Goal: Information Seeking & Learning: Learn about a topic

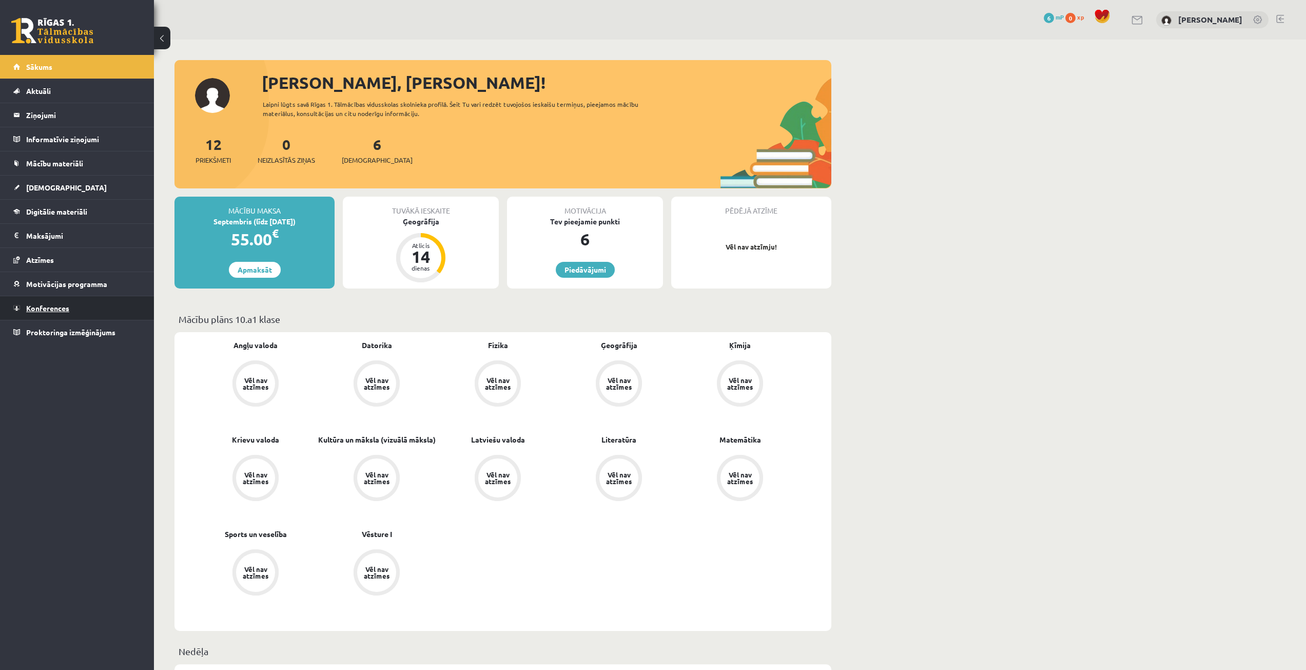
click at [29, 304] on span "Konferences" at bounding box center [47, 307] width 43 height 9
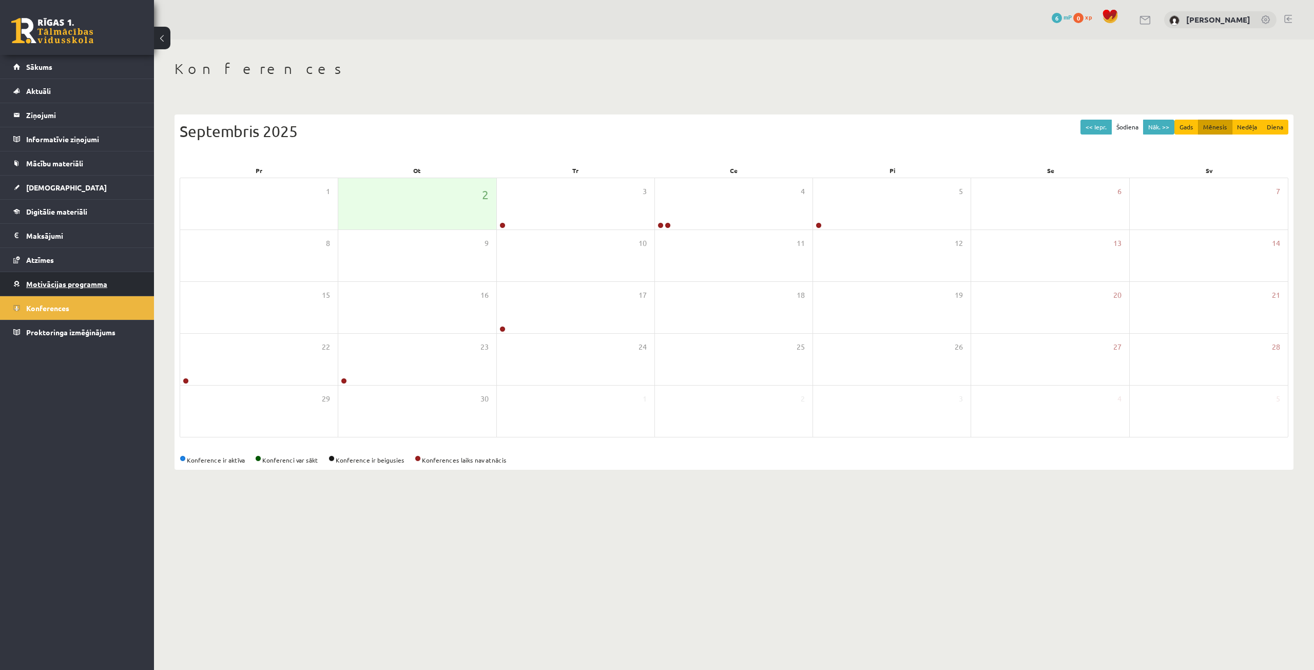
click at [67, 281] on span "Motivācijas programma" at bounding box center [66, 283] width 81 height 9
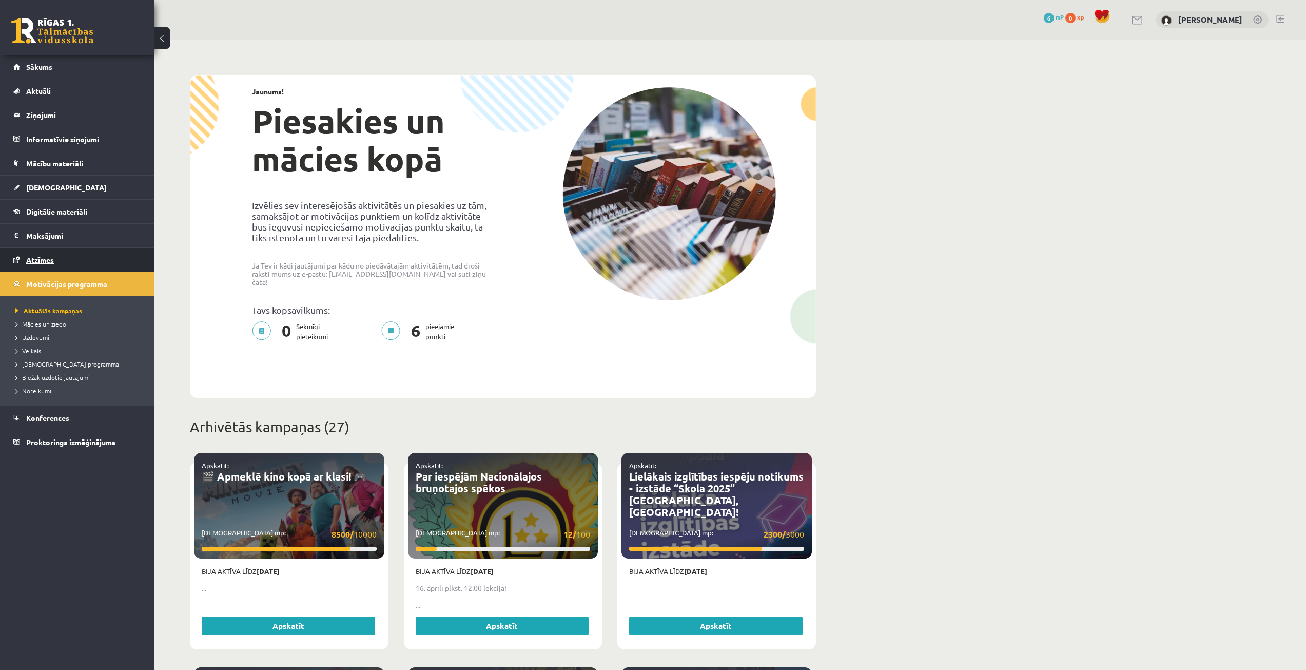
click at [51, 255] on link "Atzīmes" at bounding box center [77, 260] width 128 height 24
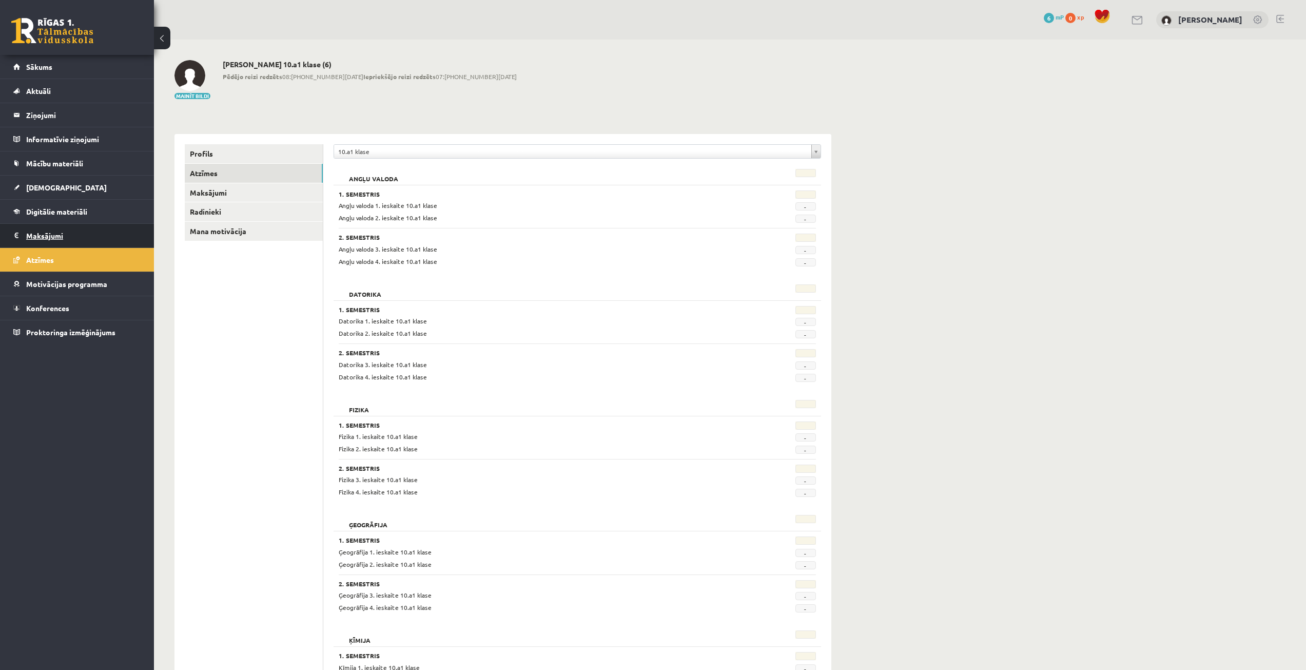
click at [53, 233] on legend "Maksājumi 0" at bounding box center [83, 236] width 115 height 24
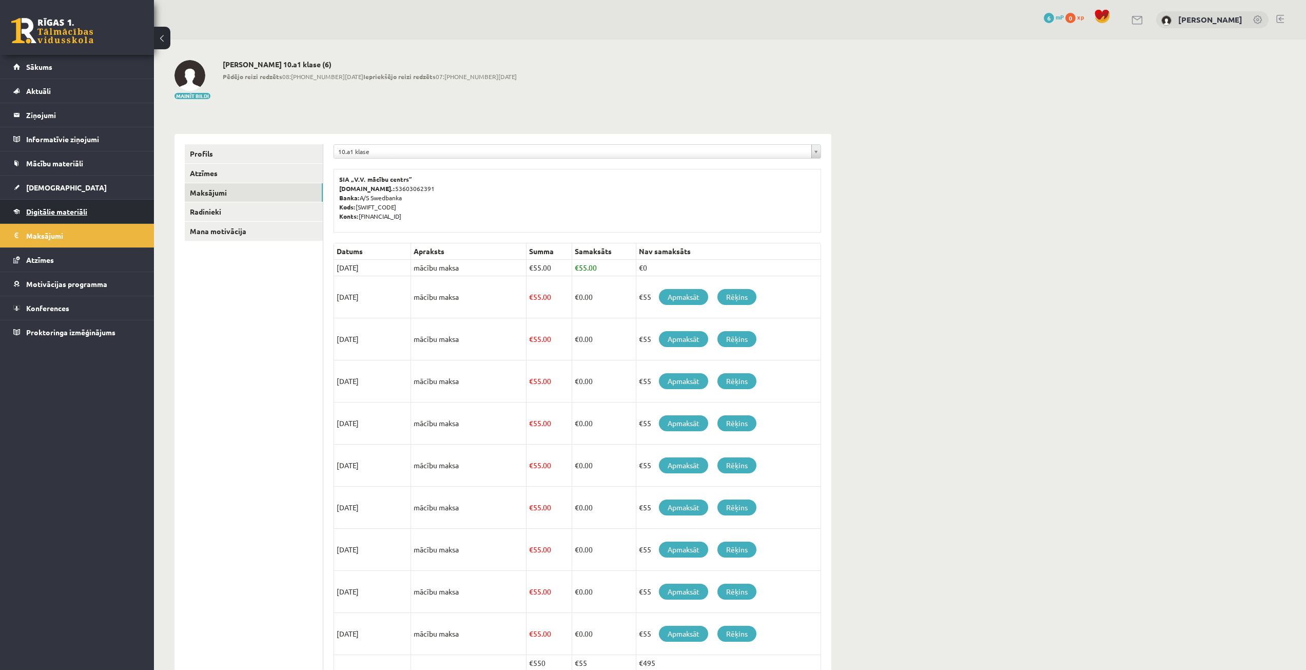
click at [49, 210] on span "Digitālie materiāli" at bounding box center [56, 211] width 61 height 9
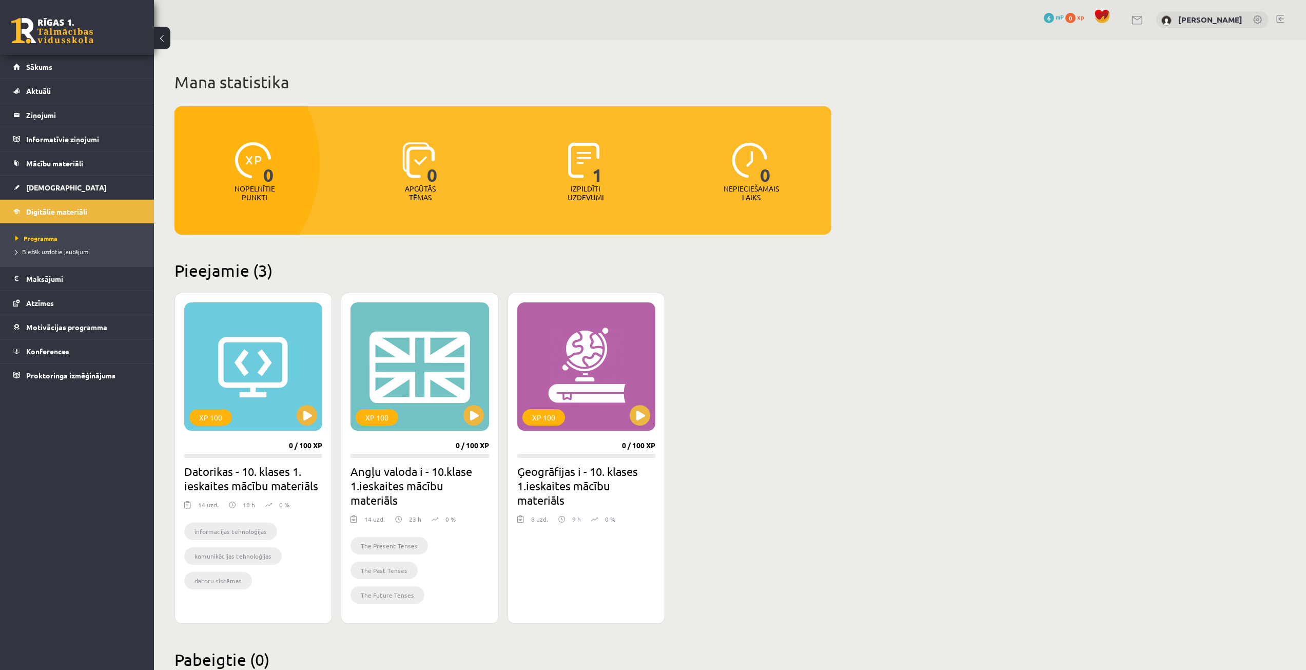
click at [595, 179] on span "1" at bounding box center [597, 163] width 11 height 42
click at [747, 174] on img at bounding box center [750, 160] width 36 height 36
click at [274, 408] on div "XP 100" at bounding box center [253, 366] width 138 height 128
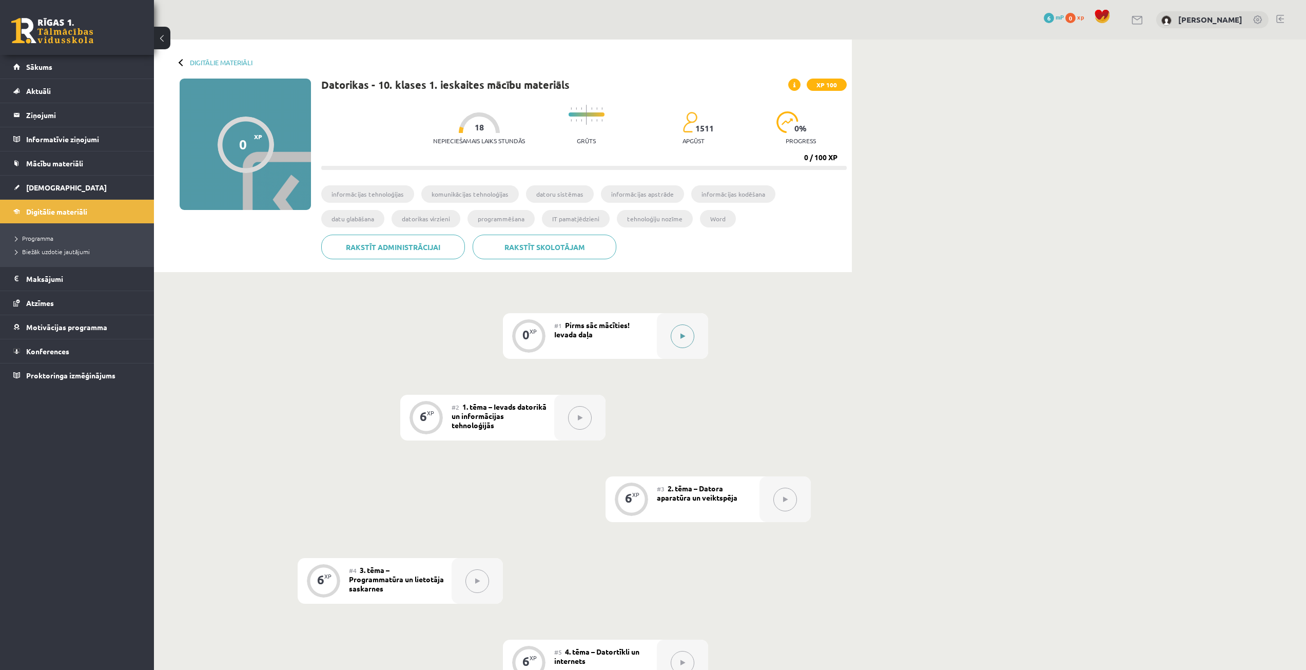
click at [686, 334] on button at bounding box center [683, 336] width 24 height 24
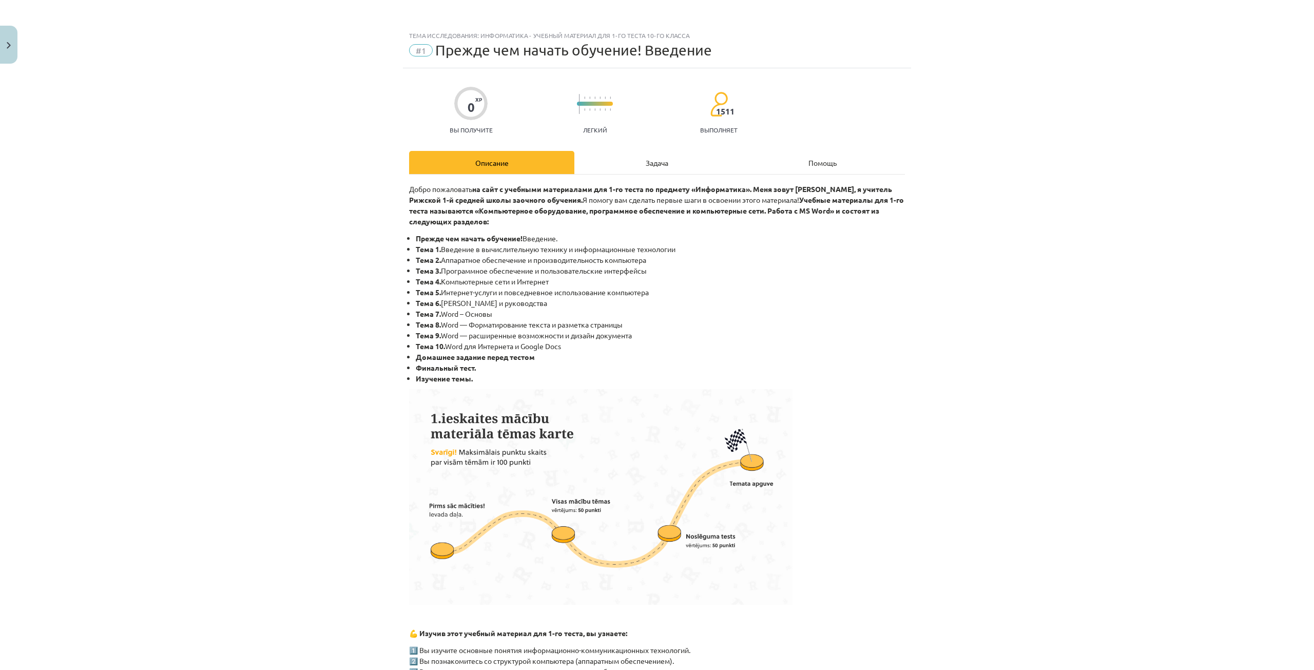
click at [755, 224] on p "Добро пожаловать на сайт с учебными материалами для 1-го теста по предмету «Инф…" at bounding box center [657, 205] width 496 height 43
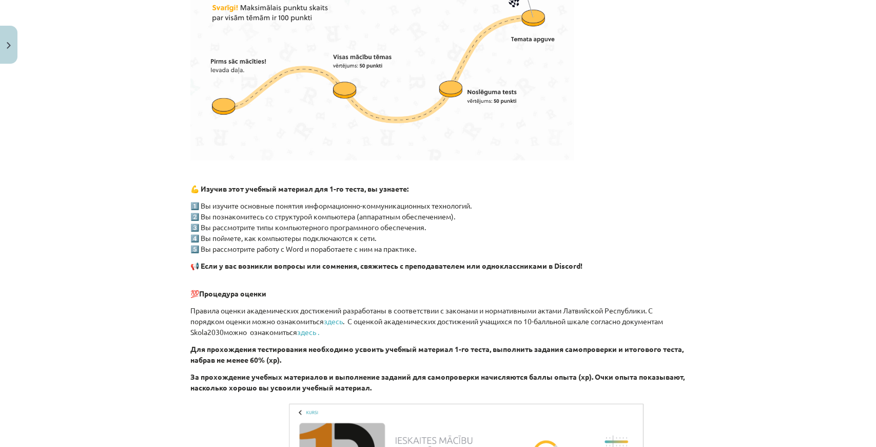
scroll to position [434, 0]
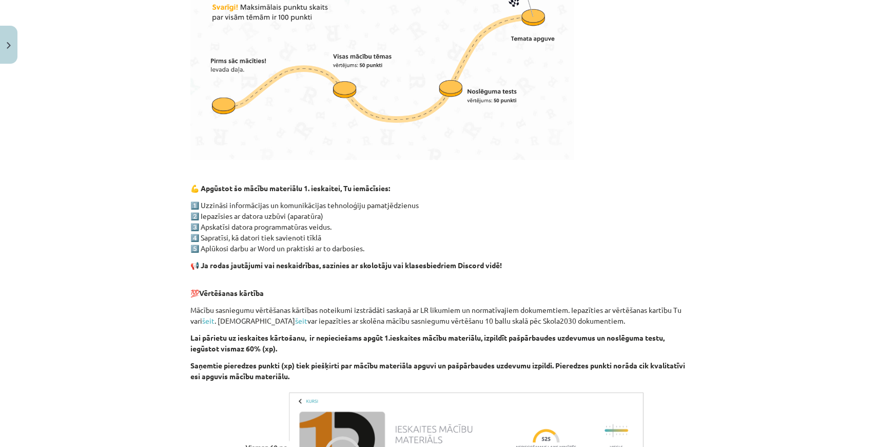
click at [453, 266] on strong "📢 Ja rodas jautājumi vai neskaidrības, sazinies ar skolotāju vai klasesbiedriem…" at bounding box center [346, 264] width 312 height 9
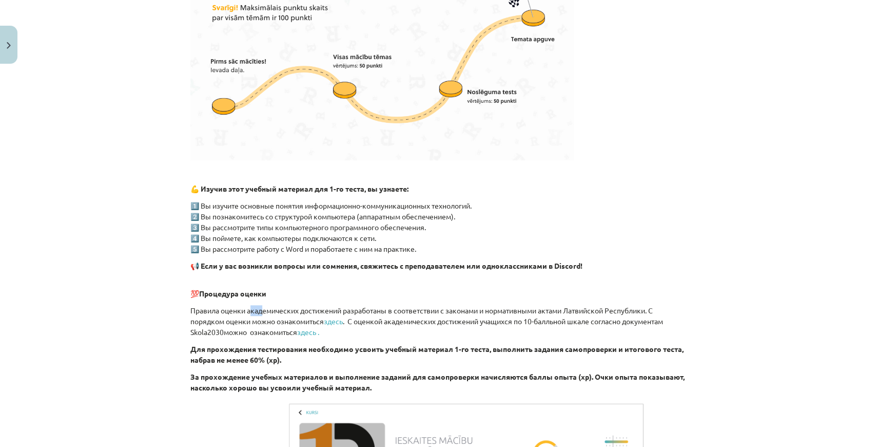
drag, startPoint x: 249, startPoint y: 307, endPoint x: 271, endPoint y: 303, distance: 21.9
click at [262, 305] on p "Правила оценки академических достижений разработаны в соответствии с законами и…" at bounding box center [438, 321] width 496 height 32
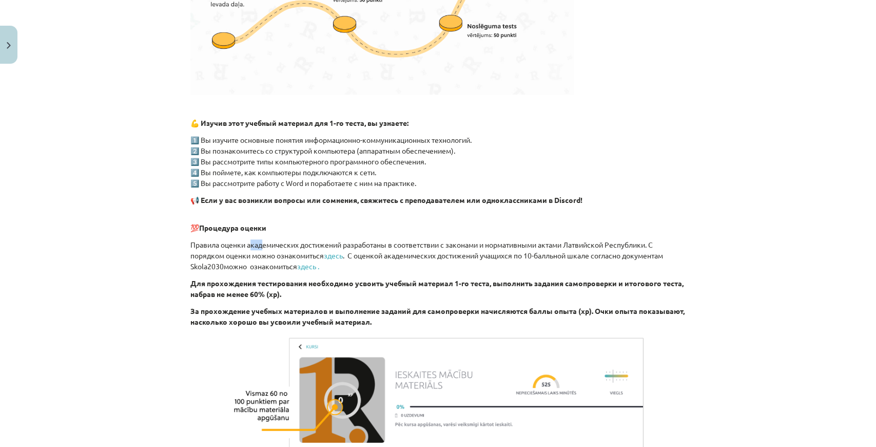
scroll to position [513, 0]
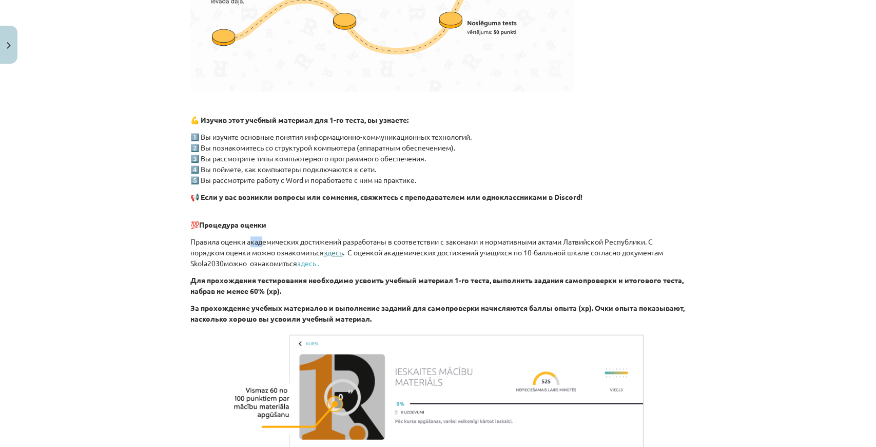
click at [341, 253] on font "здесь" at bounding box center [333, 251] width 19 height 9
click at [358, 296] on p "Для прохождения тестирования необходимо усвоить учебный материал 1-го теста, вы…" at bounding box center [438, 286] width 496 height 22
click at [361, 285] on p "Для прохождения тестирования необходимо усвоить учебный материал 1-го теста, вы…" at bounding box center [438, 286] width 496 height 22
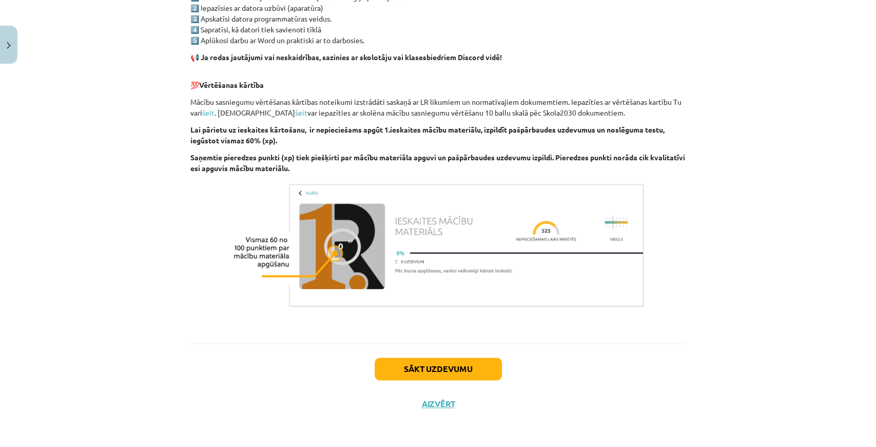
scroll to position [642, 0]
click at [430, 374] on button "Sākt uzdevumu" at bounding box center [438, 369] width 127 height 23
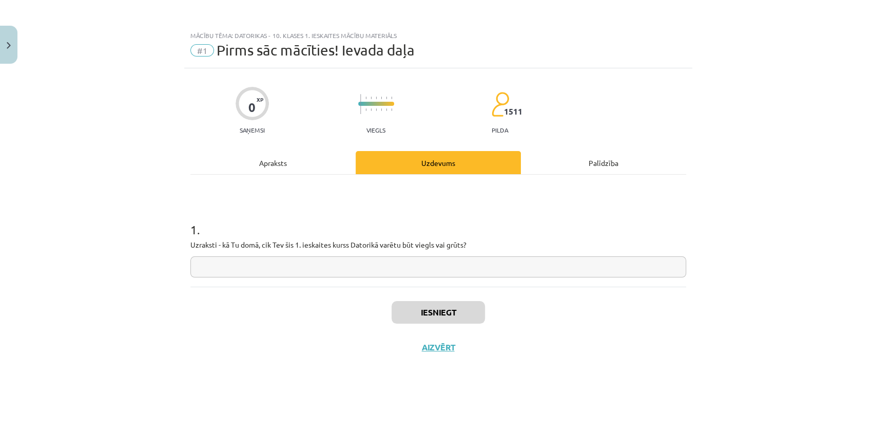
click at [247, 264] on input "text" at bounding box center [438, 266] width 496 height 21
click at [396, 268] on input "text" at bounding box center [438, 266] width 496 height 21
type input "*"
paste input "**********"
click at [240, 264] on input "**********" at bounding box center [438, 266] width 496 height 21
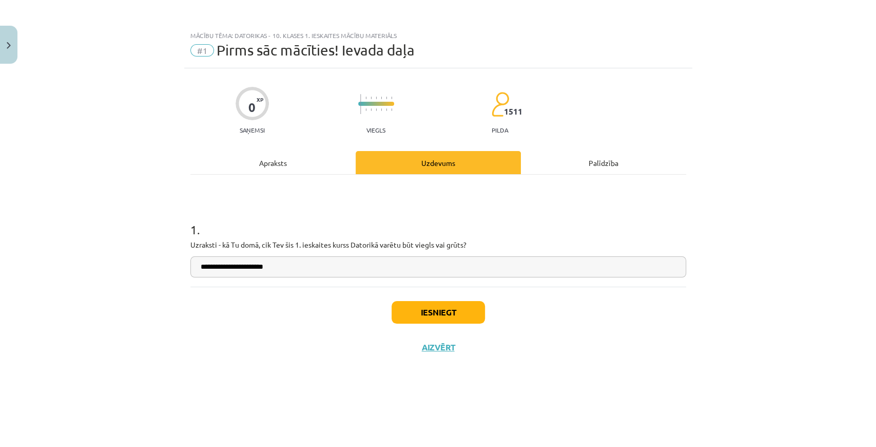
click at [199, 264] on input "**********" at bounding box center [438, 266] width 496 height 21
click at [203, 265] on input "**********" at bounding box center [438, 266] width 496 height 21
click at [341, 262] on input "**********" at bounding box center [438, 266] width 496 height 21
type input "**********"
click at [424, 314] on button "Iesniegt" at bounding box center [438, 312] width 93 height 23
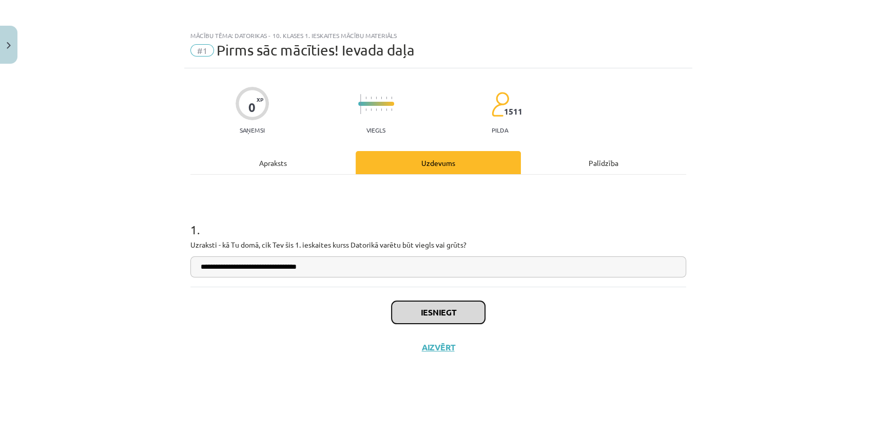
click at [424, 315] on button "Iesniegt" at bounding box center [438, 312] width 93 height 23
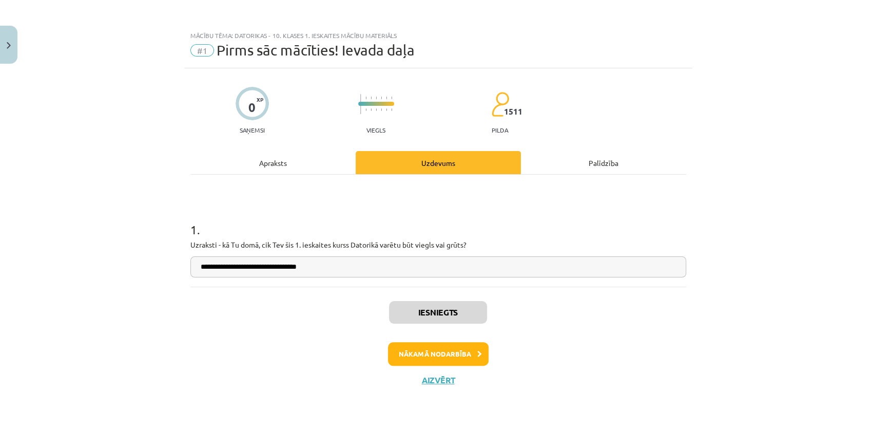
click at [828, 113] on div "**********" at bounding box center [438, 223] width 876 height 447
click at [462, 352] on button "Nākamā nodarbība" at bounding box center [438, 354] width 101 height 24
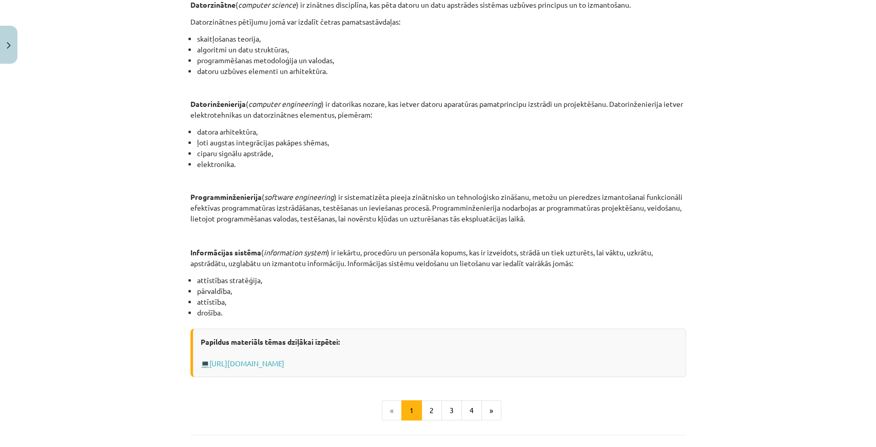
scroll to position [342, 0]
click at [683, 187] on div "INFORMĀCIJAS UN KOMUNIKĀCIJAS TEHNOLOĢIJU PAMATJĒDZIENI Datorikas virzieni Dato…" at bounding box center [438, 109] width 496 height 534
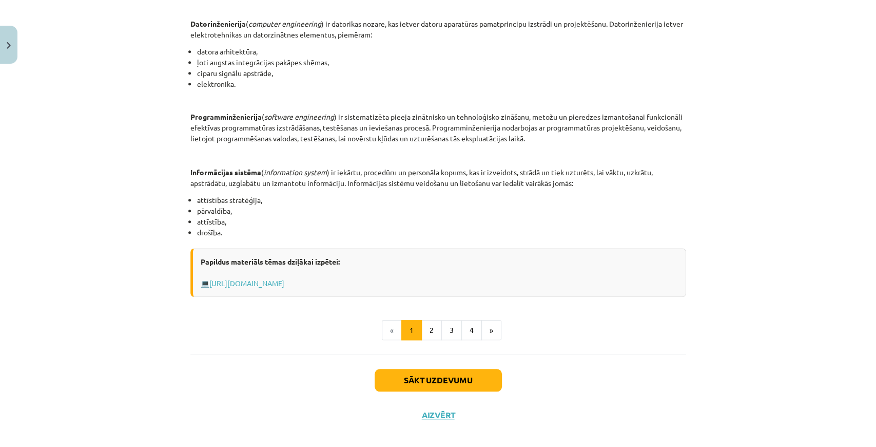
scroll to position [430, 0]
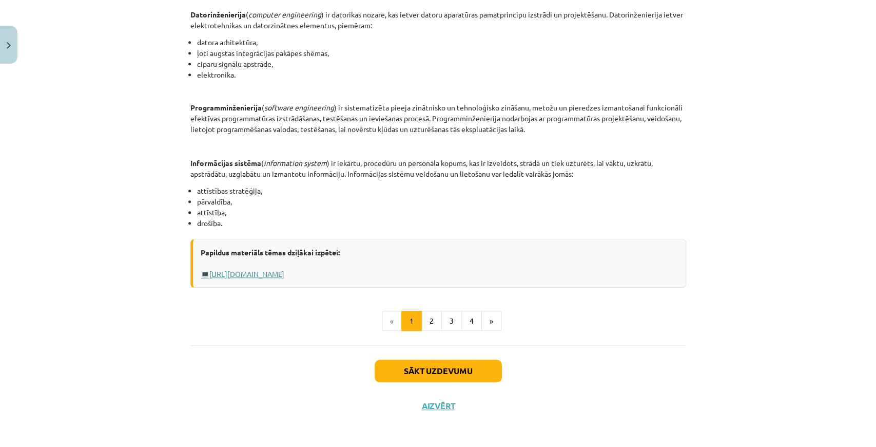
click at [284, 274] on link "Https://profizgl.lu.lv/mod/book/view.php?id=22319&chapterid=6858" at bounding box center [246, 273] width 75 height 9
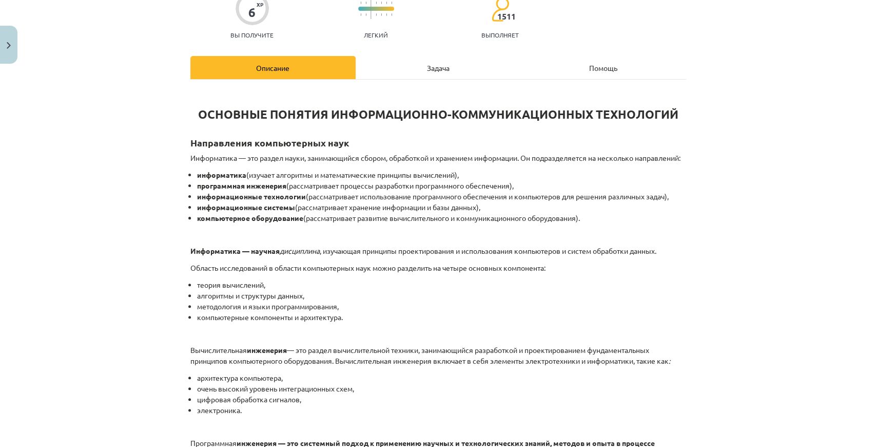
scroll to position [115, 0]
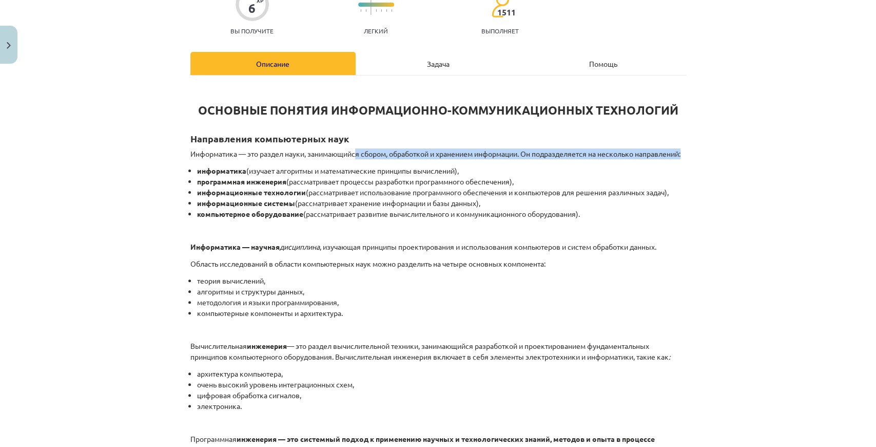
drag, startPoint x: 357, startPoint y: 152, endPoint x: 513, endPoint y: 159, distance: 155.7
click at [513, 159] on p "Информатика — это раздел науки, занимающийся сбором, обработкой и хранением инф…" at bounding box center [438, 153] width 496 height 11
click at [507, 159] on p "Информатика — это раздел науки, занимающийся сбором, обработкой и хранением инф…" at bounding box center [438, 153] width 496 height 11
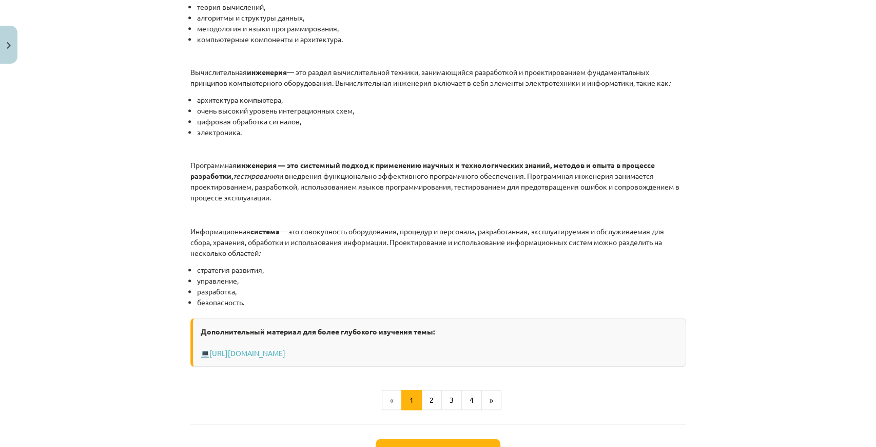
scroll to position [362, 0]
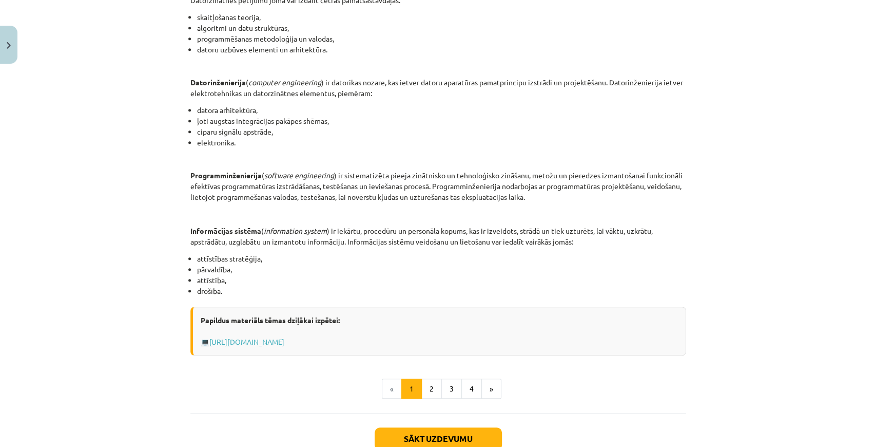
click at [424, 251] on div "INFORMĀCIJAS UN KOMUNIKĀCIJAS TEHNOLOĢIJU PAMATJĒDZIENI Datorikas virzieni Dato…" at bounding box center [438, 88] width 496 height 534
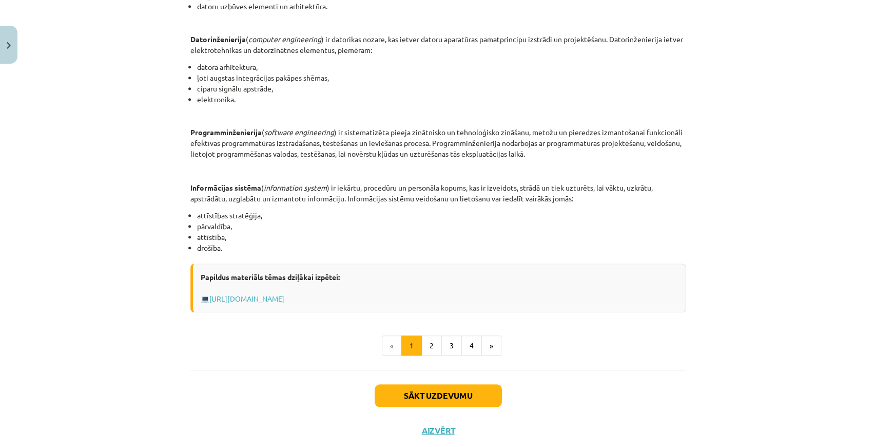
scroll to position [430, 0]
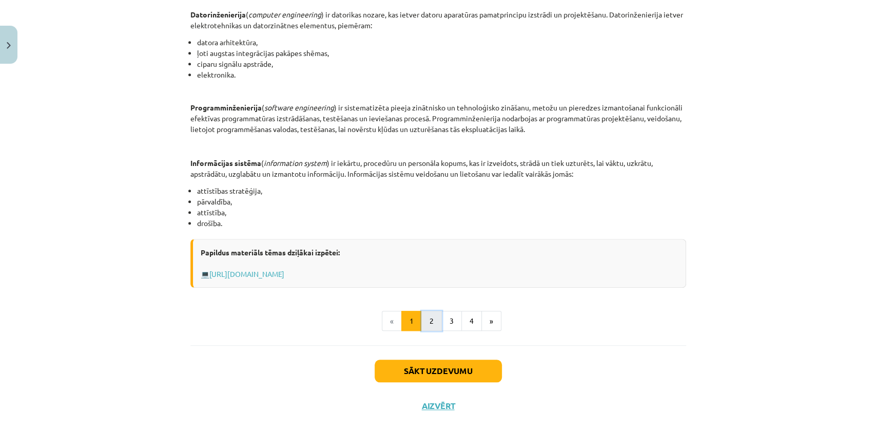
click at [430, 315] on button "2" at bounding box center [431, 321] width 21 height 21
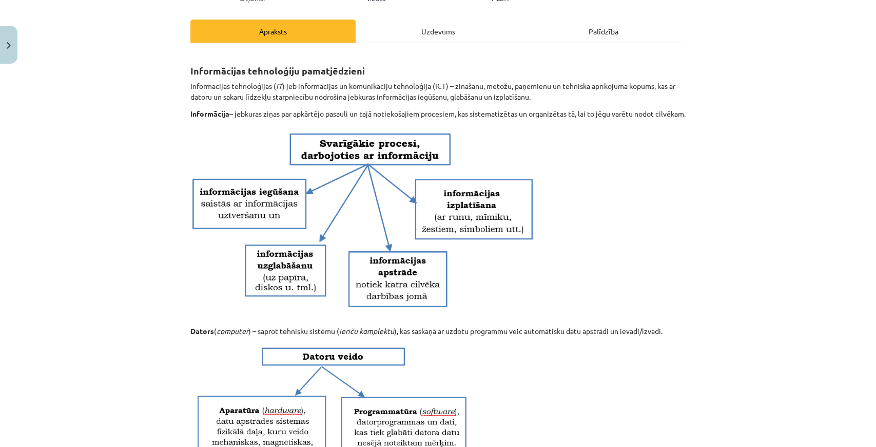
scroll to position [133, 0]
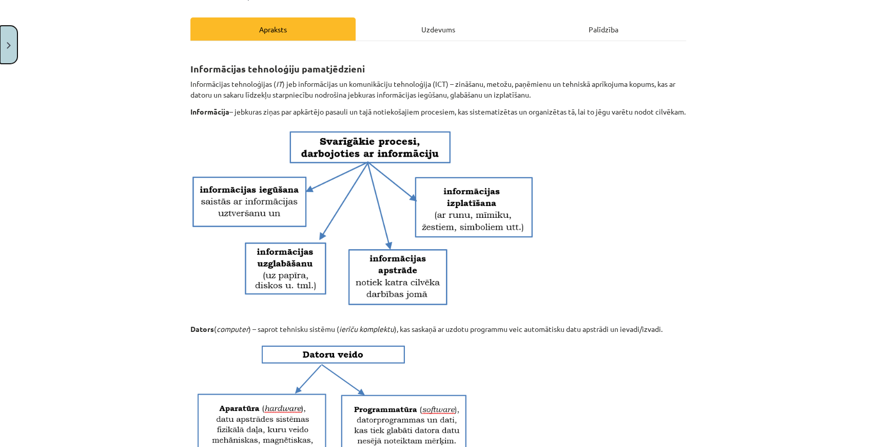
click at [4, 34] on button "Close" at bounding box center [8, 45] width 17 height 38
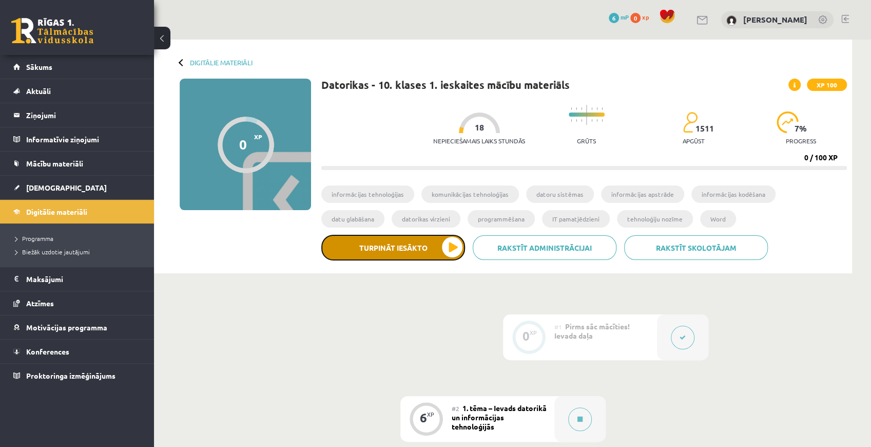
click at [385, 255] on button "Turpināt iesākto" at bounding box center [393, 248] width 144 height 26
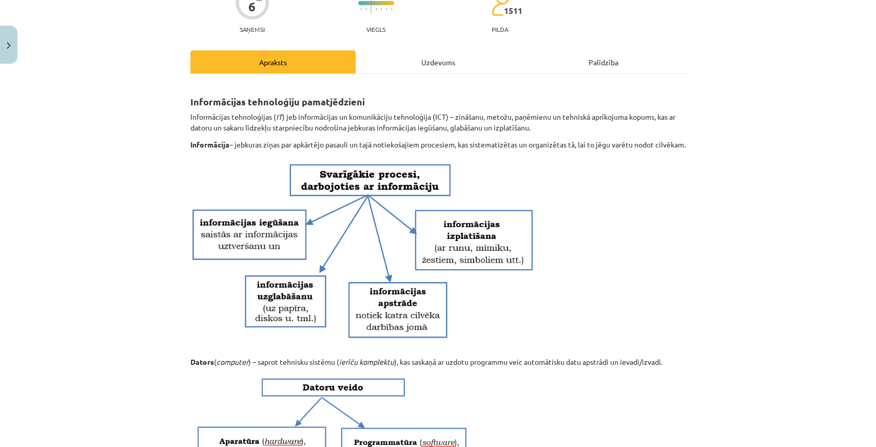
scroll to position [103, 0]
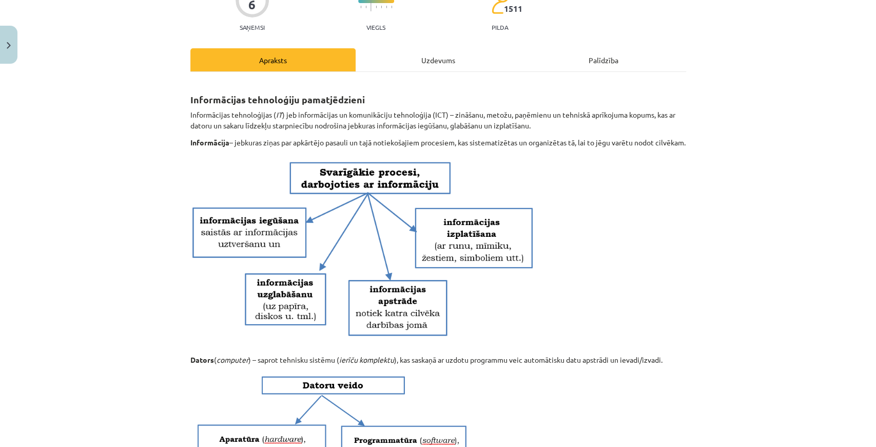
drag, startPoint x: 423, startPoint y: 241, endPoint x: 609, endPoint y: 216, distance: 187.1
click at [608, 216] on p at bounding box center [438, 251] width 496 height 194
click at [710, 49] on div "Mācību tēma: Datorikas - 10. klases 1. ieskaites mācību materiāls #2 1. tēma – …" at bounding box center [438, 223] width 876 height 447
click at [469, 85] on div "Apraksts Uzdevums Palīdzība Informācijas tehnoloģiju pamatjēdzieni Informācijas…" at bounding box center [438, 446] width 496 height 796
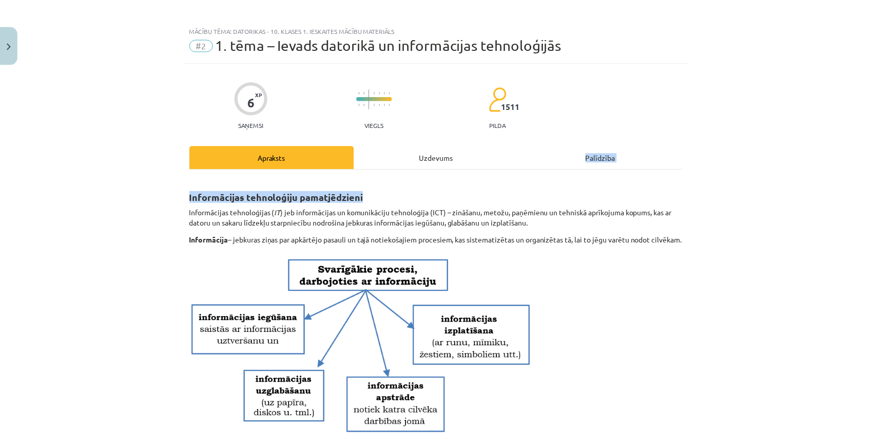
scroll to position [0, 0]
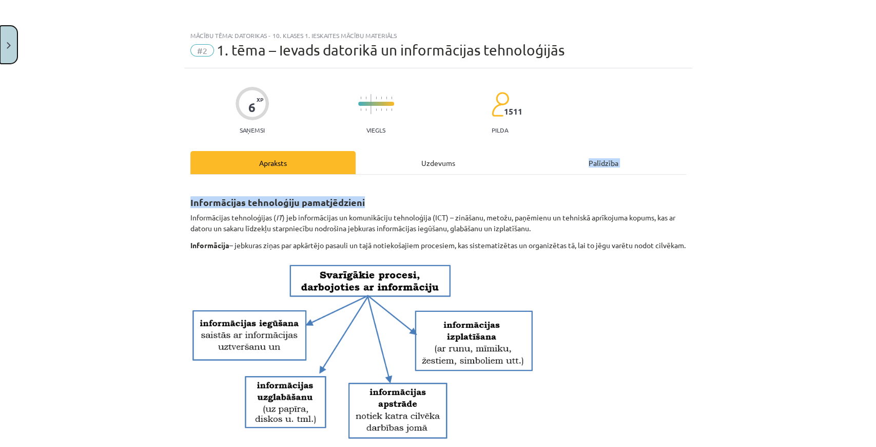
click at [3, 48] on button "Close" at bounding box center [8, 45] width 17 height 38
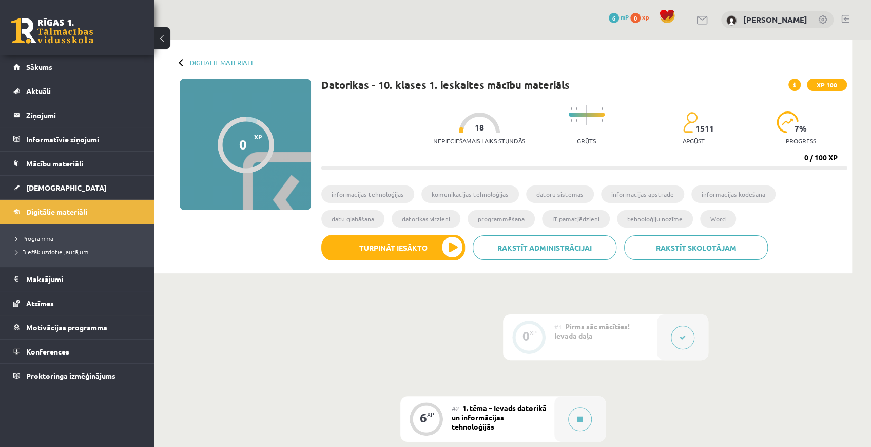
click at [165, 39] on button at bounding box center [162, 38] width 16 height 23
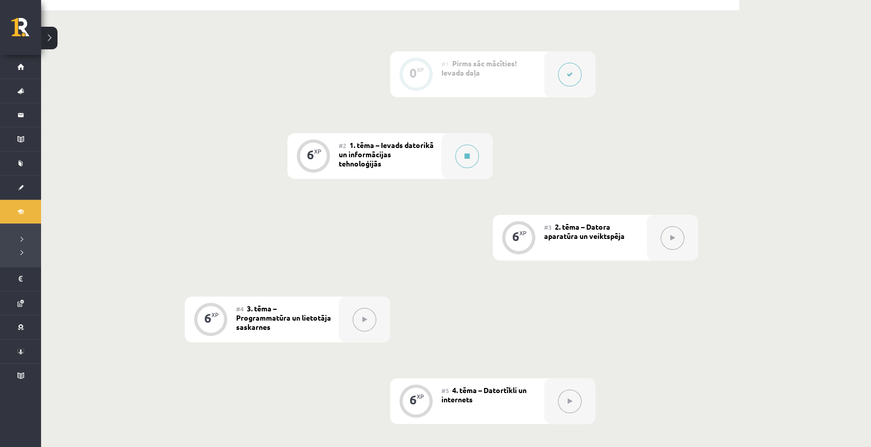
scroll to position [274, 0]
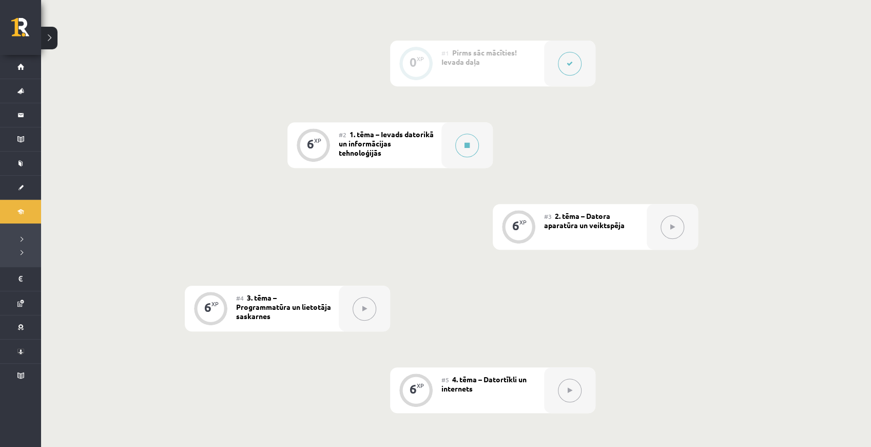
click at [320, 141] on div "XP" at bounding box center [317, 141] width 7 height 6
click at [362, 135] on span "1. tēma – Ievads datorikā un informācijas tehnoloģijās" at bounding box center [386, 143] width 95 height 28
click at [369, 145] on span "1. tēma – Ievads datorikā un informācijas tehnoloģijās" at bounding box center [386, 143] width 95 height 28
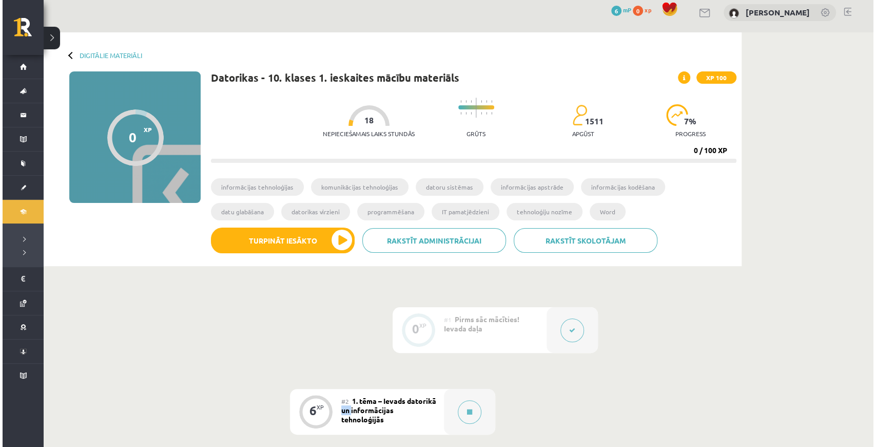
scroll to position [0, 0]
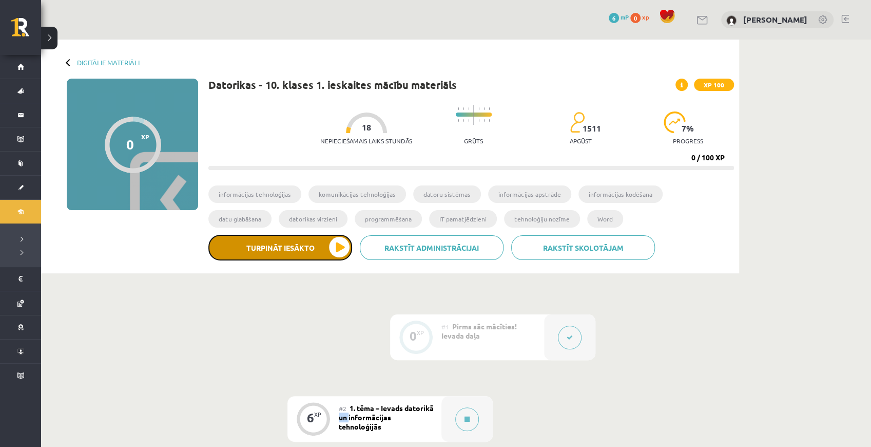
click at [266, 246] on button "Turpināt iesākto" at bounding box center [280, 248] width 144 height 26
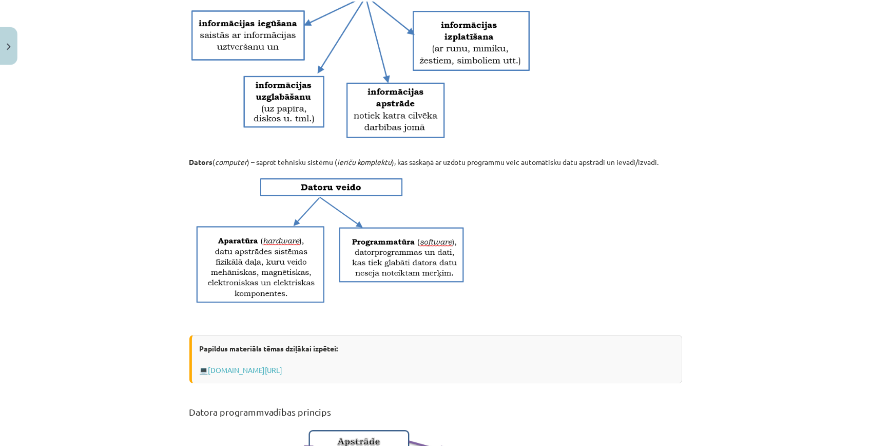
scroll to position [411, 0]
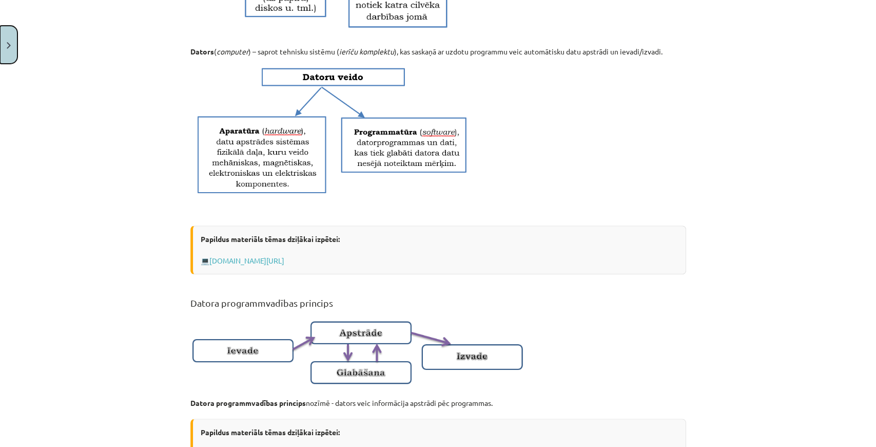
click at [0, 36] on button "Close" at bounding box center [8, 45] width 17 height 38
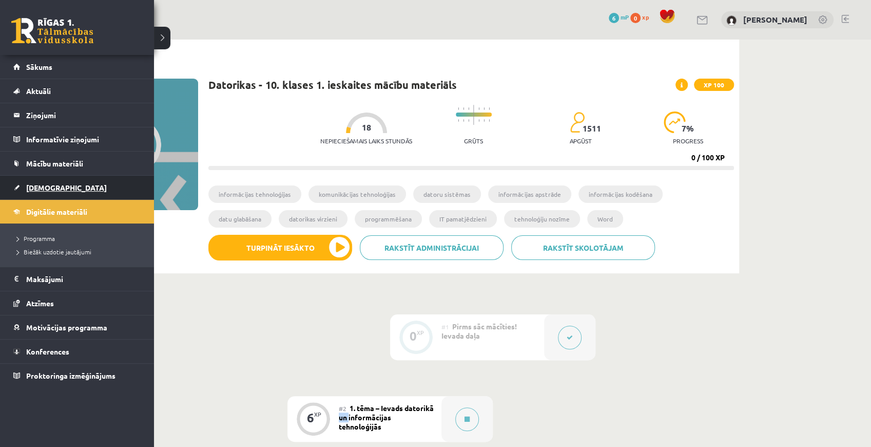
click at [23, 188] on link "[DEMOGRAPHIC_DATA]" at bounding box center [77, 188] width 128 height 24
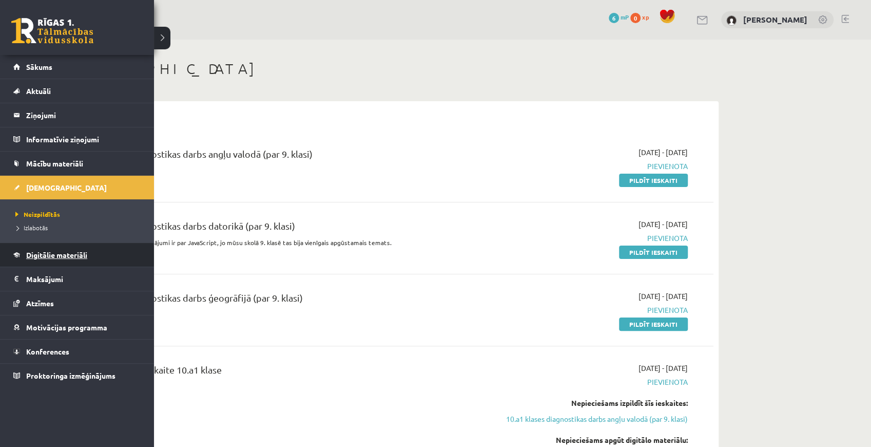
click at [50, 259] on link "Digitālie materiāli" at bounding box center [77, 255] width 128 height 24
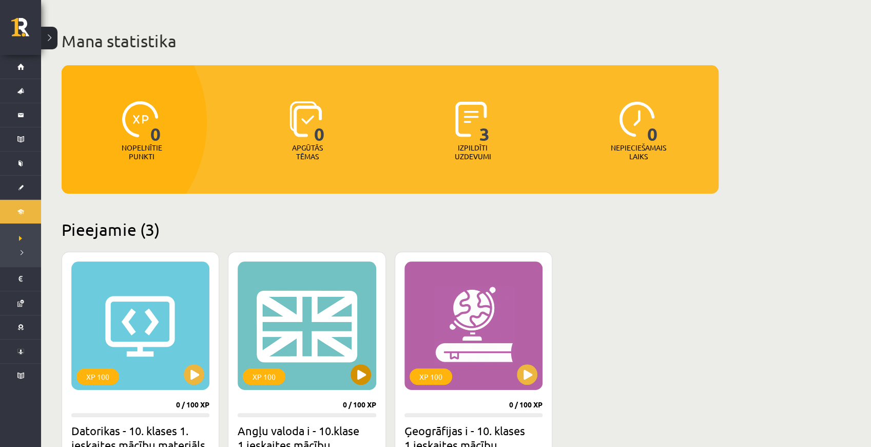
scroll to position [171, 0]
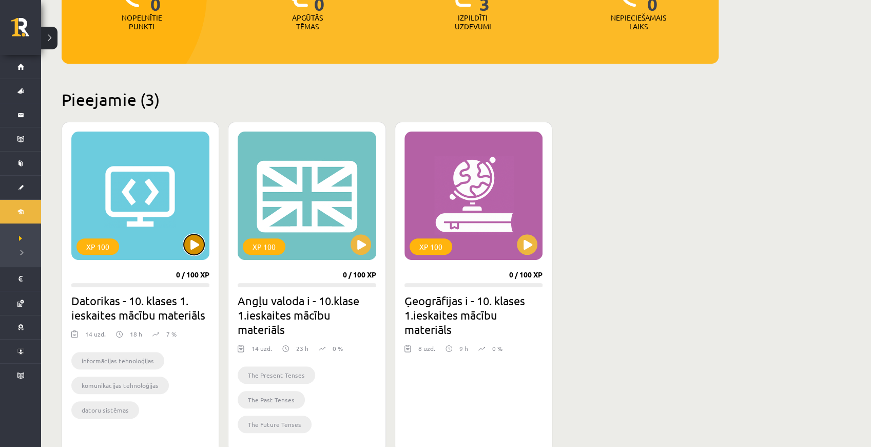
click at [195, 247] on button at bounding box center [194, 244] width 21 height 21
click at [148, 200] on div "XP 100" at bounding box center [140, 195] width 138 height 128
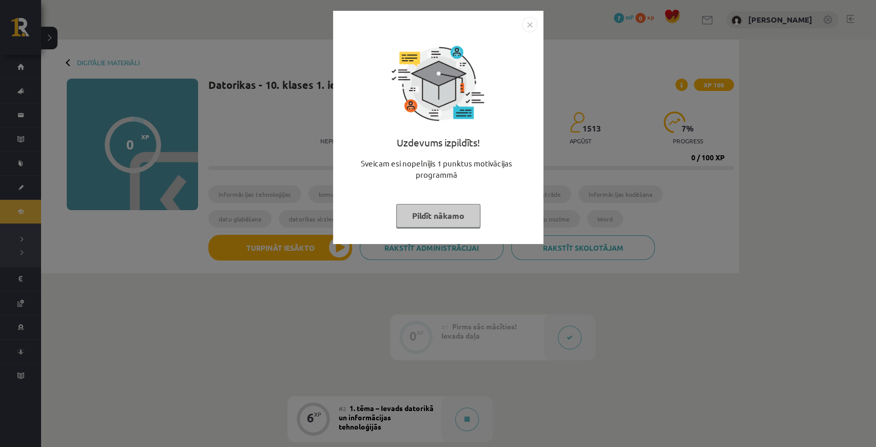
click at [426, 214] on button "Pildīt nākamo" at bounding box center [438, 216] width 84 height 24
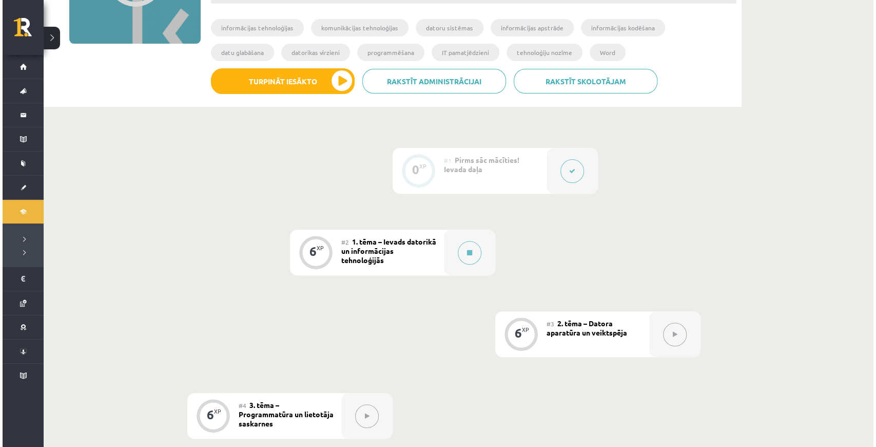
scroll to position [171, 0]
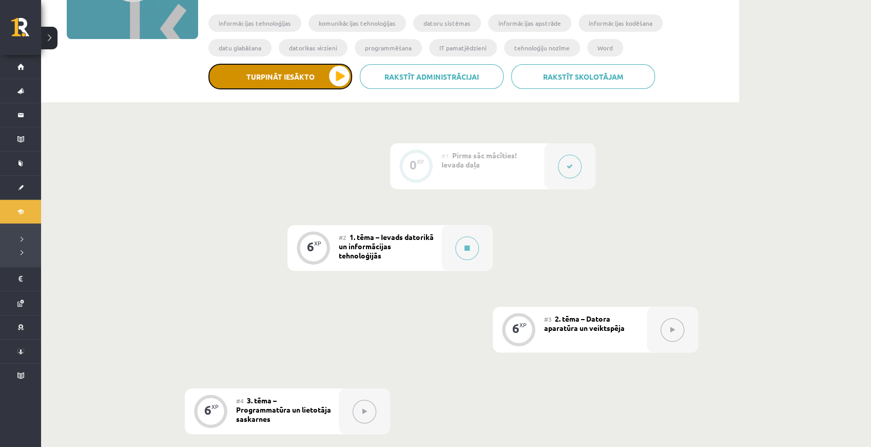
click at [294, 84] on button "Turpināt iesākto" at bounding box center [280, 77] width 144 height 26
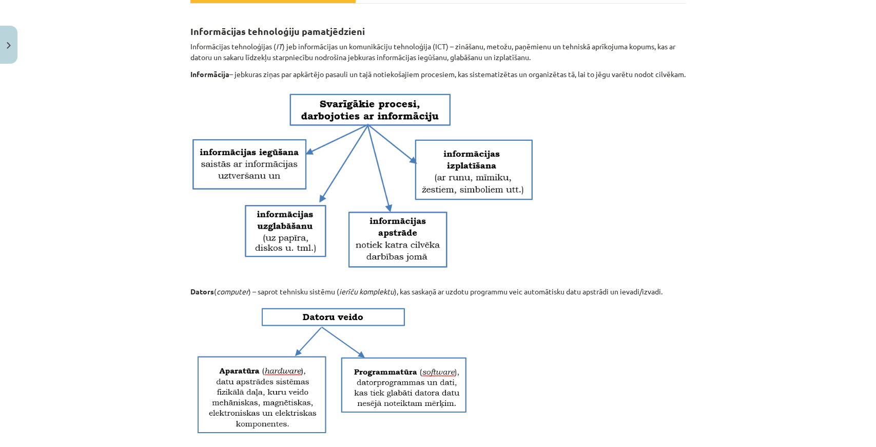
click at [592, 136] on p at bounding box center [438, 183] width 496 height 194
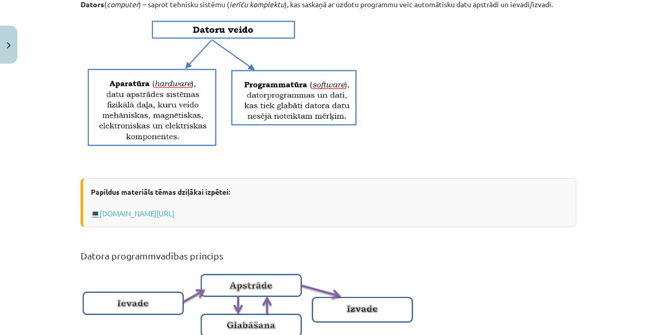
scroll to position [460, 0]
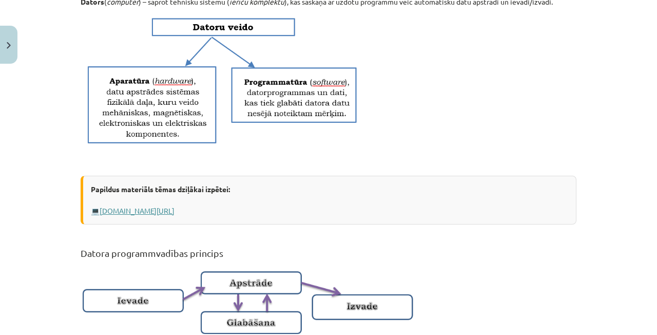
click at [175, 215] on link "www.uzdevumi.lv/p/informatika/10-klase/informacija-it-drosiba7409/re-2fc7e51f-6…" at bounding box center [137, 210] width 75 height 9
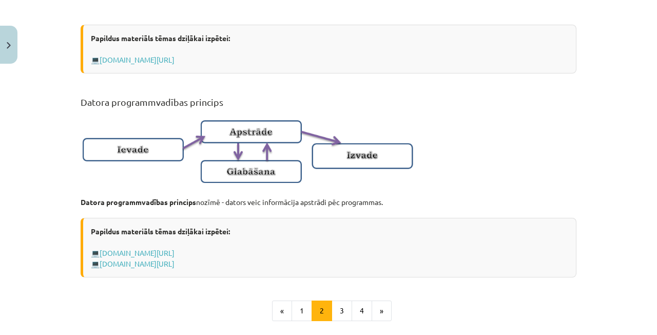
scroll to position [614, 0]
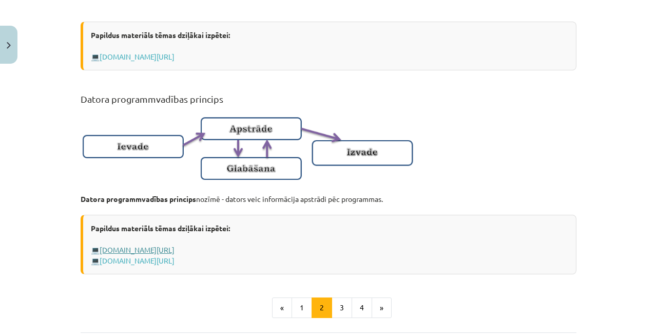
click at [175, 254] on link "www.uzdevumi.lv/p/informatika/7-klase/datora-programmatura7462/re-1576cf6d-8895…" at bounding box center [137, 249] width 75 height 9
click at [175, 265] on link "profizgl.lu.lv/mod/book/view.php?id=22319&chapterid=6859" at bounding box center [137, 260] width 75 height 9
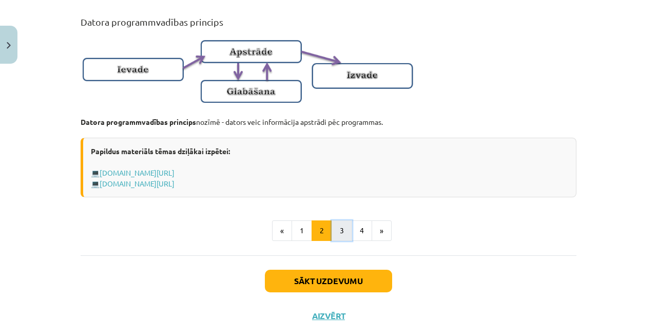
click at [337, 239] on button "3" at bounding box center [342, 230] width 21 height 21
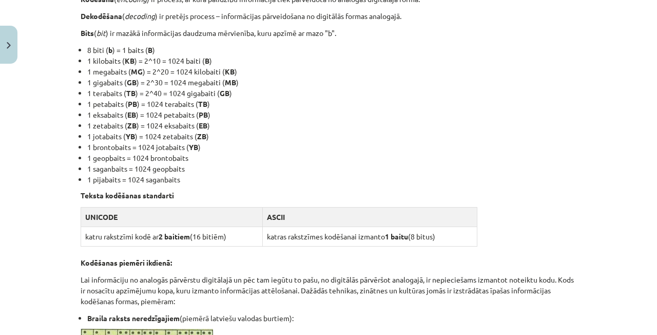
scroll to position [286, 0]
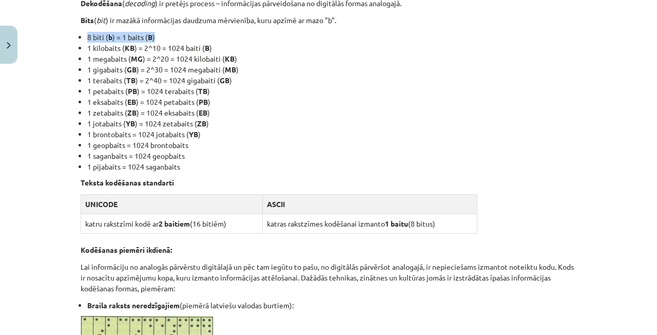
drag, startPoint x: 86, startPoint y: 36, endPoint x: 159, endPoint y: 32, distance: 73.0
click at [159, 32] on li "8 biti ( b ) = 1 baits ( B )" at bounding box center [331, 37] width 489 height 11
copy li "8 biti ( b ) = 1 baits ( B )"
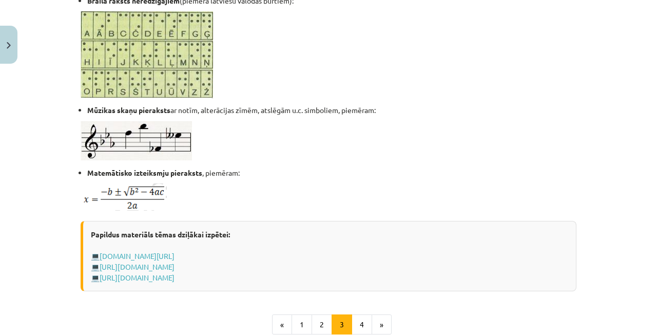
scroll to position [594, 0]
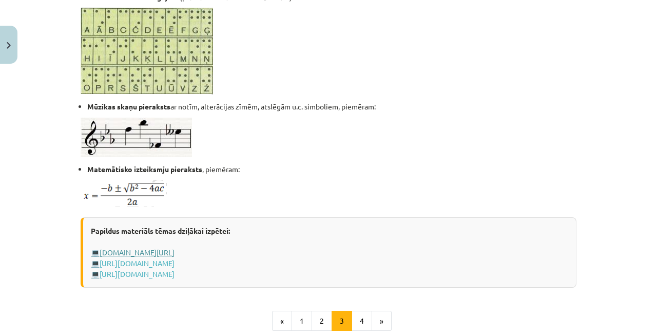
click at [175, 255] on link "www.uzdevumi.lv/p/informatika/6-klase/informacijas-kodesana6376/re-c38cc65f-50d…" at bounding box center [137, 251] width 75 height 9
click at [137, 261] on link "http://riki.delfi.lv/calc/mervienibas/informacijas-mervienibas.php" at bounding box center [137, 262] width 75 height 9
click at [130, 270] on link "https://profizgl.lu.lv/mod/book/view.php?id=22319&chapterid=6863" at bounding box center [137, 273] width 75 height 9
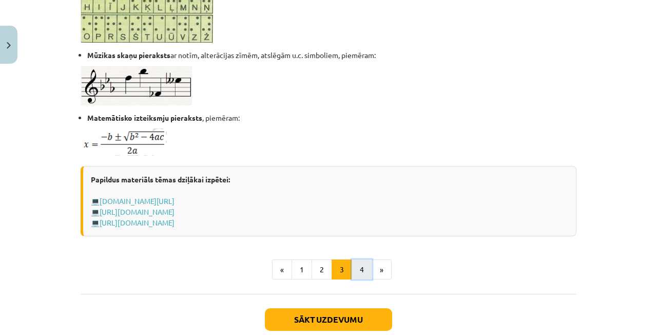
click at [362, 269] on button "4" at bounding box center [362, 269] width 21 height 21
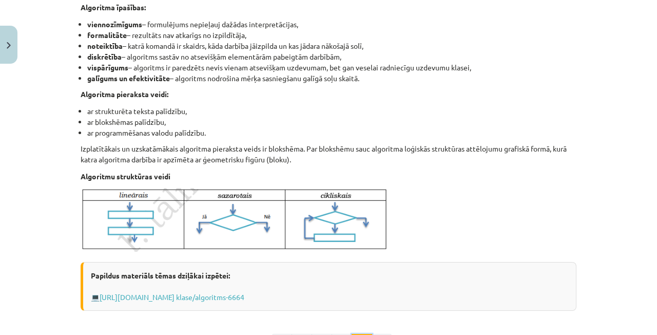
scroll to position [312, 0]
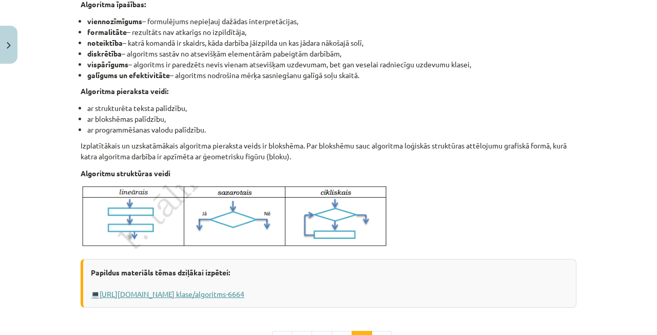
click at [149, 292] on link "http://www.uzdevumi.lv/p/informatika/7- klase/algoritms-6664" at bounding box center [172, 293] width 145 height 9
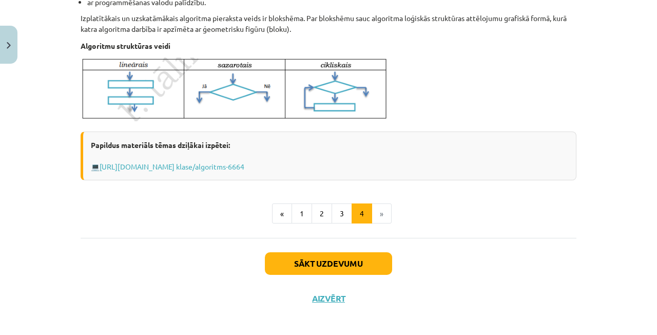
scroll to position [440, 0]
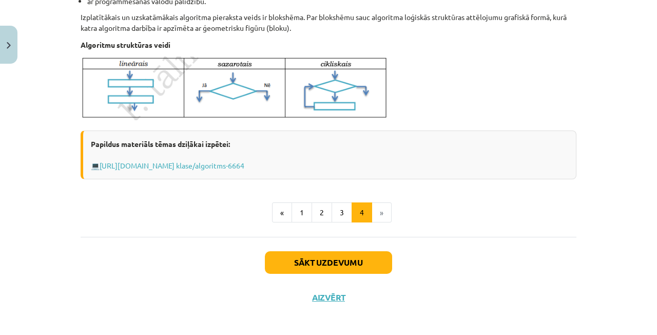
click at [377, 206] on li "»" at bounding box center [382, 212] width 20 height 21
click at [377, 210] on li "»" at bounding box center [382, 212] width 20 height 21
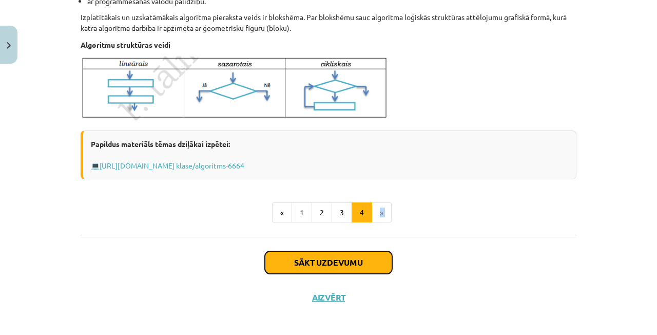
click at [340, 263] on button "Sākt uzdevumu" at bounding box center [328, 262] width 127 height 23
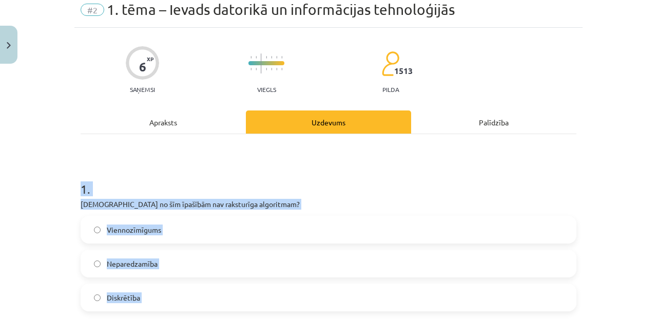
scroll to position [26, 0]
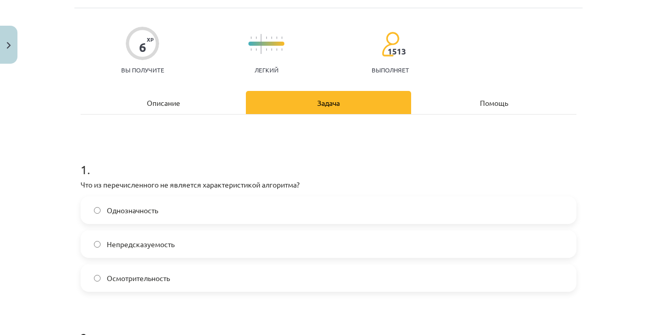
scroll to position [77, 0]
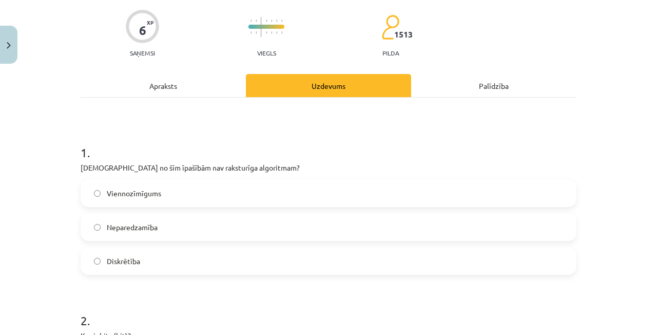
click at [114, 138] on h1 "1 ." at bounding box center [329, 143] width 496 height 32
click at [160, 192] on label "Viennozīmīgums" at bounding box center [329, 193] width 494 height 26
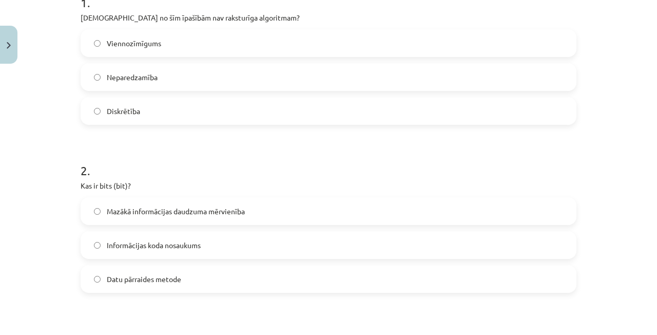
scroll to position [231, 0]
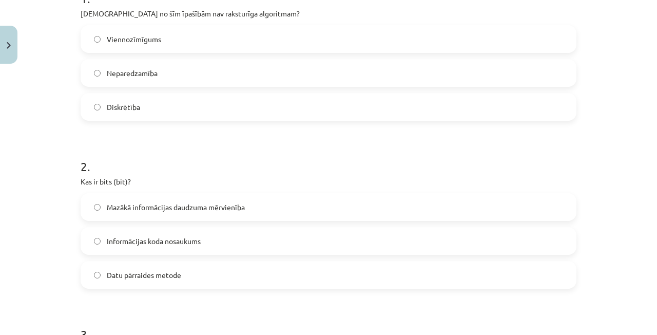
click at [123, 209] on span "Mazākā informācijas daudzuma mērvienība" at bounding box center [176, 207] width 138 height 11
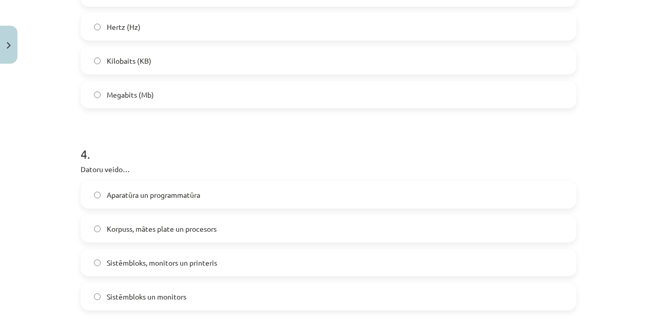
scroll to position [616, 0]
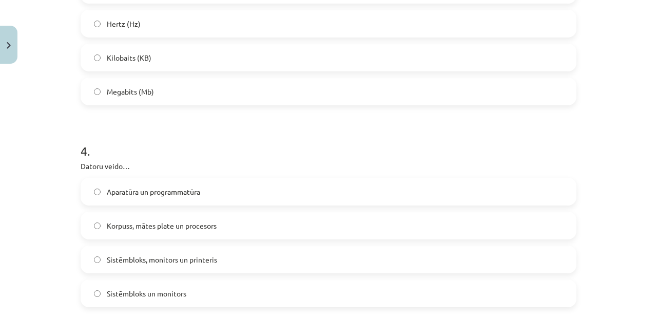
drag, startPoint x: 621, startPoint y: 46, endPoint x: 616, endPoint y: 23, distance: 23.6
click at [621, 46] on div "Mācību tēma: Datorikas - 10. klases 1. ieskaites mācību materiāls #2 1. tēma – …" at bounding box center [328, 167] width 657 height 335
click at [614, 50] on div "Mācību tēma: Datorikas - 10. klases 1. ieskaites mācību materiāls #2 1. tēma – …" at bounding box center [328, 167] width 657 height 335
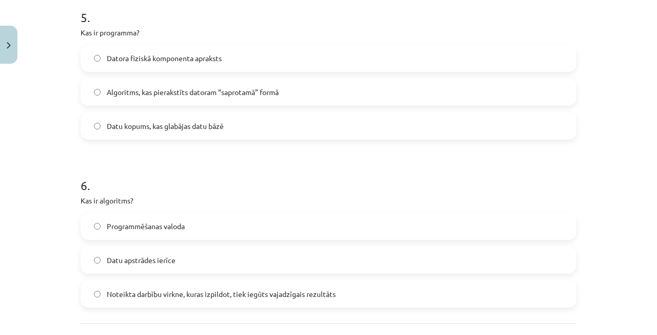
scroll to position [965, 0]
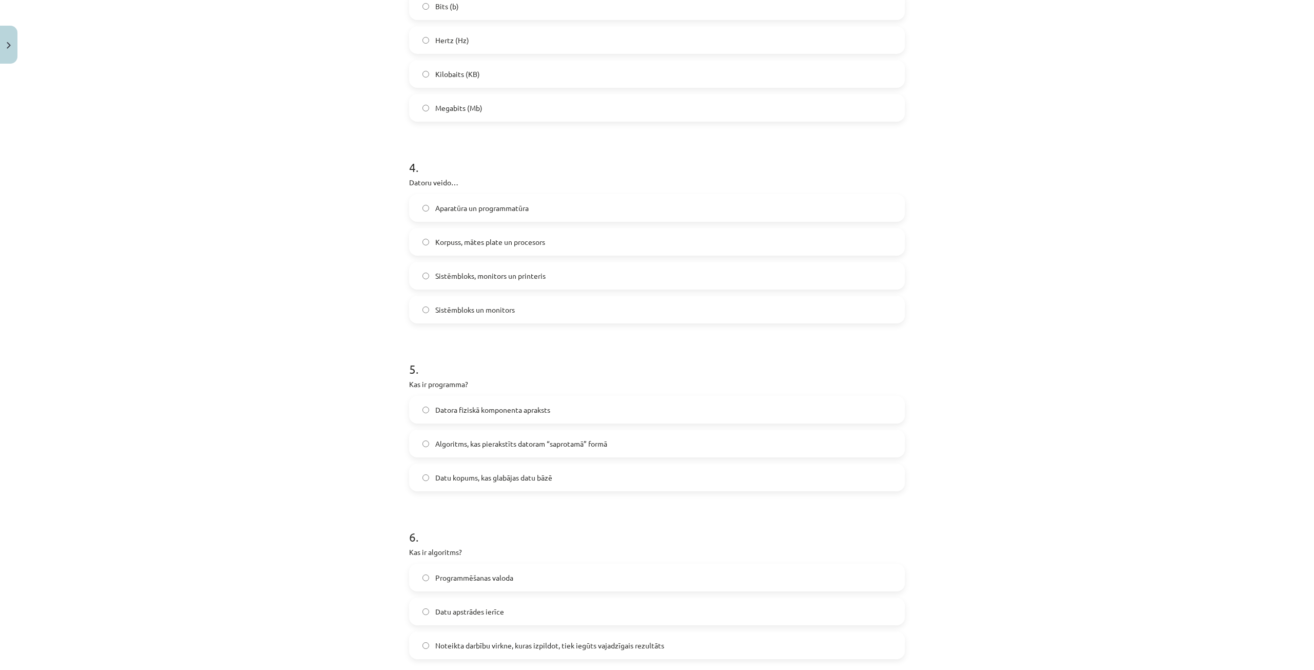
scroll to position [708, 0]
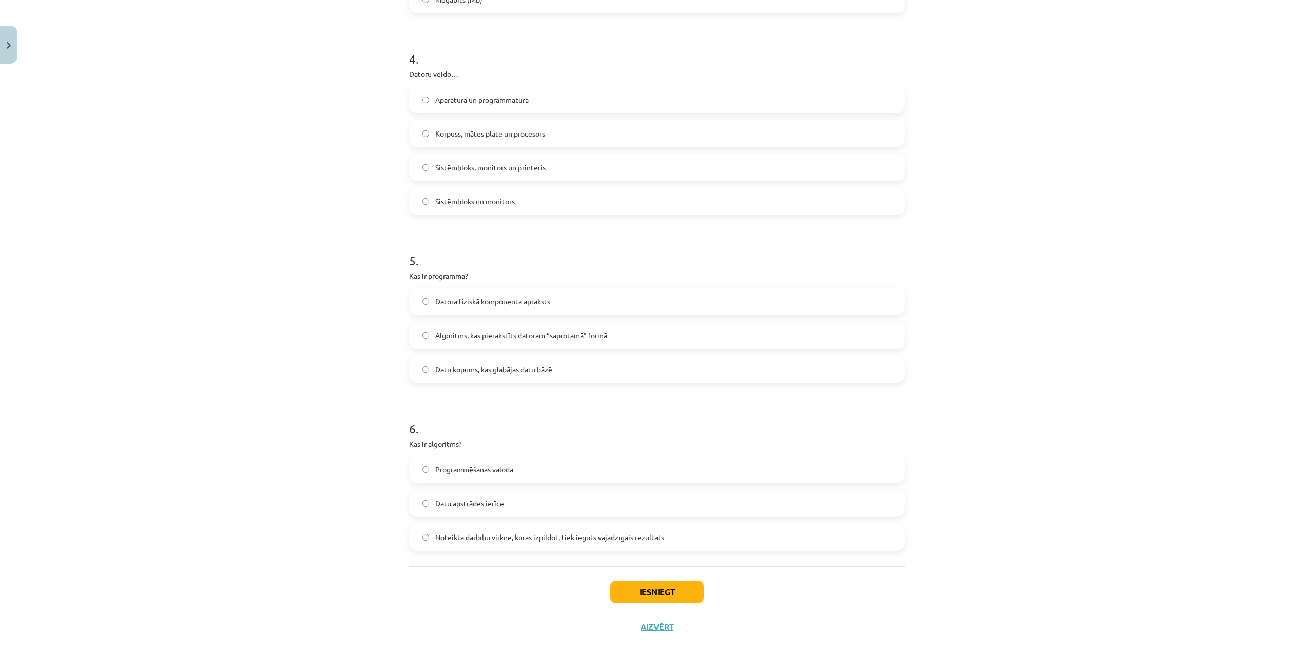
click at [428, 446] on label "Noteikta darbību virkne, kuras izpildot, tiek iegūts vajadzīgais rezultāts" at bounding box center [657, 537] width 494 height 26
click at [611, 446] on button "Iesniegt" at bounding box center [656, 592] width 93 height 23
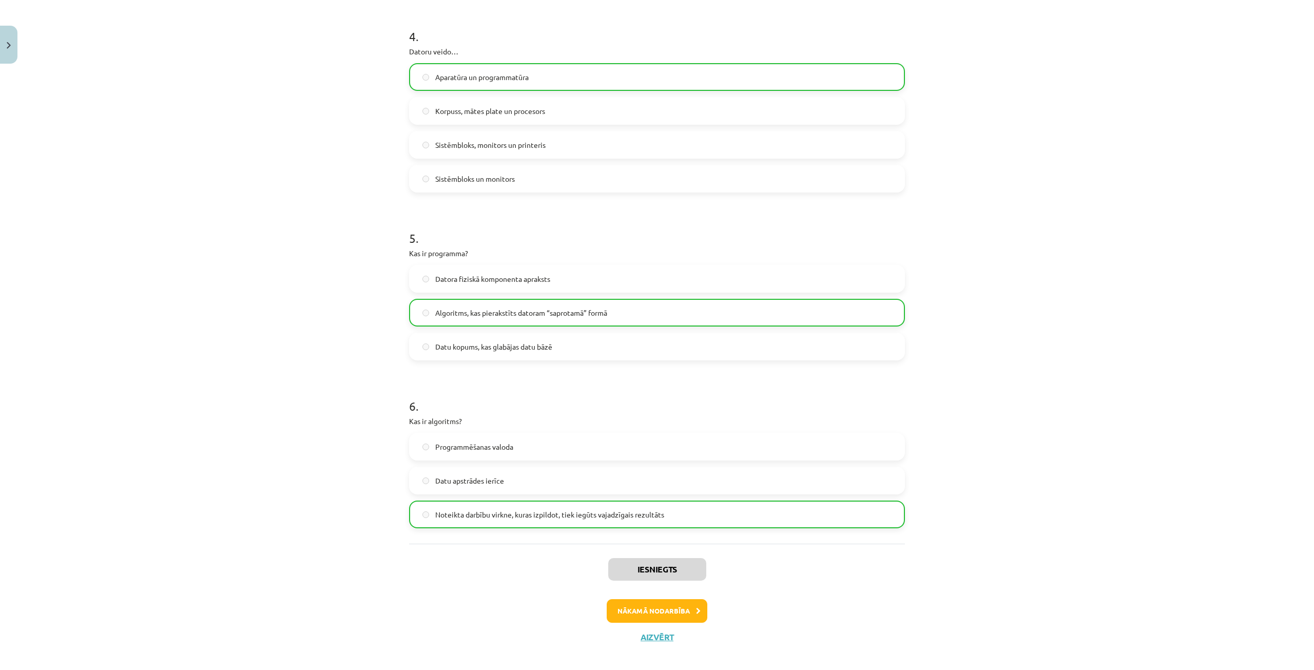
scroll to position [741, 0]
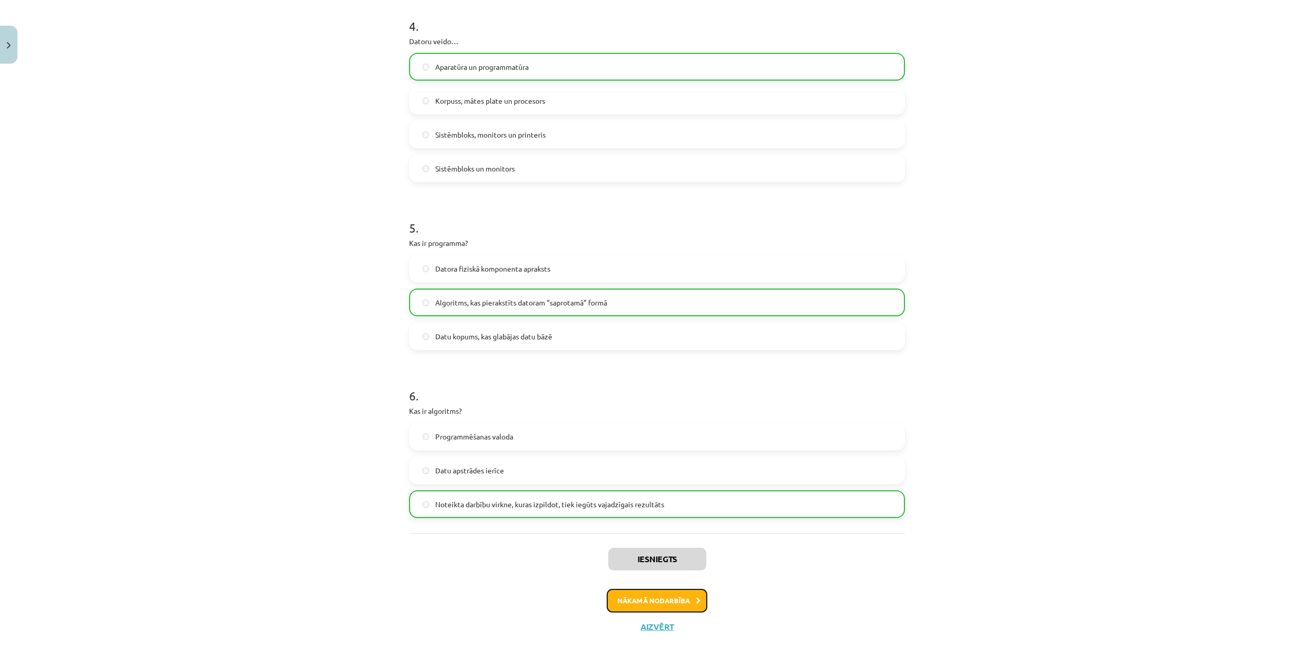
click at [655, 446] on button "Nākamā nodarbība" at bounding box center [657, 601] width 101 height 24
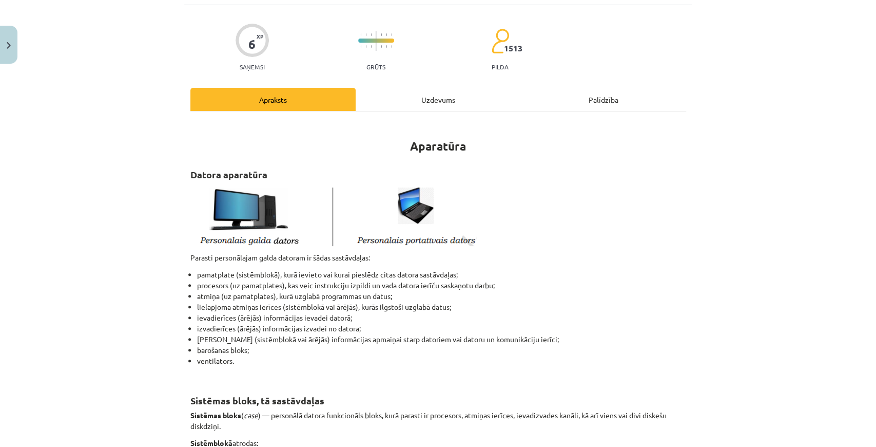
scroll to position [94, 0]
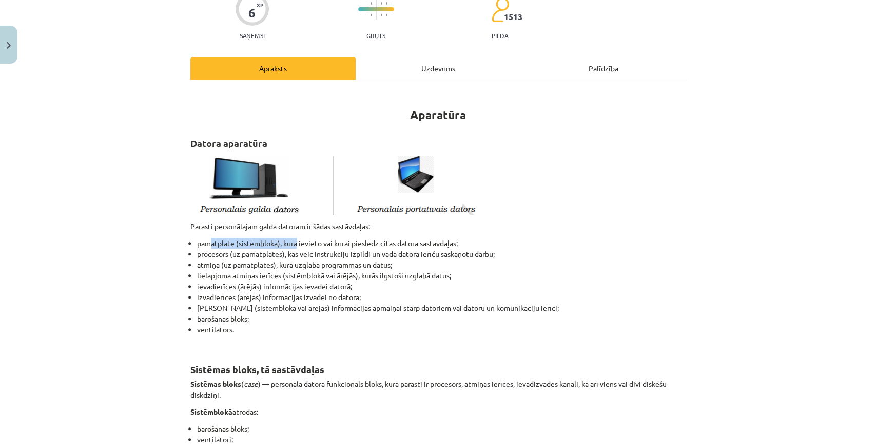
drag, startPoint x: 209, startPoint y: 239, endPoint x: 296, endPoint y: 238, distance: 86.2
click at [296, 238] on li "pamatplate (sistēmblokā), kurā ievieto vai kurai pieslēdz citas datora sastāvda…" at bounding box center [441, 243] width 489 height 11
click at [278, 256] on li "procesors (uz pamatplates), kas veic instrukciju izpildi un vada datora ierīču …" at bounding box center [441, 253] width 489 height 11
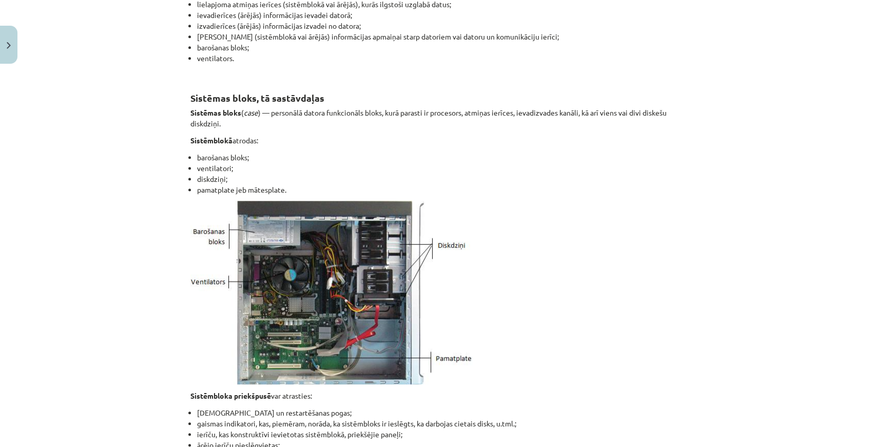
scroll to position [368, 0]
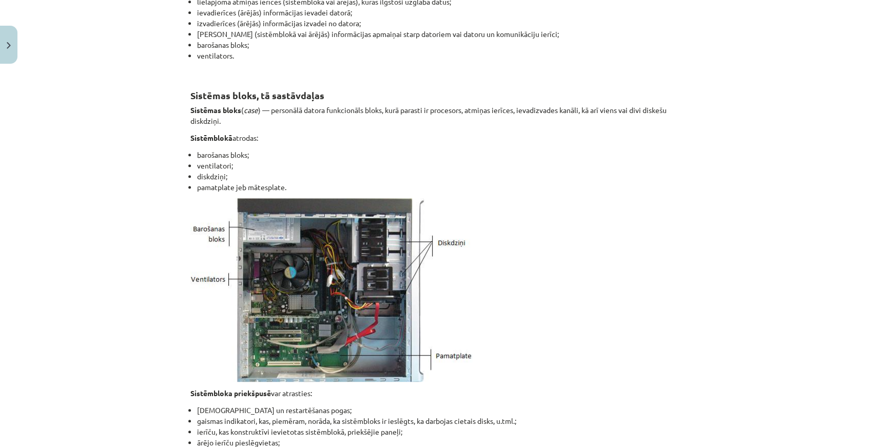
click at [756, 128] on div "Mācību tēma: Datorikas - 10. klases 1. ieskaites mācību materiāls #3 2. tēma – …" at bounding box center [438, 223] width 876 height 447
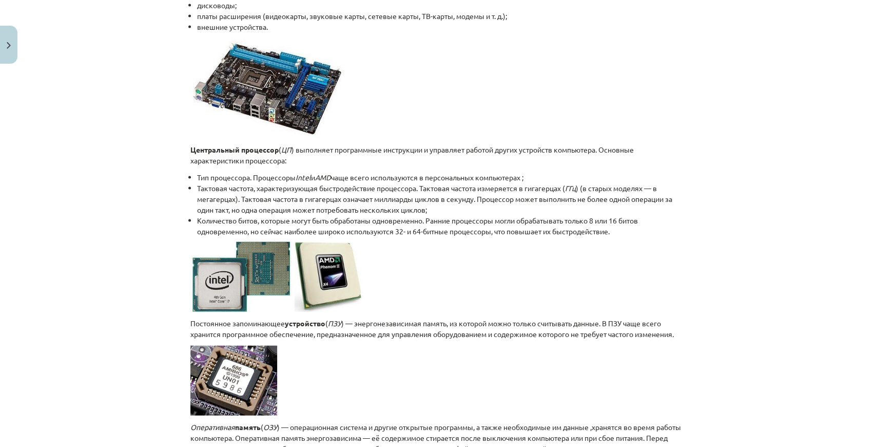
scroll to position [1395, 0]
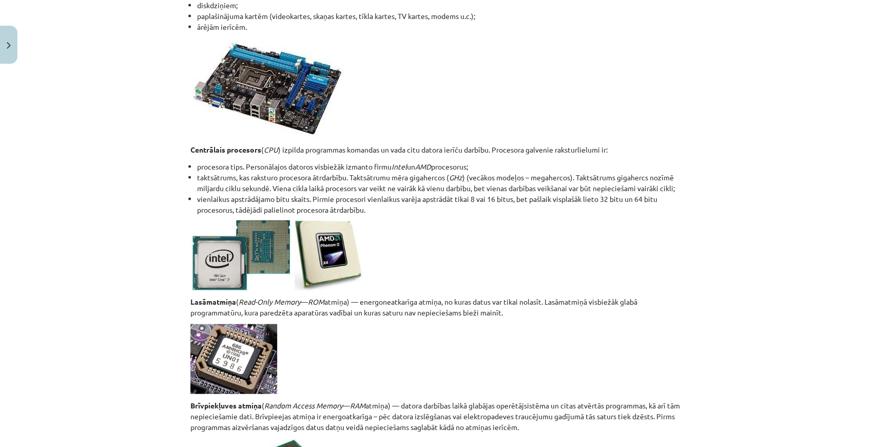
click at [438, 365] on p at bounding box center [438, 359] width 496 height 70
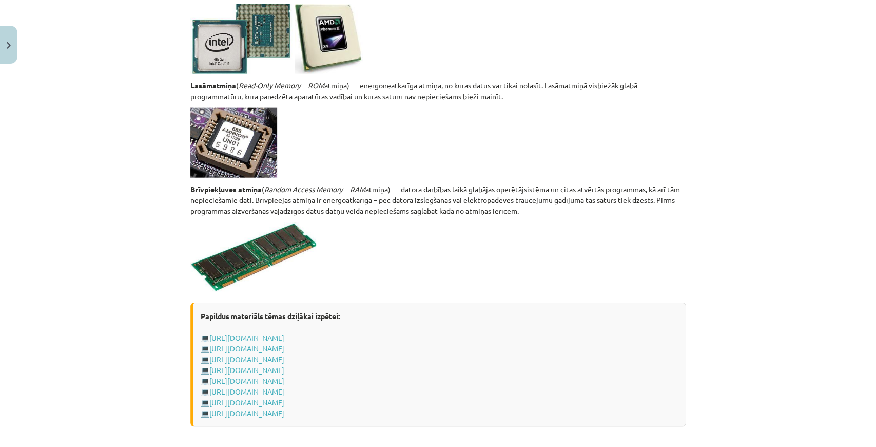
scroll to position [1634, 0]
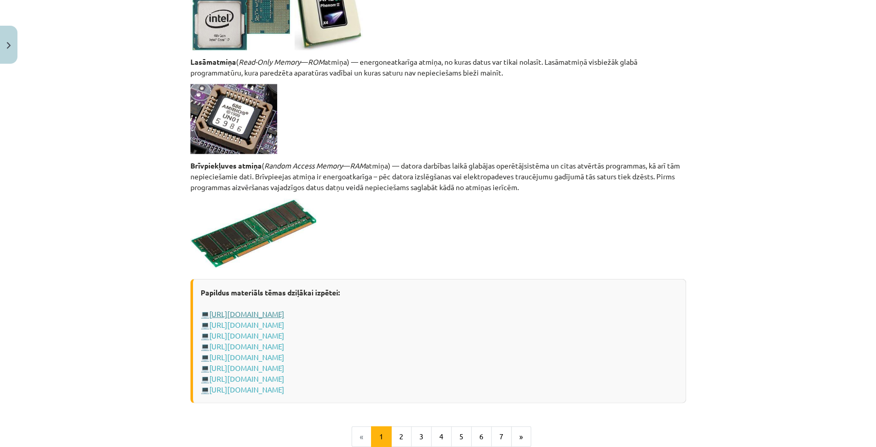
click at [284, 313] on link "https://www.uzdevumi.lv/p/informatika/7-klase/it-pamatjedzieni-9881/re-f090ab19…" at bounding box center [246, 313] width 75 height 9
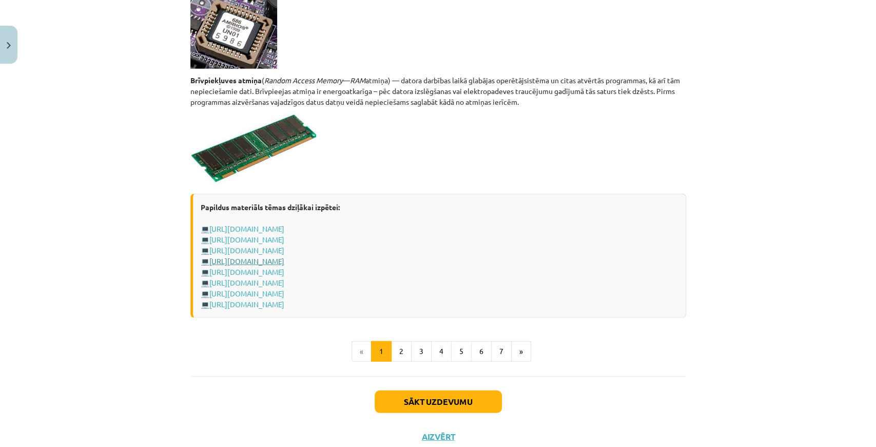
scroll to position [1737, 0]
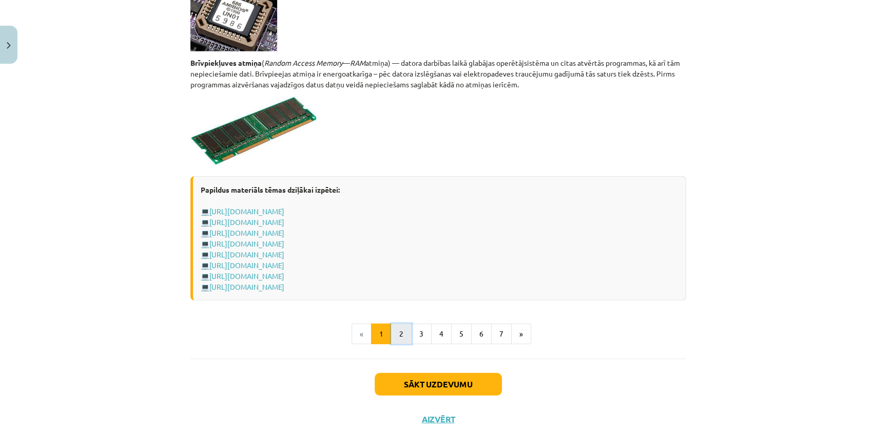
click at [399, 328] on button "2" at bounding box center [401, 333] width 21 height 21
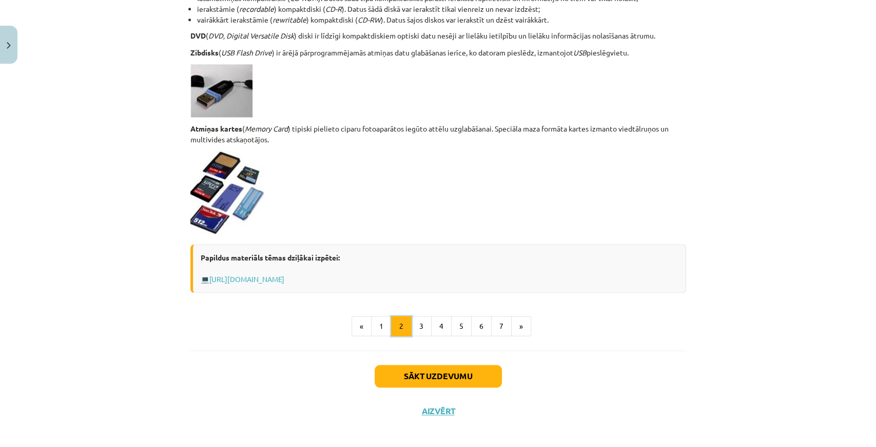
scroll to position [828, 0]
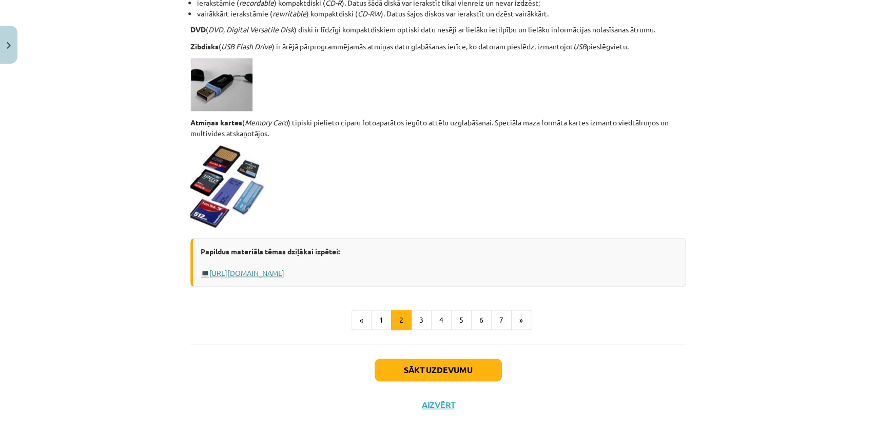
click at [273, 273] on link "https://www.uzdevumi.lv/p/informatika/10-klase/aparatura-7425/re-ac78923a-b435-…" at bounding box center [246, 272] width 75 height 9
click at [416, 314] on button "3" at bounding box center [421, 319] width 21 height 21
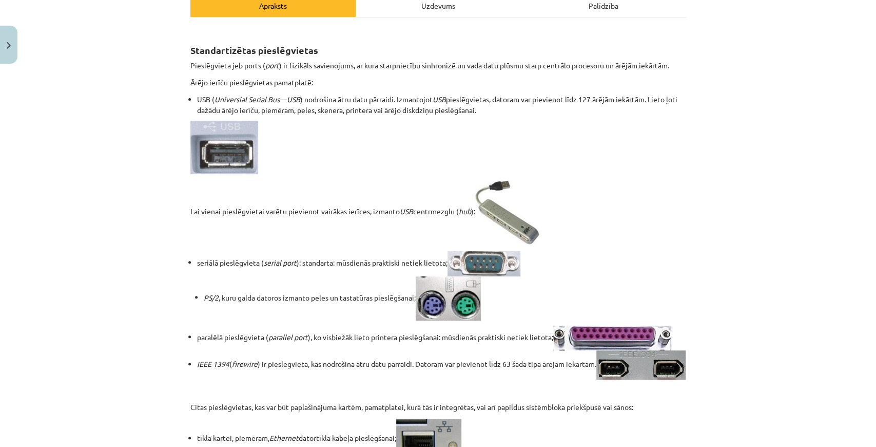
scroll to position [171, 0]
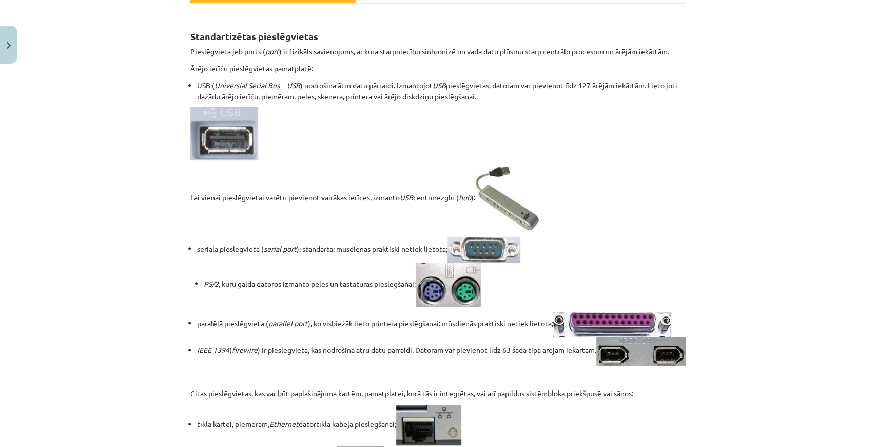
click at [284, 208] on p "Lai vienai pieslēgvietai varētu pievienot vairākas ierīces, izmanto USB centrme…" at bounding box center [438, 198] width 496 height 64
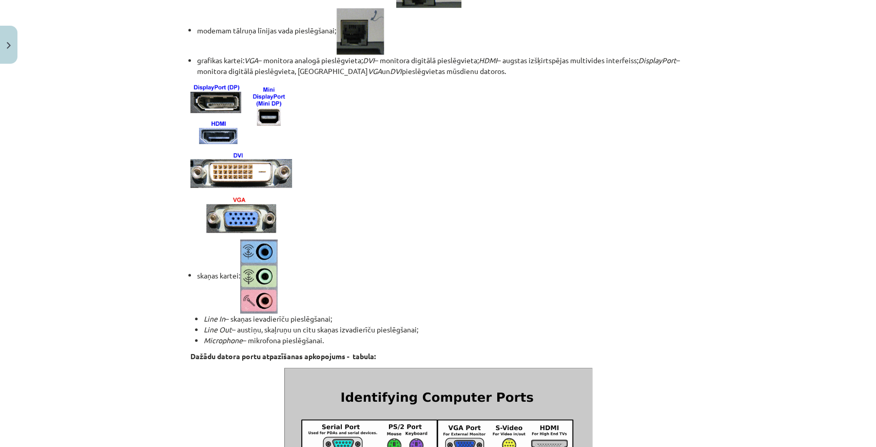
scroll to position [650, 0]
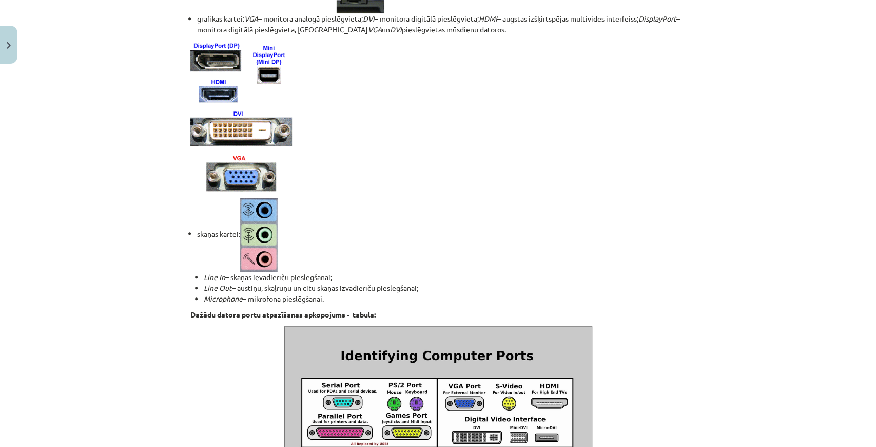
drag, startPoint x: 255, startPoint y: 202, endPoint x: 253, endPoint y: 191, distance: 11.0
click at [255, 201] on div "Standartizētas pieslēgvietas Pieslēgvieta jeb ports ( port ) ir fizikāls savien…" at bounding box center [438, 148] width 496 height 1218
click at [209, 102] on img at bounding box center [241, 115] width 102 height 151
drag, startPoint x: 255, startPoint y: 285, endPoint x: 233, endPoint y: 300, distance: 26.8
click at [233, 300] on ul "Line In – skaņas ievadierīču pieslēgšanai; Line Out – austiņu, skaļruņu un citu…" at bounding box center [441, 288] width 489 height 32
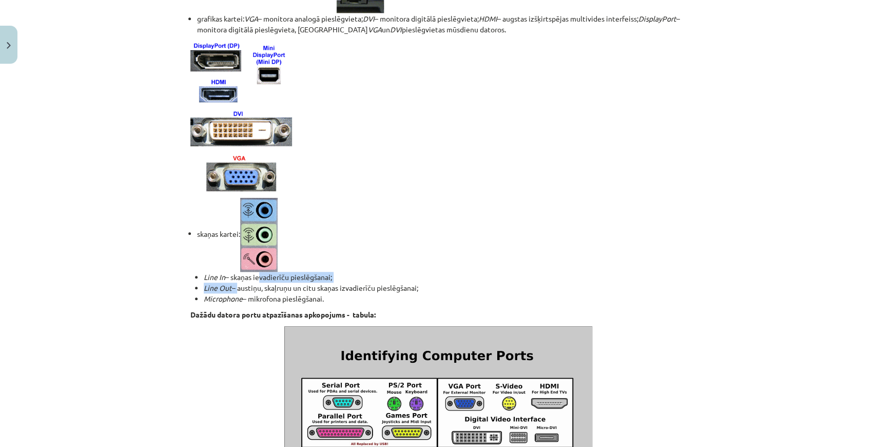
click at [256, 218] on img at bounding box center [258, 235] width 37 height 74
click at [257, 218] on img at bounding box center [258, 235] width 37 height 74
click at [313, 246] on li "skaņas kartei: Line In – skaņas ievadierīču pieslēgšanai; Line Out – austiņu, s…" at bounding box center [441, 251] width 489 height 106
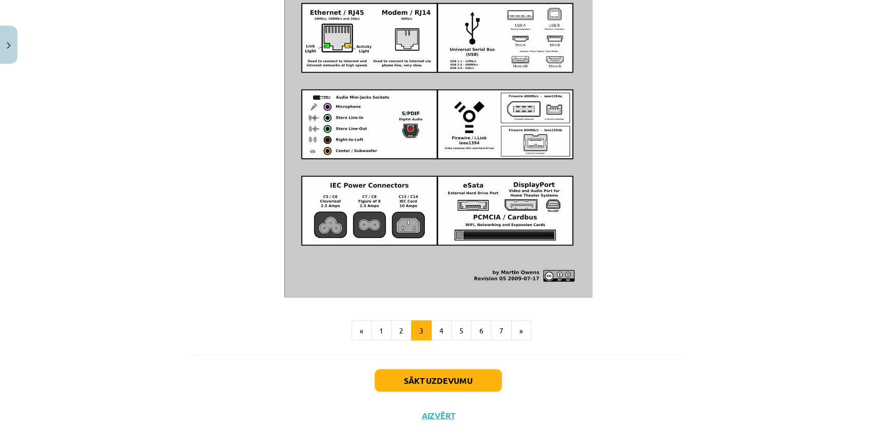
scroll to position [1129, 0]
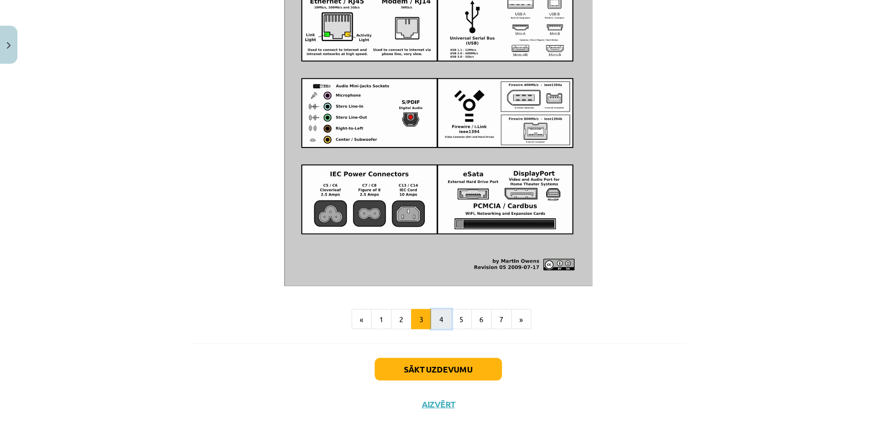
click at [441, 318] on button "4" at bounding box center [441, 318] width 21 height 21
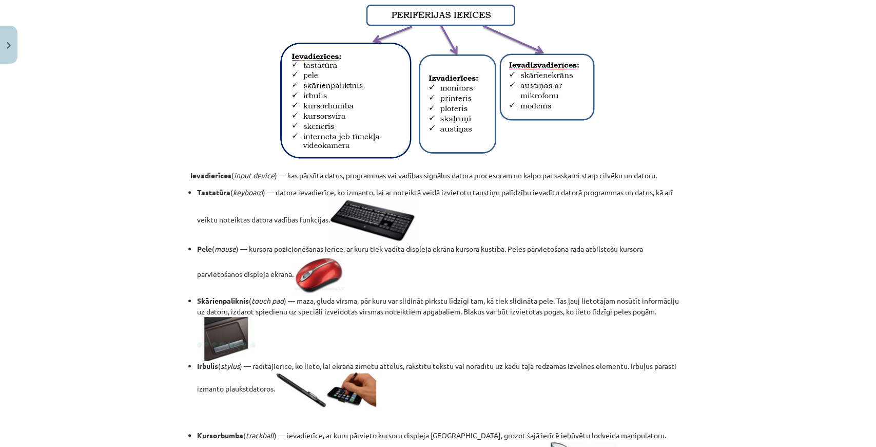
scroll to position [257, 0]
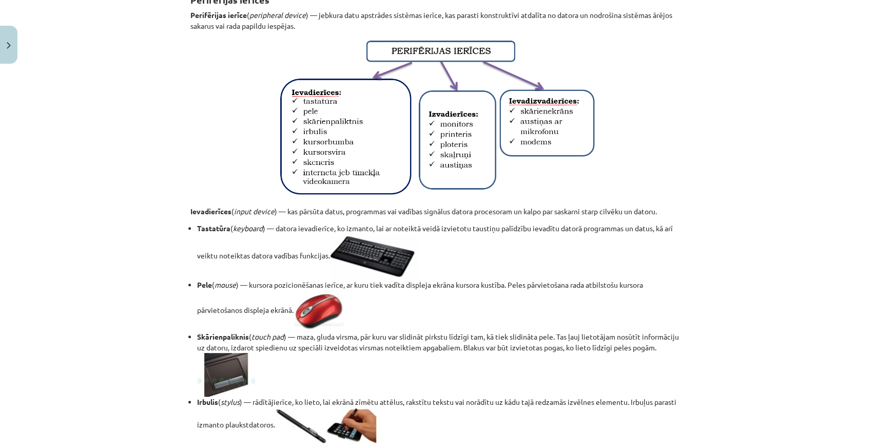
scroll to position [188, 0]
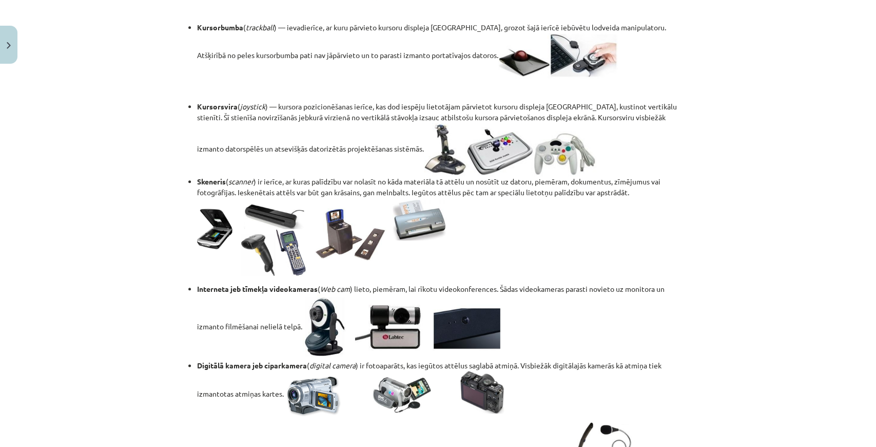
scroll to position [640, 0]
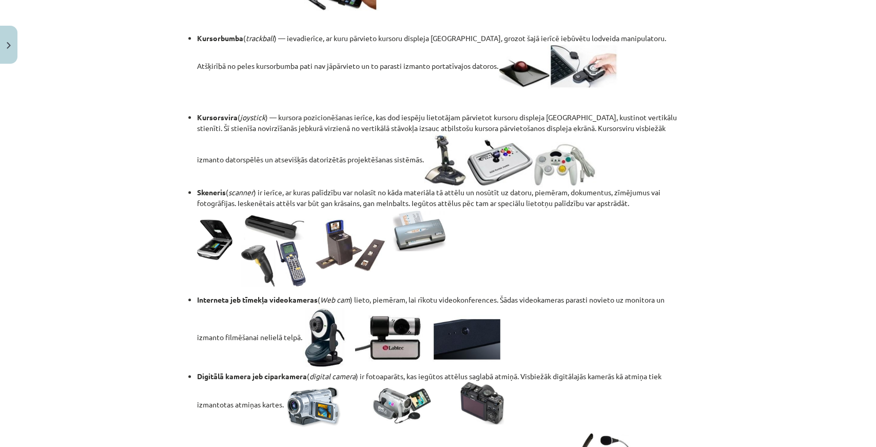
click at [648, 52] on li "Kursorbumba ( trackball ) — ievadierīce, ar kuru pārvieto kursoru displeja ekrā…" at bounding box center [441, 61] width 489 height 57
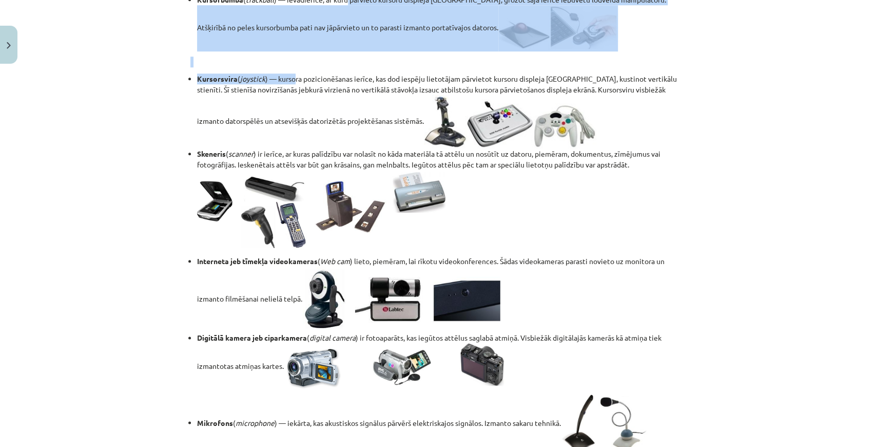
scroll to position [656, 0]
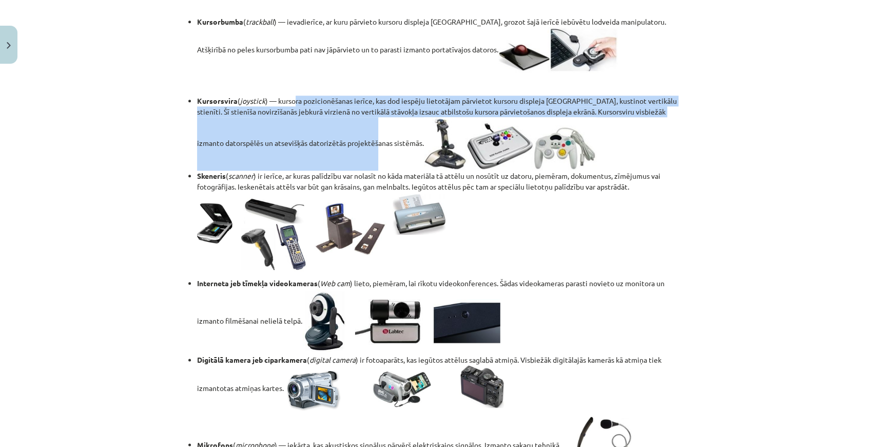
drag, startPoint x: 292, startPoint y: 15, endPoint x: 386, endPoint y: 120, distance: 141.0
click at [386, 120] on li "Kursorsvira ( joystick ) — kursora pozicionēšanas ierīce, kas dod iespēju lieto…" at bounding box center [441, 132] width 489 height 75
click at [373, 110] on li "Kursorsvira ( joystick ) — kursora pozicionēšanas ierīce, kas dod iespēju lieto…" at bounding box center [441, 132] width 489 height 75
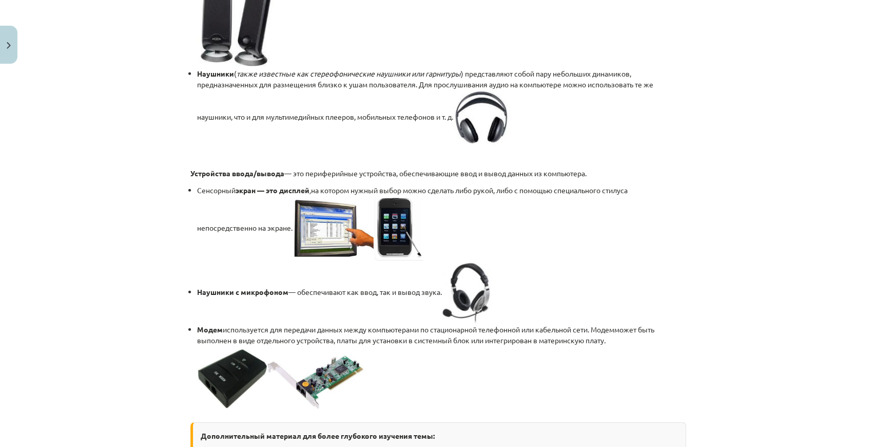
scroll to position [1577, 0]
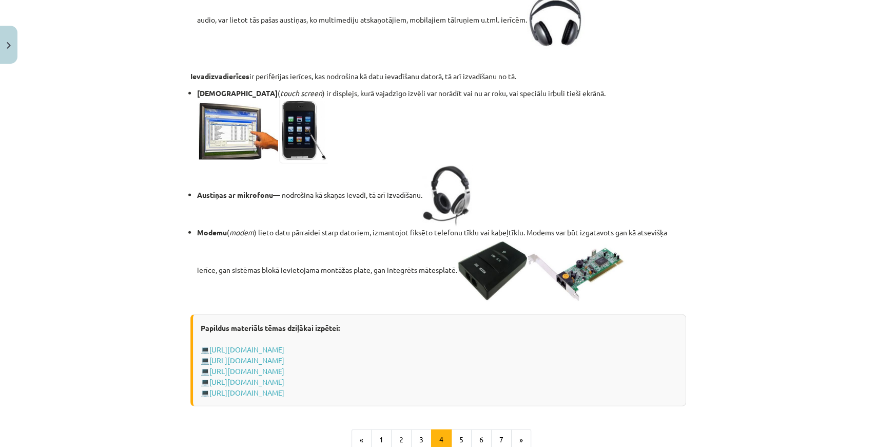
click at [533, 165] on li "Skārienekrāns ( touch screen ) ir displejs, kurā vajadzīgo izvēli var norādīt v…" at bounding box center [441, 127] width 489 height 78
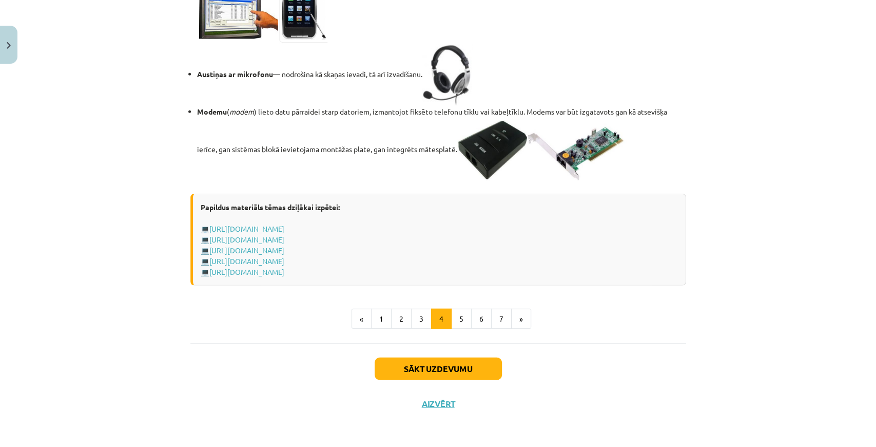
scroll to position [1679, 0]
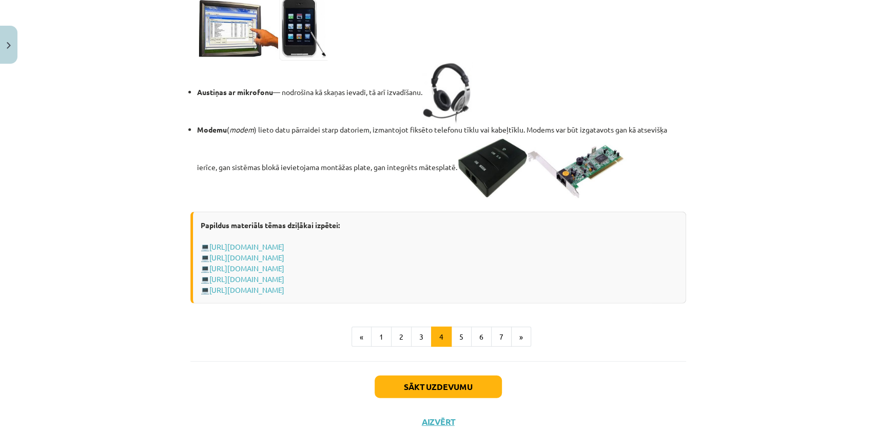
click at [743, 122] on div "Mācību tēma: Datorikas - 10. klases 1. ieskaites mācību materiāls #3 2. tēma – …" at bounding box center [438, 223] width 876 height 447
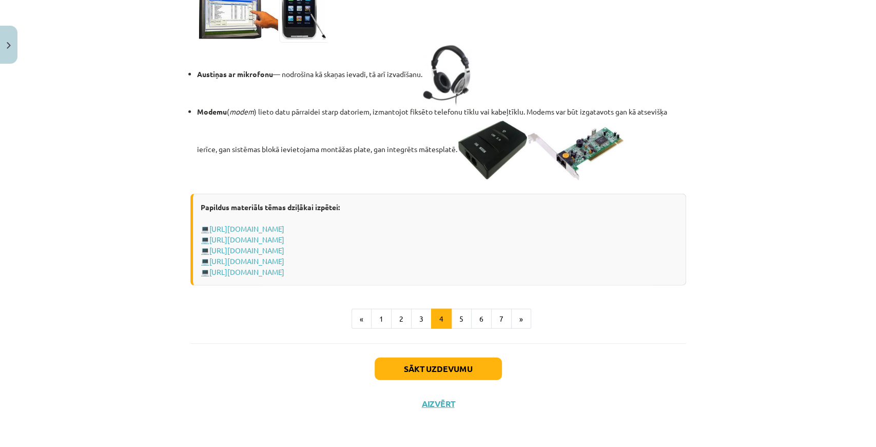
scroll to position [1714, 0]
click at [464, 329] on button "5" at bounding box center [461, 318] width 21 height 21
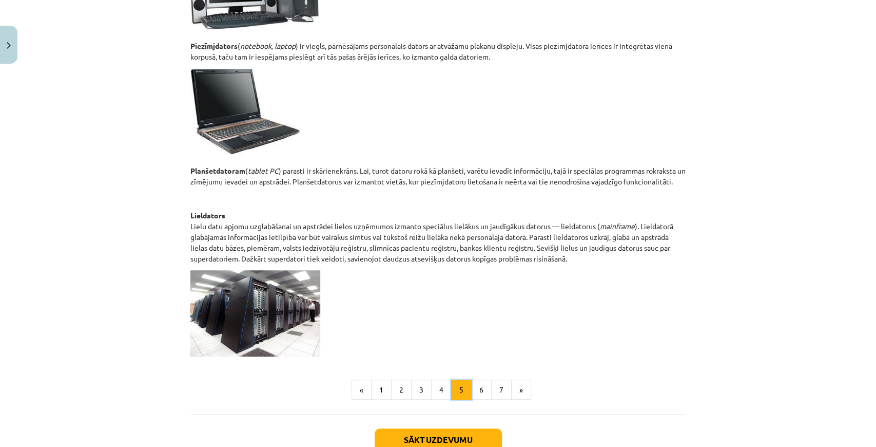
scroll to position [411, 0]
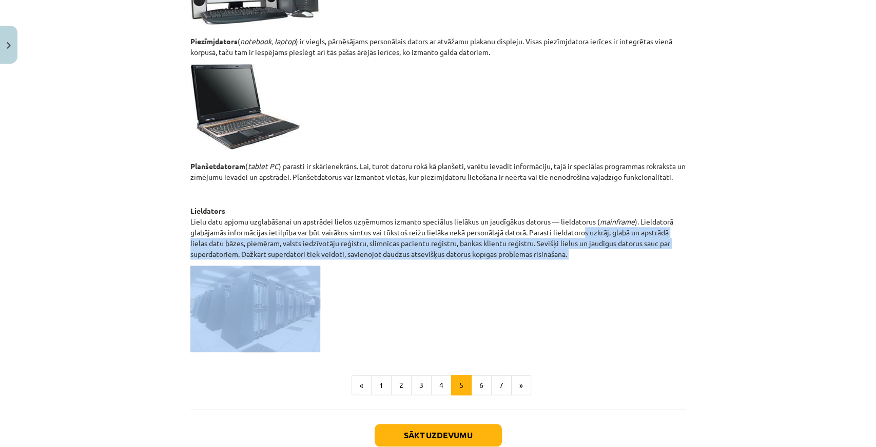
drag, startPoint x: 588, startPoint y: 233, endPoint x: 637, endPoint y: 261, distance: 57.0
click at [637, 261] on div "Datoru tipi Datorus pēc to konstrukcijas, jaudas un pielietojuma var iedalīt va…" at bounding box center [438, 62] width 496 height 578
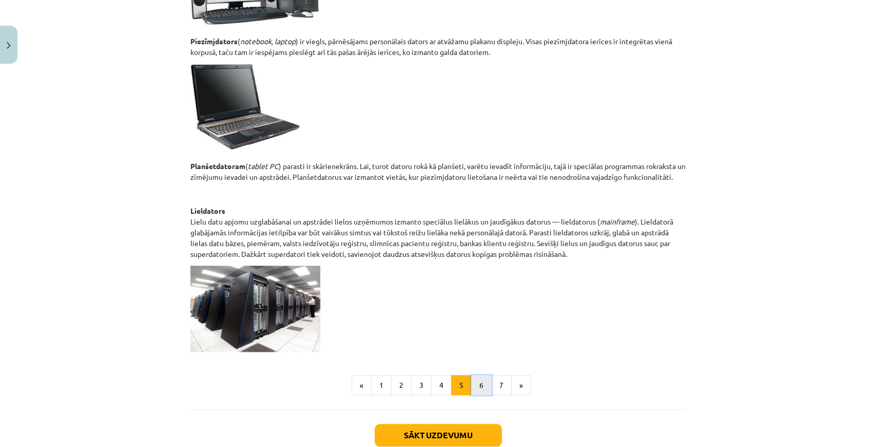
click at [479, 386] on button "6" at bounding box center [481, 385] width 21 height 21
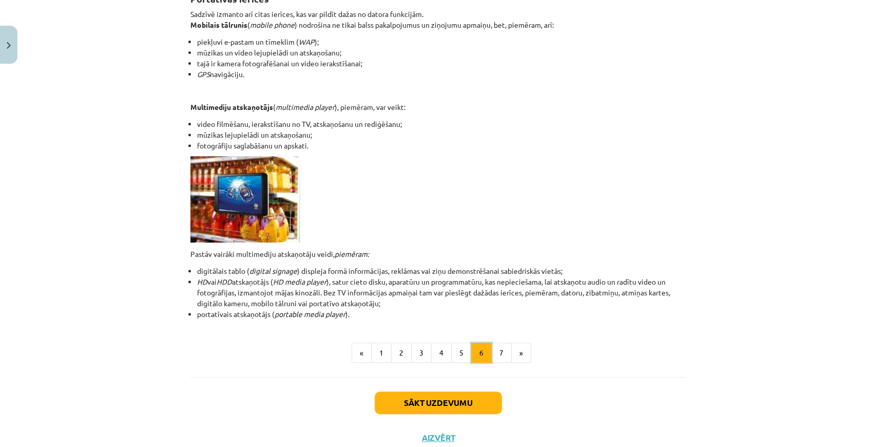
scroll to position [205, 0]
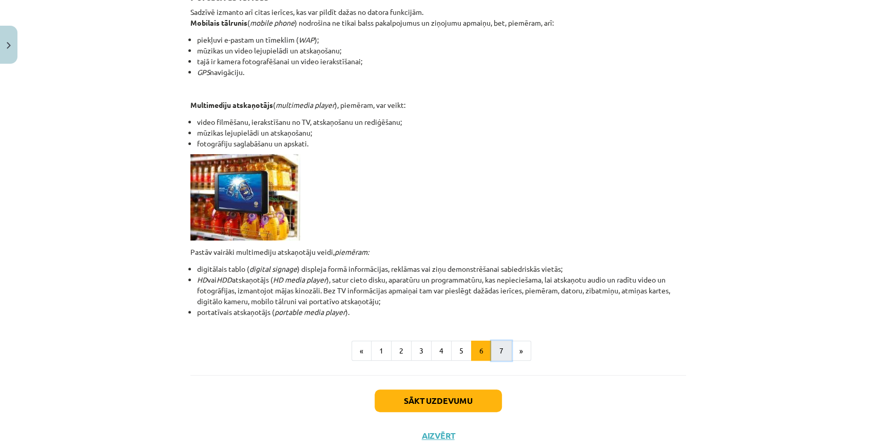
click at [501, 352] on button "7" at bounding box center [501, 350] width 21 height 21
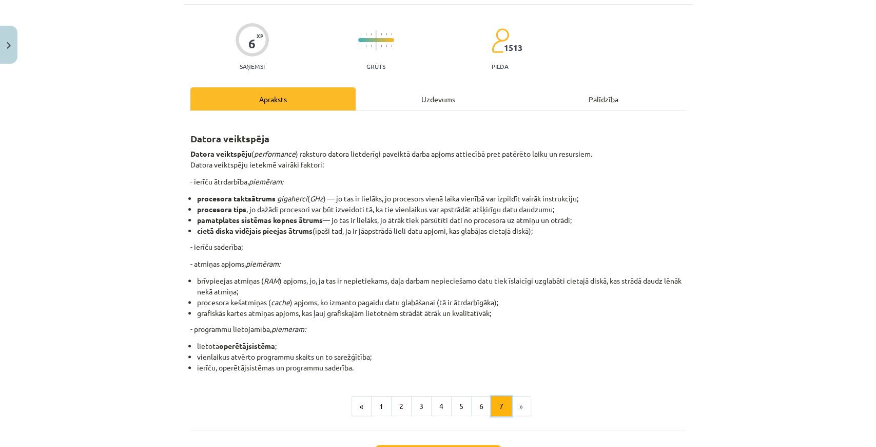
scroll to position [68, 0]
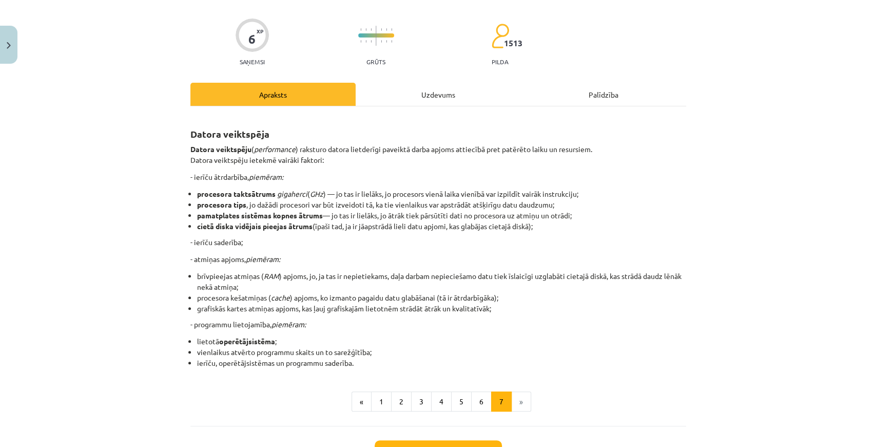
click at [435, 93] on div "Uzdevums" at bounding box center [438, 94] width 165 height 23
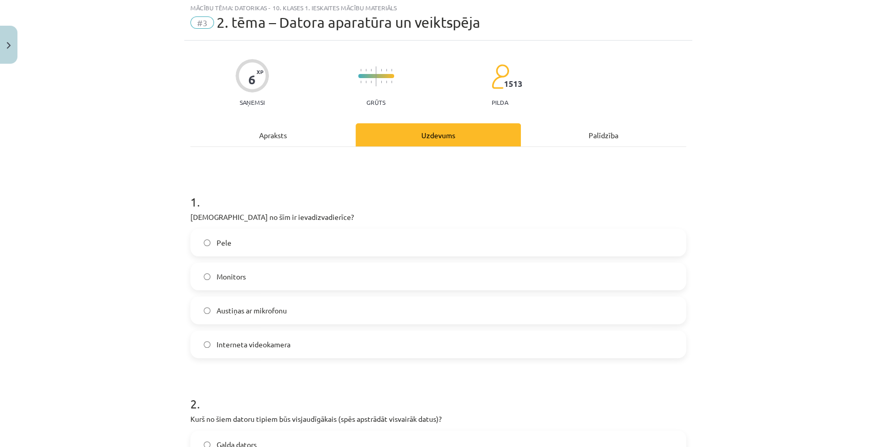
scroll to position [26, 0]
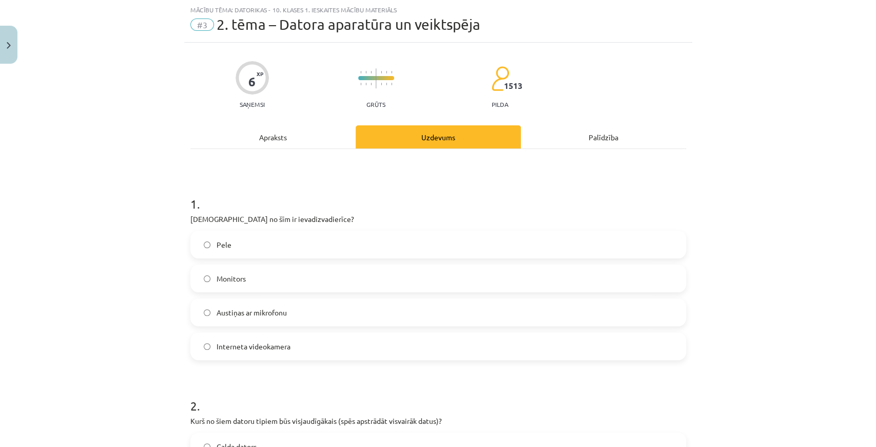
click at [295, 129] on div "Apraksts" at bounding box center [272, 136] width 165 height 23
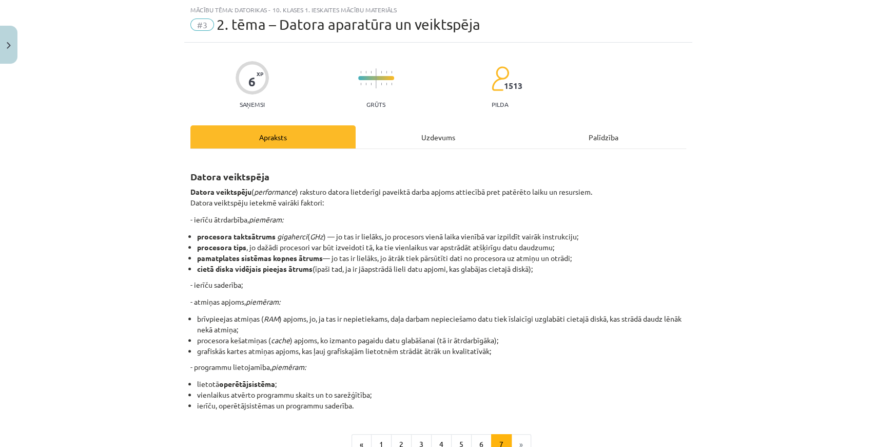
click at [416, 132] on div "Uzdevums" at bounding box center [438, 136] width 165 height 23
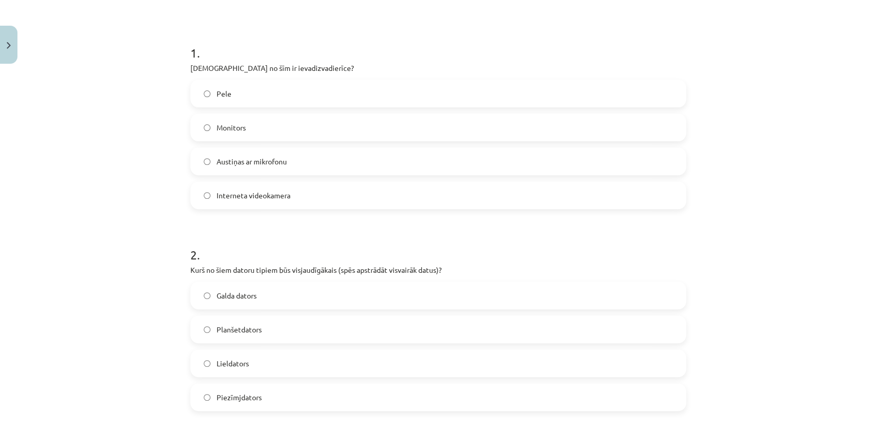
scroll to position [0, 0]
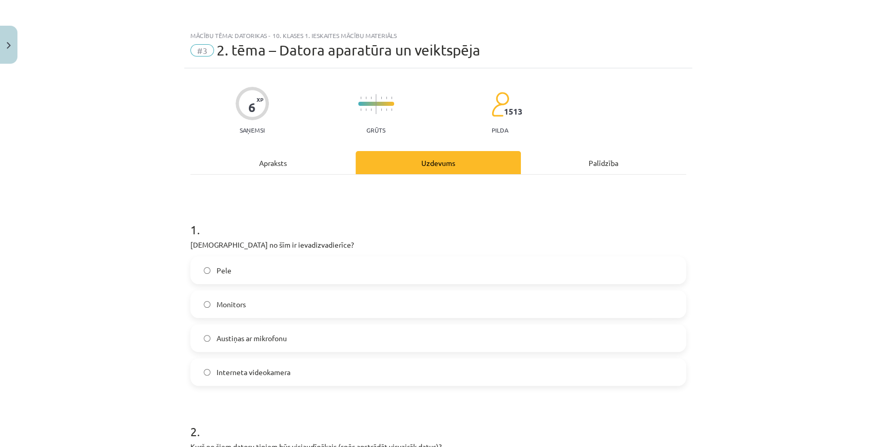
click at [292, 156] on div "Apraksts" at bounding box center [272, 162] width 165 height 23
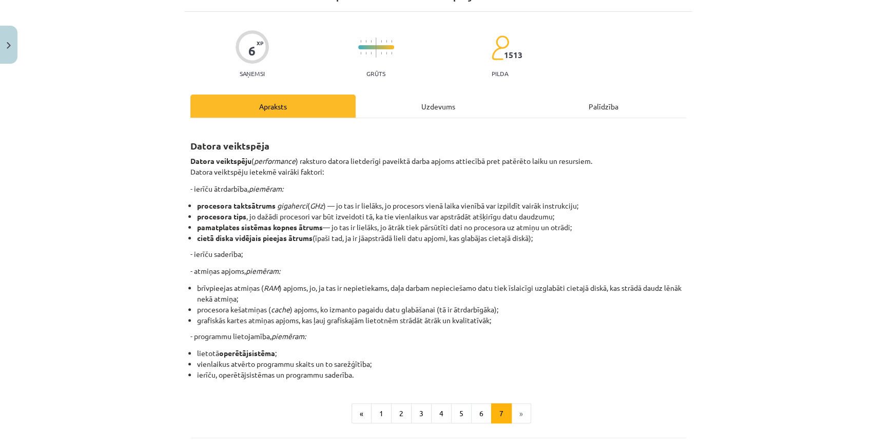
scroll to position [60, 0]
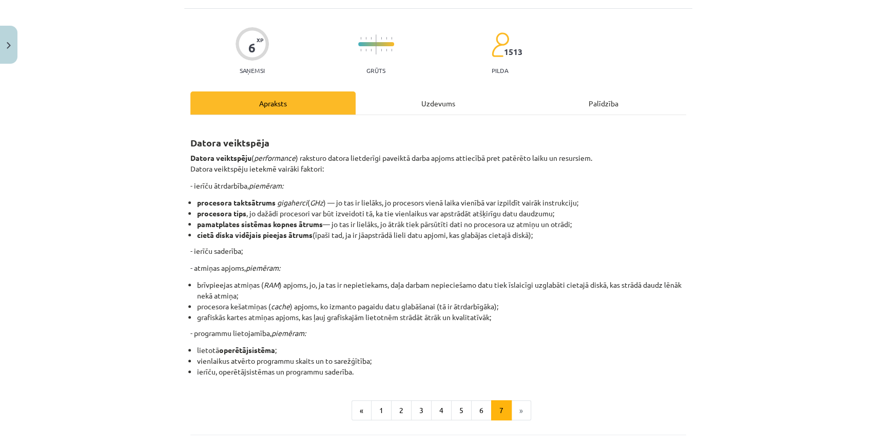
click at [460, 181] on p "- ierīču ātrdarbība, piemēram:" at bounding box center [438, 185] width 496 height 11
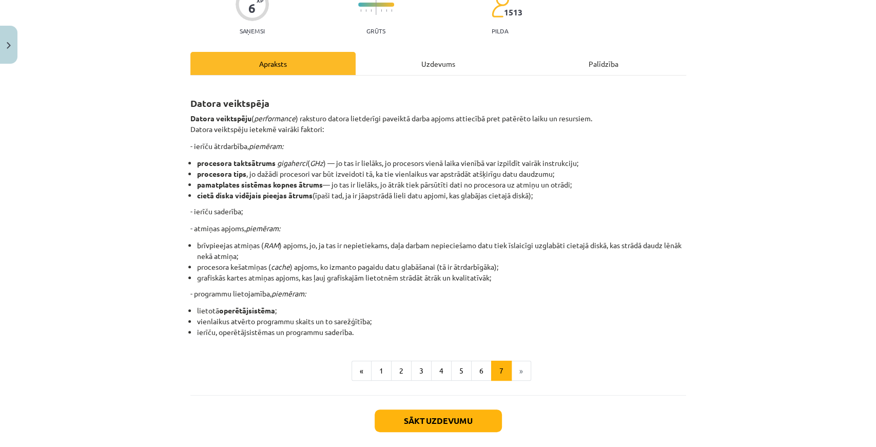
scroll to position [103, 0]
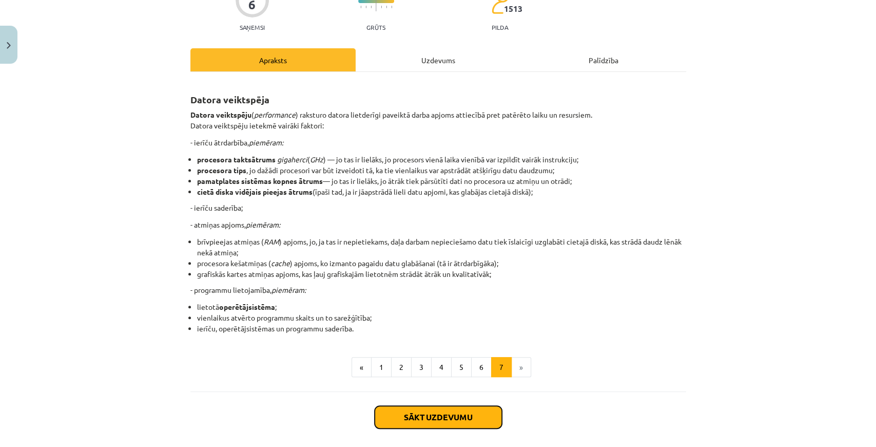
click at [404, 415] on button "Sākt uzdevumu" at bounding box center [438, 416] width 127 height 23
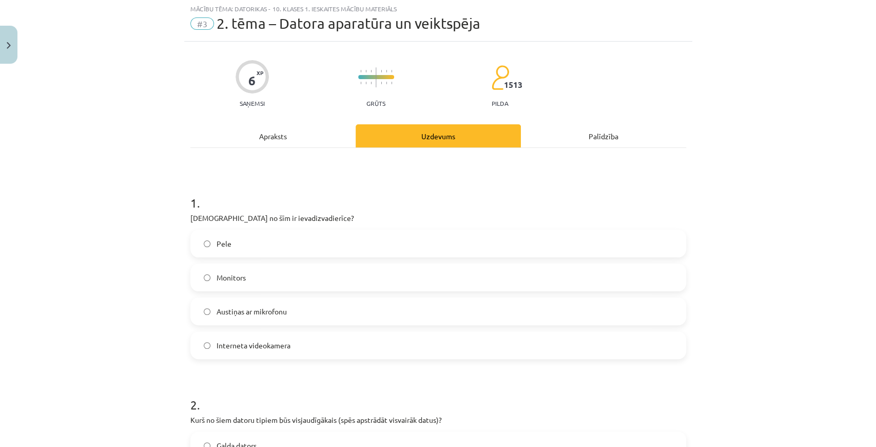
scroll to position [26, 0]
drag, startPoint x: 154, startPoint y: 355, endPoint x: 162, endPoint y: 339, distance: 17.9
click at [155, 353] on div "Mācību tēma: Datorikas - 10. klases 1. ieskaites mācību materiāls #3 2. tēma – …" at bounding box center [438, 223] width 876 height 447
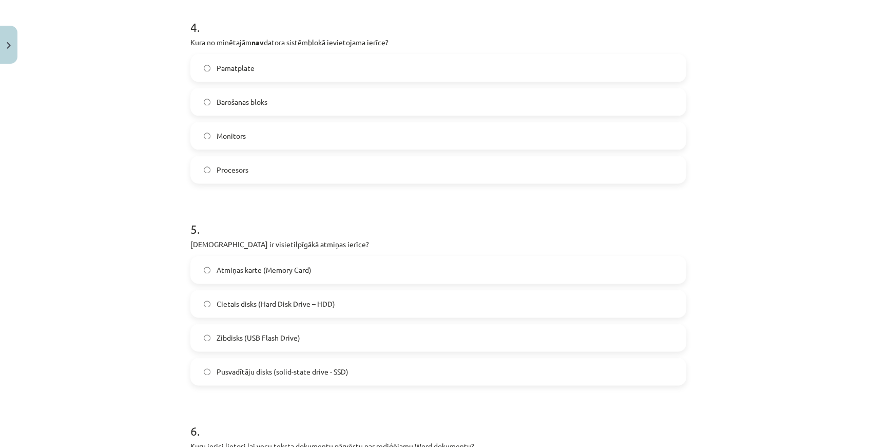
scroll to position [812, 0]
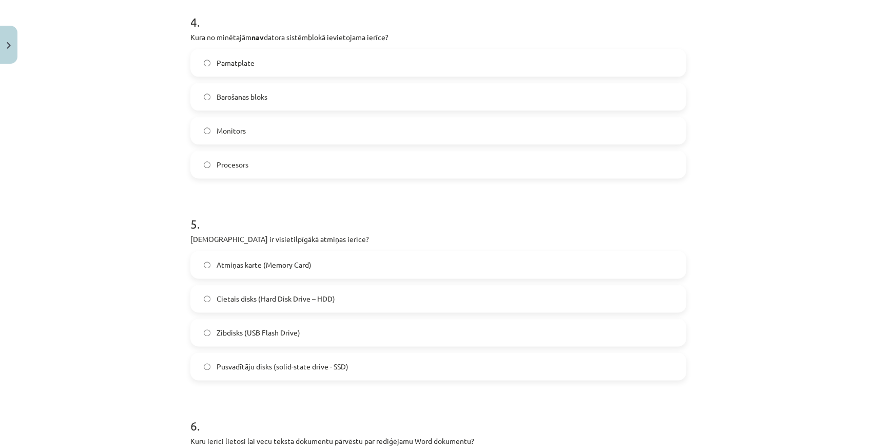
click at [721, 211] on div "Mācību tēma: Datorikas - 10. klases 1. ieskaites mācību materiāls #3 2. tēma – …" at bounding box center [438, 223] width 876 height 447
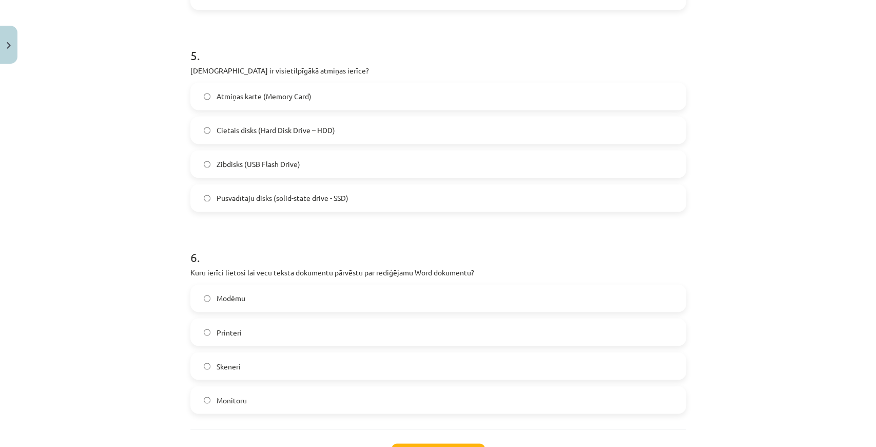
scroll to position [983, 0]
click at [200, 127] on label "Cietais disks (Hard Disk Drive – HDD)" at bounding box center [438, 127] width 494 height 26
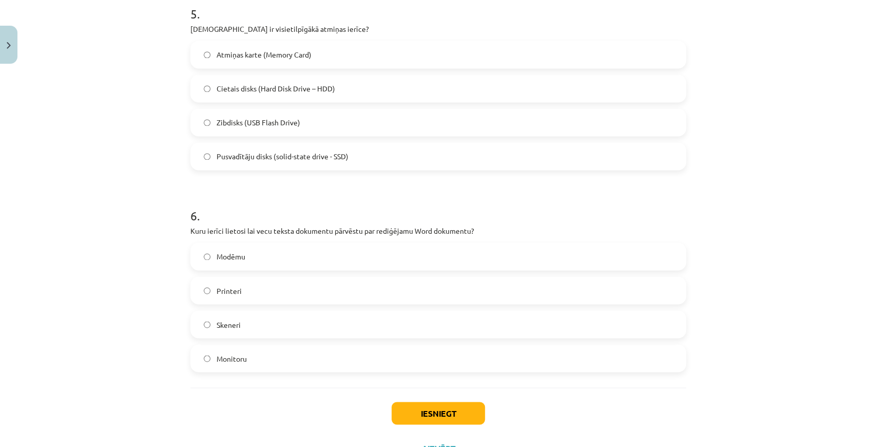
scroll to position [1052, 0]
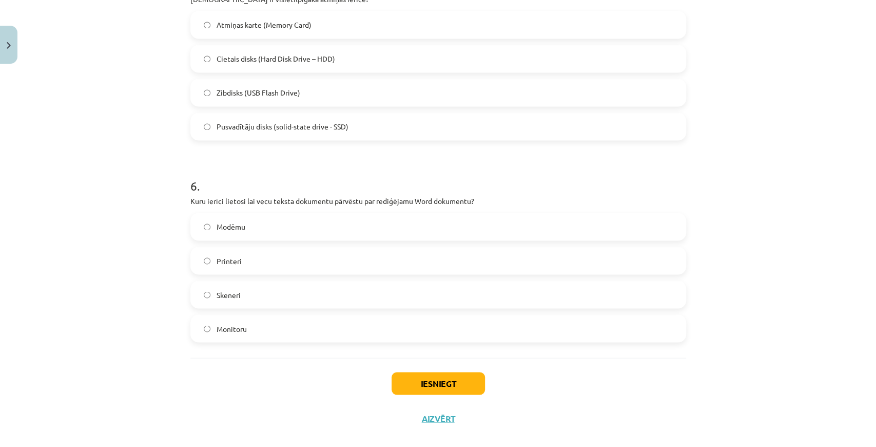
click at [199, 293] on label "Skeneri" at bounding box center [438, 294] width 494 height 26
click at [406, 377] on button "Iesniegt" at bounding box center [438, 383] width 93 height 23
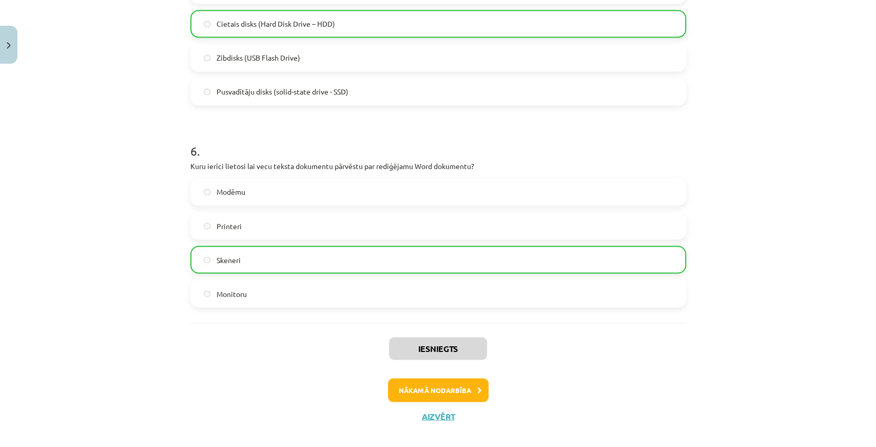
scroll to position [1098, 0]
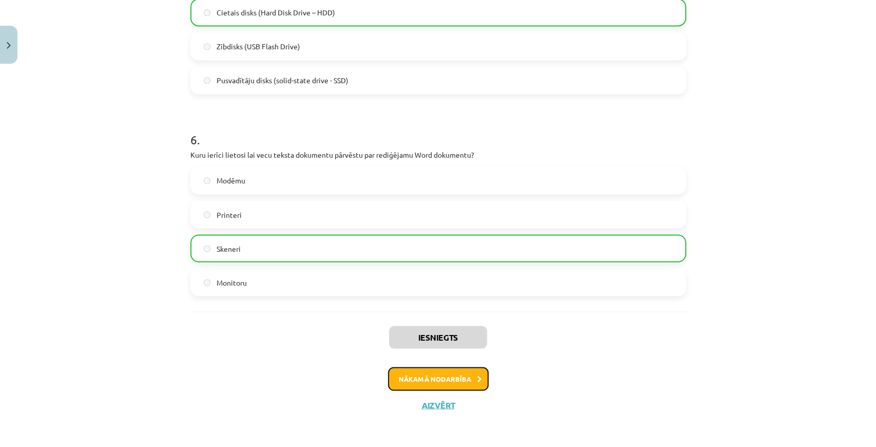
click at [416, 374] on button "Nākamā nodarbība" at bounding box center [438, 378] width 101 height 24
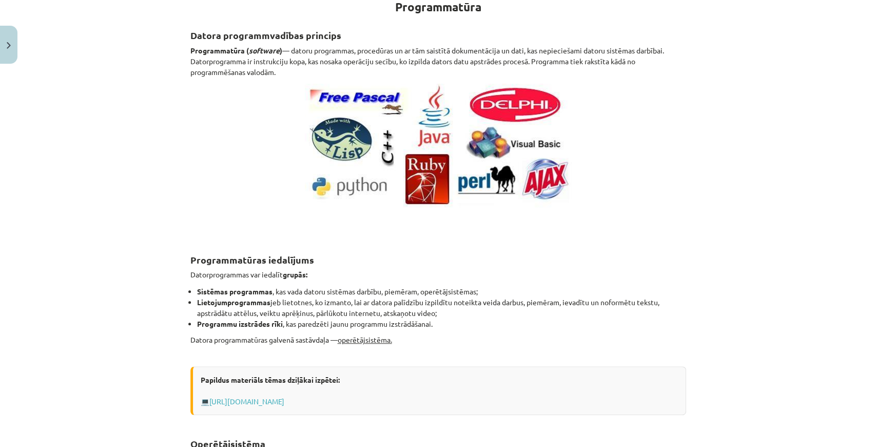
scroll to position [205, 0]
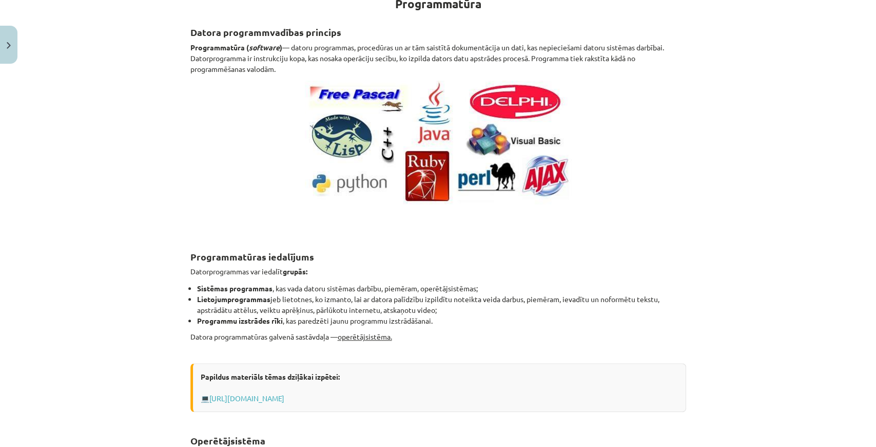
click at [375, 339] on u "operētājsistēma." at bounding box center [365, 336] width 54 height 9
click at [375, 338] on u "operētājsistēma." at bounding box center [365, 336] width 54 height 9
click at [370, 351] on p "Datora programmatūras galvenā sastāvdaļa — operētājsistēma." at bounding box center [438, 342] width 496 height 22
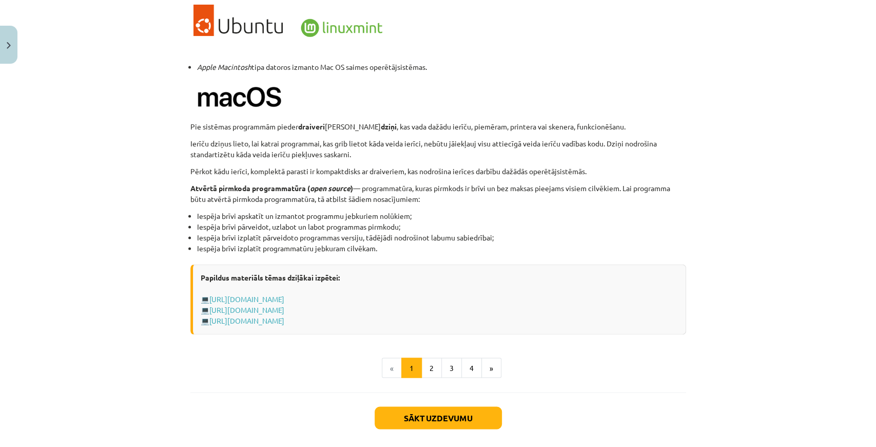
scroll to position [992, 0]
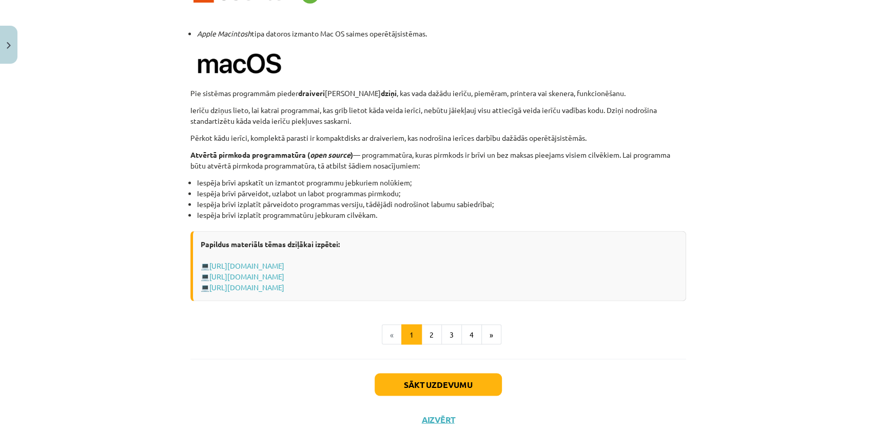
drag, startPoint x: 701, startPoint y: 336, endPoint x: 688, endPoint y: 337, distance: 13.4
click at [701, 336] on div "Mācību tēma: Datorikas - 10. klases 1. ieskaites mācību materiāls #4 3. tēma – …" at bounding box center [438, 223] width 876 height 447
click at [431, 331] on button "2" at bounding box center [431, 334] width 21 height 21
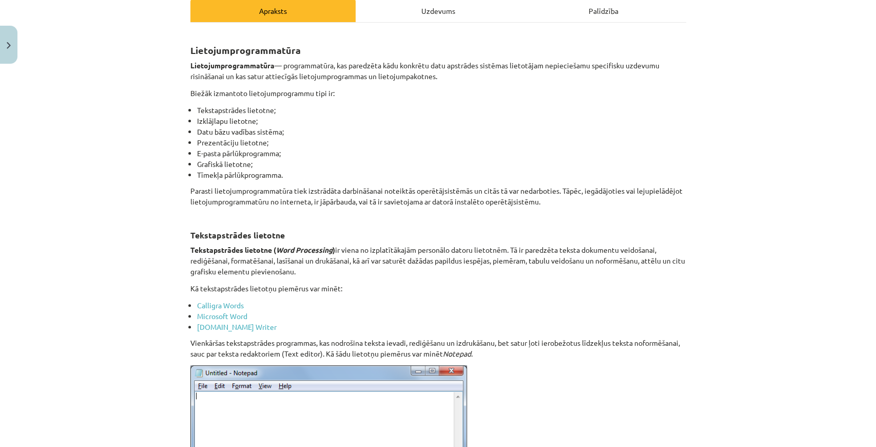
scroll to position [115, 0]
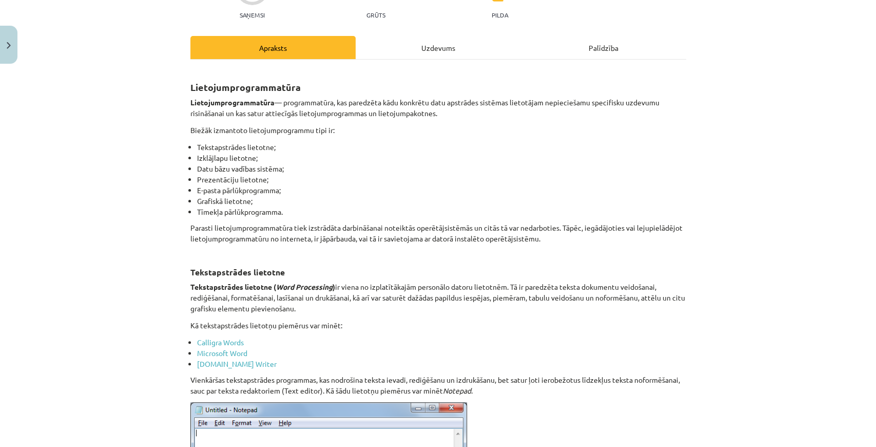
click at [412, 50] on div "Uzdevums" at bounding box center [438, 47] width 165 height 23
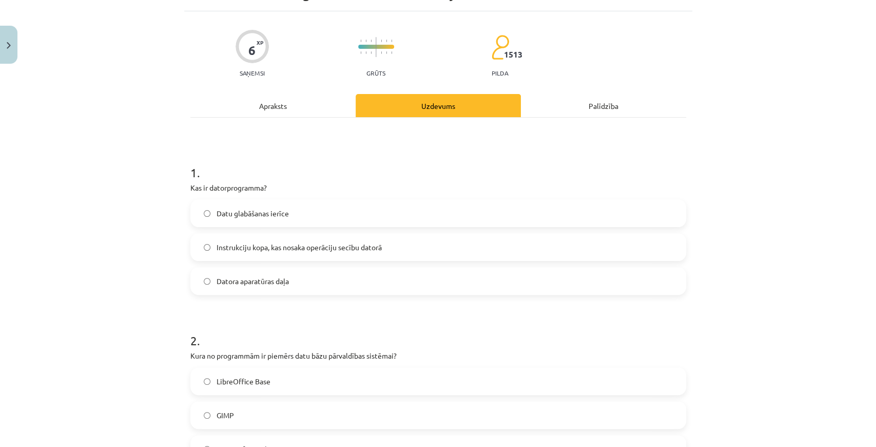
scroll to position [26, 0]
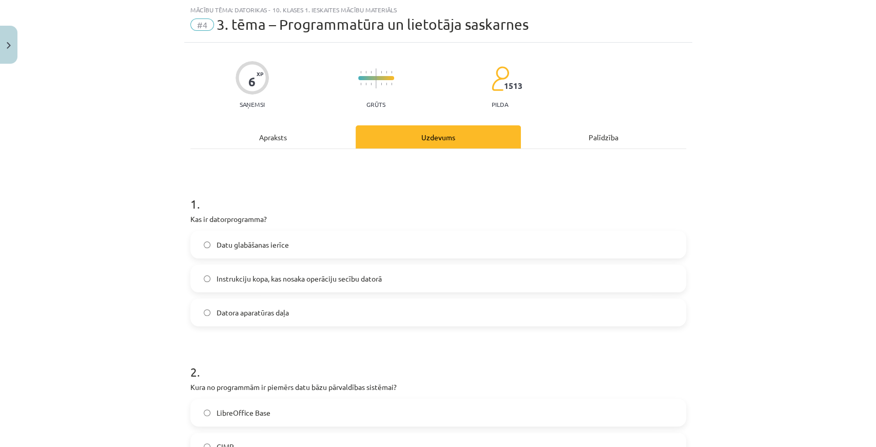
click at [276, 134] on div "Apraksts" at bounding box center [272, 136] width 165 height 23
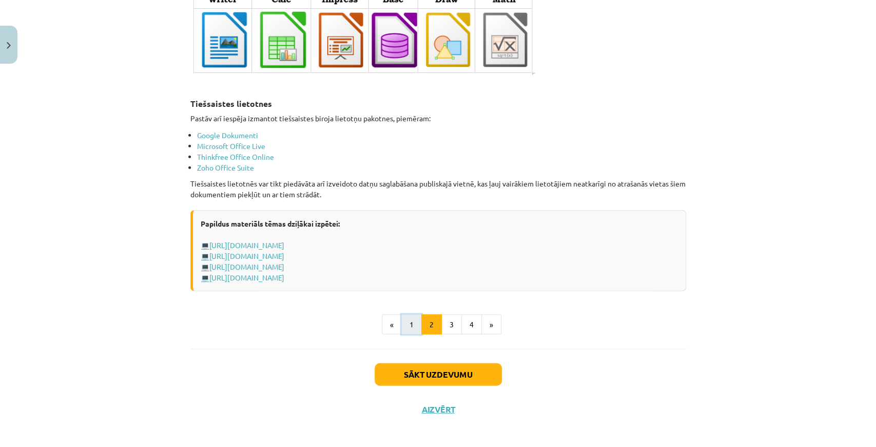
click at [403, 319] on button "1" at bounding box center [411, 324] width 21 height 21
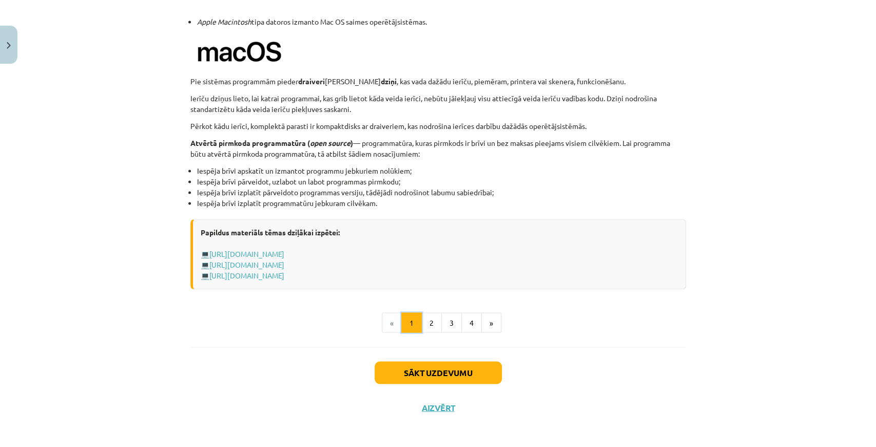
scroll to position [1005, 0]
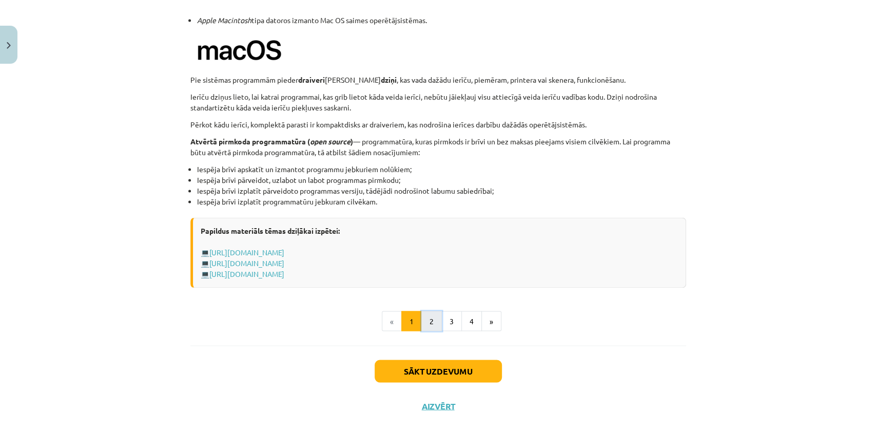
click at [429, 314] on button "2" at bounding box center [431, 321] width 21 height 21
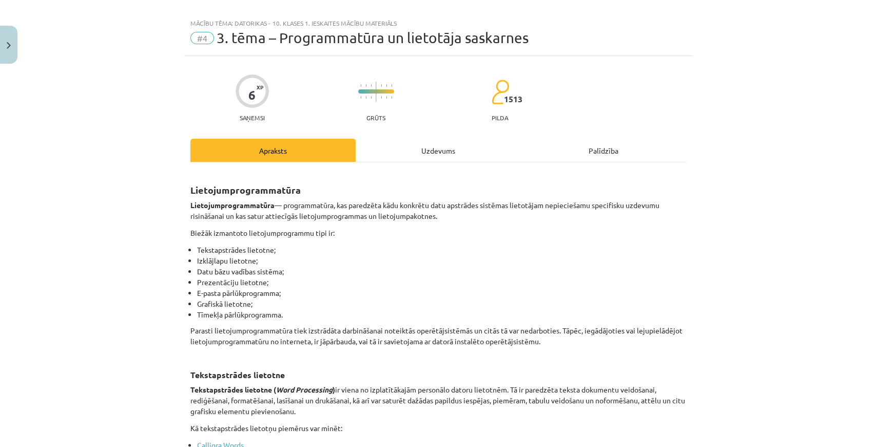
click at [423, 156] on div "Uzdevums" at bounding box center [438, 150] width 165 height 23
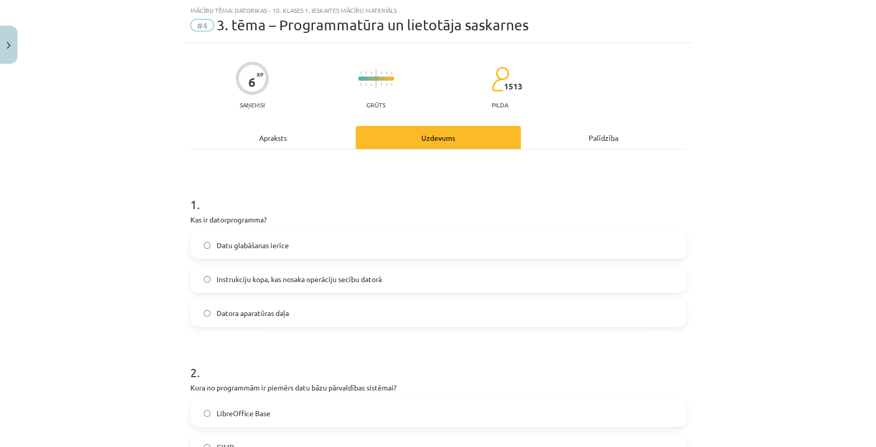
scroll to position [26, 0]
click at [308, 284] on label "Instrukciju kopa, kas nosaka operāciju secību datorā" at bounding box center [438, 278] width 494 height 26
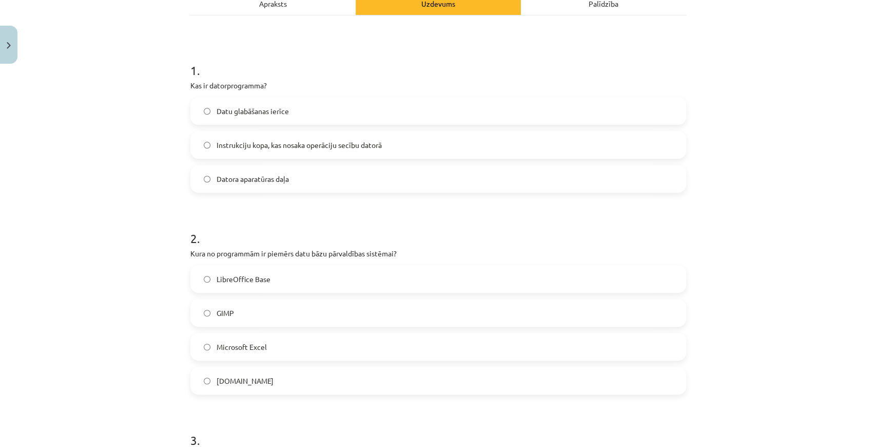
scroll to position [162, 0]
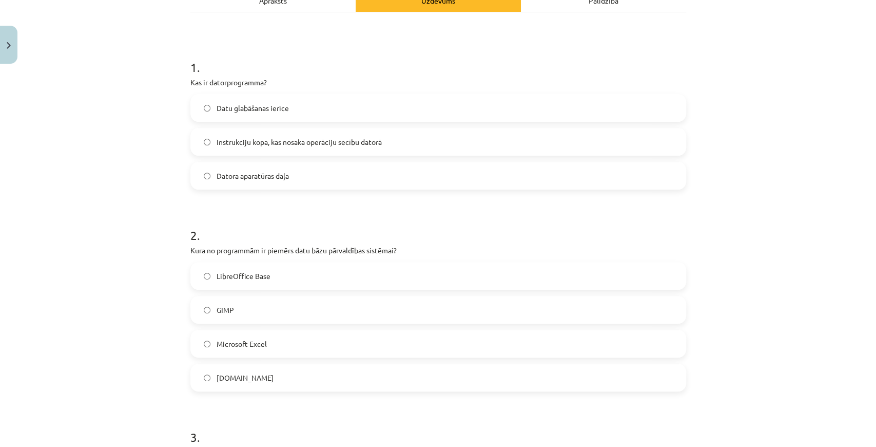
click at [305, 7] on div "Apraksts" at bounding box center [272, 0] width 165 height 23
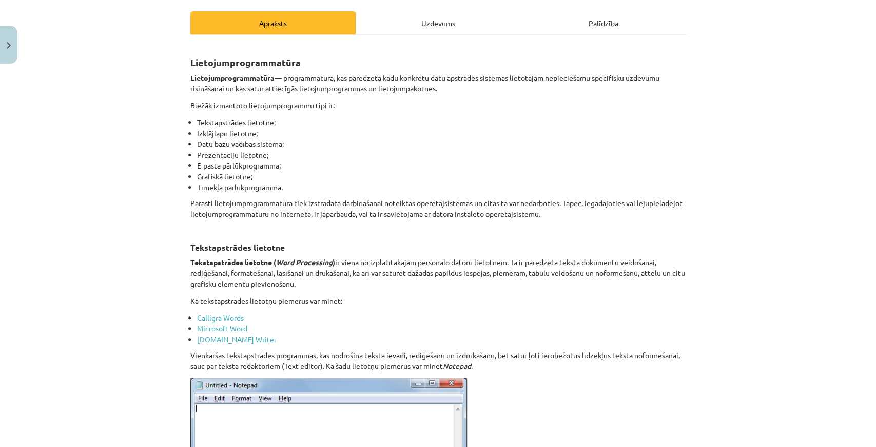
scroll to position [0, 0]
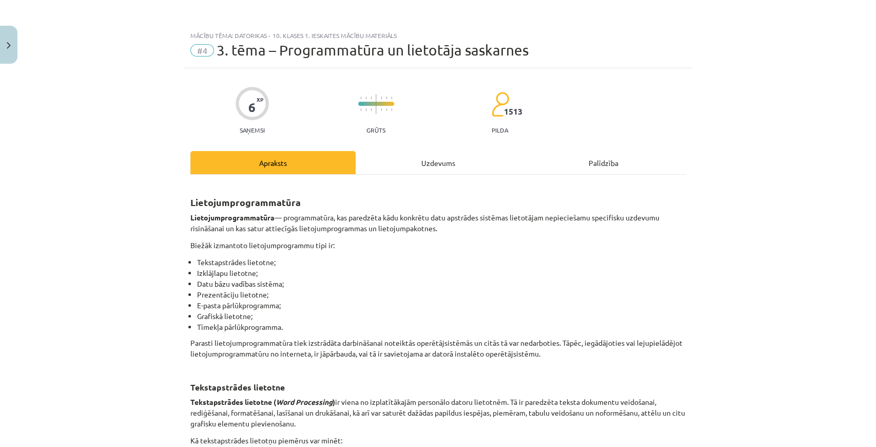
click at [407, 160] on div "Uzdevums" at bounding box center [438, 162] width 165 height 23
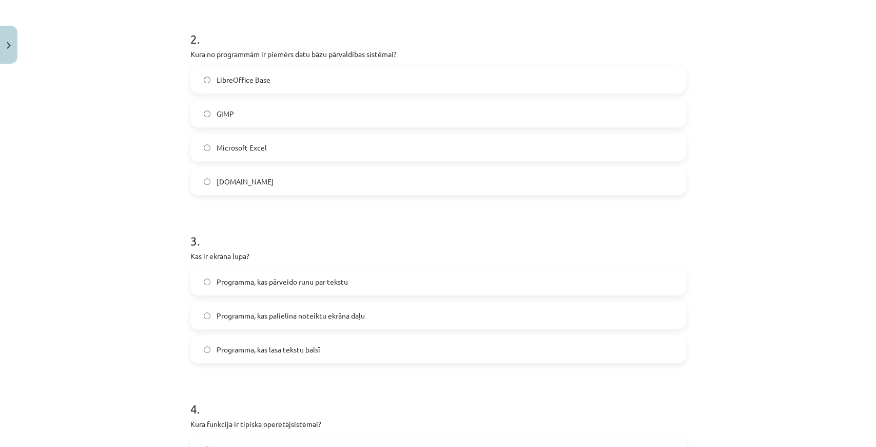
scroll to position [367, 0]
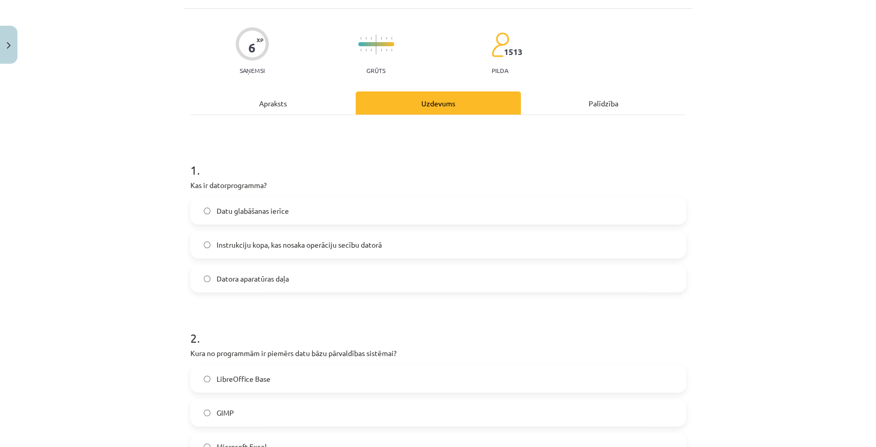
click at [281, 102] on div "Apraksts" at bounding box center [272, 102] width 165 height 23
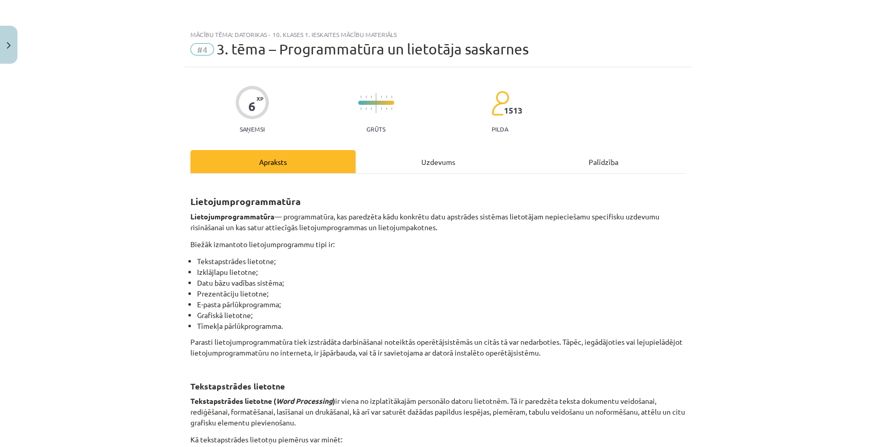
scroll to position [0, 0]
click at [388, 162] on div "Uzdevums" at bounding box center [438, 162] width 165 height 23
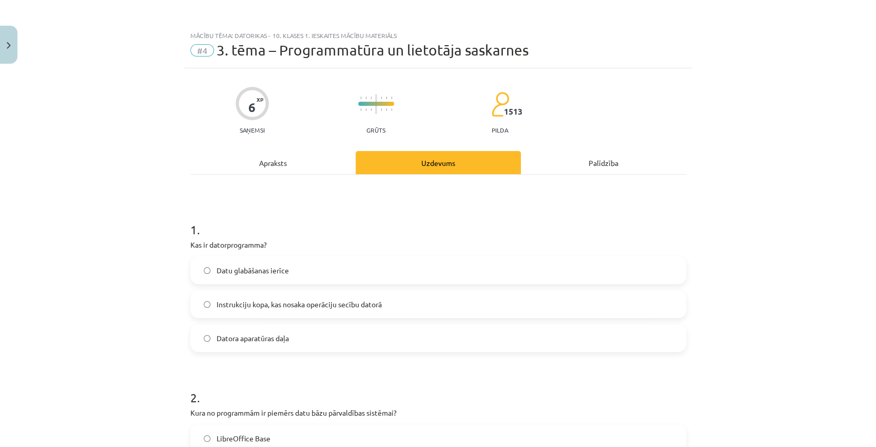
click at [282, 166] on div "Apraksts" at bounding box center [272, 162] width 165 height 23
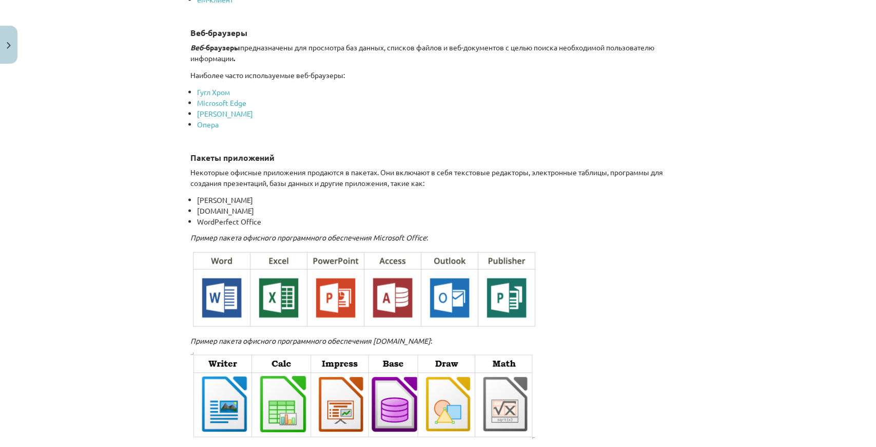
scroll to position [1334, 0]
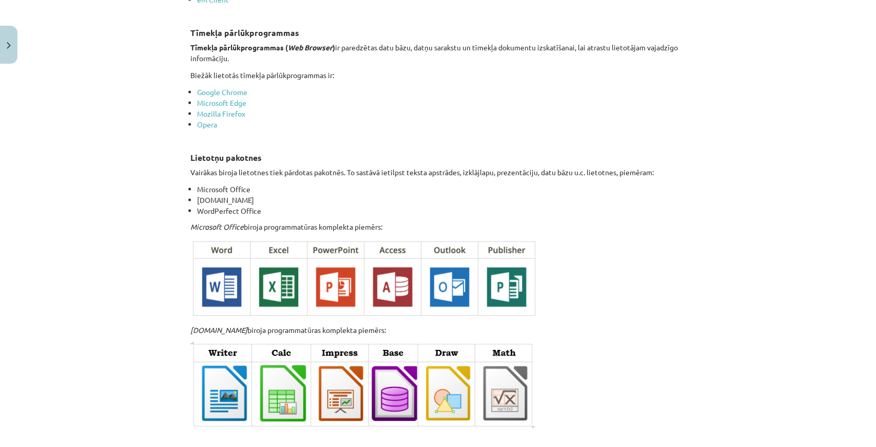
click at [339, 185] on li "Microsoft Office" at bounding box center [441, 189] width 489 height 11
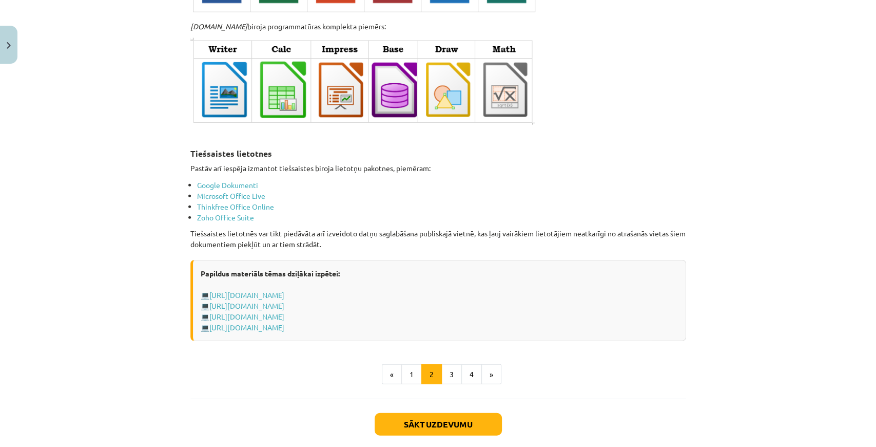
scroll to position [1642, 0]
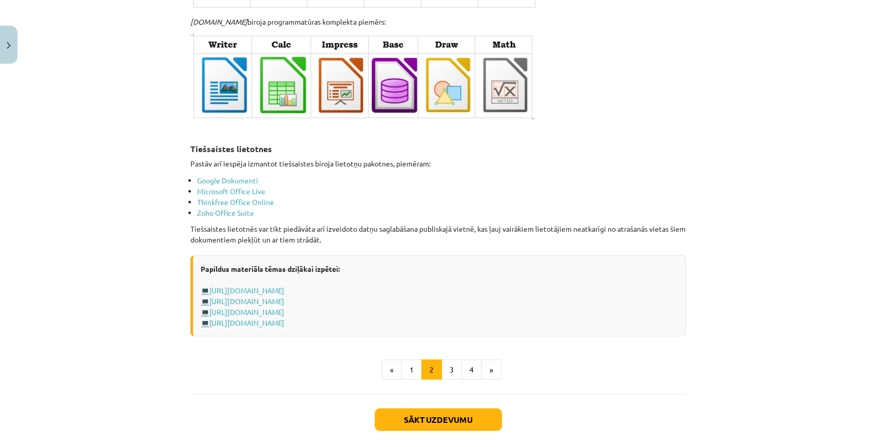
drag, startPoint x: 314, startPoint y: 217, endPoint x: 551, endPoint y: 218, distance: 237.6
click at [551, 223] on p "Tiešsaistes lietotnēs var tikt piedāvāta arī izveidoto datņu saglabāšana publis…" at bounding box center [438, 234] width 496 height 22
click at [448, 364] on button "3" at bounding box center [451, 369] width 21 height 21
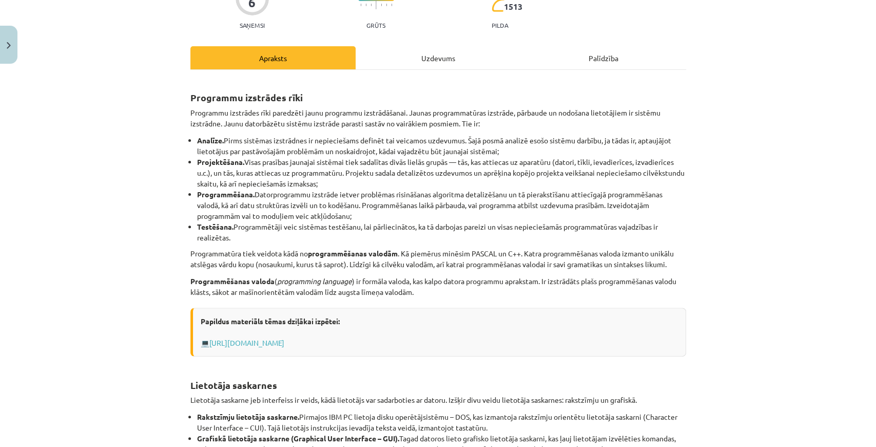
scroll to position [0, 0]
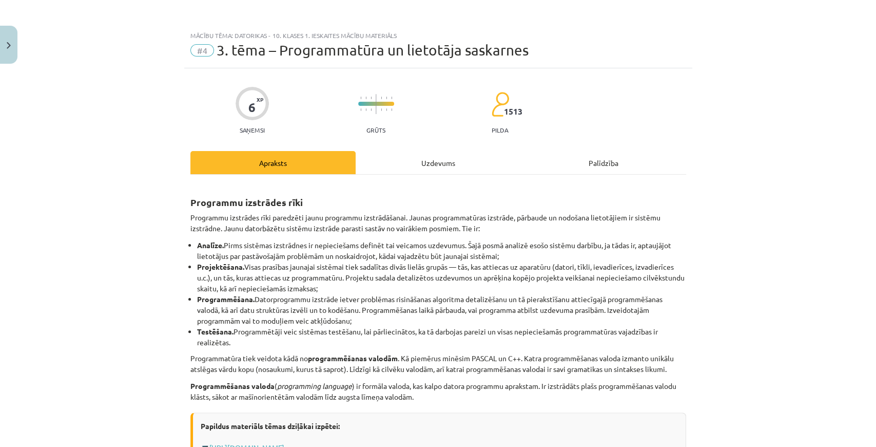
click at [414, 161] on div "Uzdevums" at bounding box center [438, 162] width 165 height 23
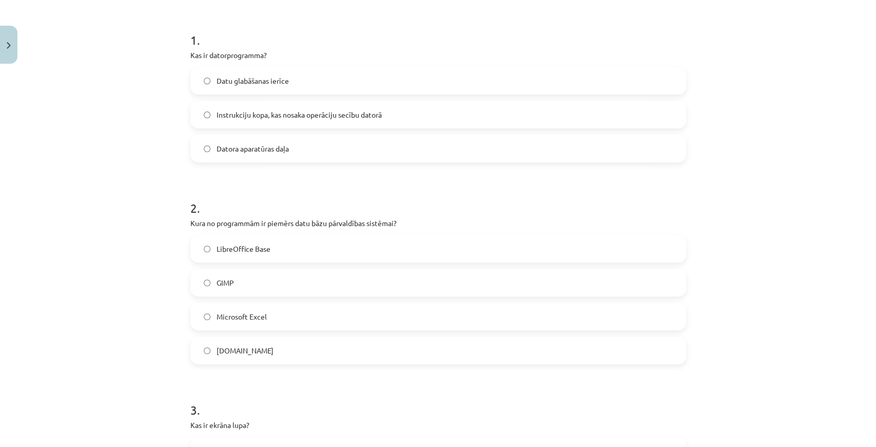
scroll to position [231, 0]
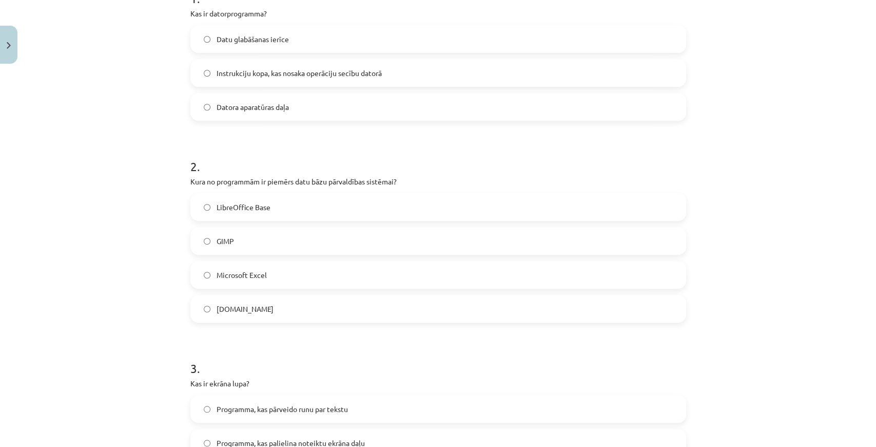
click at [269, 276] on label "Microsoft Excel" at bounding box center [438, 275] width 494 height 26
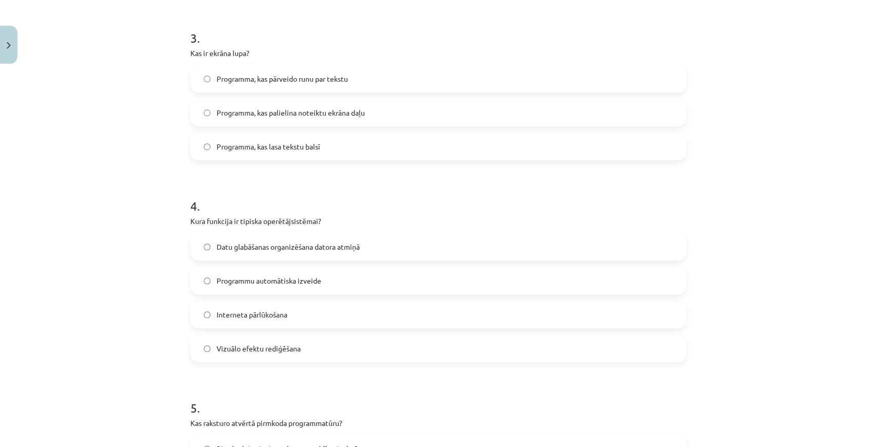
scroll to position [573, 0]
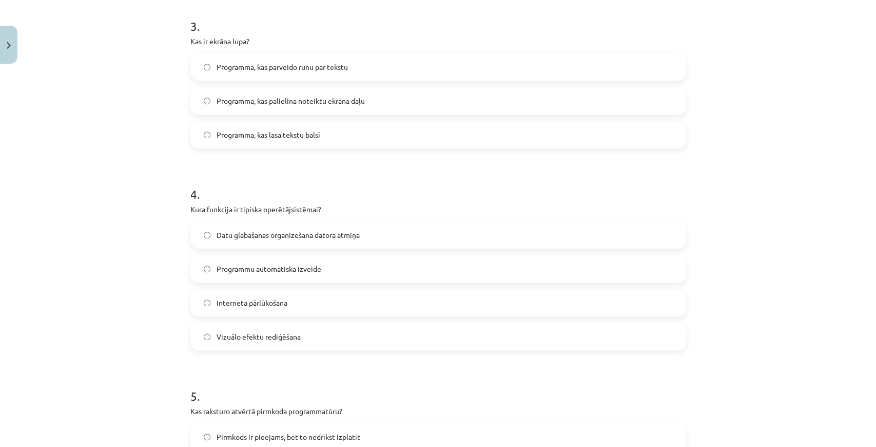
click at [309, 240] on label "Datu glabāšanas organizēšana datora atmiņā" at bounding box center [438, 235] width 494 height 26
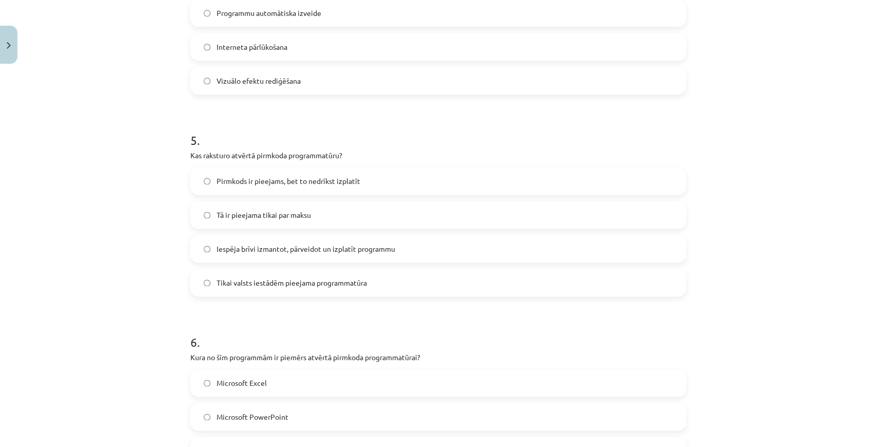
scroll to position [778, 0]
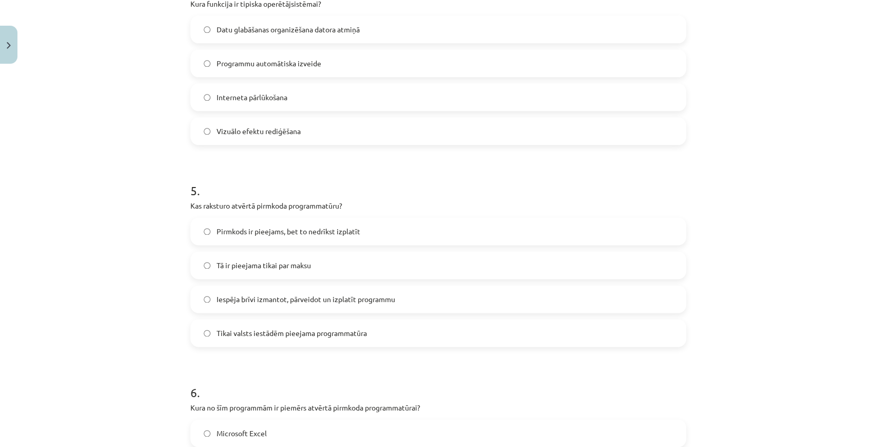
click at [334, 302] on span "Iespēja brīvi izmantot, pārveidot un izplatīt programmu" at bounding box center [306, 299] width 179 height 11
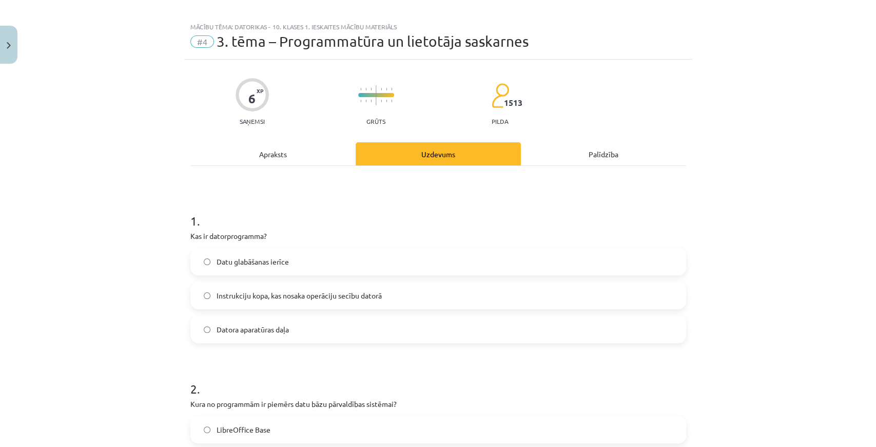
scroll to position [0, 0]
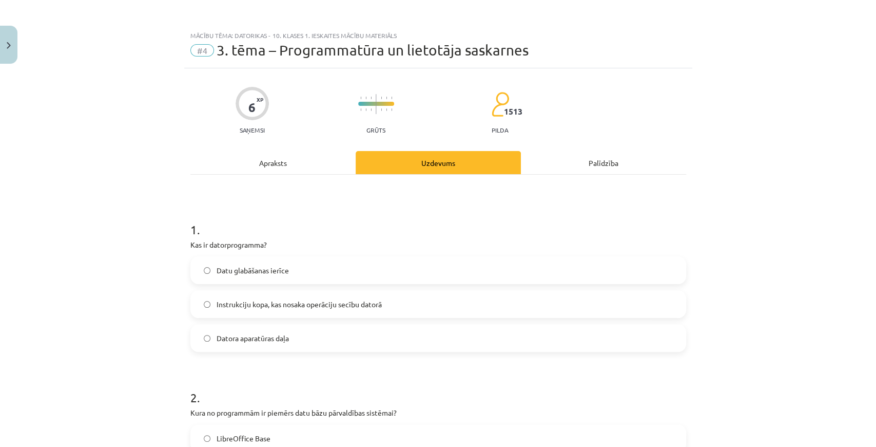
click at [298, 169] on div "Apraksts" at bounding box center [272, 162] width 165 height 23
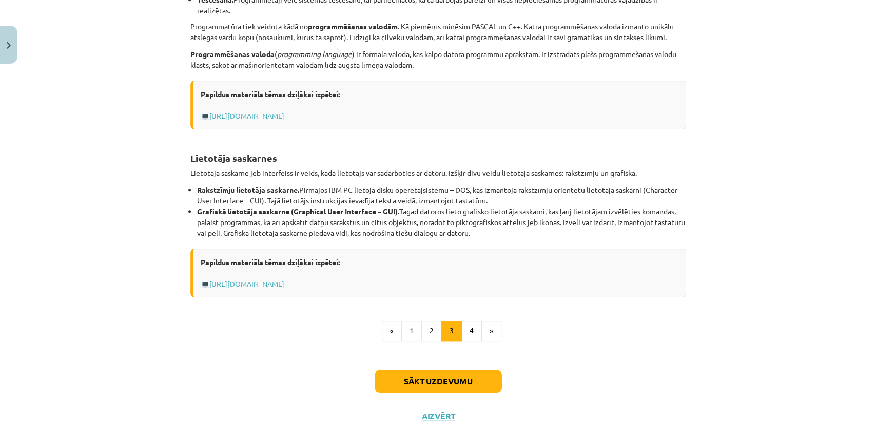
scroll to position [334, 0]
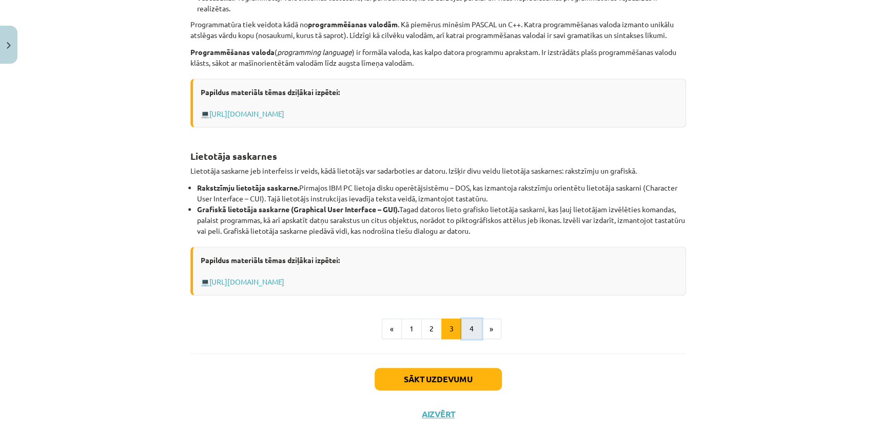
click at [466, 327] on button "4" at bounding box center [471, 328] width 21 height 21
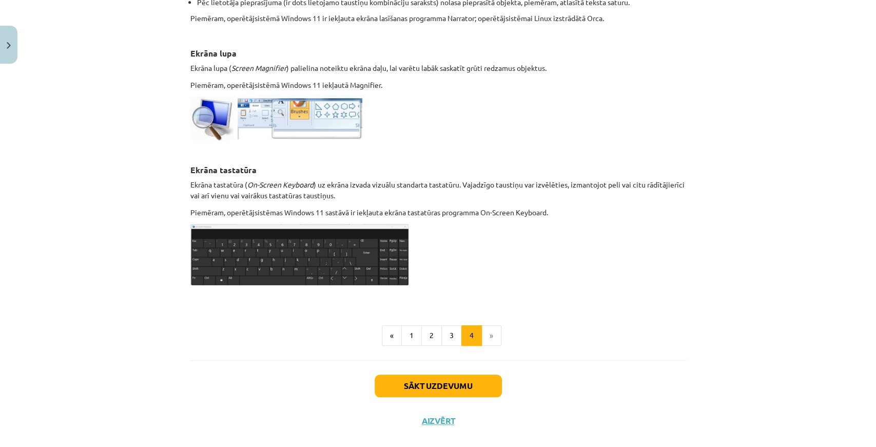
scroll to position [481, 0]
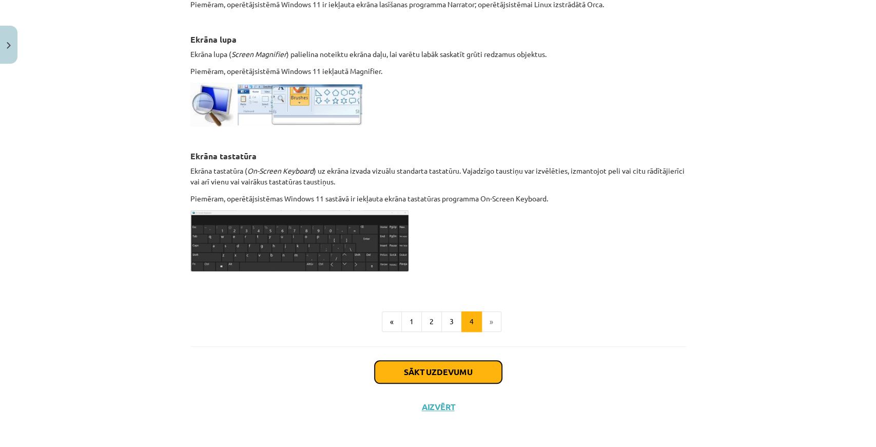
click at [444, 375] on button "Sākt uzdevumu" at bounding box center [438, 371] width 127 height 23
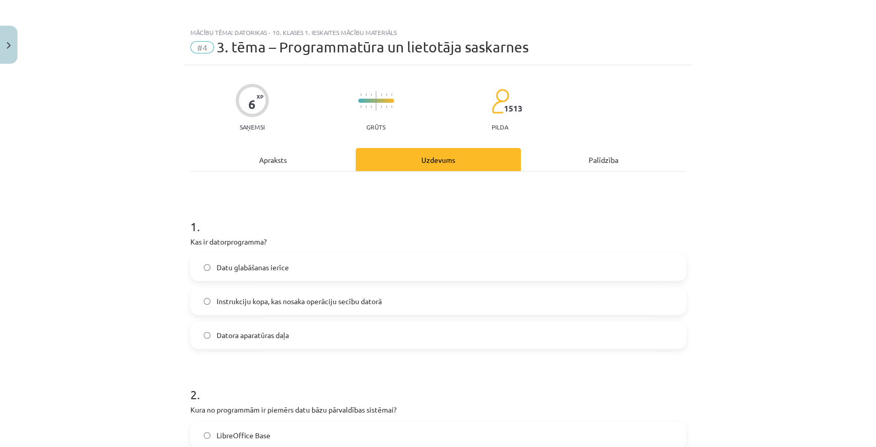
scroll to position [0, 0]
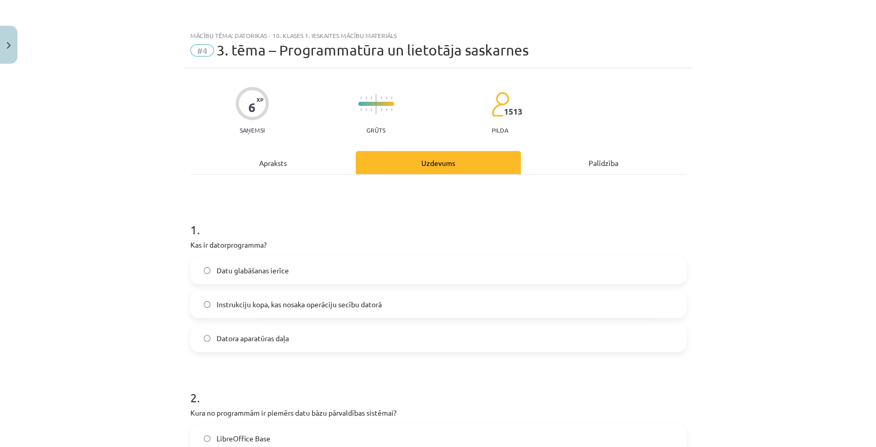
click at [656, 21] on div "Mācību tēma: Datorikas - 10. klases 1. ieskaites mācību materiāls #4 3. tēma – …" at bounding box center [438, 223] width 876 height 447
click at [656, 23] on div "Mācību tēma: Datorikas - 10. klases 1. ieskaites mācību materiāls #4 3. tēma – …" at bounding box center [438, 223] width 876 height 447
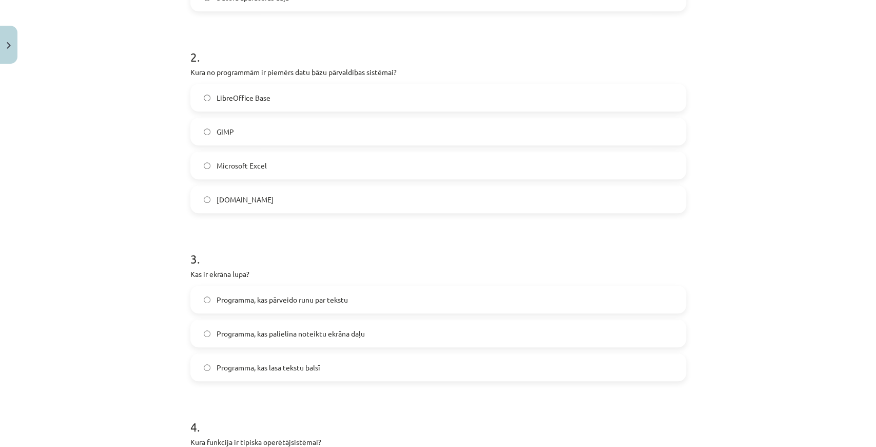
scroll to position [411, 0]
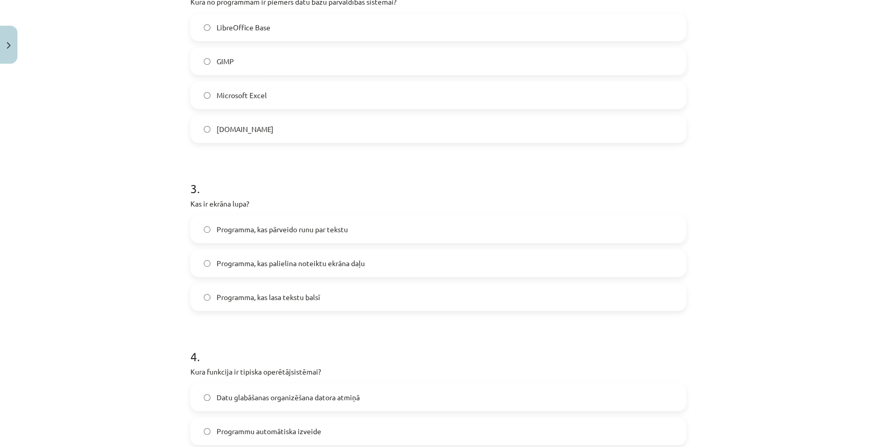
click at [384, 266] on label "Programma, kas palielina noteiktu ekrāna daļu" at bounding box center [438, 263] width 494 height 26
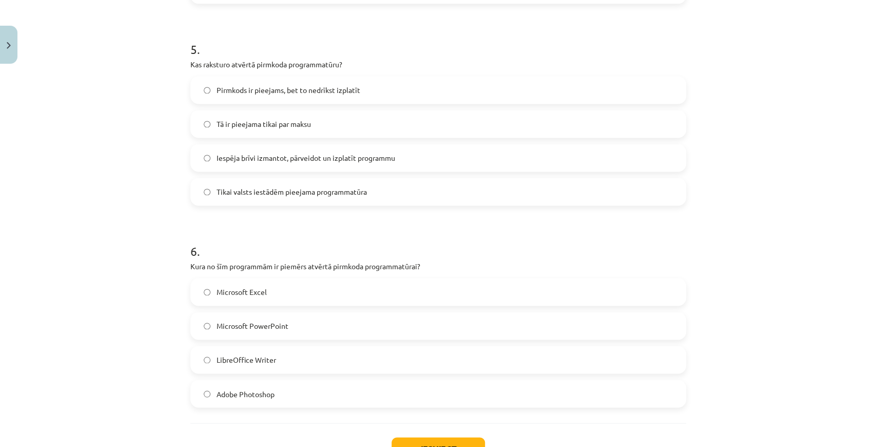
scroll to position [924, 0]
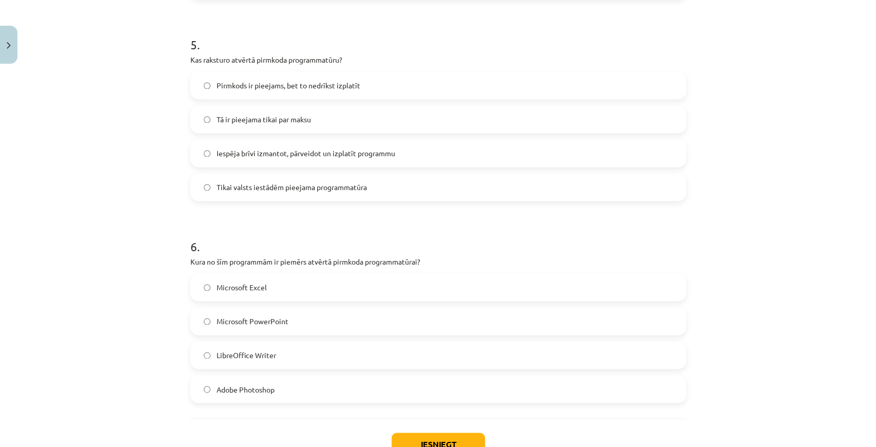
click at [286, 346] on label "LibreOffice Writer" at bounding box center [438, 355] width 494 height 26
click at [412, 439] on button "Iesniegt" at bounding box center [438, 443] width 93 height 23
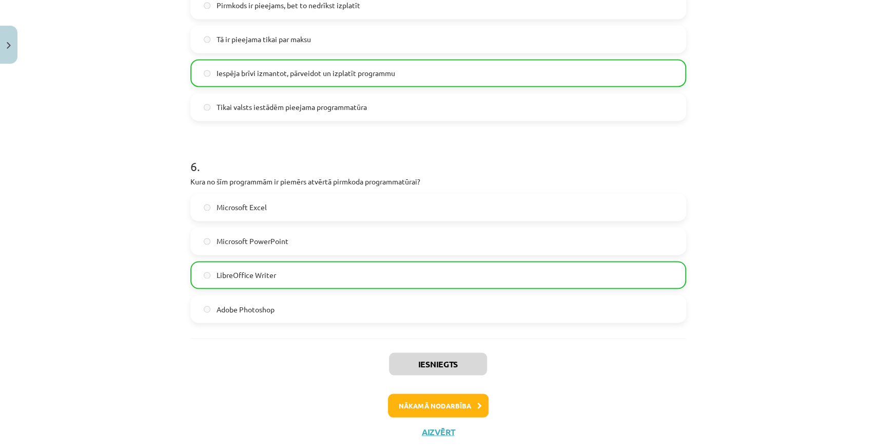
scroll to position [1027, 0]
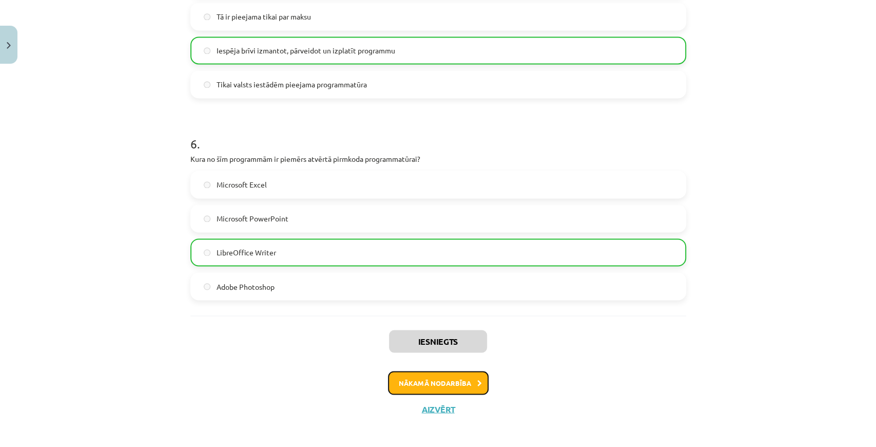
click at [404, 376] on button "Nākamā nodarbība" at bounding box center [438, 383] width 101 height 24
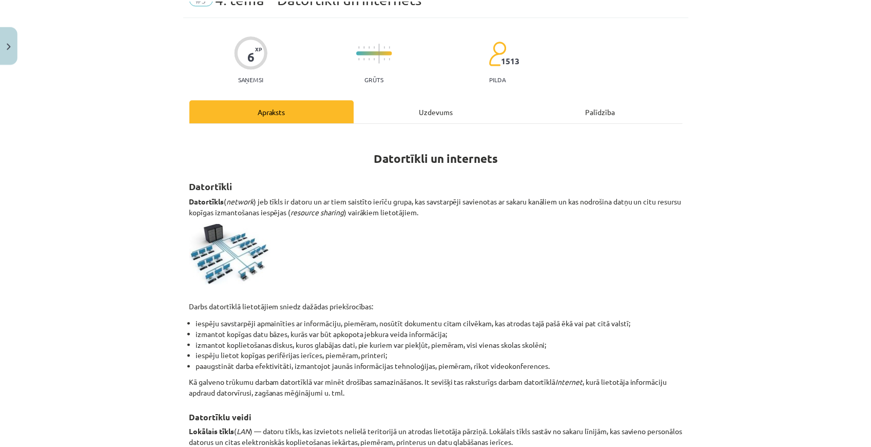
scroll to position [26, 0]
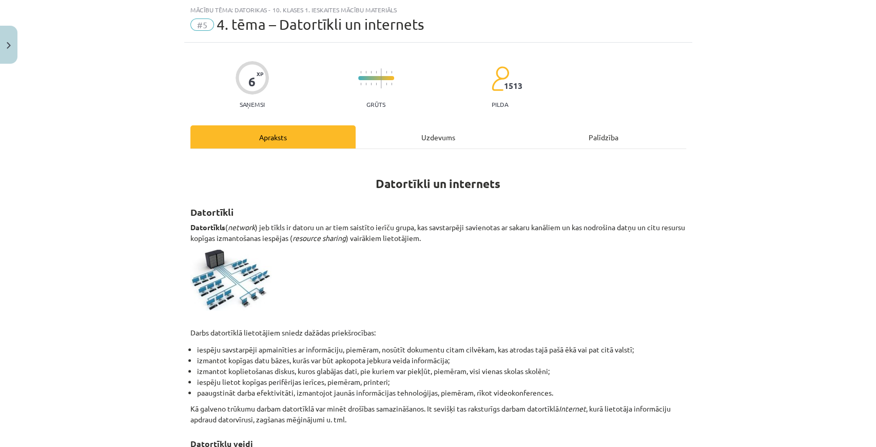
click at [198, 26] on span "#5" at bounding box center [202, 24] width 24 height 12
drag, startPoint x: 206, startPoint y: 25, endPoint x: 172, endPoint y: 26, distance: 34.4
click at [206, 25] on span "#5" at bounding box center [202, 24] width 24 height 12
click at [7, 47] on img "Close" at bounding box center [9, 45] width 4 height 7
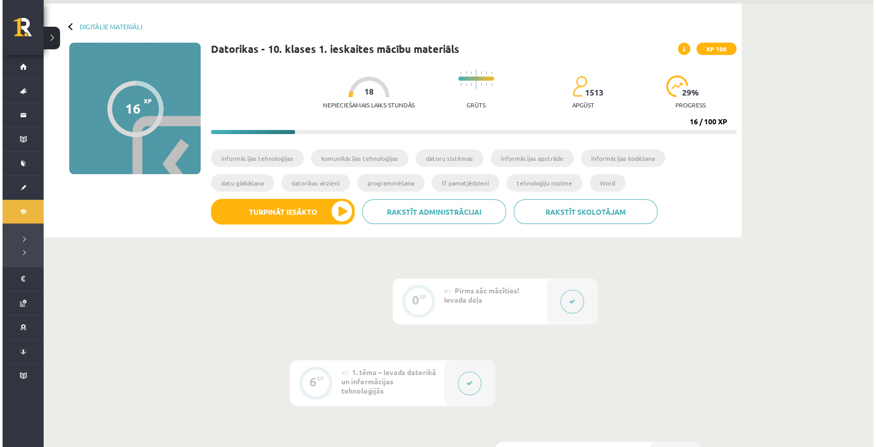
scroll to position [0, 0]
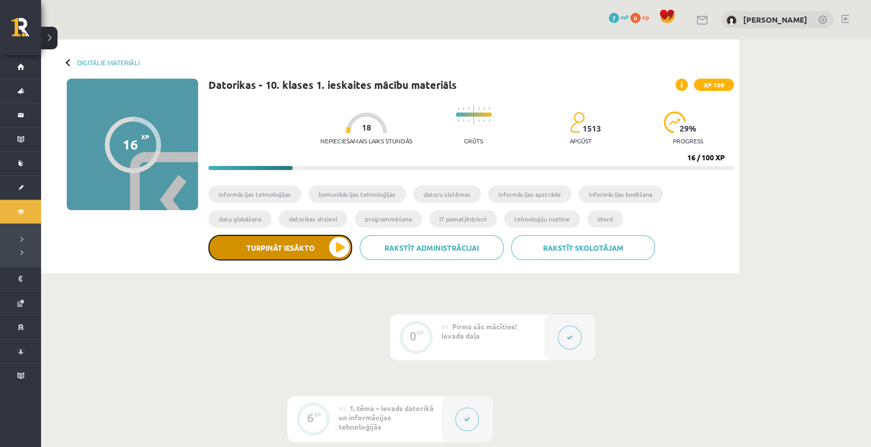
click at [298, 249] on button "Turpināt iesākto" at bounding box center [280, 248] width 144 height 26
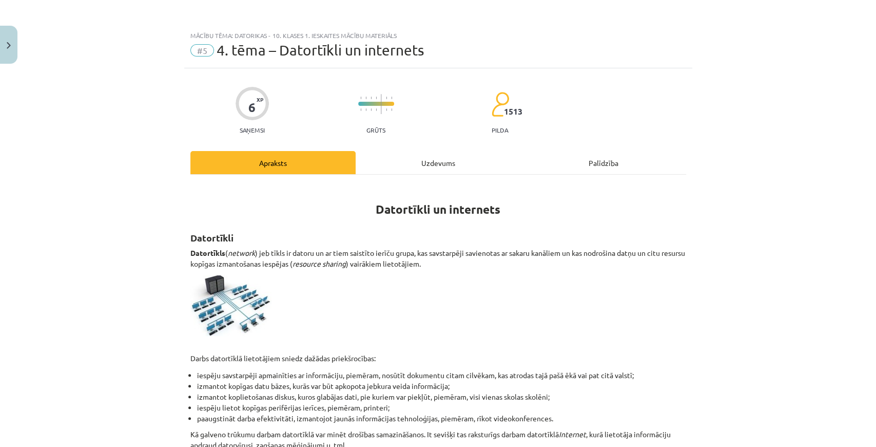
click at [400, 174] on hr at bounding box center [438, 174] width 496 height 1
click at [402, 167] on div "Uzdevums" at bounding box center [438, 162] width 165 height 23
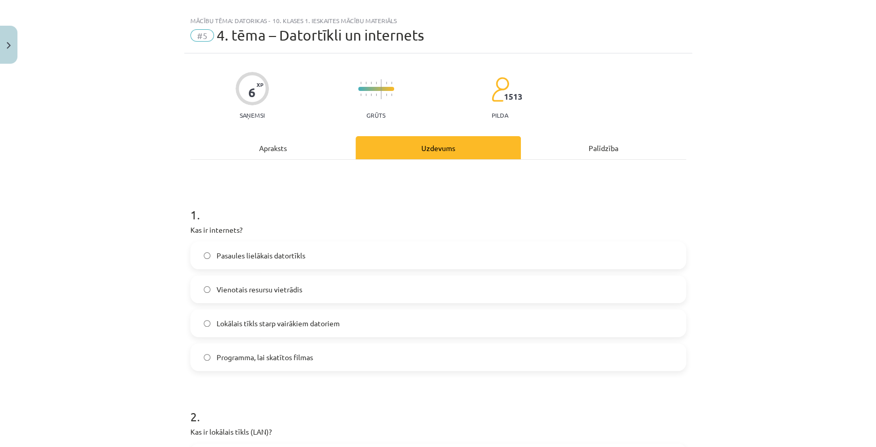
scroll to position [26, 0]
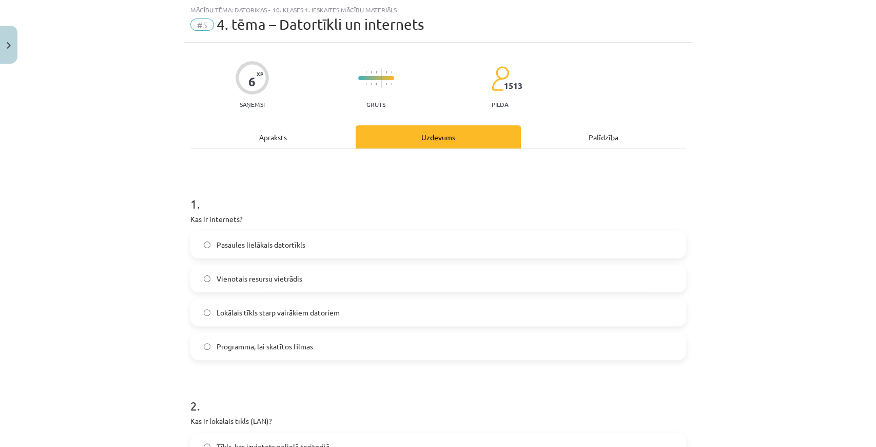
click at [288, 130] on div "Apraksts" at bounding box center [272, 136] width 165 height 23
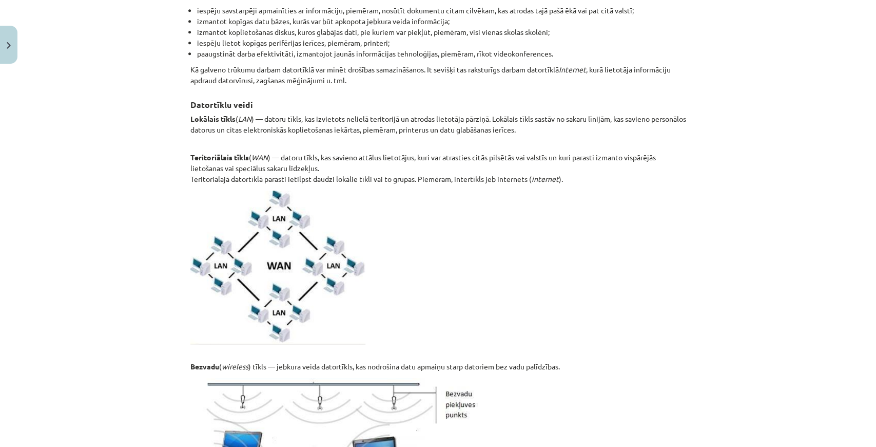
scroll to position [367, 0]
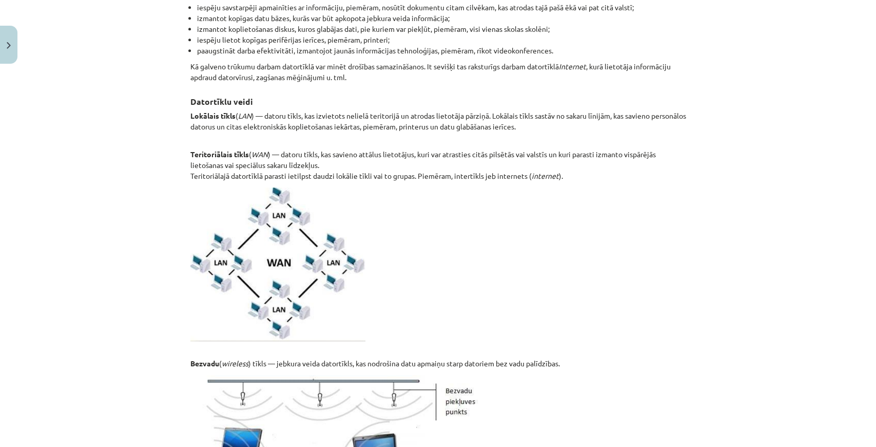
click at [471, 217] on p at bounding box center [438, 263] width 496 height 153
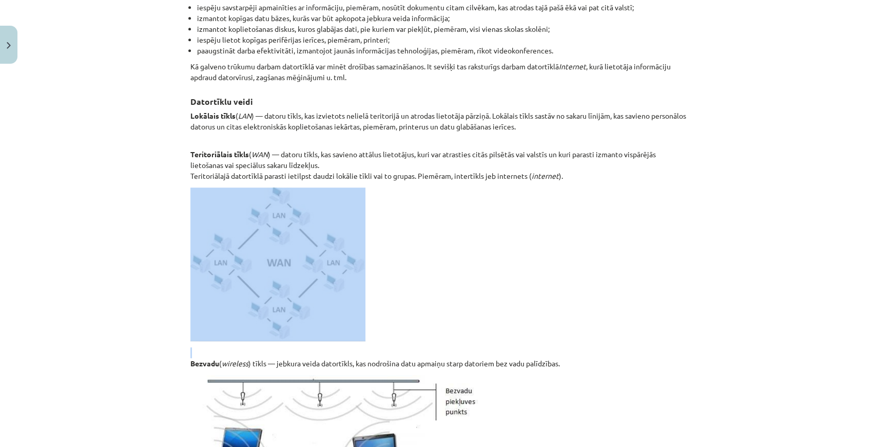
click at [471, 217] on p at bounding box center [438, 263] width 496 height 153
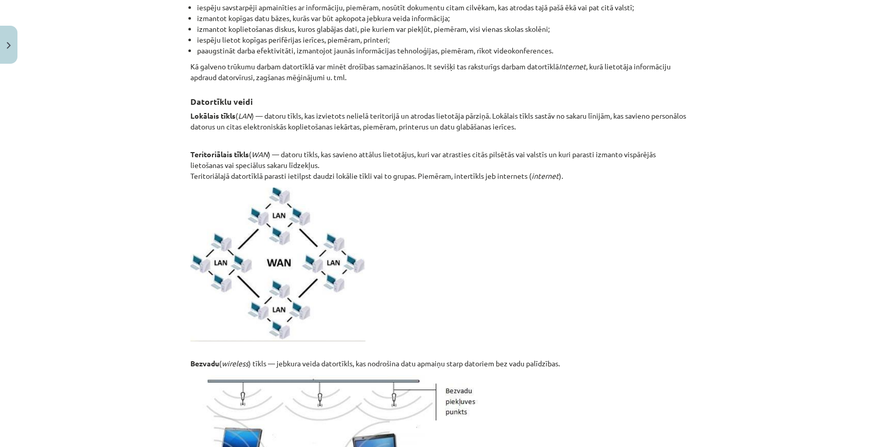
click at [707, 143] on div "Mācību tēma: Datorikas - 10. klases 1. ieskaites mācību materiāls #5 4. tēma – …" at bounding box center [438, 223] width 876 height 447
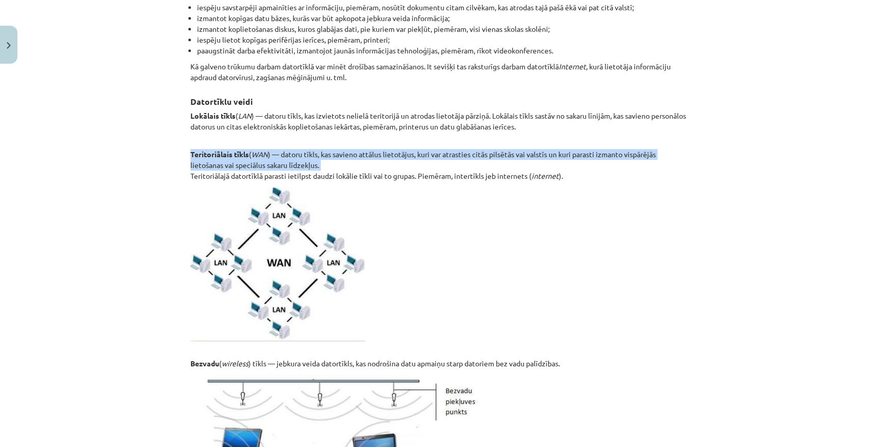
click at [707, 143] on div "Mācību tēma: Datorikas - 10. klases 1. ieskaites mācību materiāls #5 4. tēma – …" at bounding box center [438, 223] width 876 height 447
click at [693, 152] on div "Mācību tēma: Datorikas - 10. klases 1. ieskaites mācību materiāls #5 4. tēma – …" at bounding box center [438, 223] width 876 height 447
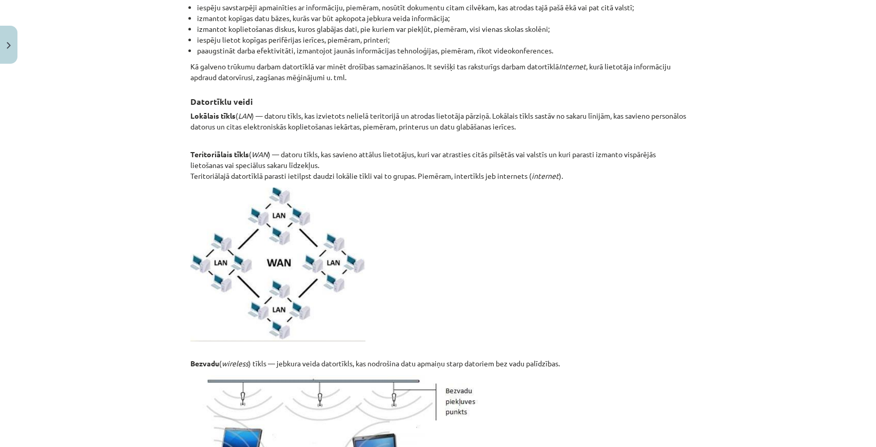
click at [693, 152] on div "Mācību tēma: Datorikas - 10. klases 1. ieskaites mācību materiāls #5 4. tēma – …" at bounding box center [438, 223] width 876 height 447
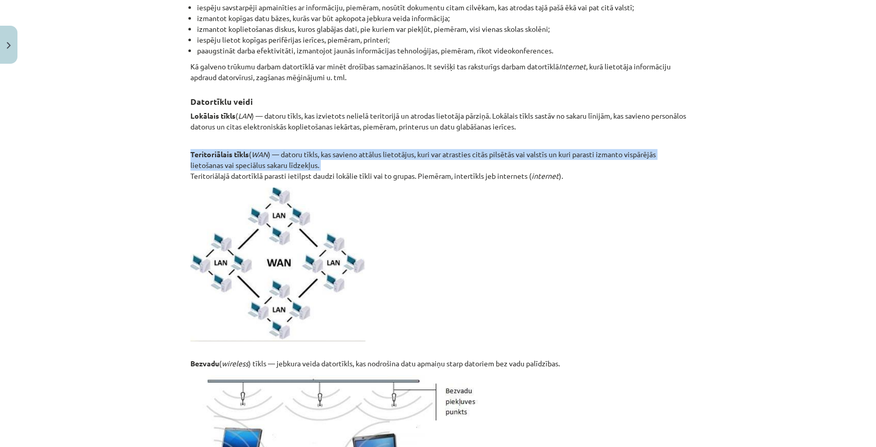
click at [693, 152] on div "Mācību tēma: Datorikas - 10. klases 1. ieskaites mācību materiāls #5 4. tēma – …" at bounding box center [438, 223] width 876 height 447
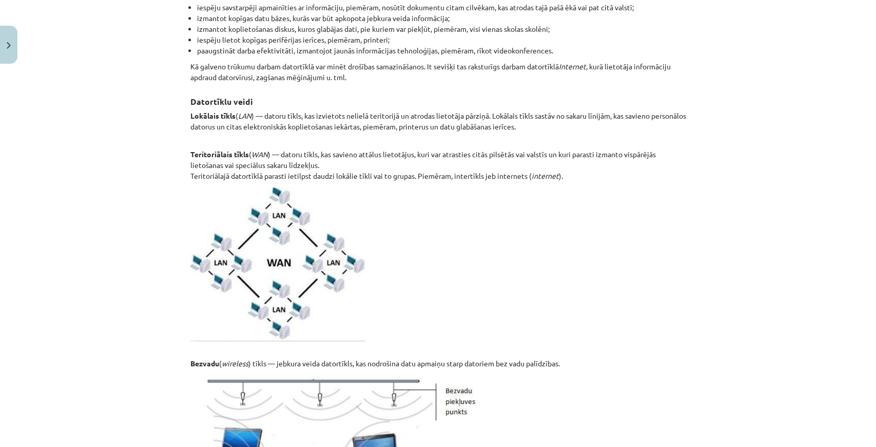
click at [493, 123] on p "Lokālais tīkls ( LAN ) — datoru tīkls, kas izvietots nelielā teritorijā un atro…" at bounding box center [438, 126] width 496 height 32
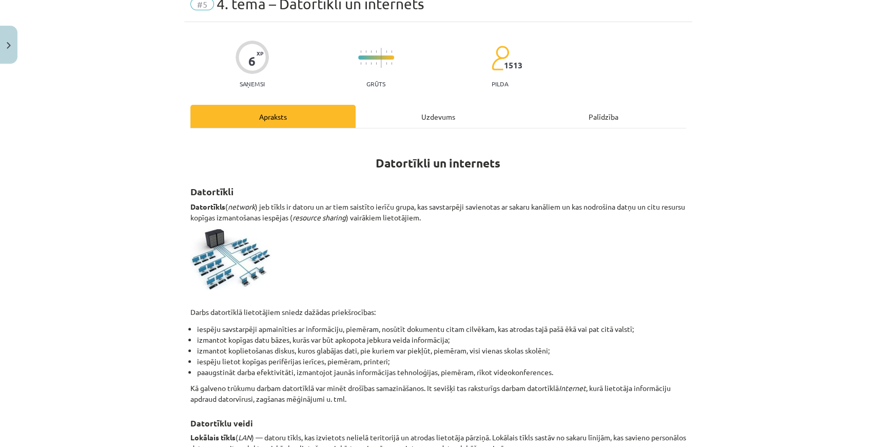
scroll to position [0, 0]
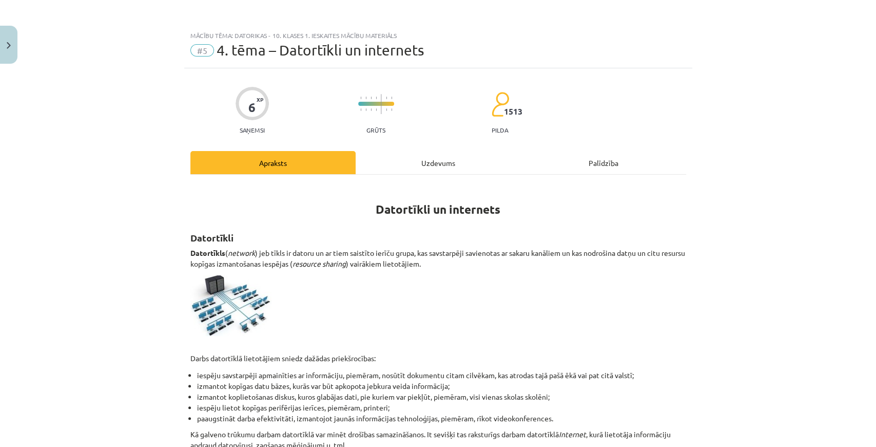
click at [415, 170] on div "Uzdevums" at bounding box center [438, 162] width 165 height 23
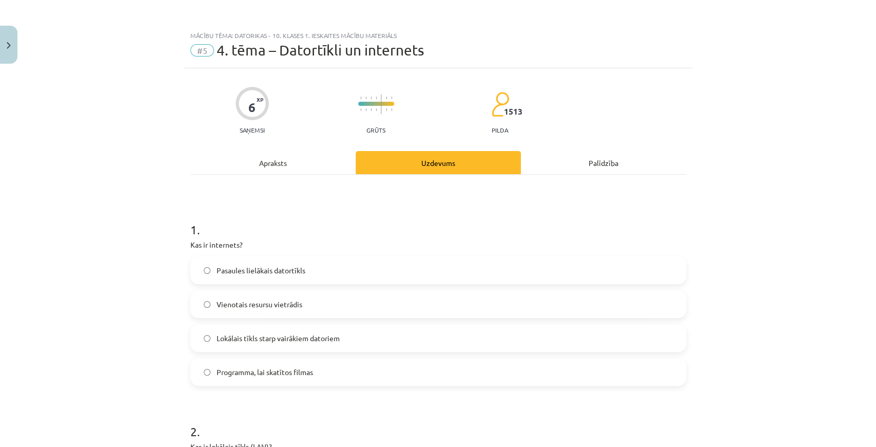
scroll to position [26, 0]
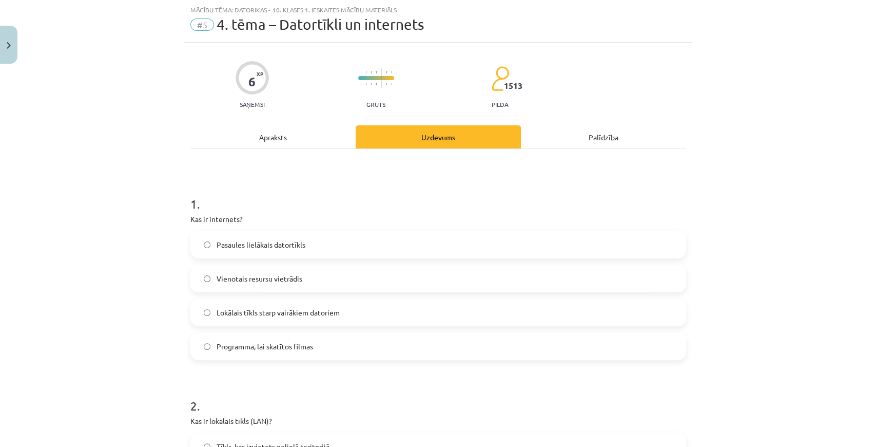
click at [280, 134] on div "Apraksts" at bounding box center [272, 136] width 165 height 23
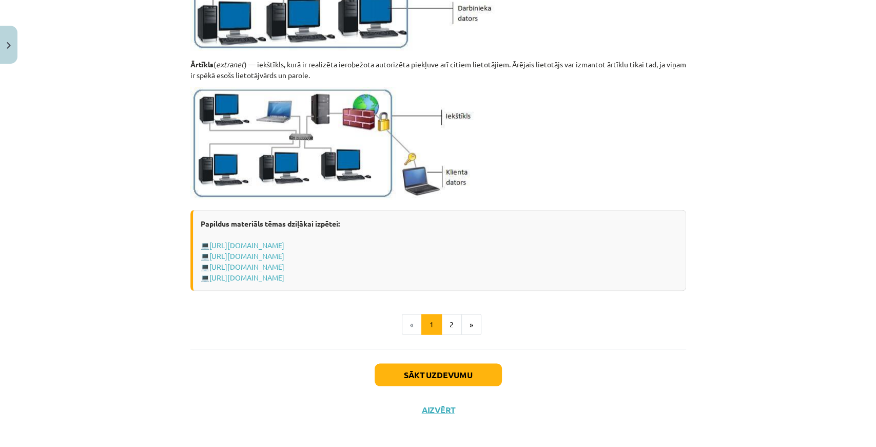
scroll to position [1183, 0]
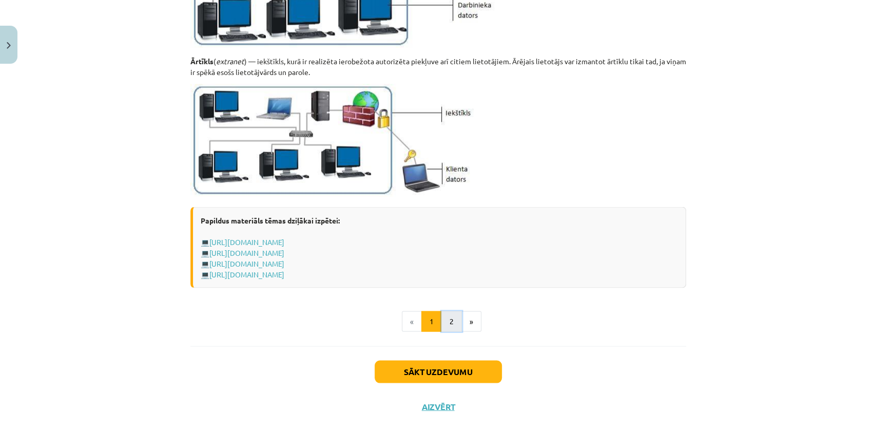
click at [450, 325] on button "2" at bounding box center [451, 321] width 21 height 21
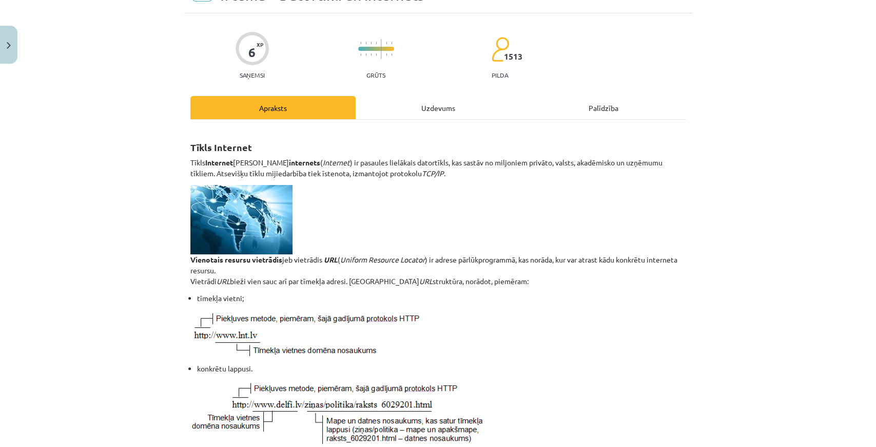
scroll to position [12, 0]
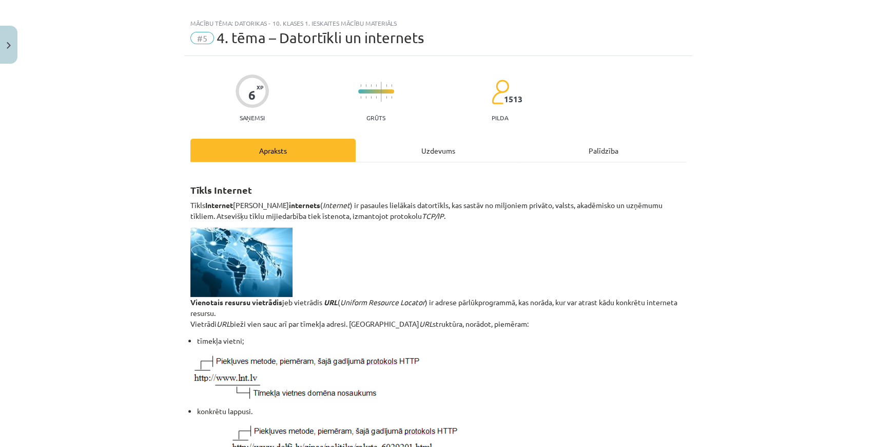
click at [413, 145] on div "Uzdevums" at bounding box center [438, 150] width 165 height 23
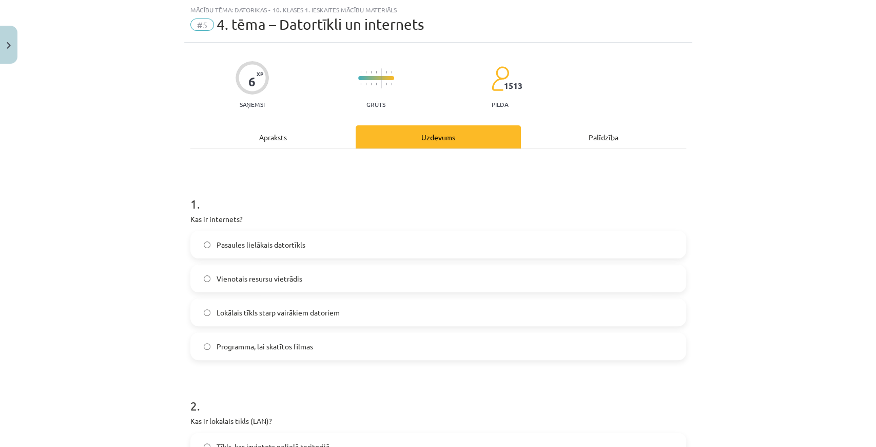
click at [308, 245] on label "Pasaules lielākais datortīkls" at bounding box center [438, 244] width 494 height 26
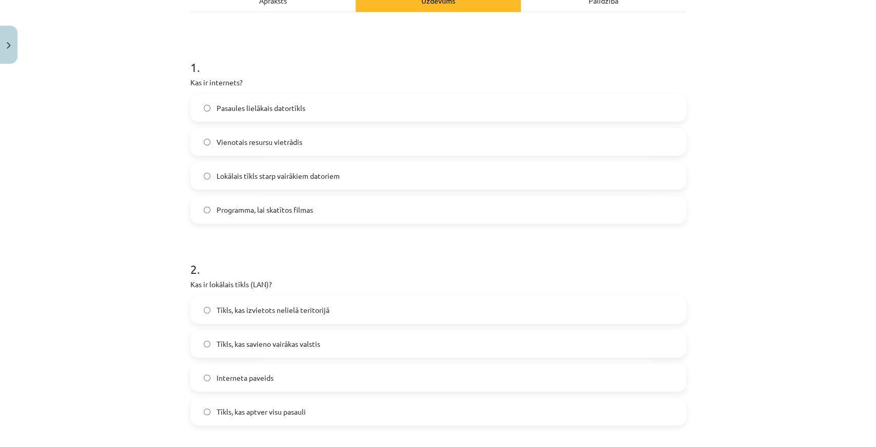
scroll to position [0, 0]
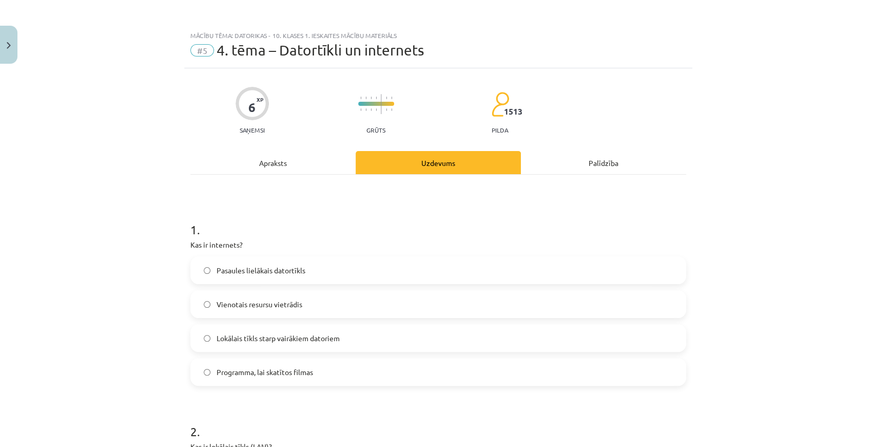
click at [280, 164] on div "Apraksts" at bounding box center [272, 162] width 165 height 23
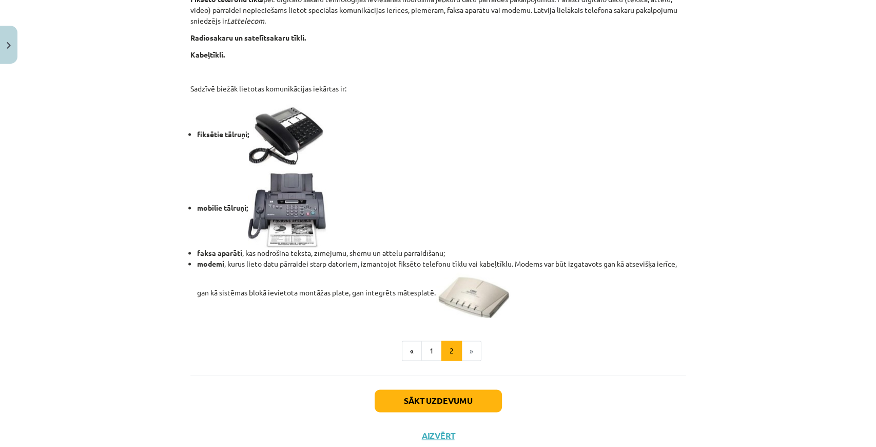
scroll to position [787, 0]
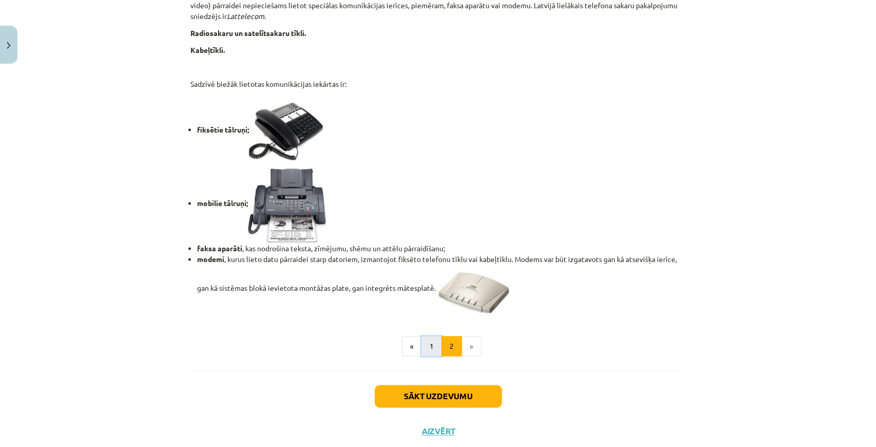
click at [429, 345] on button "1" at bounding box center [431, 346] width 21 height 21
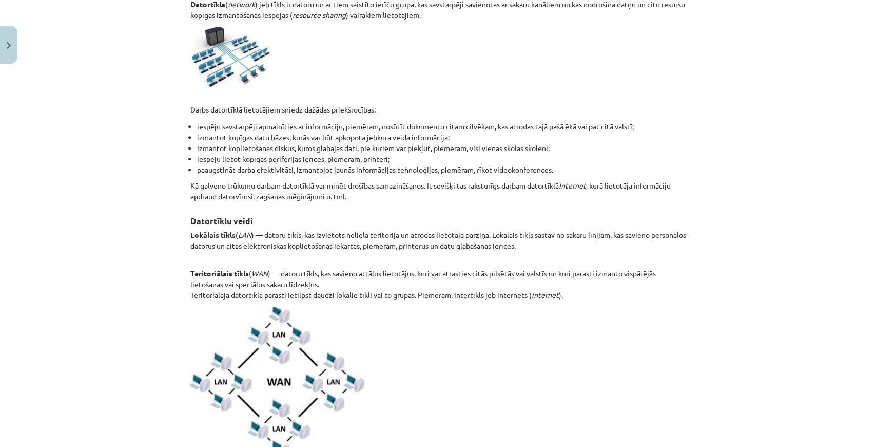
scroll to position [251, 0]
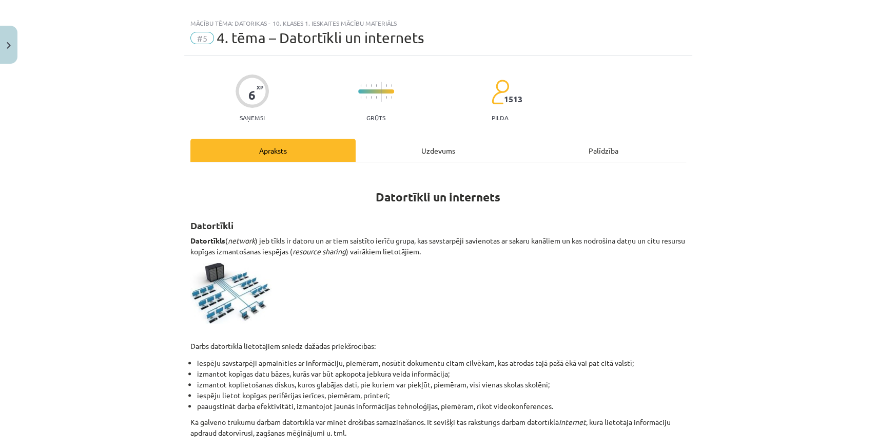
click at [418, 149] on div "Uzdevums" at bounding box center [438, 150] width 165 height 23
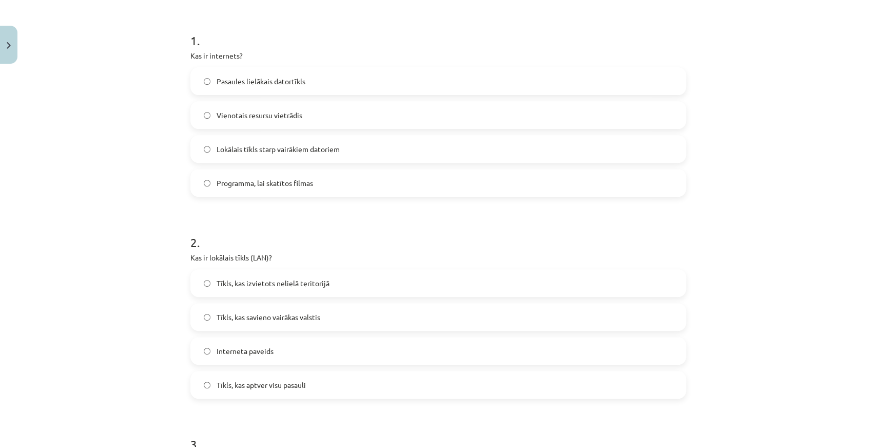
scroll to position [197, 0]
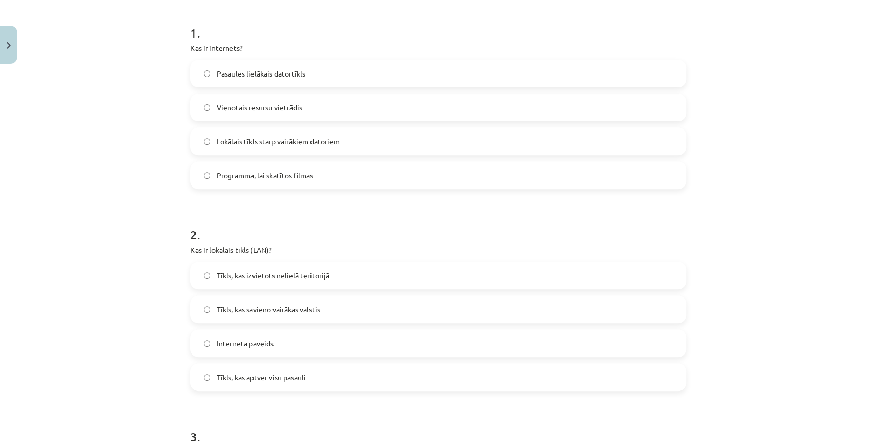
click at [287, 276] on span "Tīkls, kas izvietots nelielā teritorijā" at bounding box center [273, 275] width 113 height 11
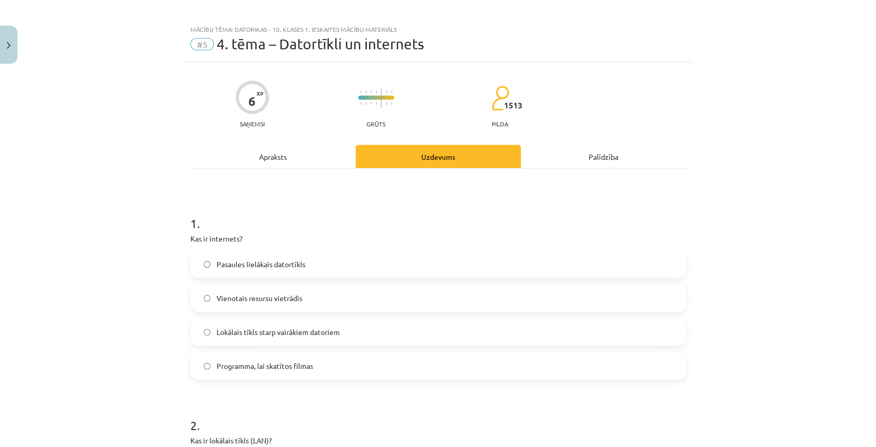
scroll to position [0, 0]
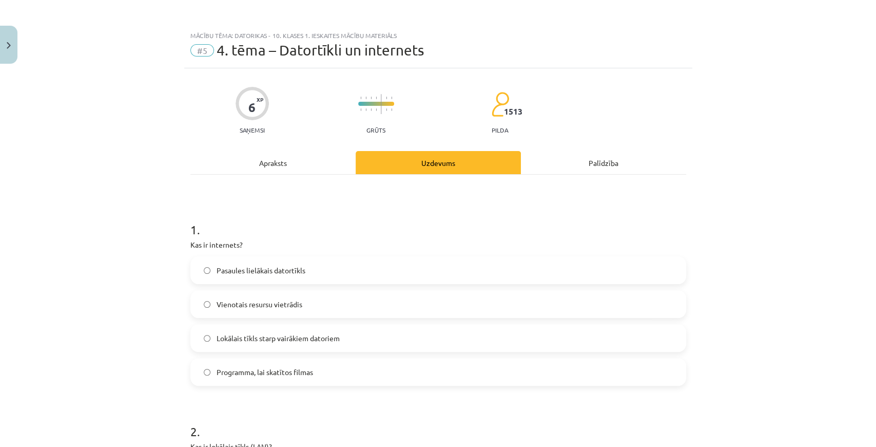
click at [287, 170] on div "Apraksts" at bounding box center [272, 162] width 165 height 23
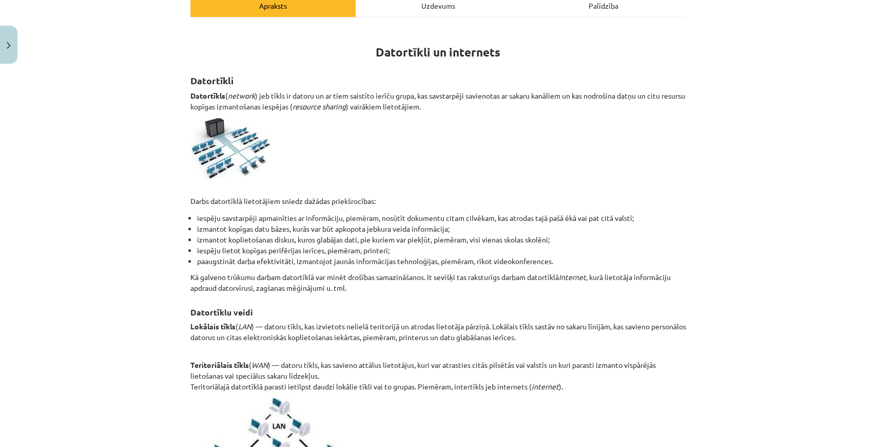
scroll to position [162, 0]
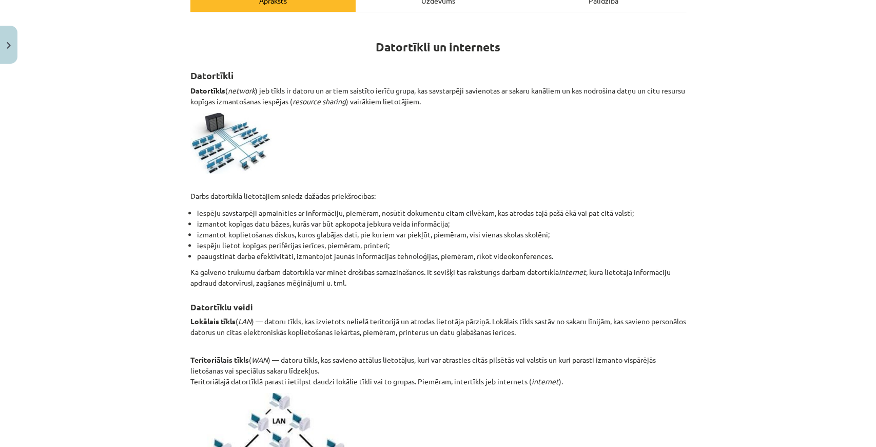
click at [389, 5] on div "Uzdevums" at bounding box center [438, 0] width 165 height 23
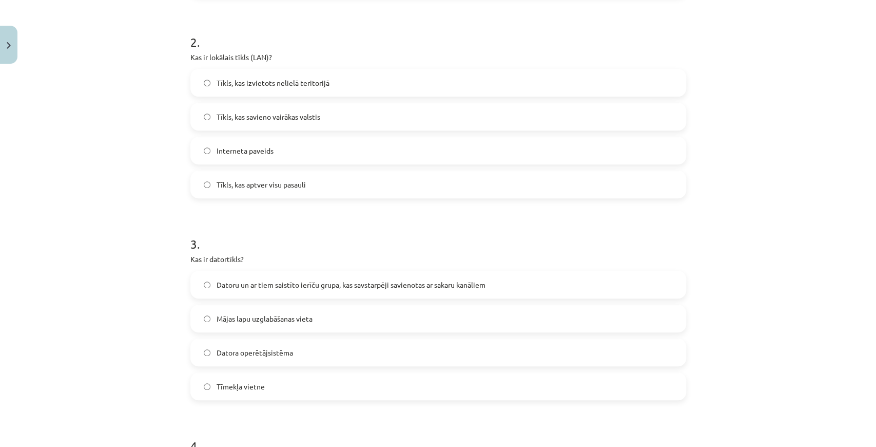
scroll to position [402, 0]
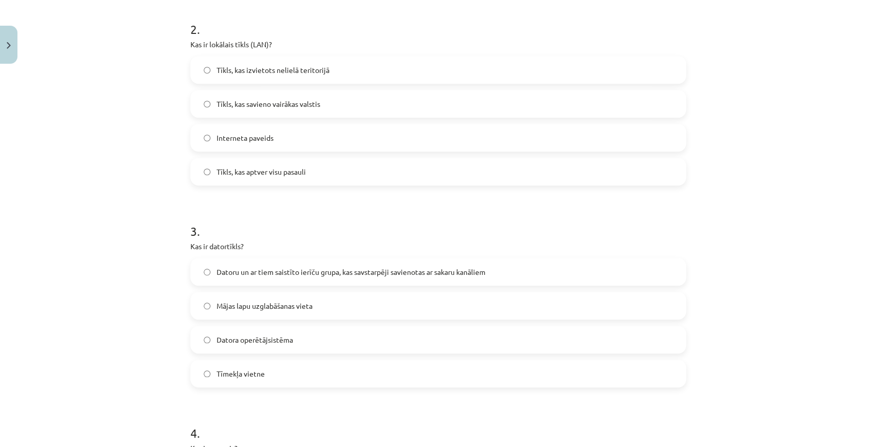
click at [343, 267] on span "Datoru un ar tiem saistīto ierīču grupa, kas savstarpēji savienotas ar sakaru k…" at bounding box center [351, 271] width 269 height 11
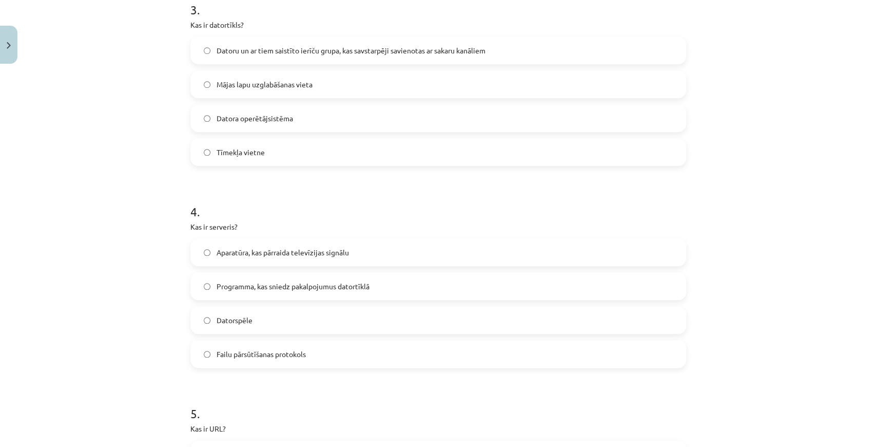
scroll to position [642, 0]
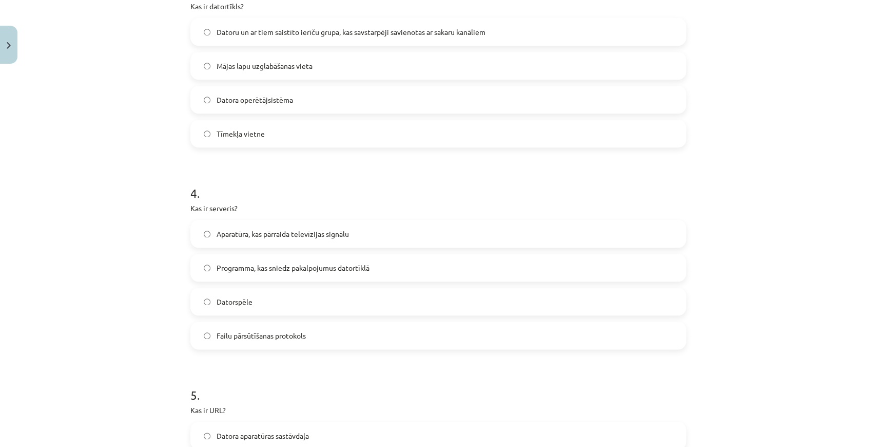
click at [317, 268] on span "Programma, kas sniedz pakalpojumus datortīklā" at bounding box center [293, 267] width 153 height 11
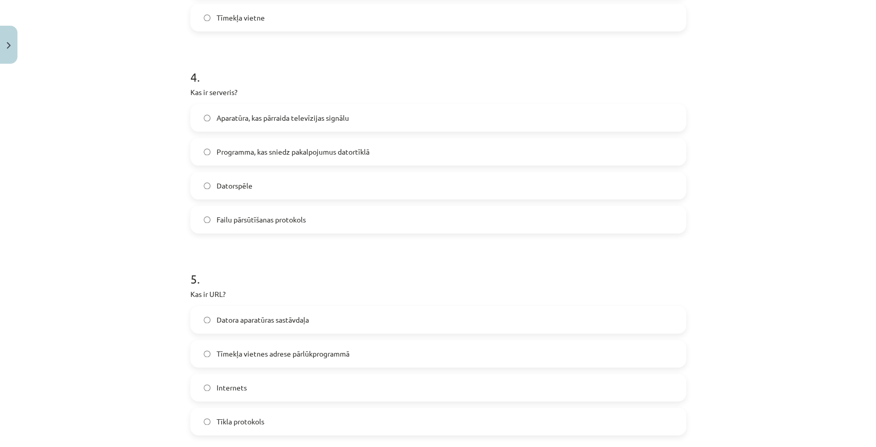
scroll to position [812, 0]
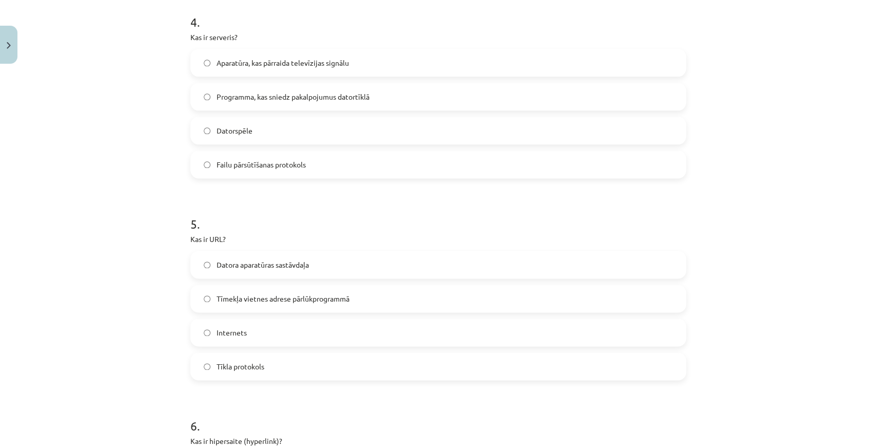
click at [318, 299] on span "Tīmekļa vietnes adrese pārlūkprogrammā" at bounding box center [283, 298] width 133 height 11
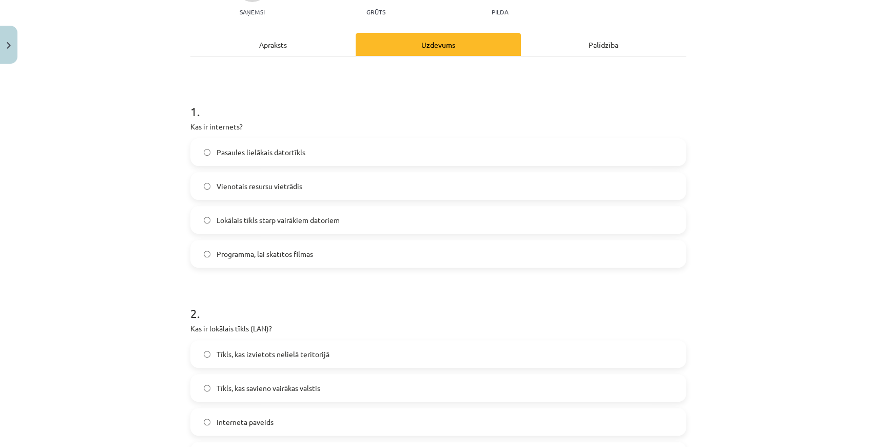
scroll to position [0, 0]
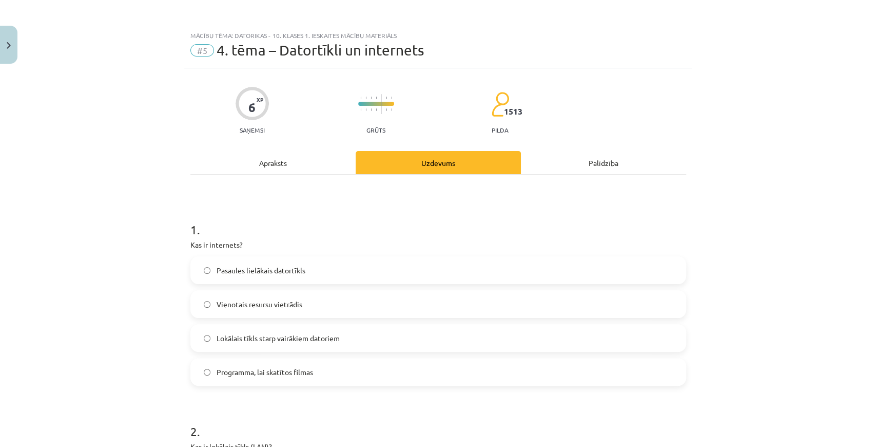
click at [292, 173] on div "Apraksts" at bounding box center [272, 162] width 165 height 23
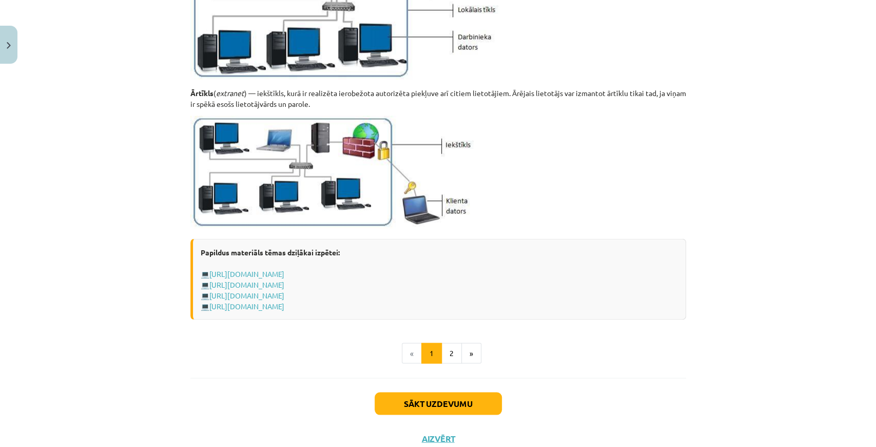
scroll to position [1155, 0]
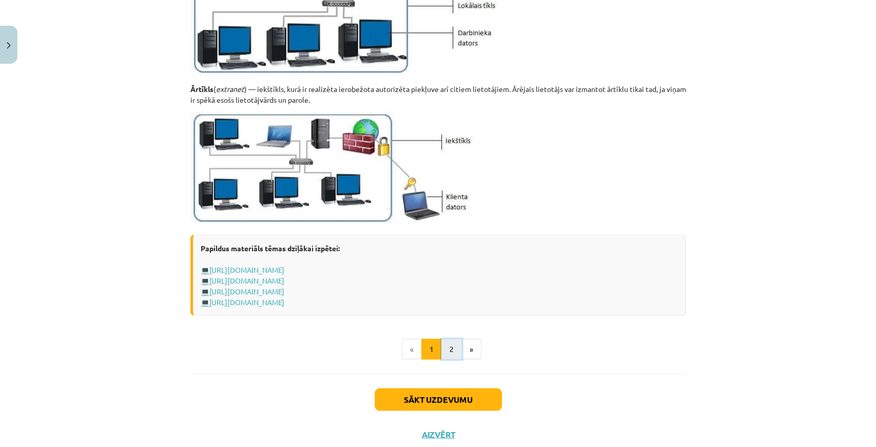
click at [441, 343] on button "2" at bounding box center [451, 348] width 21 height 21
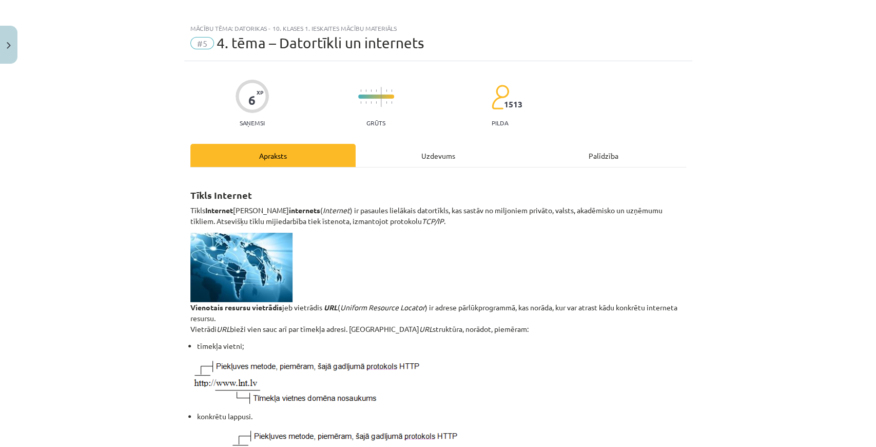
scroll to position [0, 0]
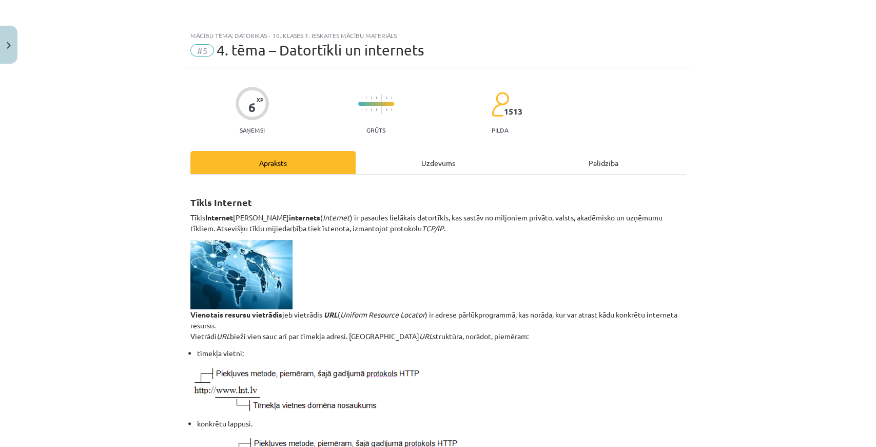
click at [411, 165] on div "Uzdevums" at bounding box center [438, 162] width 165 height 23
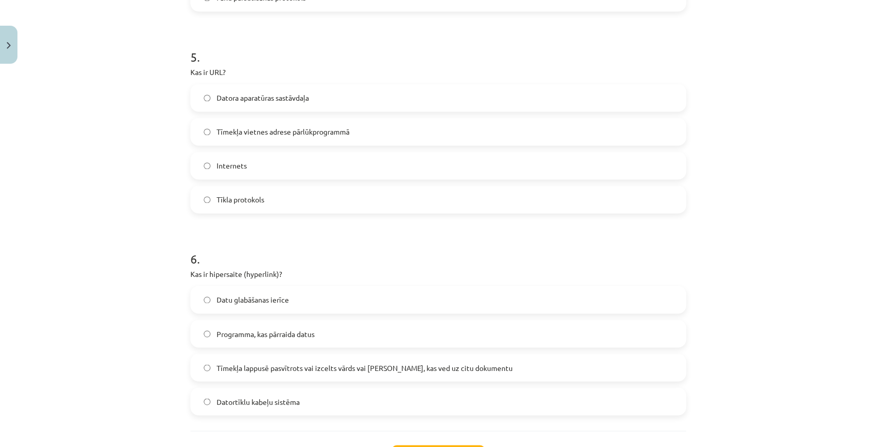
scroll to position [983, 0]
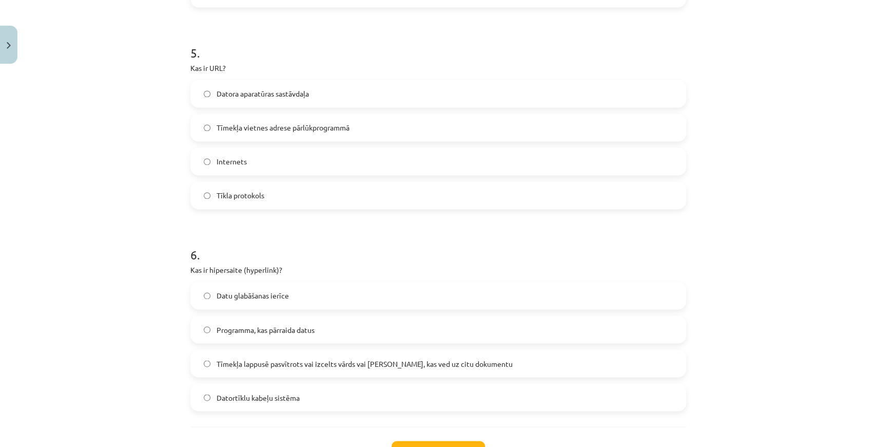
click at [477, 361] on label "Tīmekļa lappusē pasvītrots vai izcelts vārds vai frāze, kas ved uz citu dokumen…" at bounding box center [438, 363] width 494 height 26
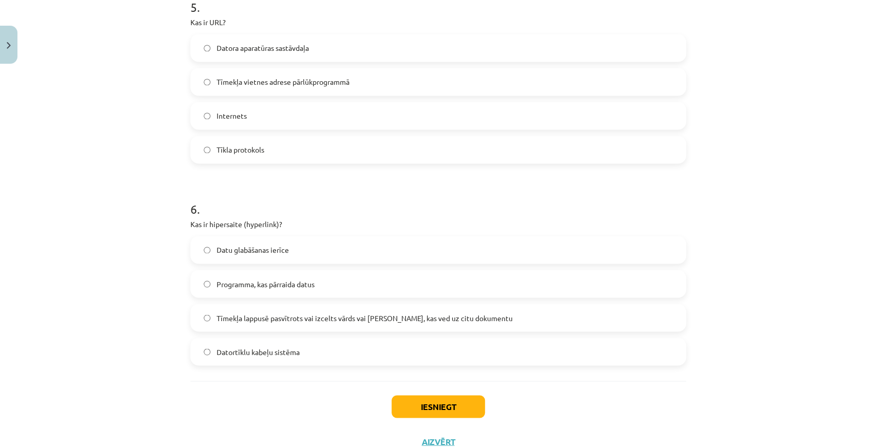
scroll to position [1066, 0]
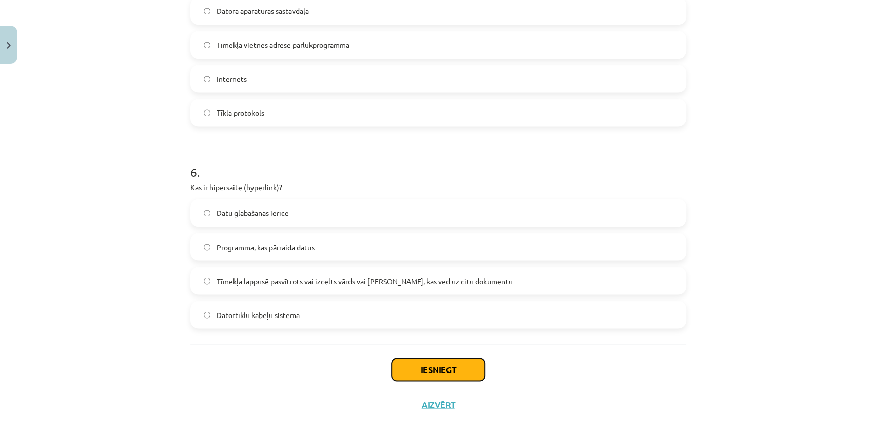
click at [440, 365] on button "Iesniegt" at bounding box center [438, 369] width 93 height 23
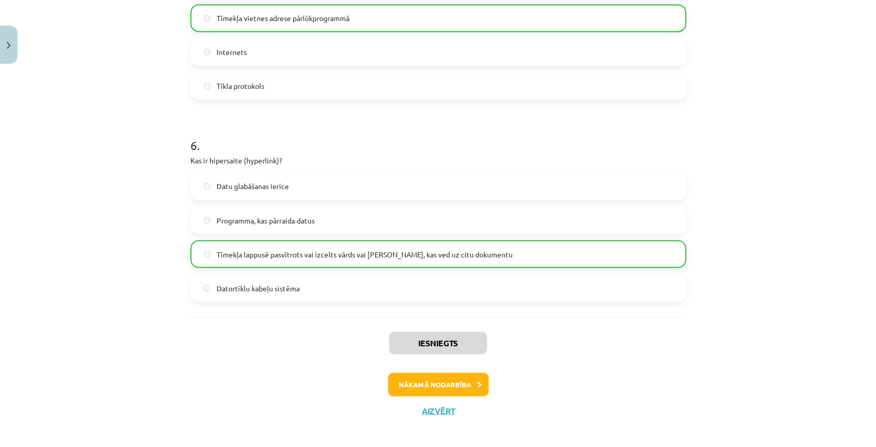
scroll to position [1098, 0]
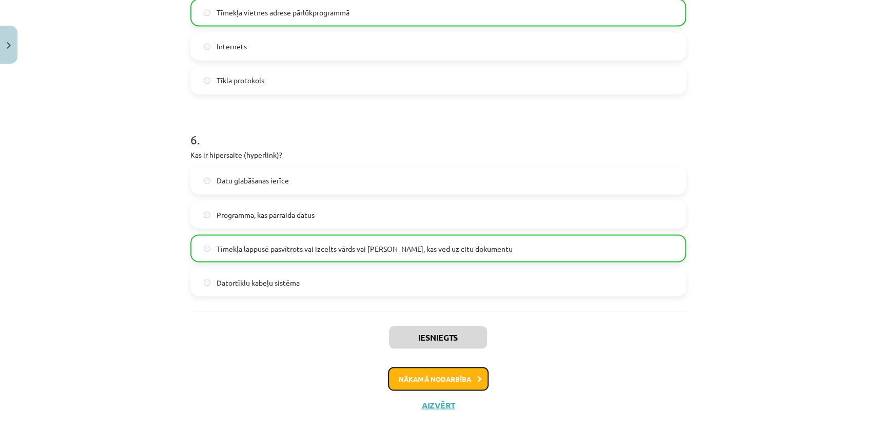
click at [389, 371] on button "Nākamā nodarbība" at bounding box center [438, 378] width 101 height 24
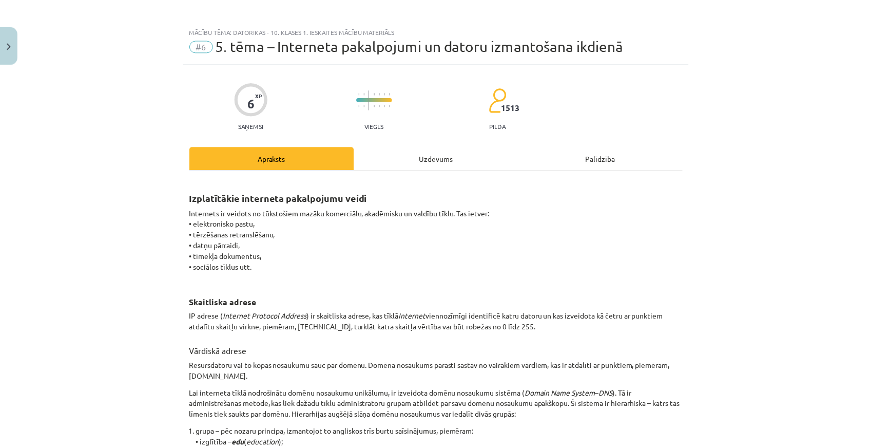
scroll to position [0, 0]
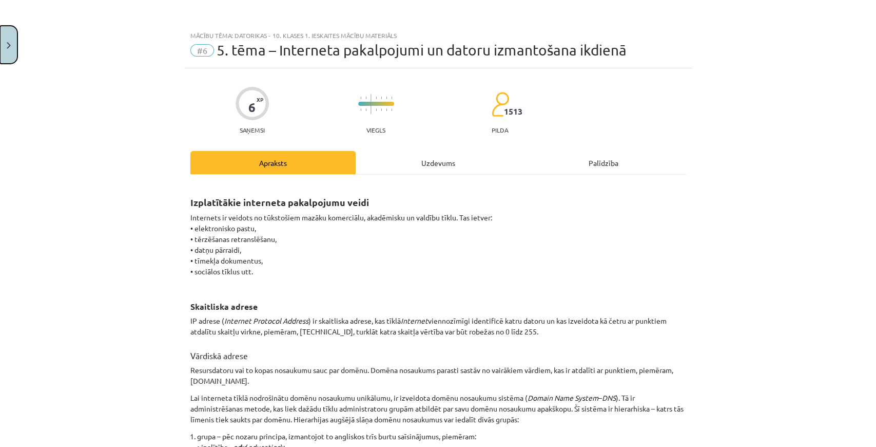
click at [5, 51] on button "Close" at bounding box center [8, 45] width 17 height 38
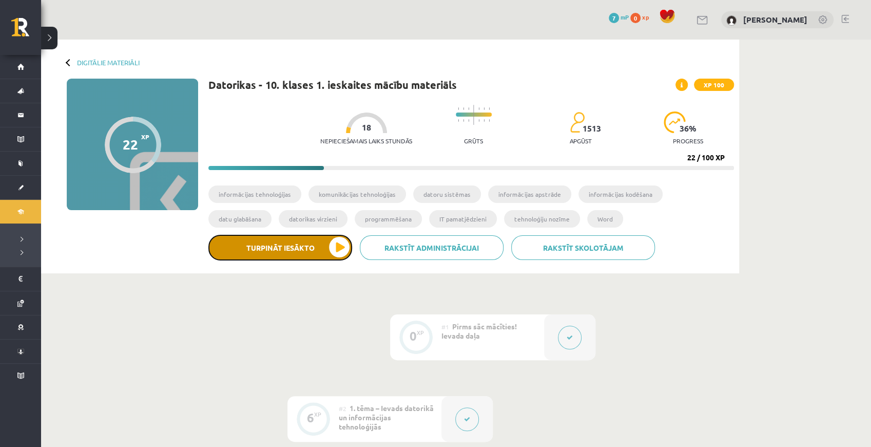
click at [247, 245] on button "Turpināt iesākto" at bounding box center [280, 248] width 144 height 26
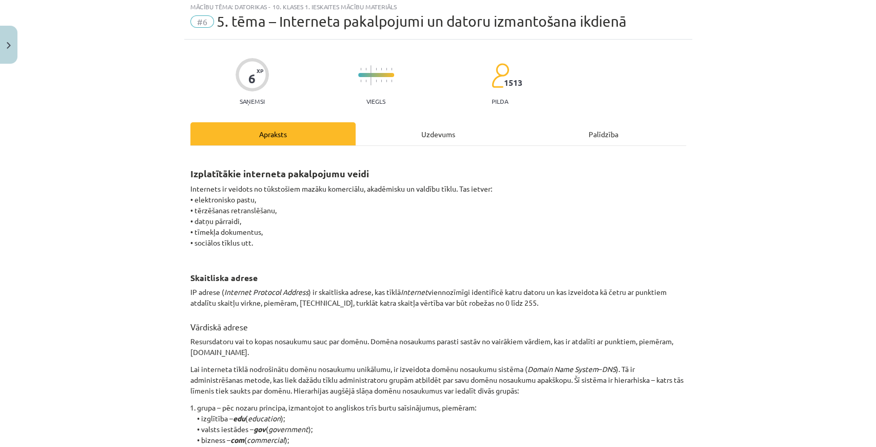
scroll to position [27, 0]
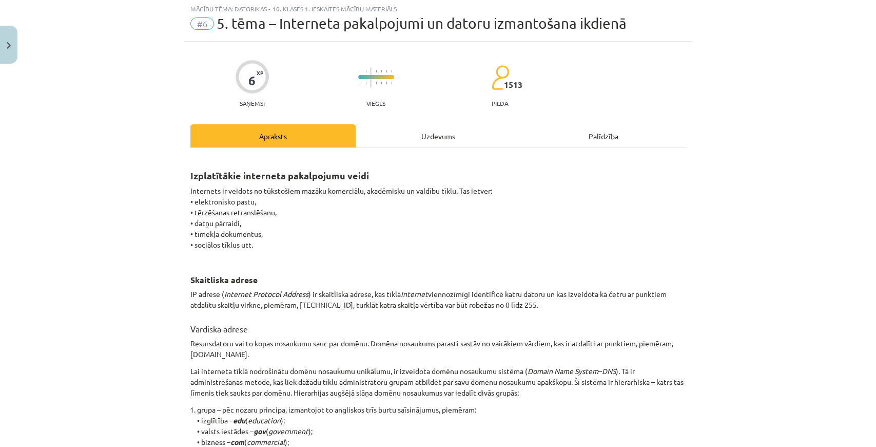
click at [608, 142] on div "Palīdzība" at bounding box center [603, 135] width 165 height 23
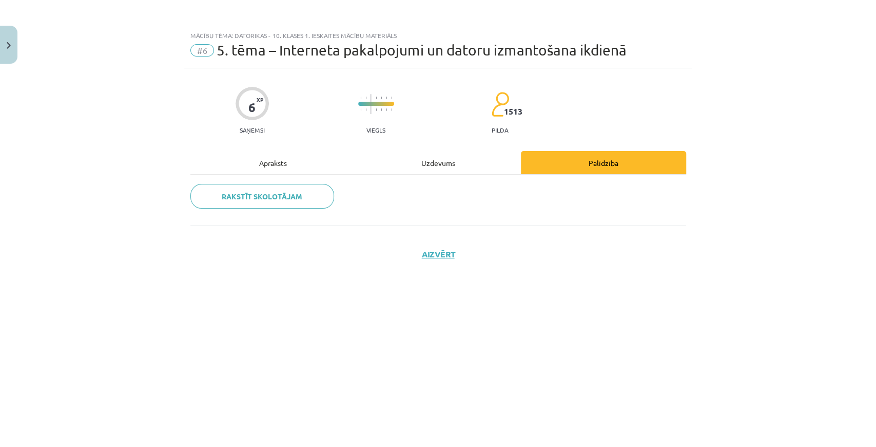
scroll to position [0, 0]
click at [259, 170] on div "Apraksts" at bounding box center [272, 162] width 165 height 23
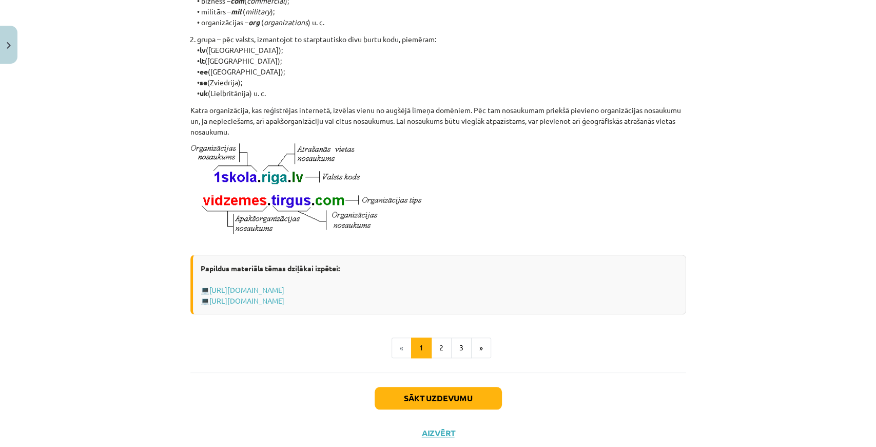
scroll to position [506, 0]
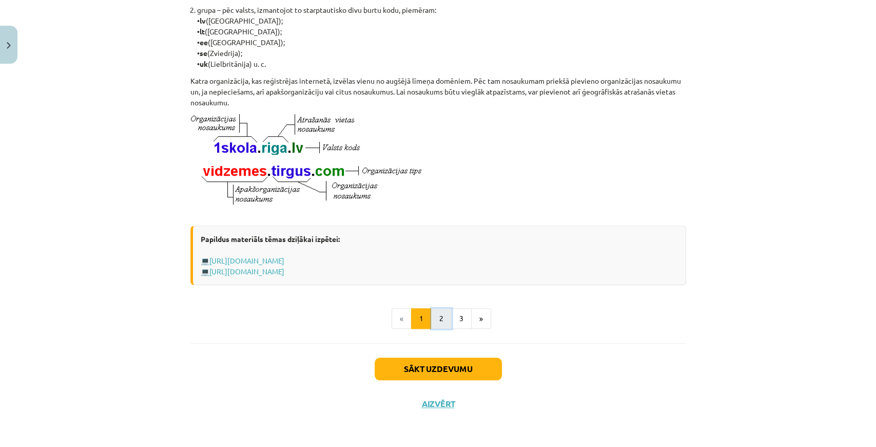
click at [438, 315] on button "2" at bounding box center [441, 318] width 21 height 21
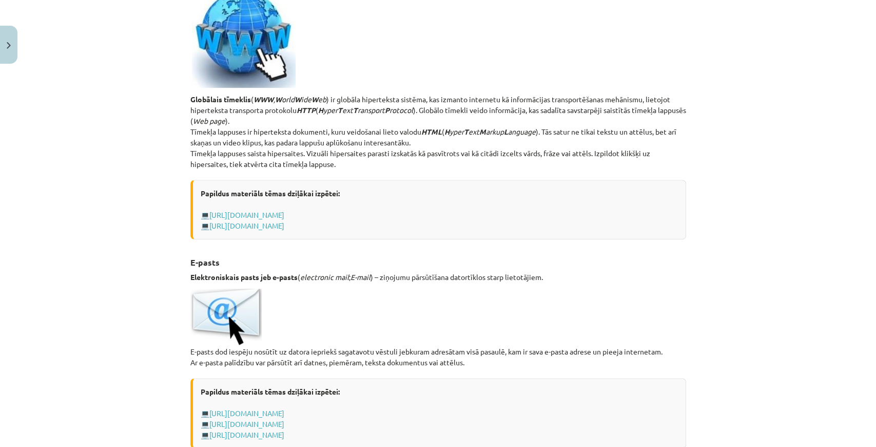
scroll to position [183, 0]
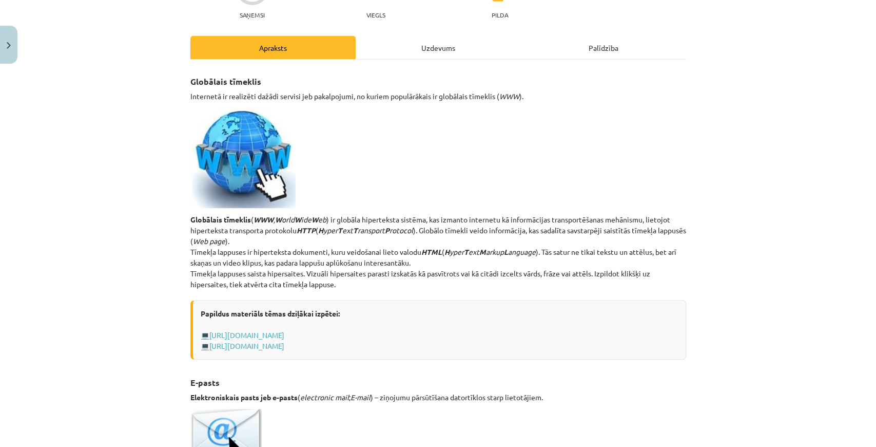
click at [409, 55] on div "Uzdevums" at bounding box center [438, 47] width 165 height 23
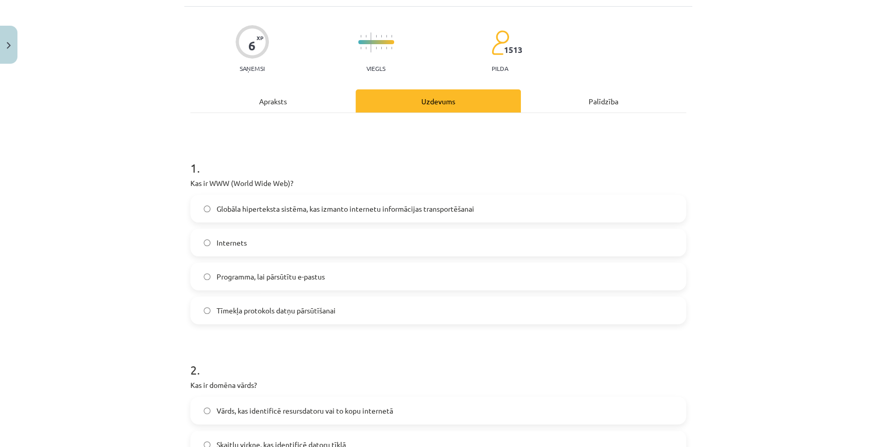
scroll to position [26, 0]
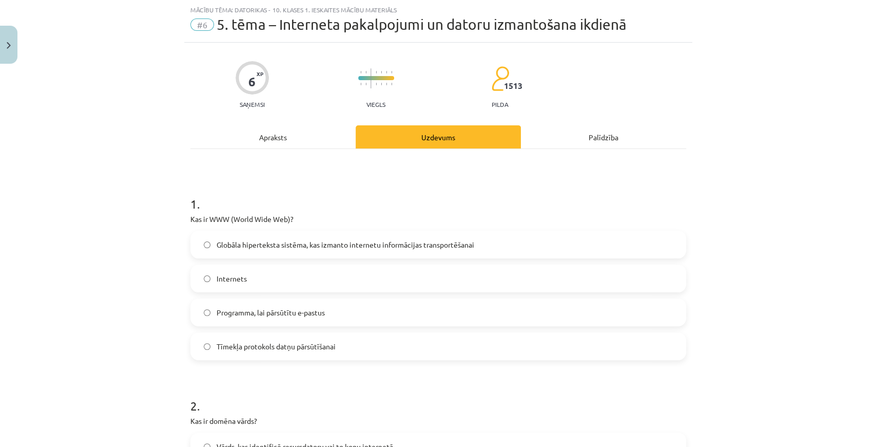
drag, startPoint x: 246, startPoint y: 137, endPoint x: 182, endPoint y: 131, distance: 64.9
click at [182, 131] on div "Mācību tēma: Datorikas - 10. klases 1. ieskaites mācību materiāls #6 5. tēma – …" at bounding box center [438, 223] width 876 height 447
click at [289, 139] on div "Apraksts" at bounding box center [272, 136] width 165 height 23
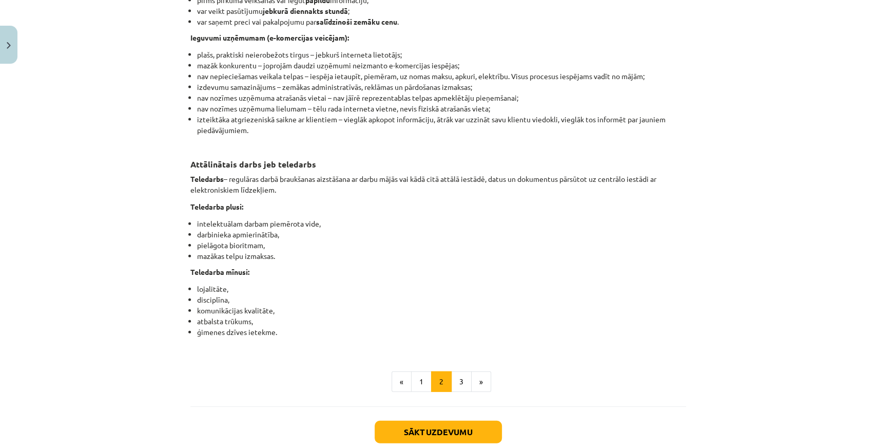
scroll to position [1592, 0]
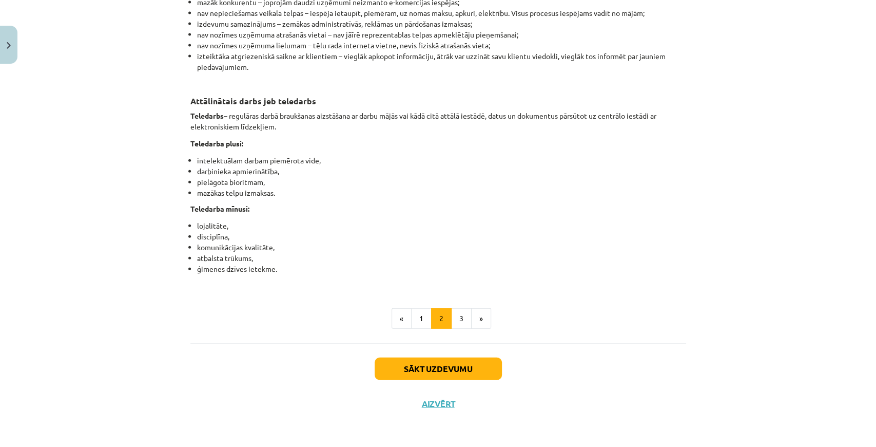
click at [417, 321] on button "1" at bounding box center [421, 318] width 21 height 21
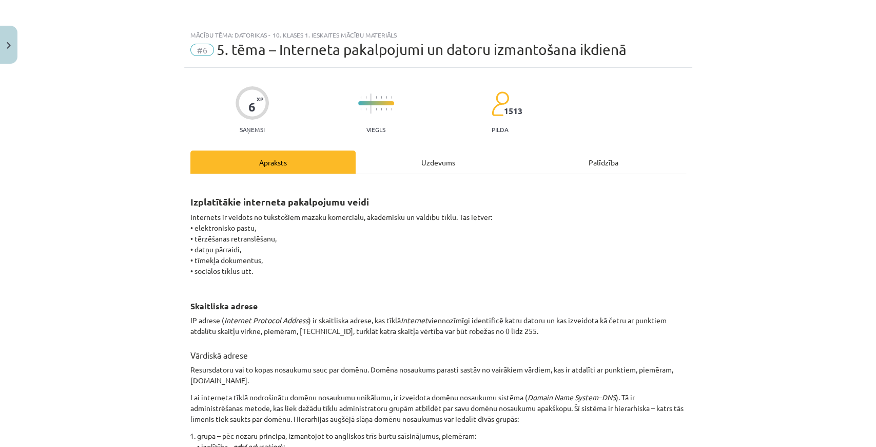
scroll to position [0, 0]
click at [422, 173] on div "Uzdevums" at bounding box center [438, 162] width 165 height 23
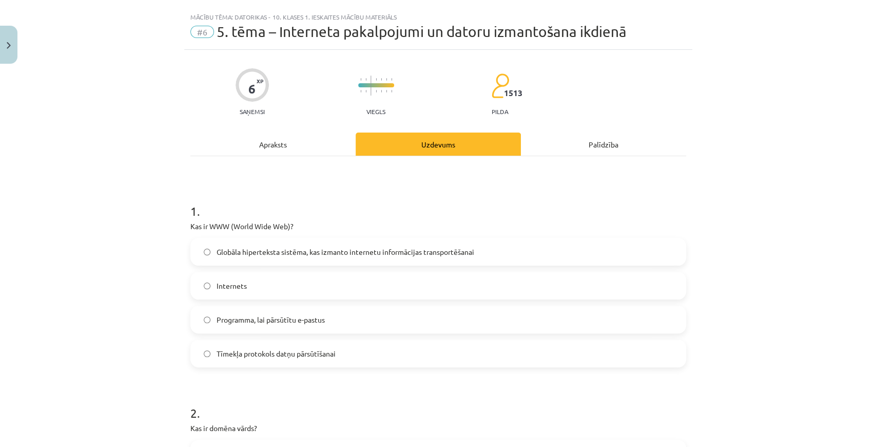
scroll to position [26, 0]
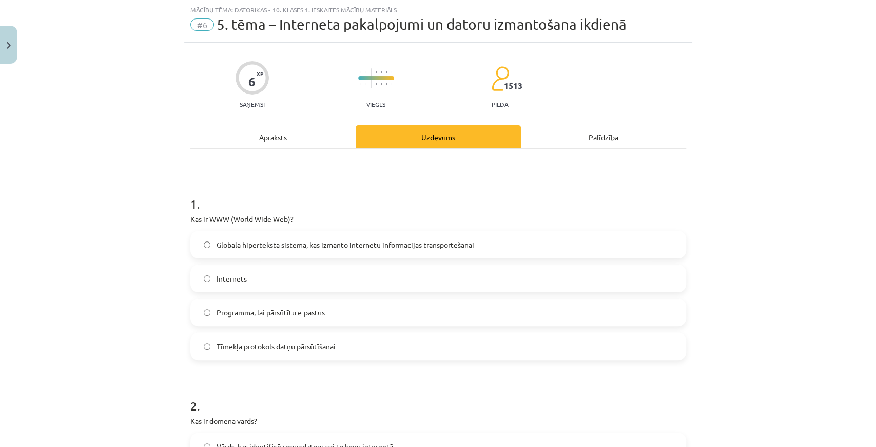
click at [297, 137] on div "Apraksts" at bounding box center [272, 136] width 165 height 23
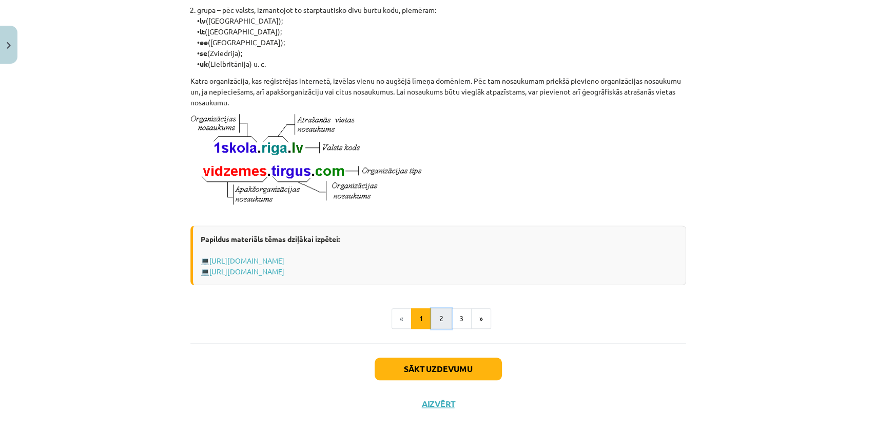
click at [446, 317] on button "2" at bounding box center [441, 318] width 21 height 21
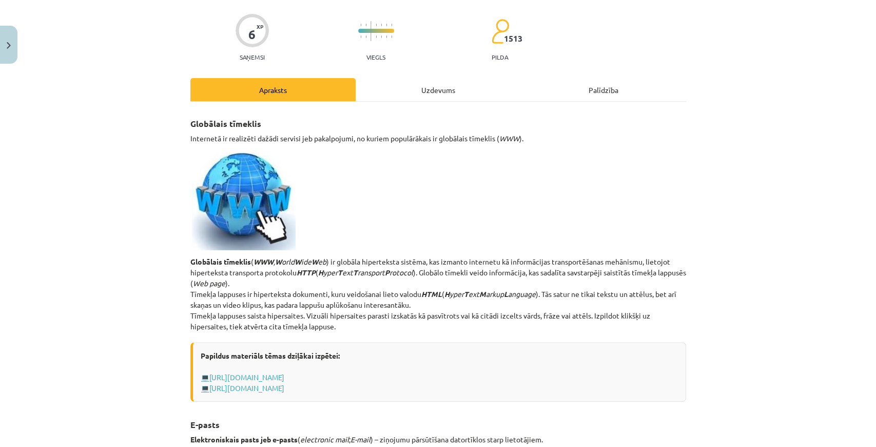
scroll to position [0, 0]
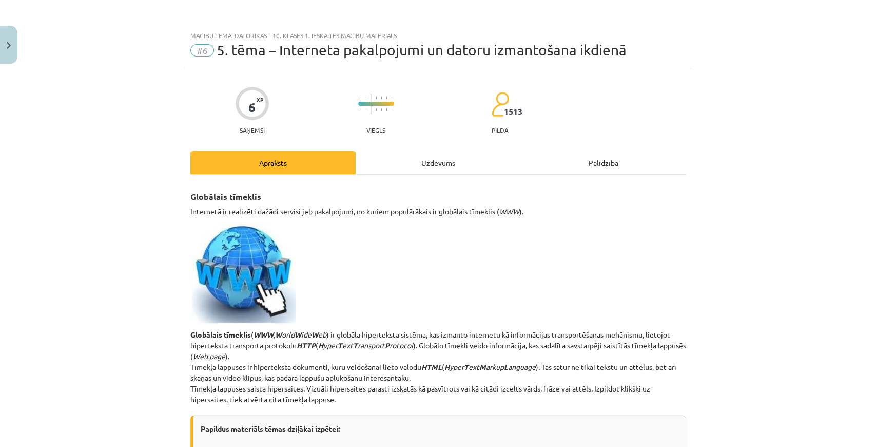
click at [438, 174] on hr at bounding box center [438, 174] width 496 height 1
click at [434, 164] on div "Uzdevums" at bounding box center [438, 162] width 165 height 23
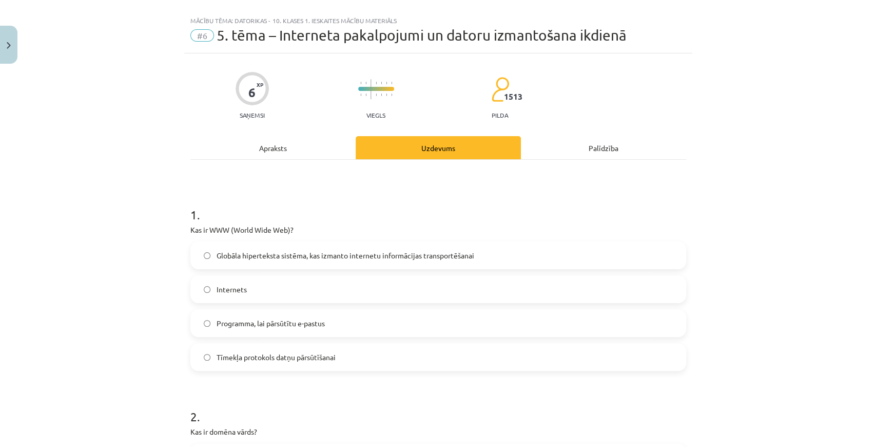
scroll to position [26, 0]
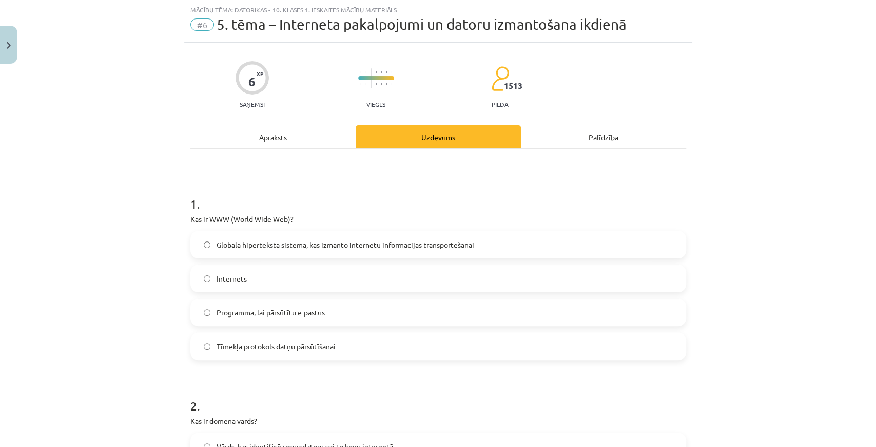
click at [395, 249] on label "Globāla hiperteksta sistēma, kas izmanto internetu informācijas transportēšanai" at bounding box center [438, 244] width 494 height 26
click at [269, 130] on div "Apraksts" at bounding box center [272, 136] width 165 height 23
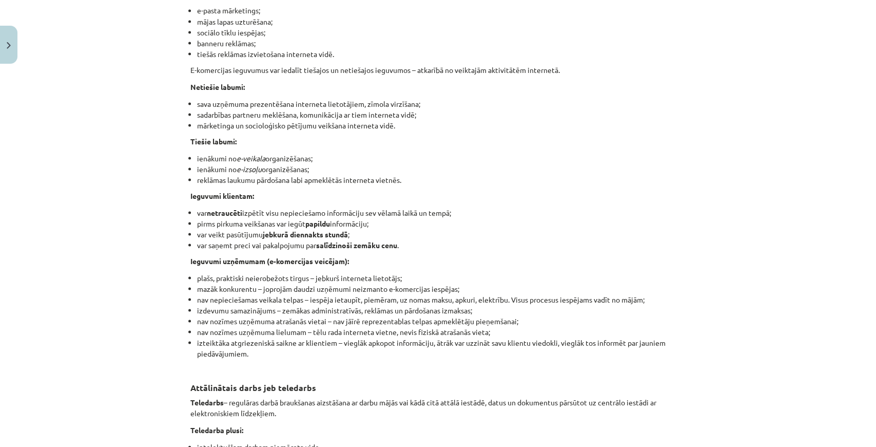
scroll to position [1291, 0]
drag, startPoint x: 829, startPoint y: 59, endPoint x: 826, endPoint y: 31, distance: 27.9
click at [831, 53] on div "Mācību tēma: Datorikas - 10. klases 1. ieskaites mācību materiāls #6 5. tēma – …" at bounding box center [438, 223] width 876 height 447
drag, startPoint x: 691, startPoint y: 142, endPoint x: 676, endPoint y: 148, distance: 16.1
click at [685, 145] on div "Mācību tēma: Datorikas - 10. klases 1. ieskaites mācību materiāls #6 5. tēma – …" at bounding box center [438, 223] width 876 height 447
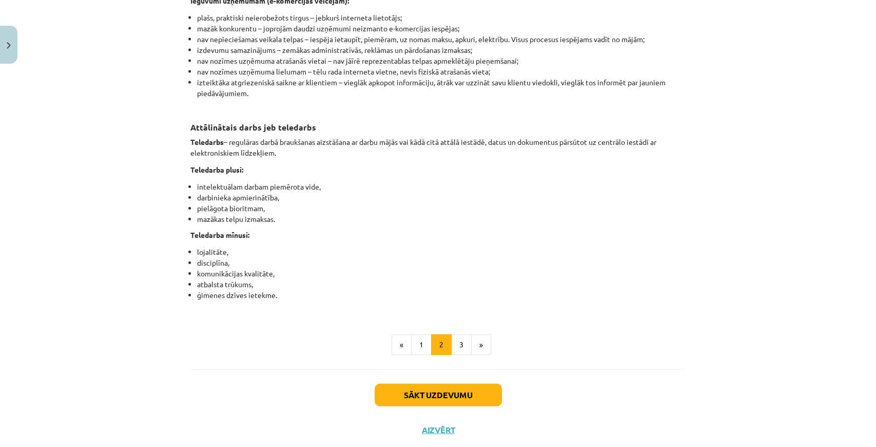
scroll to position [1489, 0]
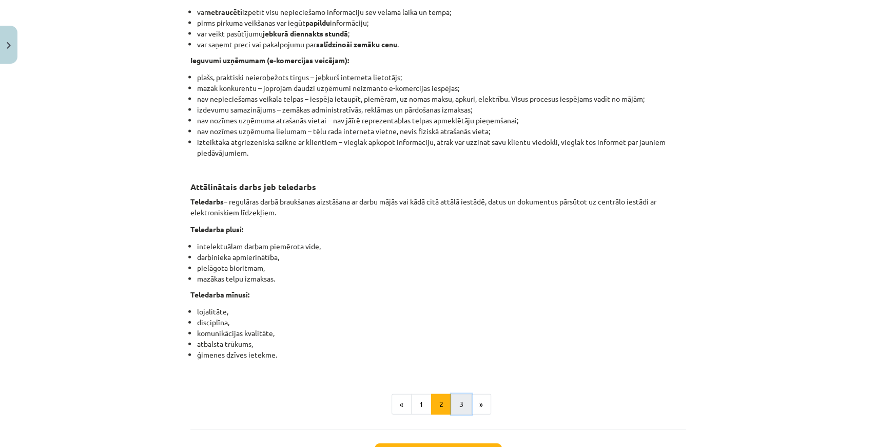
click at [457, 414] on button "3" at bounding box center [461, 404] width 21 height 21
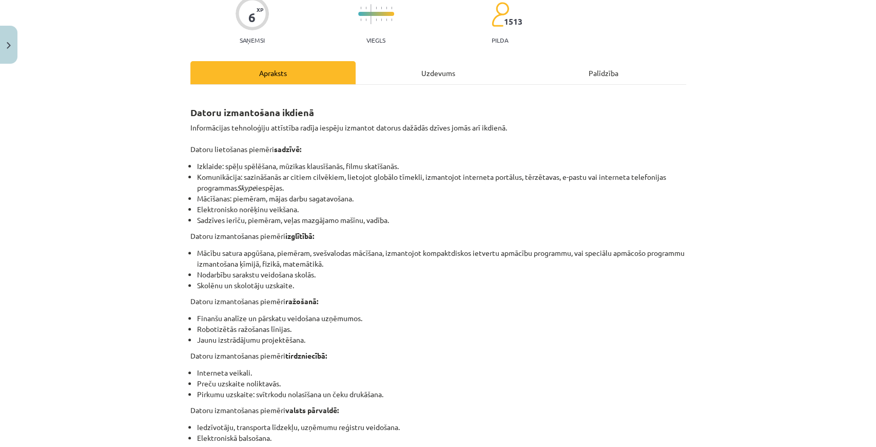
scroll to position [12, 0]
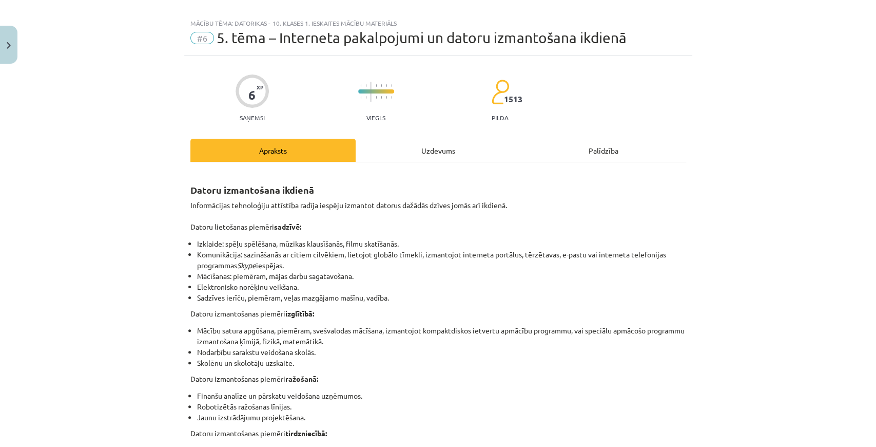
click at [418, 153] on div "Uzdevums" at bounding box center [438, 150] width 165 height 23
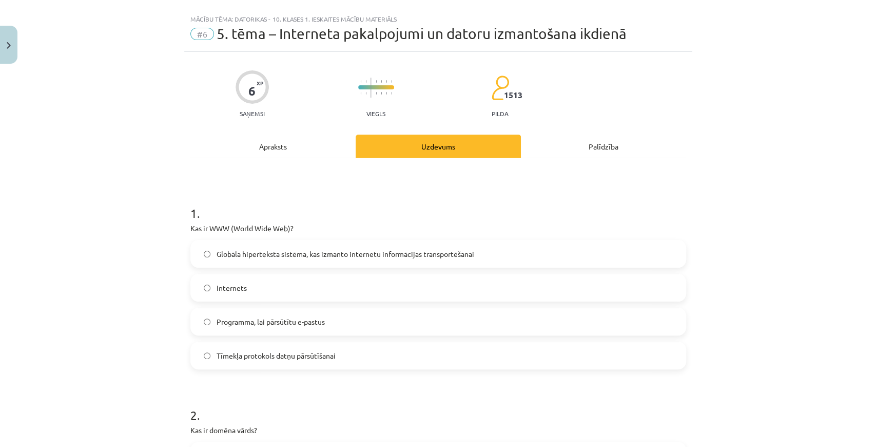
scroll to position [0, 0]
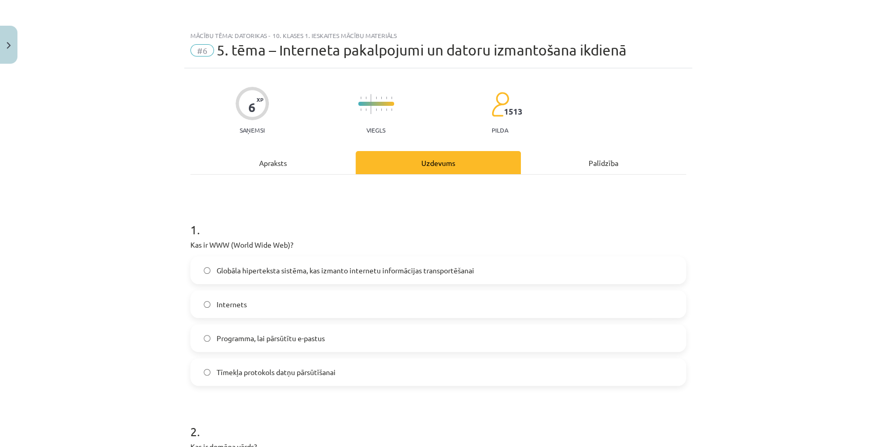
click at [308, 164] on div "Apraksts" at bounding box center [272, 162] width 165 height 23
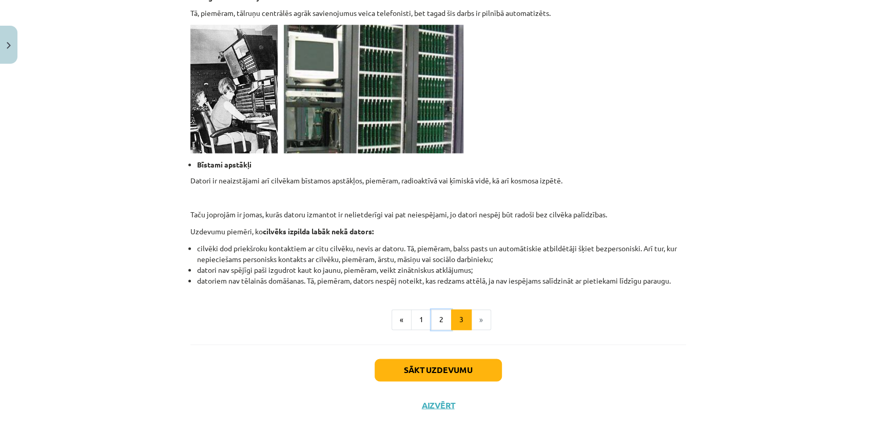
click at [432, 320] on button "2" at bounding box center [441, 319] width 21 height 21
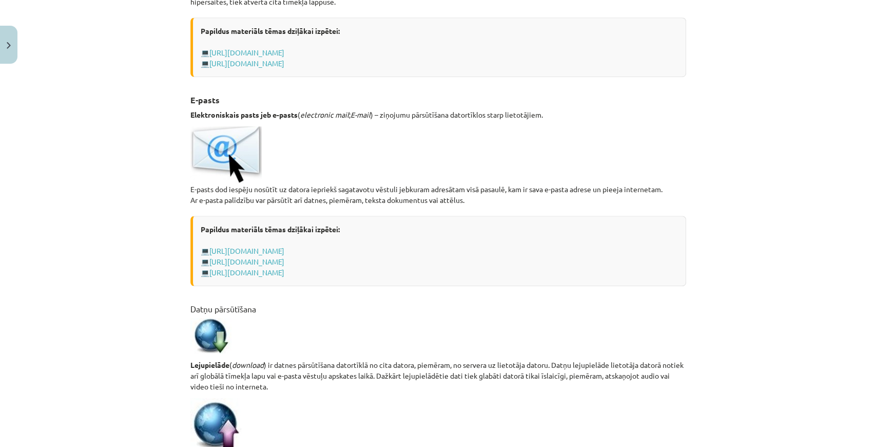
scroll to position [559, 0]
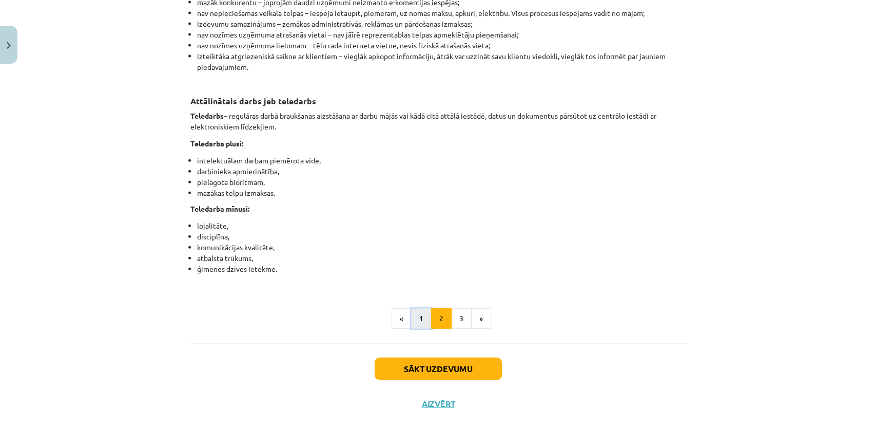
click at [417, 325] on button "1" at bounding box center [421, 318] width 21 height 21
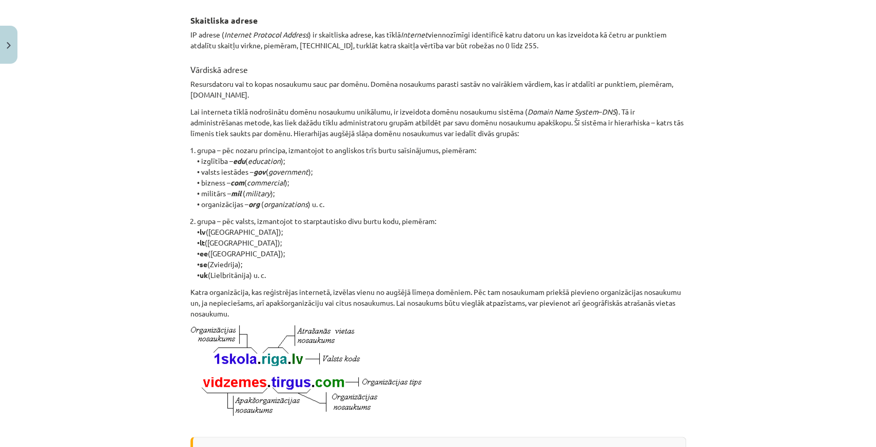
scroll to position [491, 0]
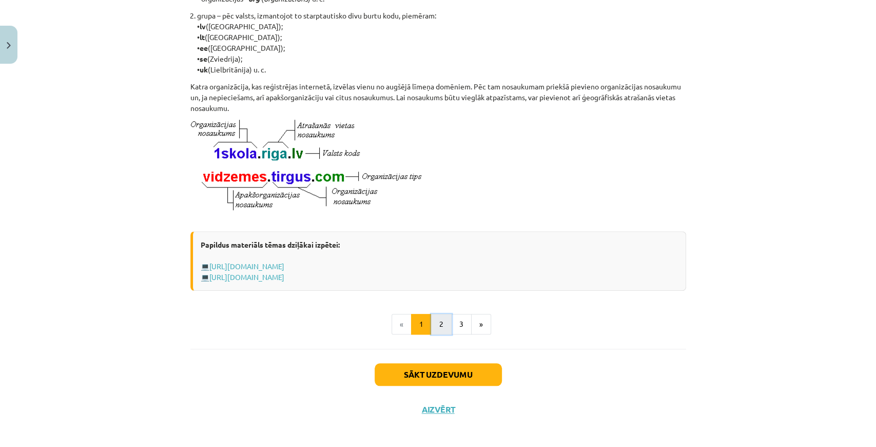
click at [444, 332] on button "2" at bounding box center [441, 324] width 21 height 21
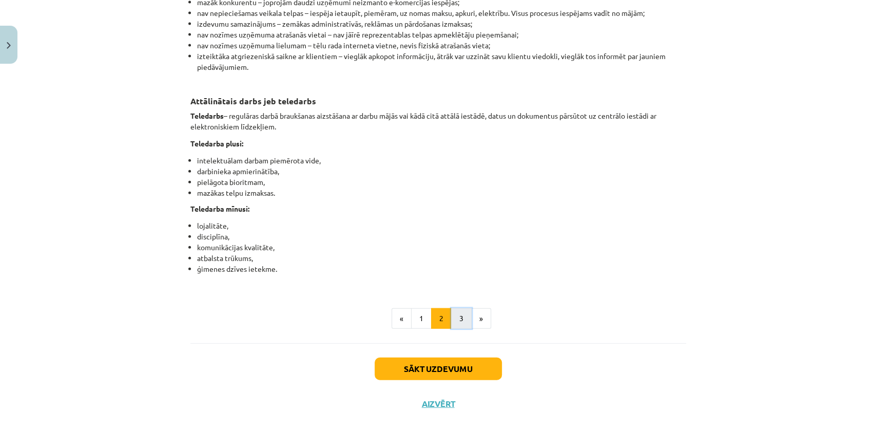
click at [455, 316] on button "3" at bounding box center [461, 318] width 21 height 21
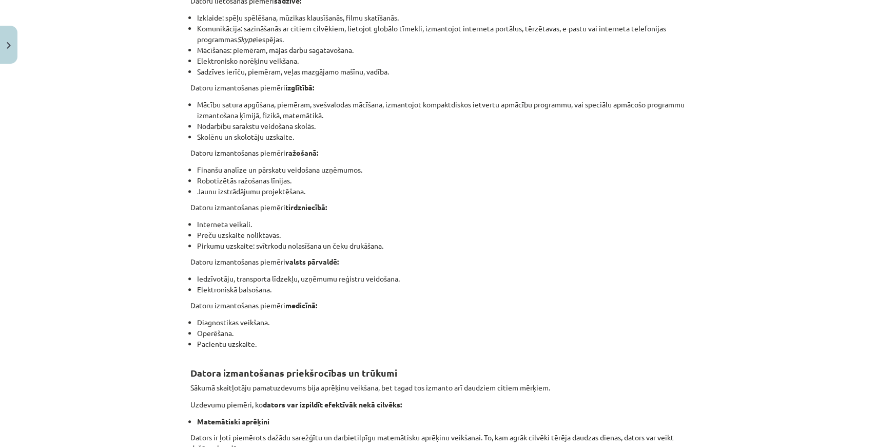
scroll to position [239, 0]
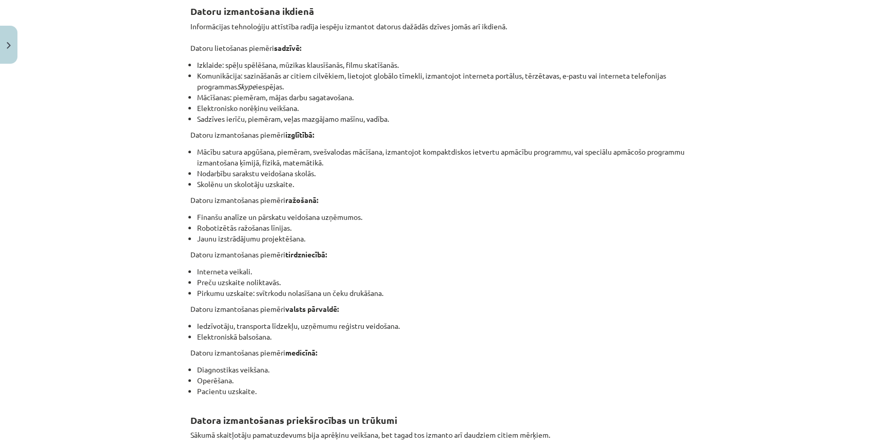
scroll to position [183, 0]
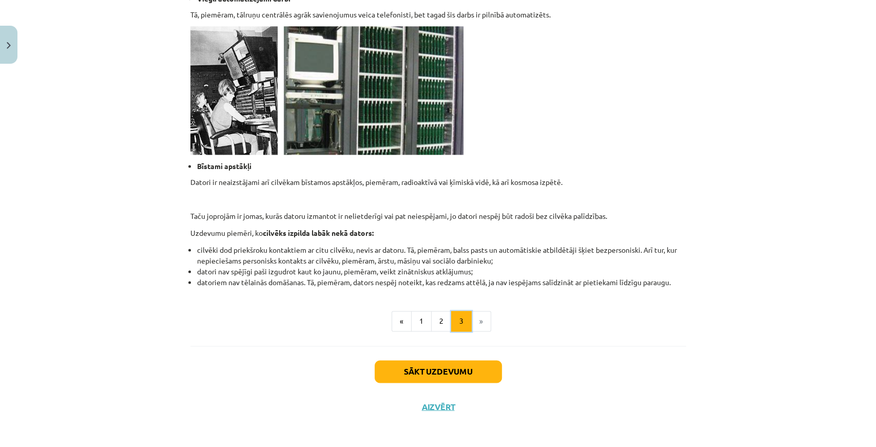
scroll to position [926, 0]
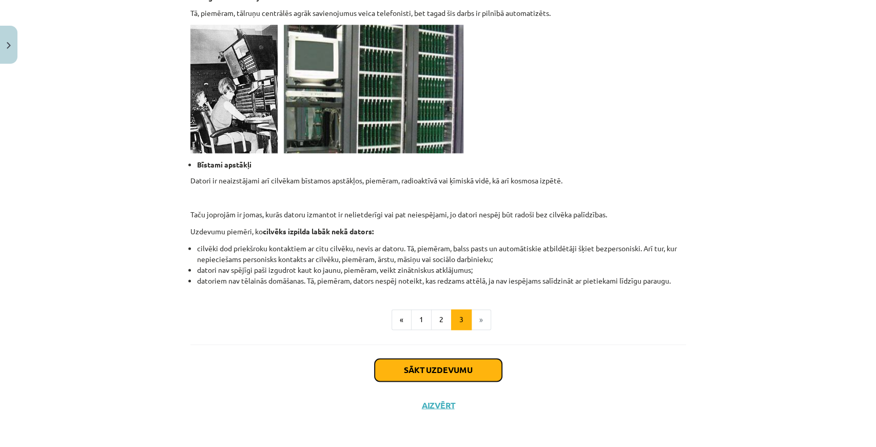
click at [440, 363] on button "Sākt uzdevumu" at bounding box center [438, 369] width 127 height 23
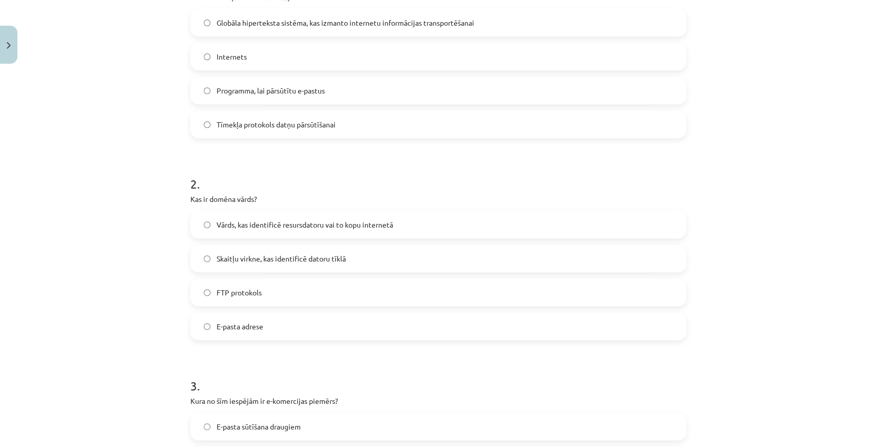
scroll to position [231, 0]
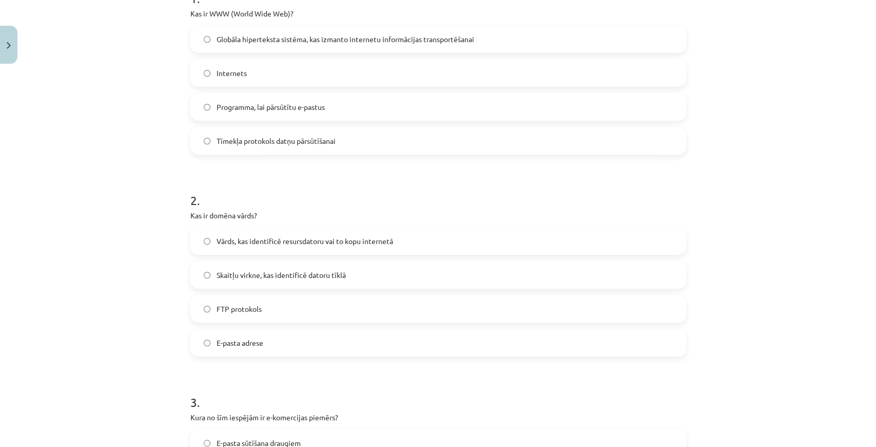
click at [387, 242] on span "Vārds, kas identificē resursdatoru vai to kopu internetā" at bounding box center [305, 241] width 177 height 11
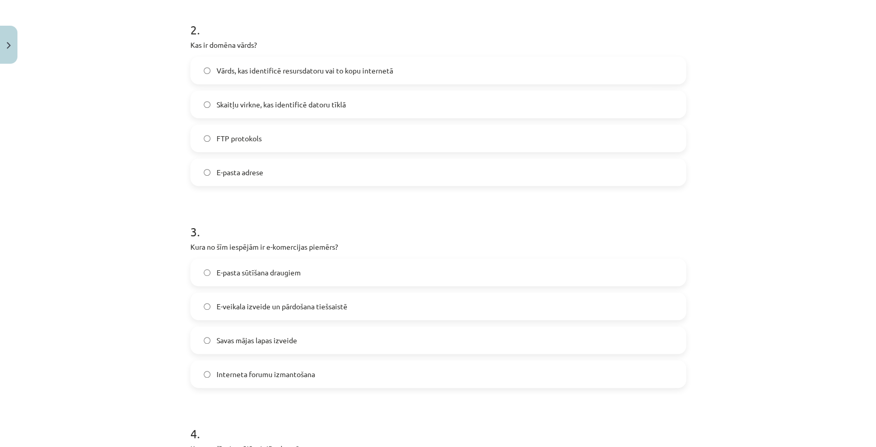
scroll to position [402, 0]
click at [336, 309] on span "E-veikala izveide un pārdošana tiešsaistē" at bounding box center [282, 305] width 131 height 11
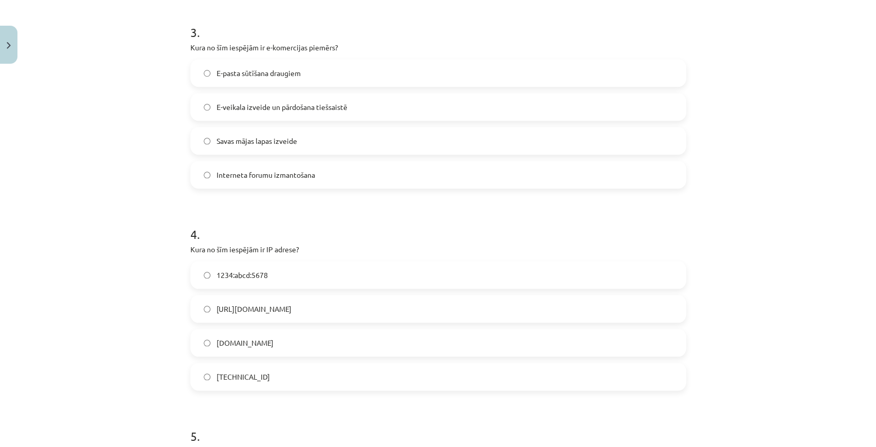
scroll to position [607, 0]
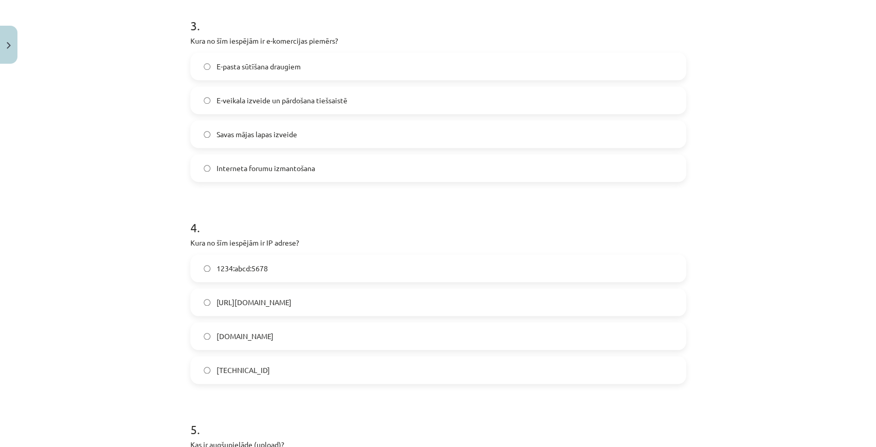
click at [280, 268] on label "1234:abcd:5678" at bounding box center [438, 268] width 494 height 26
click at [273, 369] on label "192.100.81.101" at bounding box center [438, 370] width 494 height 26
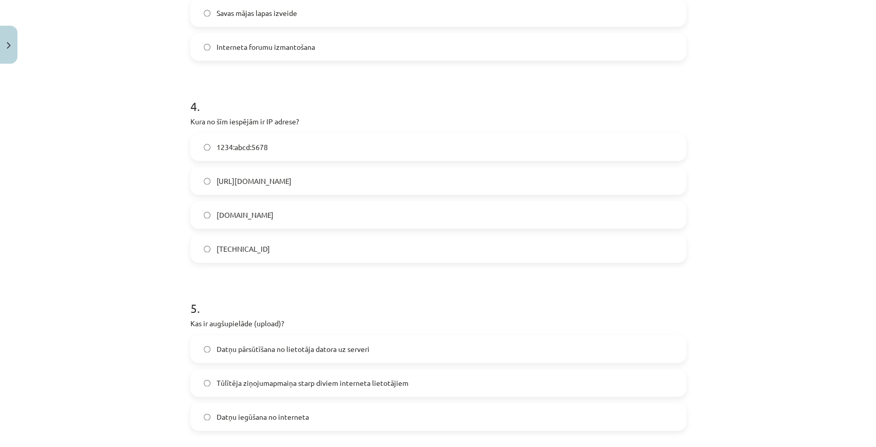
scroll to position [744, 0]
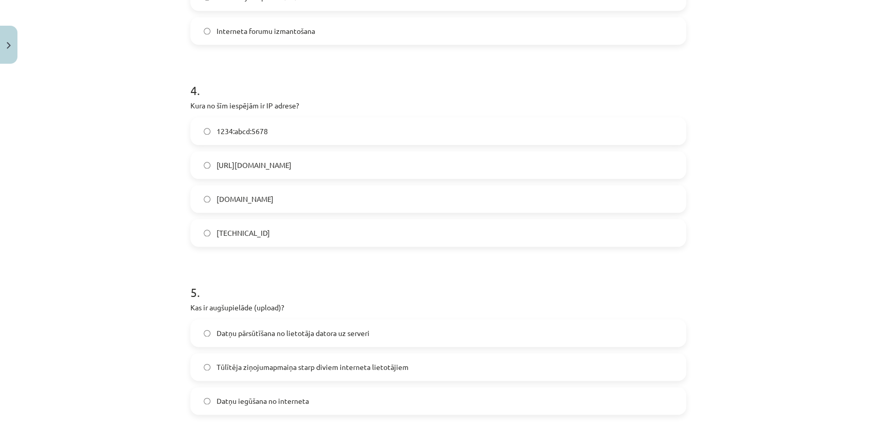
click at [308, 338] on label "Datņu pārsūtīšana no lietotāja datora uz serveri" at bounding box center [438, 333] width 494 height 26
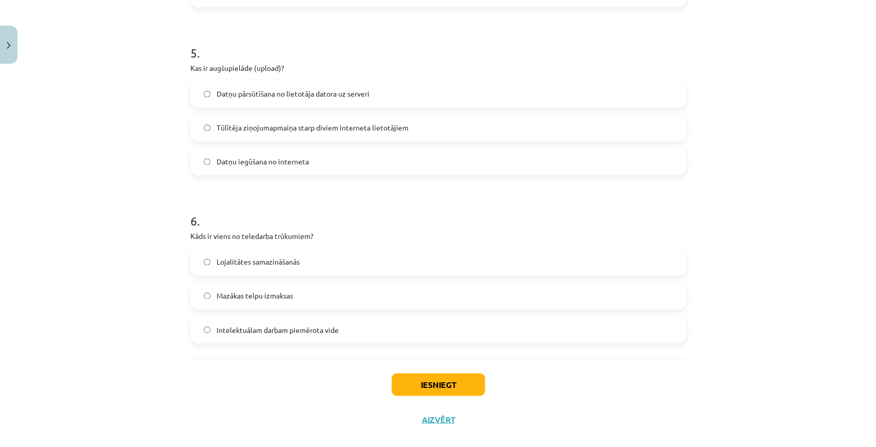
scroll to position [1000, 0]
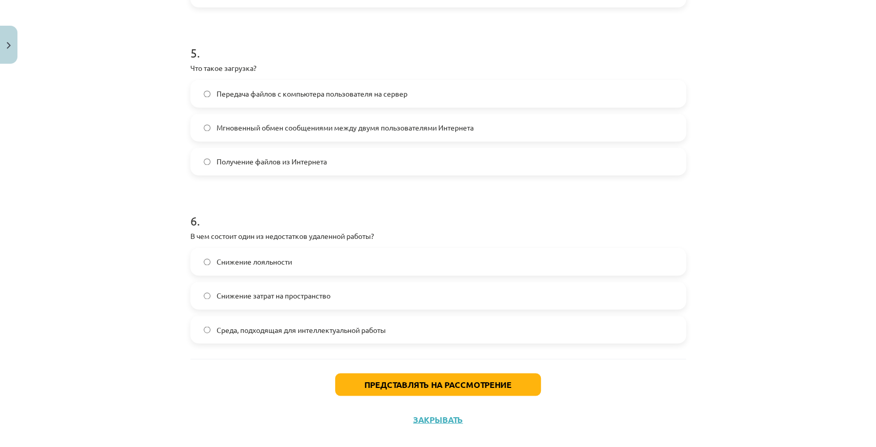
click at [370, 157] on label "Получение файлов из Интернета" at bounding box center [438, 161] width 494 height 26
click at [239, 259] on font "Снижение лояльности" at bounding box center [254, 261] width 75 height 9
click at [355, 383] on button "Представлять на рассмотрение" at bounding box center [438, 384] width 206 height 23
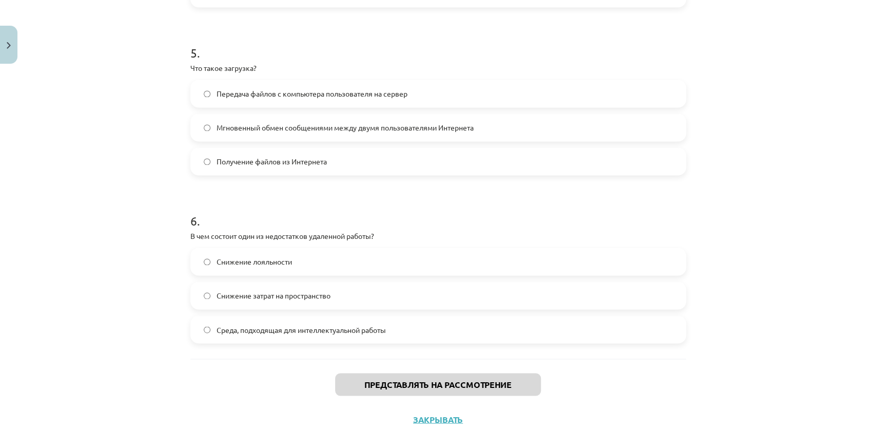
scroll to position [983, 0]
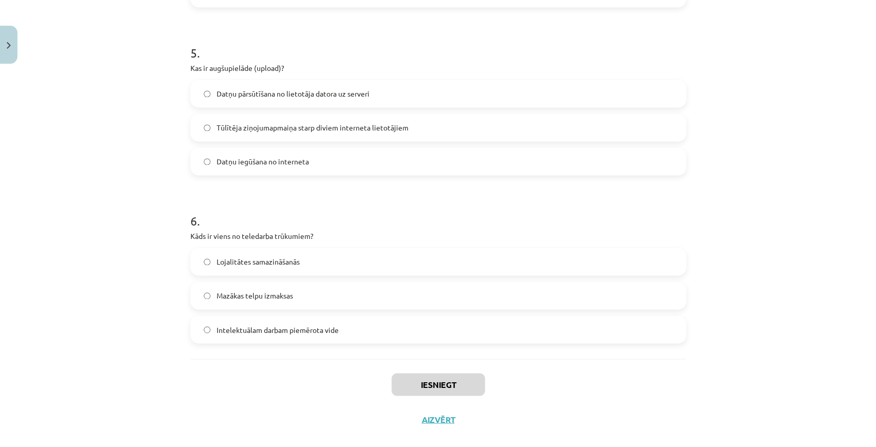
click at [778, 191] on div "Mācību tēma: Datorikas - 10. klases 1. ieskaites mācību materiāls #6 5. tēma – …" at bounding box center [438, 223] width 876 height 447
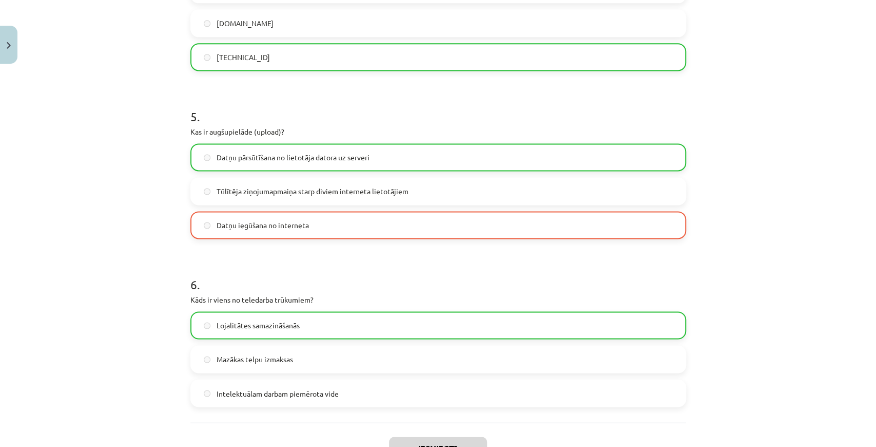
scroll to position [924, 0]
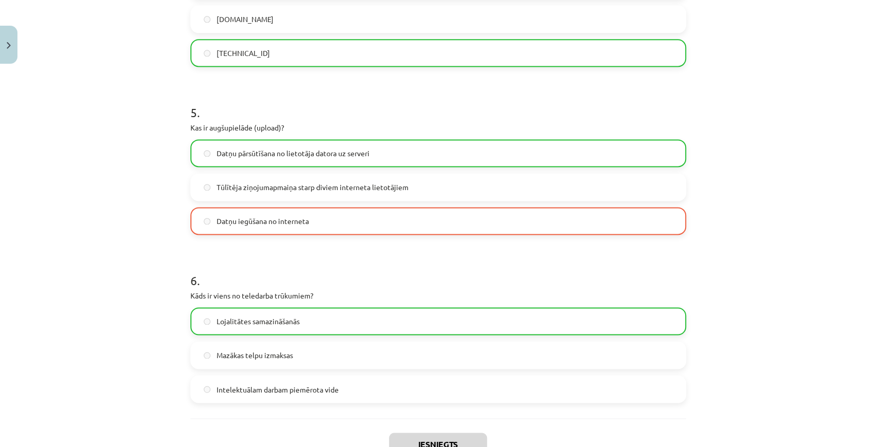
click at [328, 162] on label "Datņu pārsūtīšana no lietotāja datora uz serveri" at bounding box center [438, 153] width 494 height 26
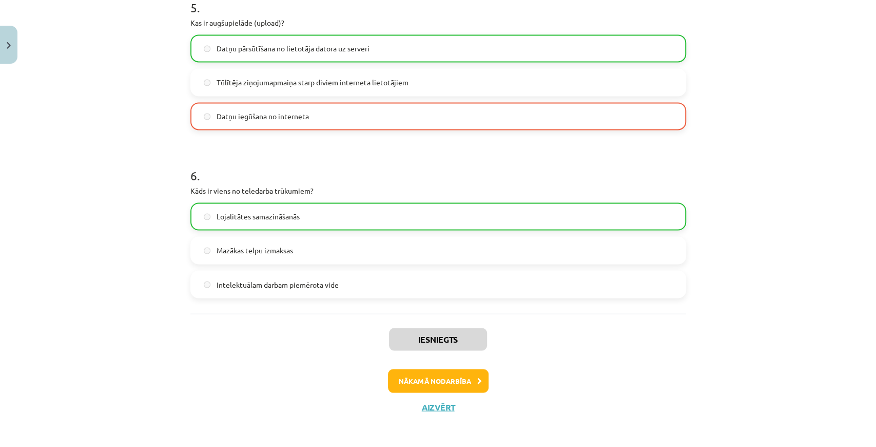
scroll to position [1031, 0]
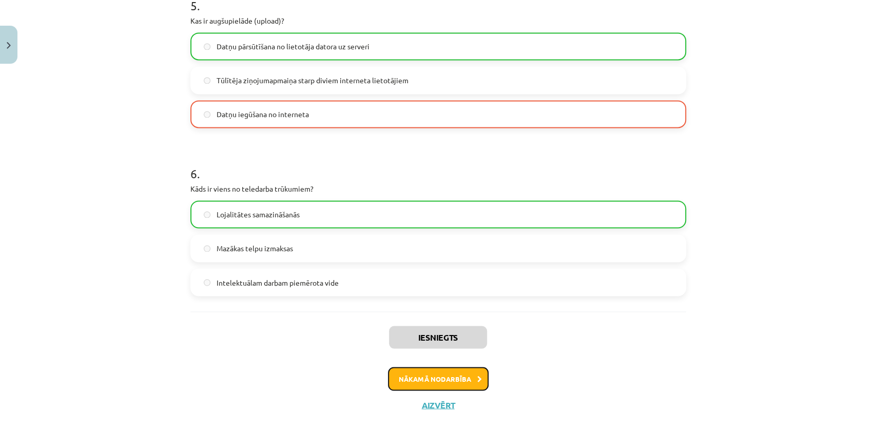
click at [420, 377] on button "Nākamā nodarbība" at bounding box center [438, 378] width 101 height 24
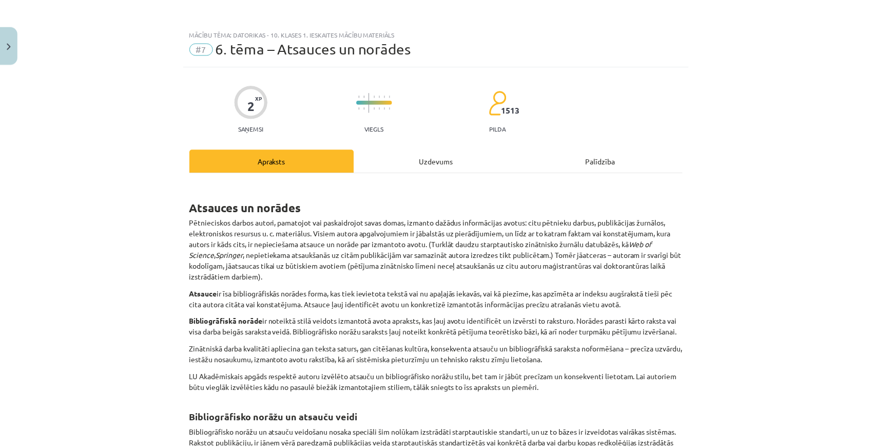
scroll to position [0, 0]
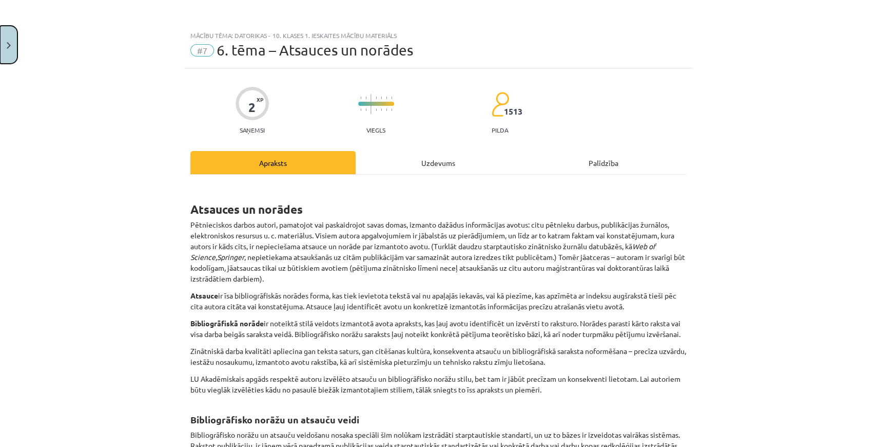
click at [0, 44] on button "Close" at bounding box center [8, 45] width 17 height 38
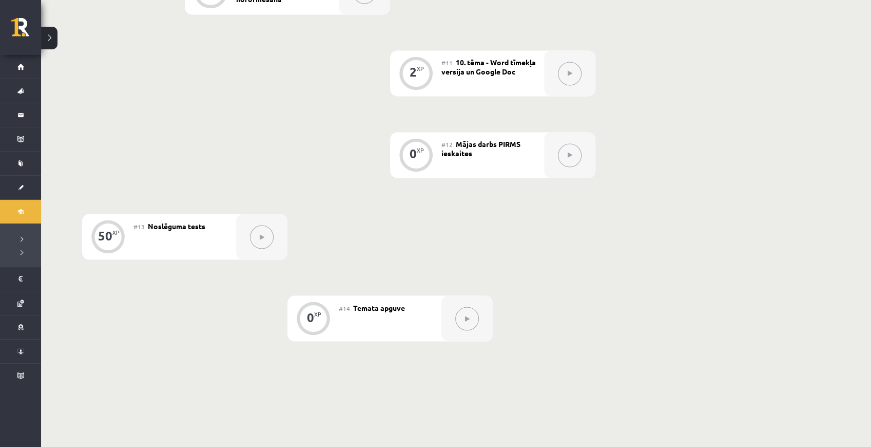
scroll to position [1085, 0]
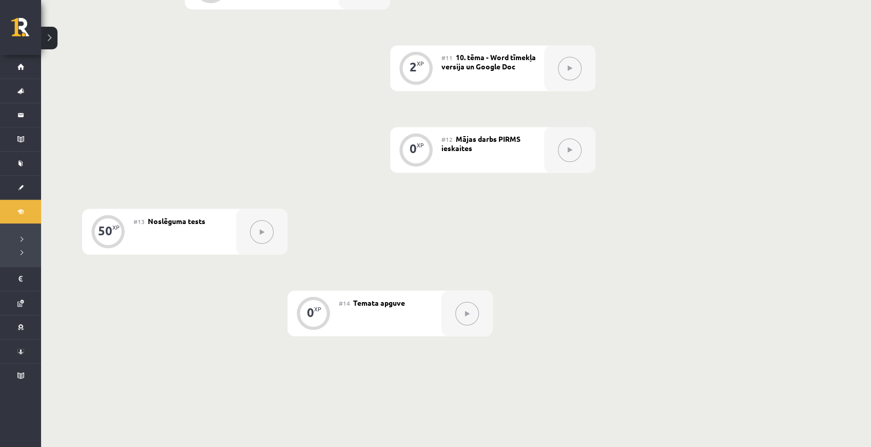
click at [468, 319] on button at bounding box center [467, 313] width 24 height 24
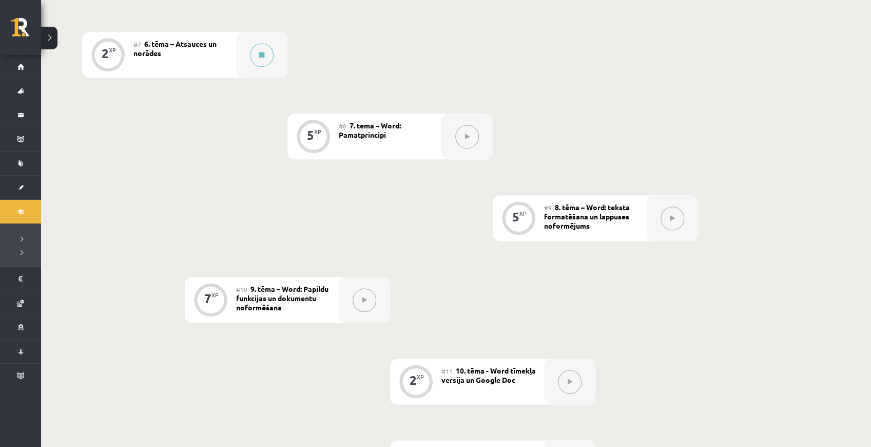
scroll to position [743, 0]
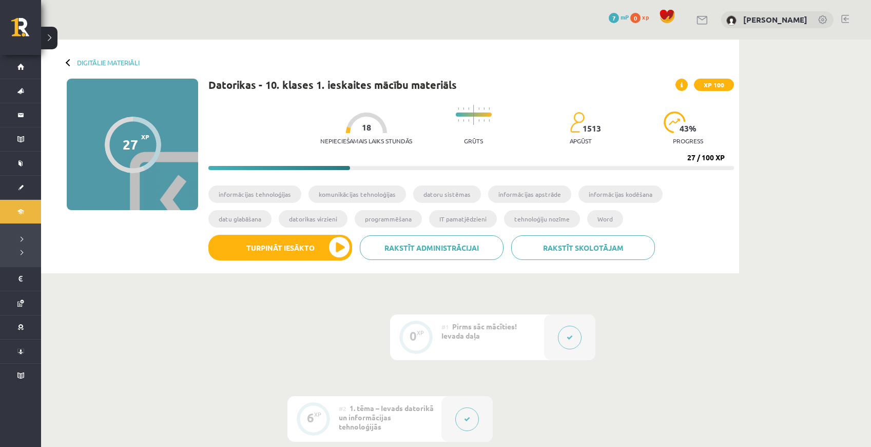
scroll to position [743, 0]
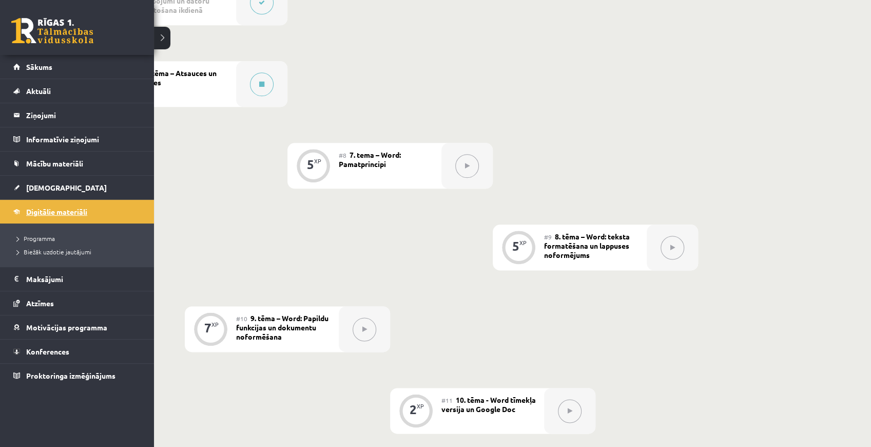
click at [34, 209] on span "Digitālie materiāli" at bounding box center [56, 211] width 61 height 9
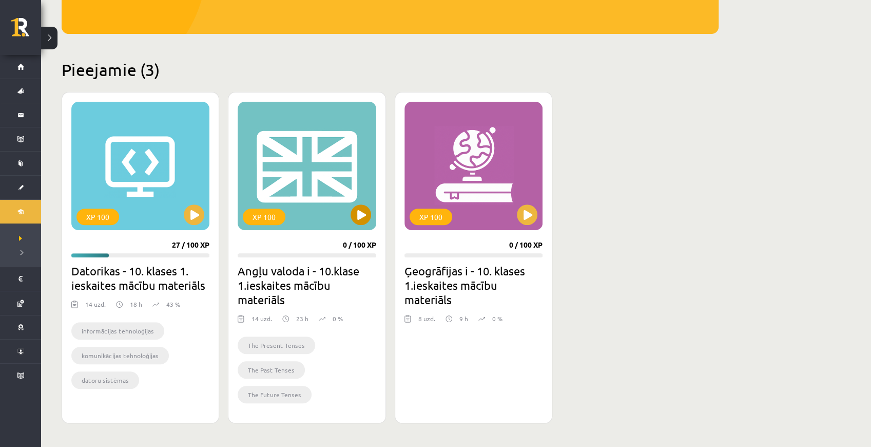
scroll to position [205, 0]
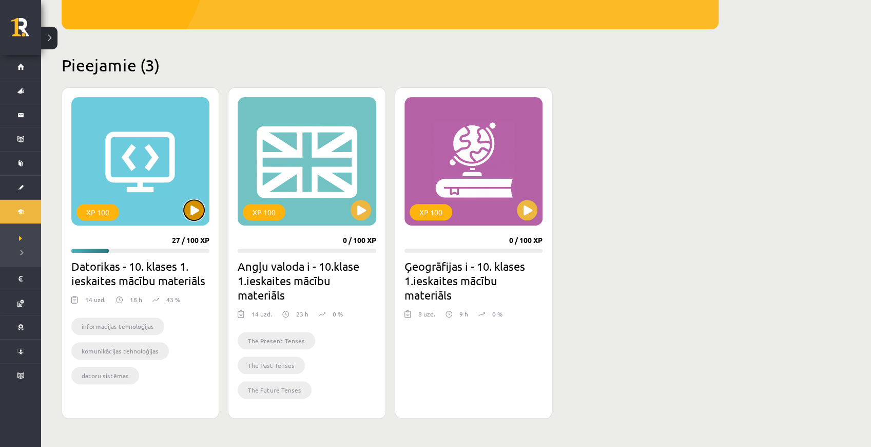
click at [194, 211] on button at bounding box center [194, 210] width 21 height 21
click at [170, 199] on div "XP 100" at bounding box center [140, 161] width 138 height 128
click at [165, 175] on div "XP 100" at bounding box center [140, 161] width 138 height 128
click at [142, 157] on div "XP 100" at bounding box center [140, 161] width 138 height 128
click at [100, 214] on div "XP 100" at bounding box center [97, 212] width 43 height 16
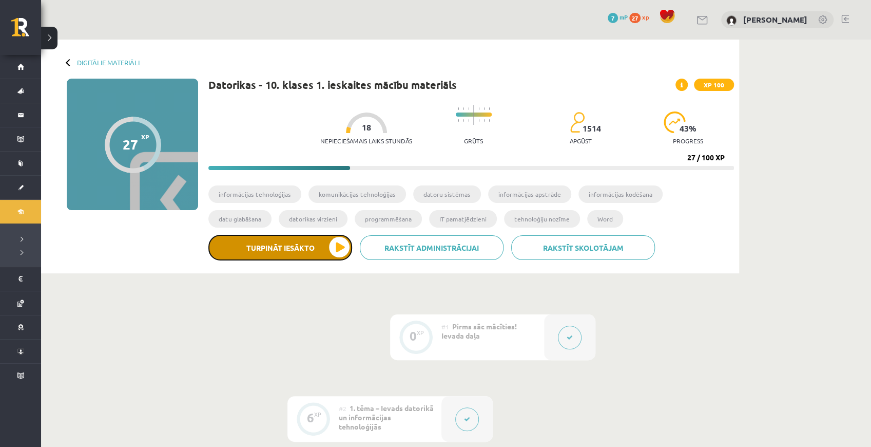
click at [322, 248] on button "Turpināt iesākto" at bounding box center [280, 248] width 144 height 26
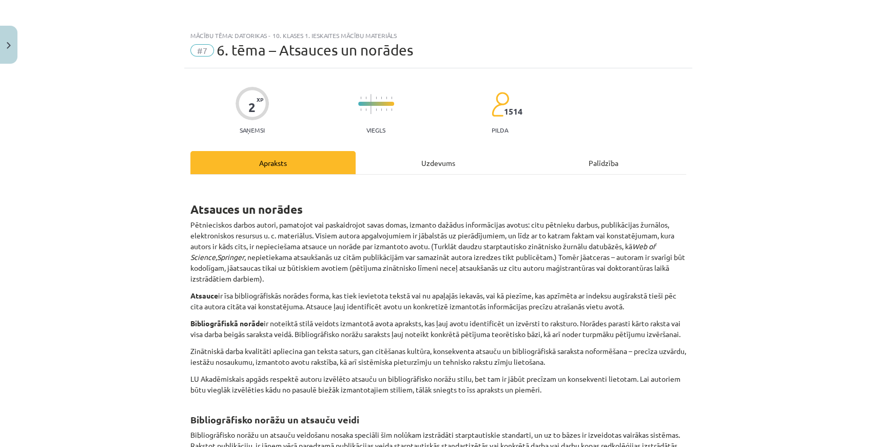
click at [430, 166] on div "Uzdevums" at bounding box center [438, 162] width 165 height 23
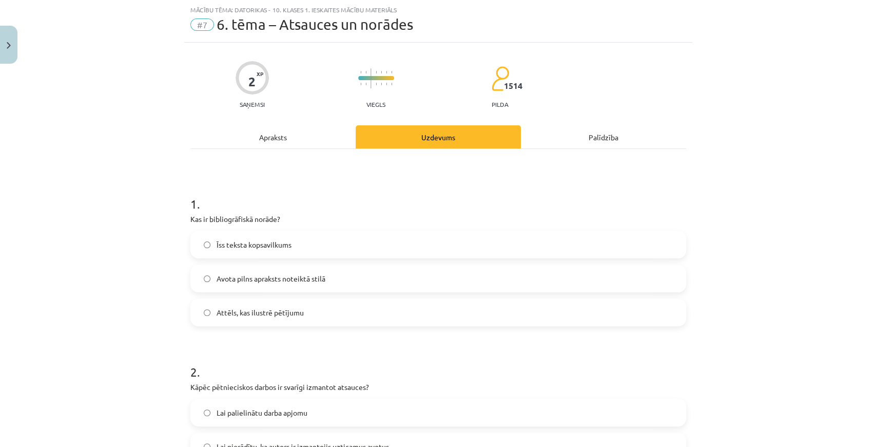
click at [284, 128] on div "Apraksts" at bounding box center [272, 136] width 165 height 23
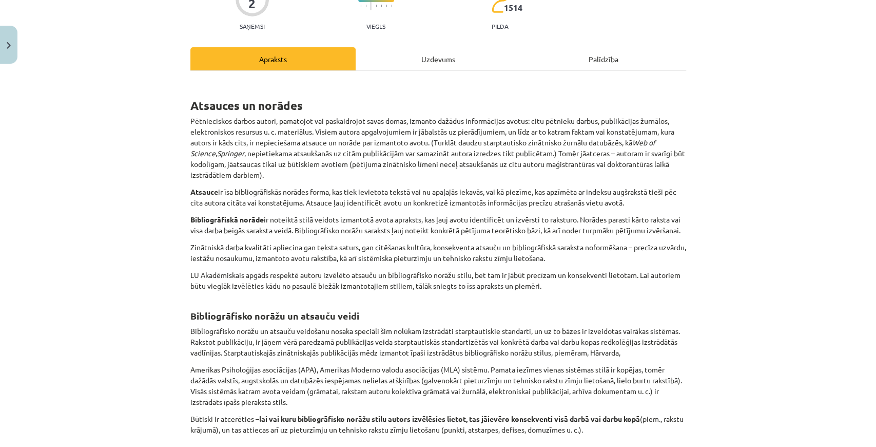
scroll to position [100, 0]
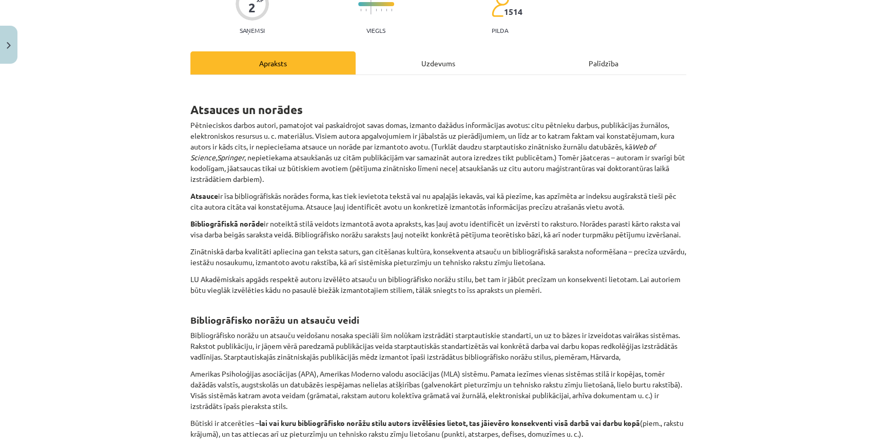
click at [378, 54] on div "Uzdevums" at bounding box center [438, 62] width 165 height 23
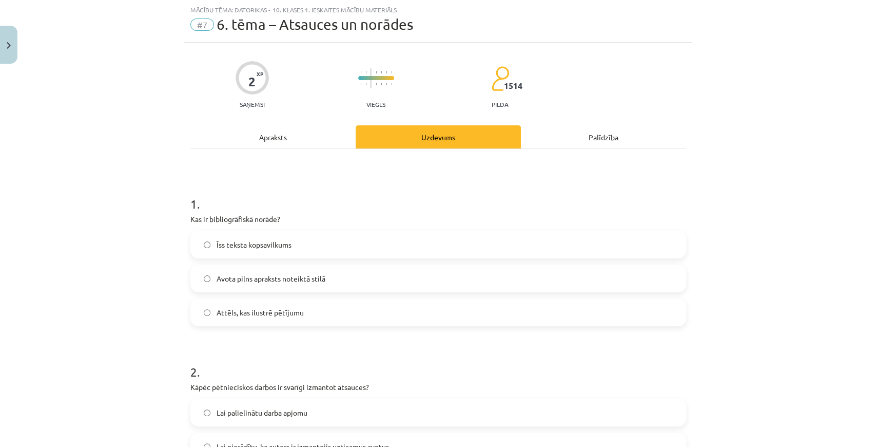
scroll to position [26, 0]
click at [299, 130] on div "Apraksts" at bounding box center [272, 136] width 165 height 23
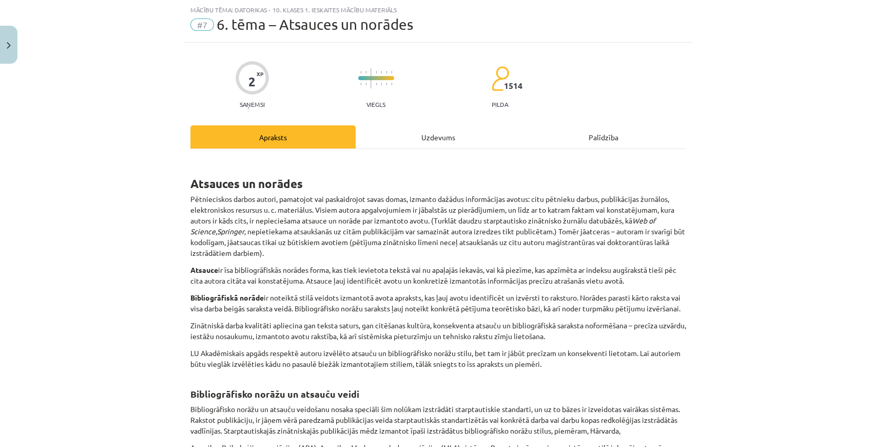
click at [398, 133] on div "Uzdevums" at bounding box center [438, 136] width 165 height 23
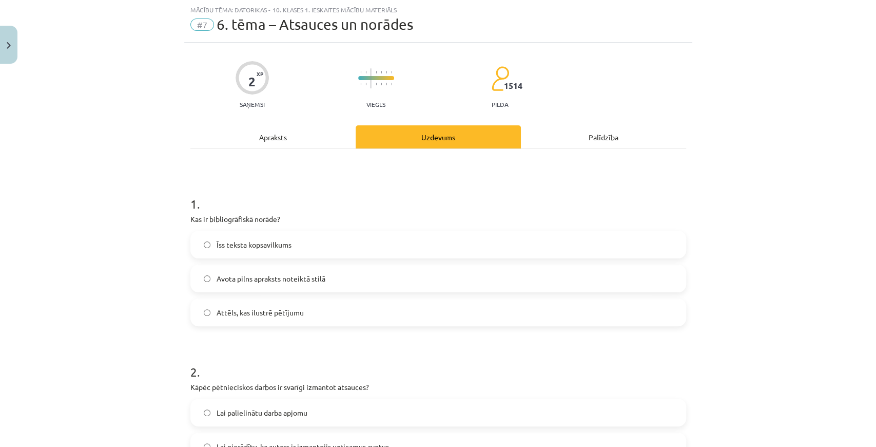
click at [261, 139] on div "Apraksts" at bounding box center [272, 136] width 165 height 23
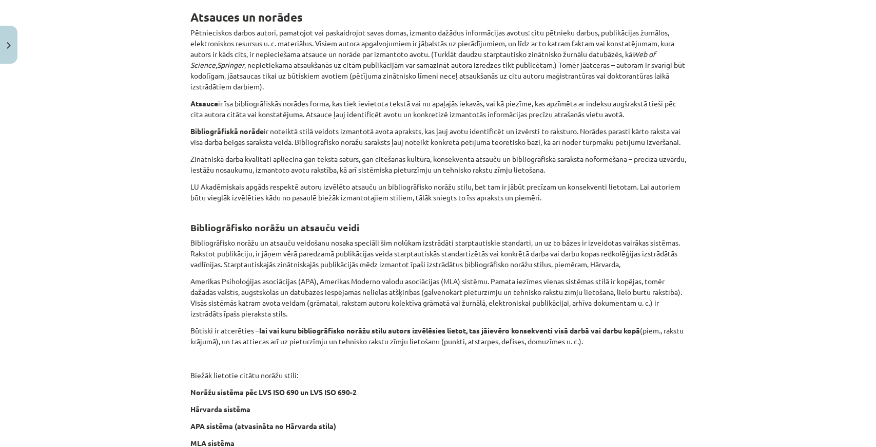
scroll to position [197, 0]
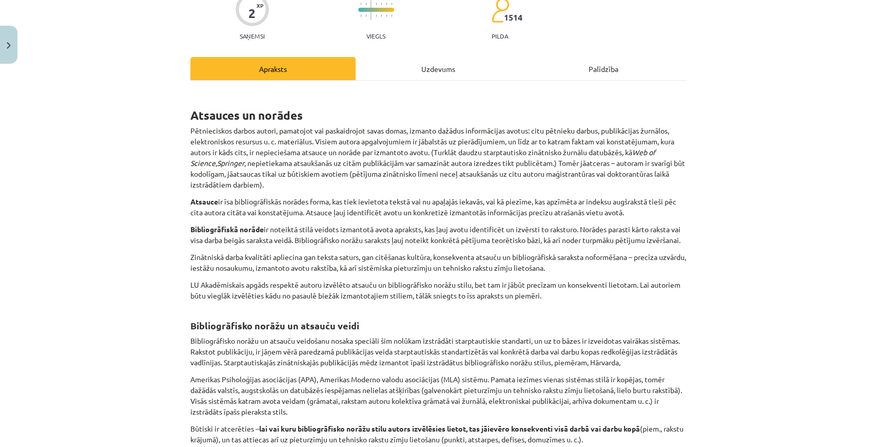
click at [410, 75] on div "Uzdevums" at bounding box center [438, 68] width 165 height 23
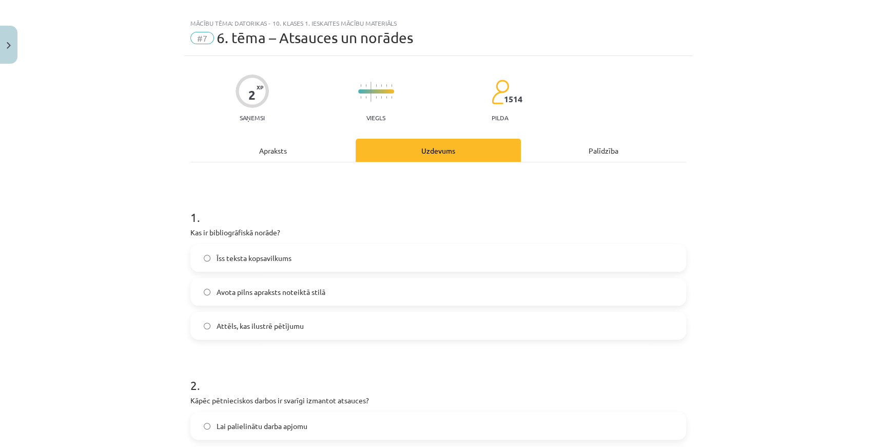
scroll to position [0, 0]
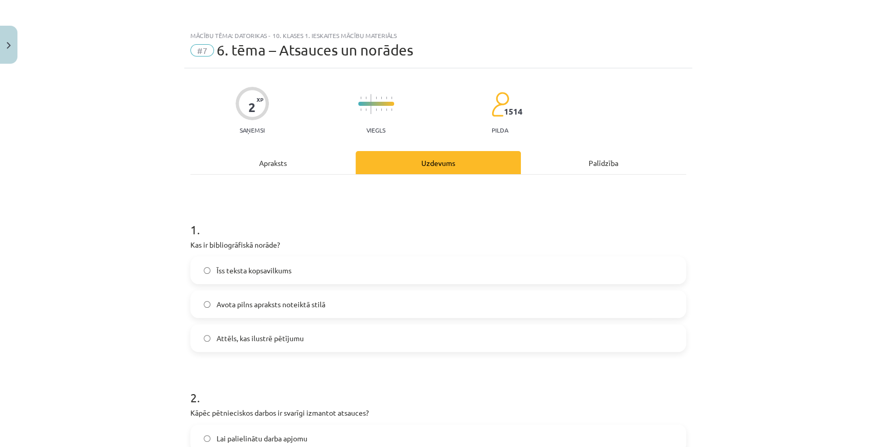
click at [276, 164] on div "Apraksts" at bounding box center [272, 162] width 165 height 23
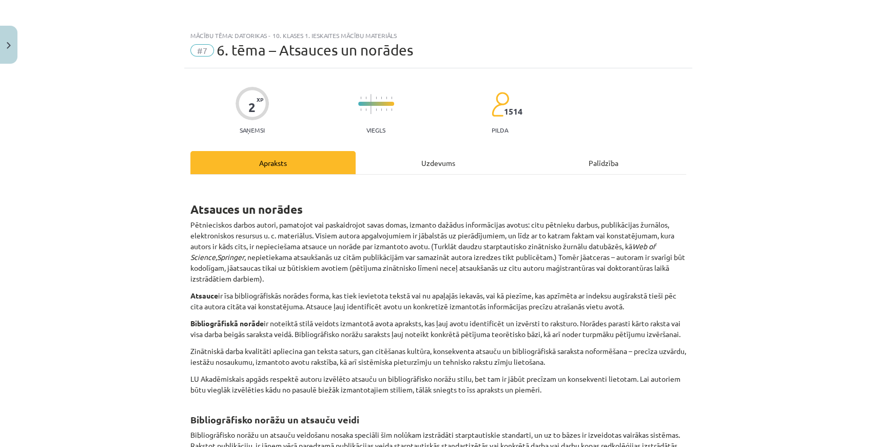
click at [374, 163] on div "Uzdevums" at bounding box center [438, 162] width 165 height 23
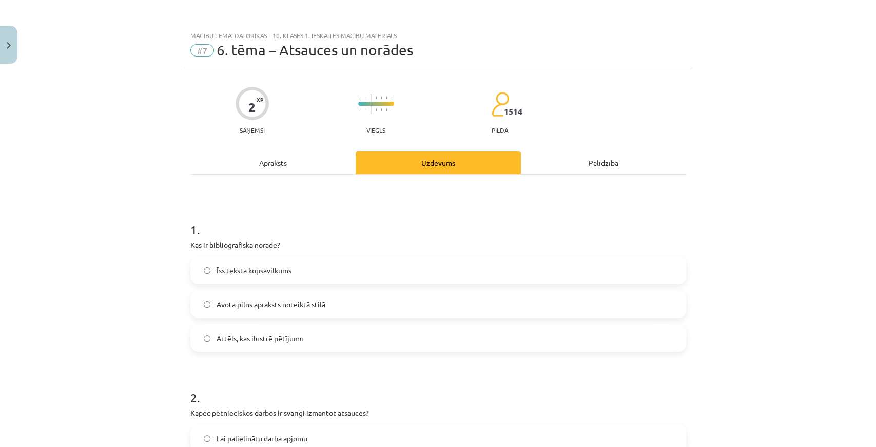
scroll to position [26, 0]
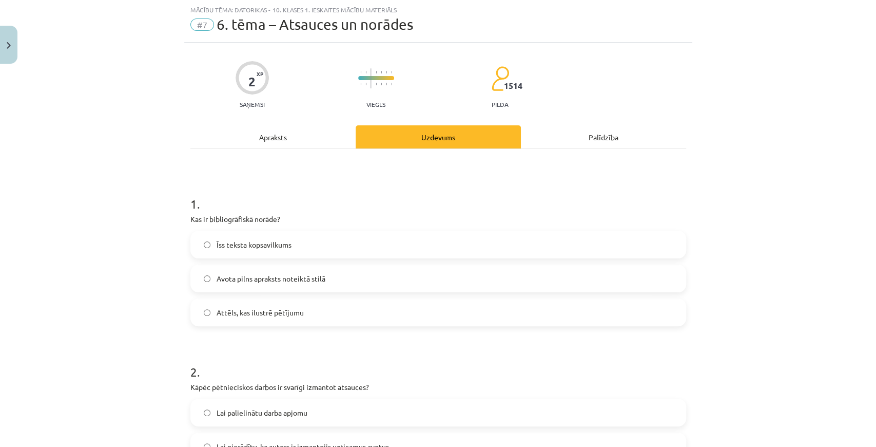
click at [282, 276] on span "Avota pilns apraksts noteiktā stilā" at bounding box center [271, 278] width 109 height 11
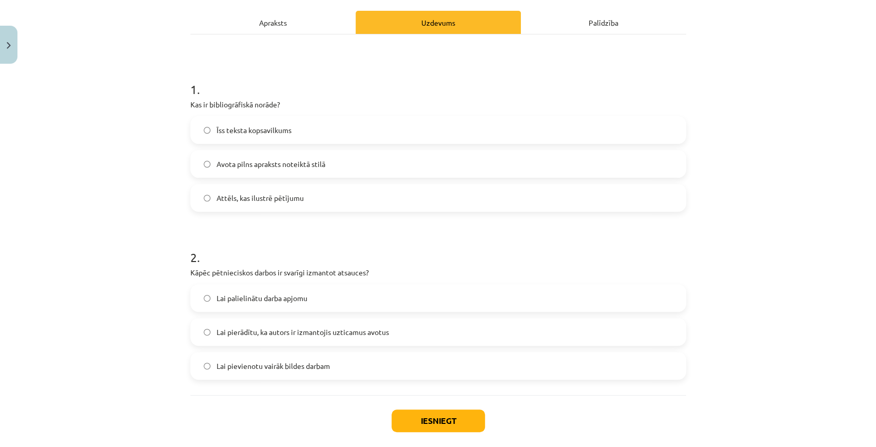
scroll to position [162, 0]
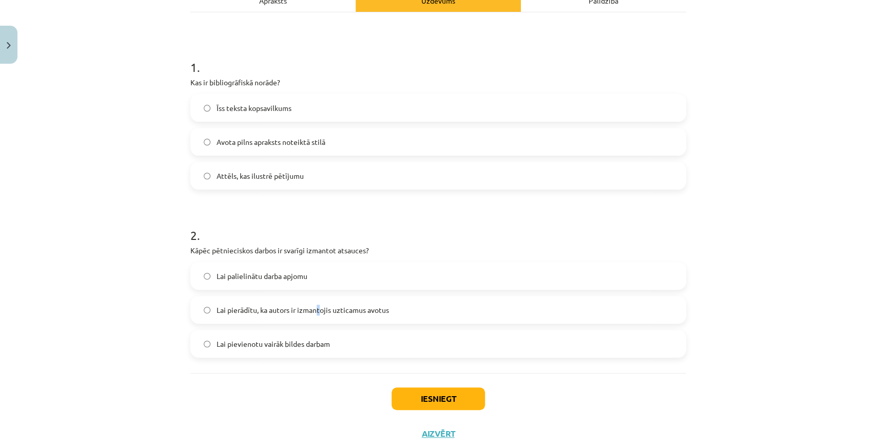
click at [317, 308] on span "Lai pierādītu, ka autors ir izmantojis uzticamus avotus" at bounding box center [303, 309] width 172 height 11
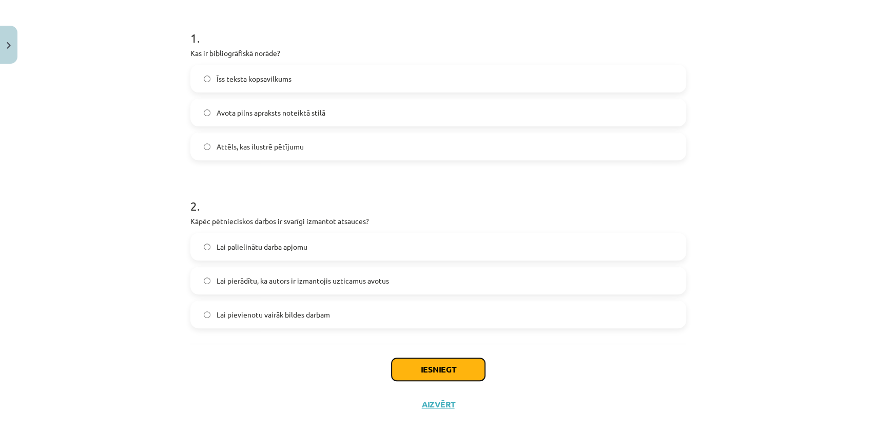
click at [399, 371] on button "Iesniegt" at bounding box center [438, 369] width 93 height 23
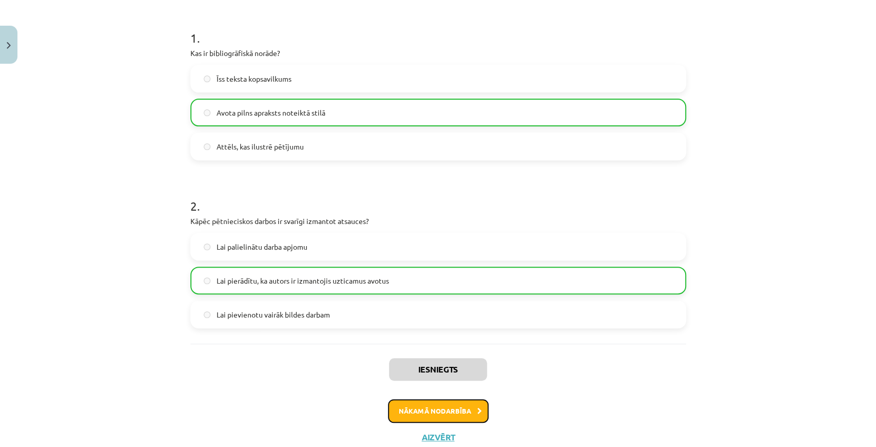
click at [408, 407] on button "Nākamā nodarbība" at bounding box center [438, 411] width 101 height 24
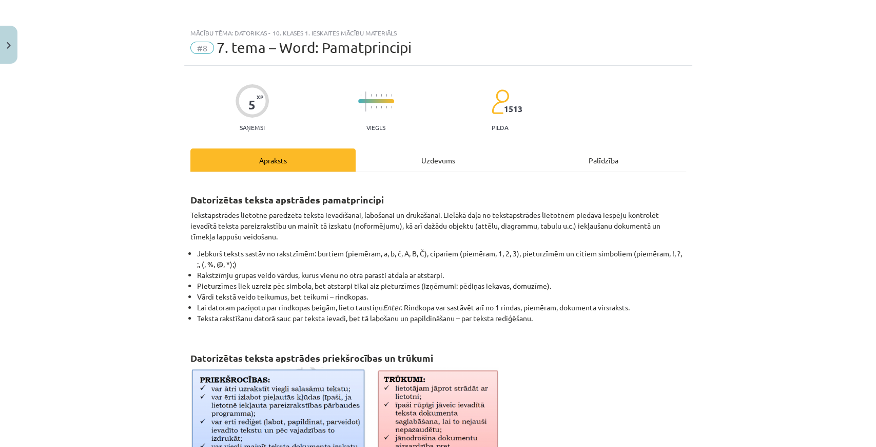
scroll to position [0, 0]
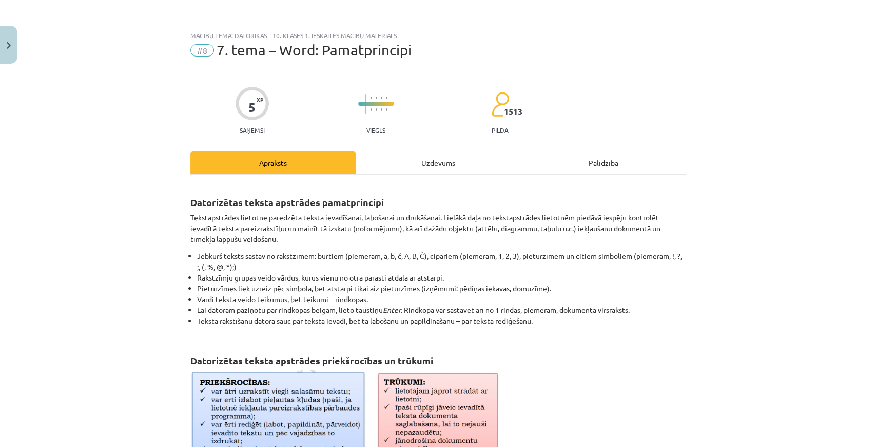
click at [423, 170] on div "Uzdevums" at bounding box center [438, 162] width 165 height 23
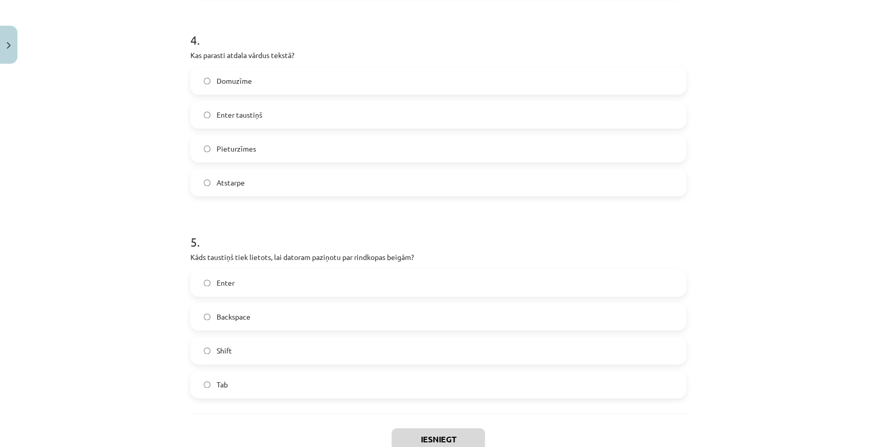
scroll to position [762, 0]
click at [266, 282] on label "Enter" at bounding box center [438, 281] width 494 height 26
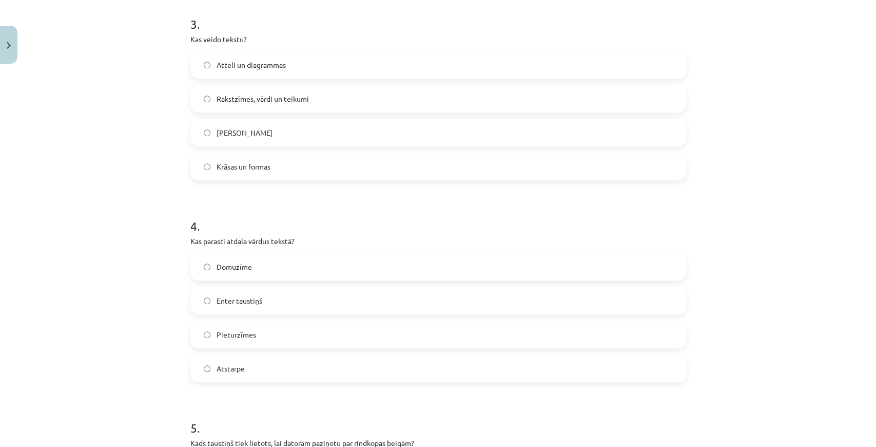
scroll to position [556, 0]
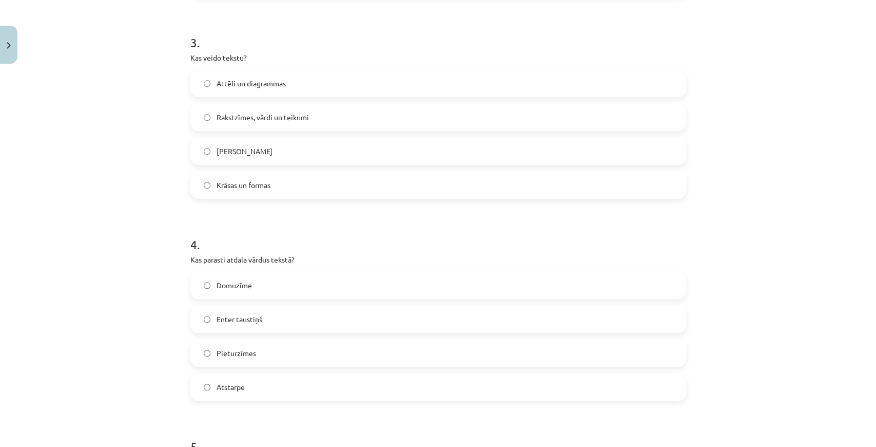
click at [268, 390] on label "Atstarpe" at bounding box center [438, 387] width 494 height 26
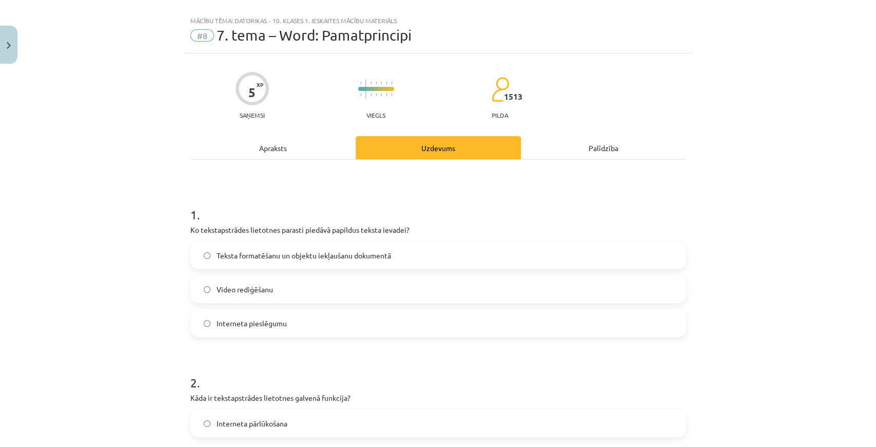
scroll to position [0, 0]
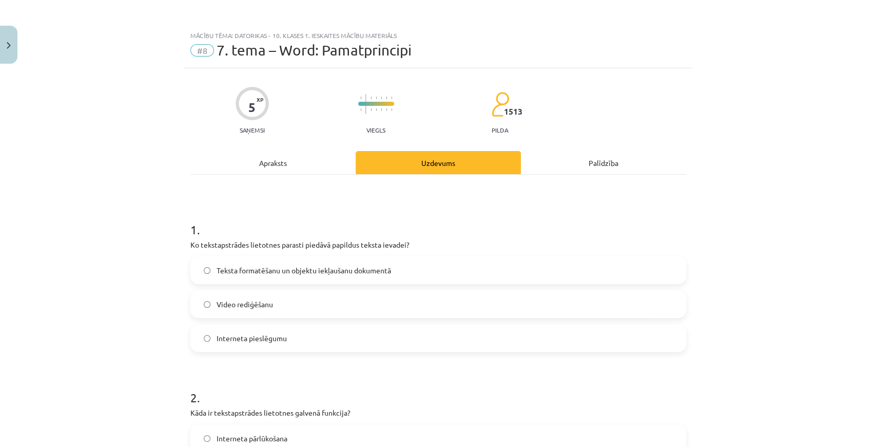
click at [275, 155] on div "Apraksts" at bounding box center [272, 162] width 165 height 23
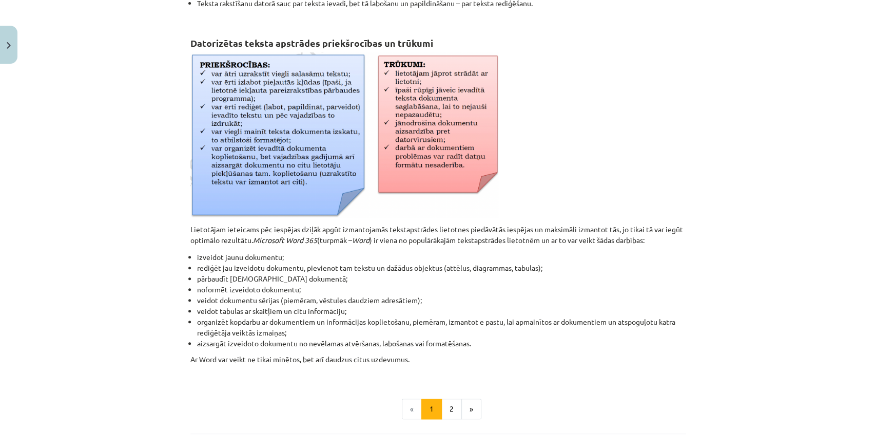
scroll to position [334, 0]
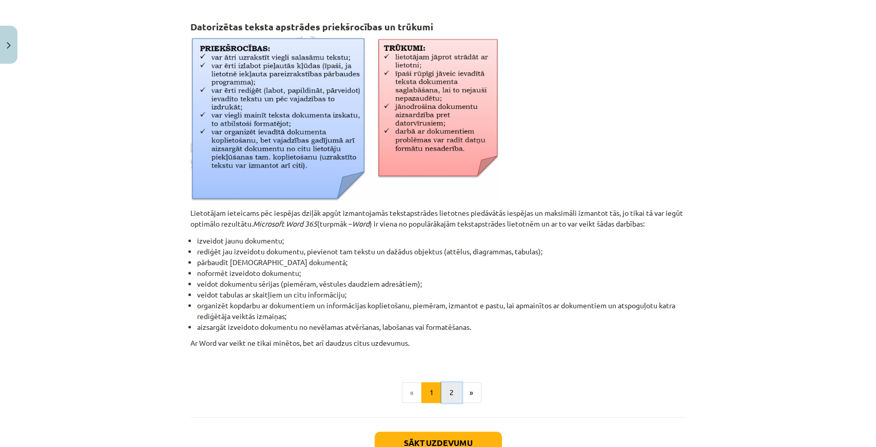
click at [443, 387] on button "2" at bounding box center [451, 392] width 21 height 21
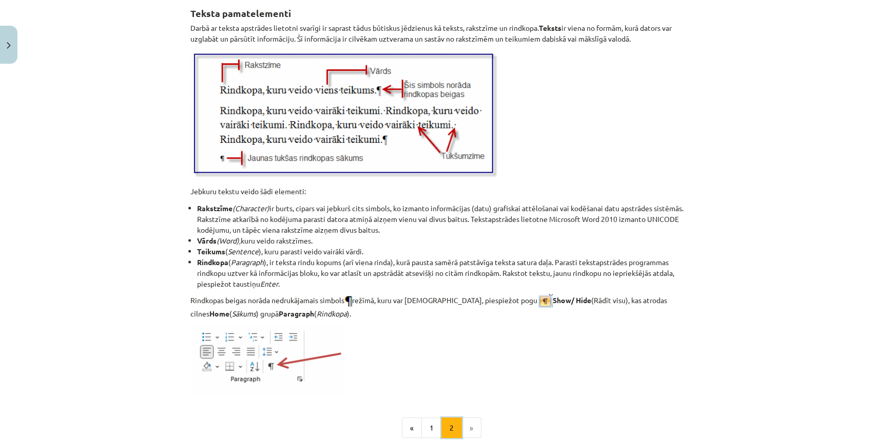
scroll to position [1149, 0]
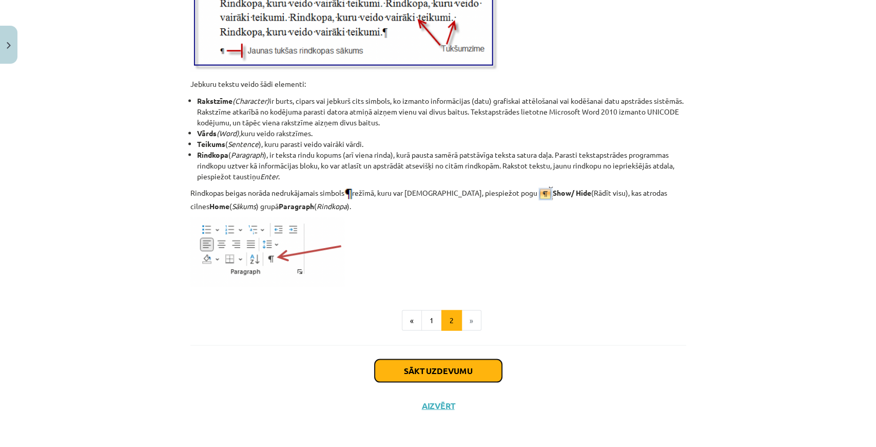
click at [425, 364] on button "Sākt uzdevumu" at bounding box center [438, 370] width 127 height 23
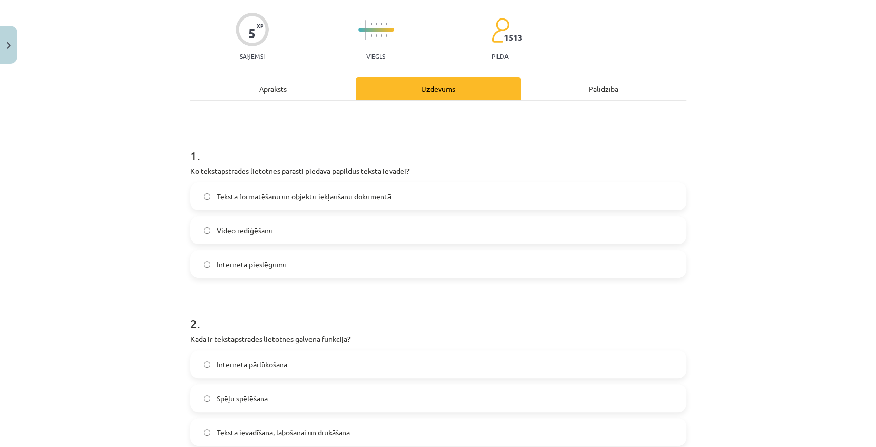
scroll to position [26, 0]
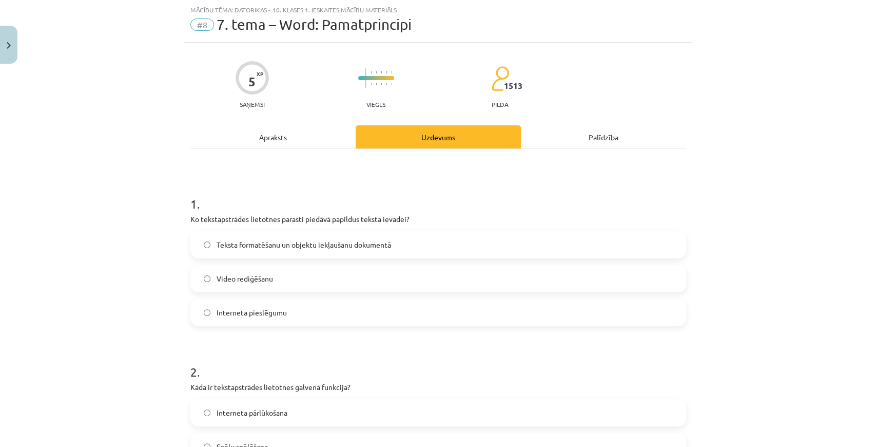
click at [261, 245] on span "Teksta formatēšanu un objektu iekļaušanu dokumentā" at bounding box center [304, 244] width 175 height 11
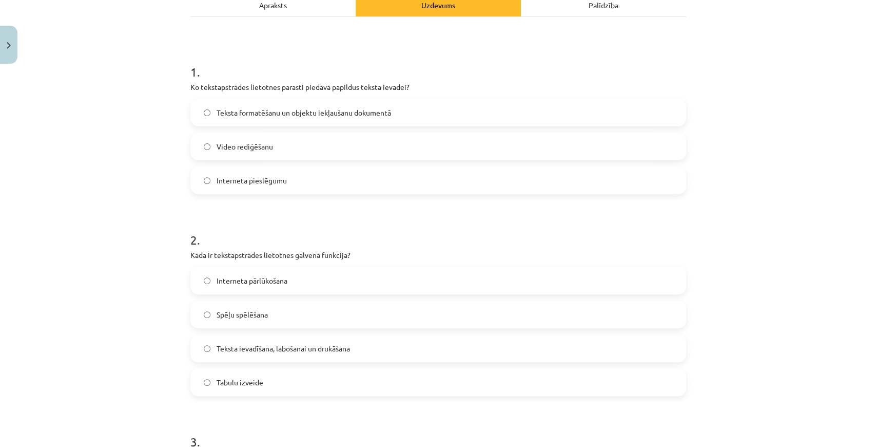
scroll to position [197, 0]
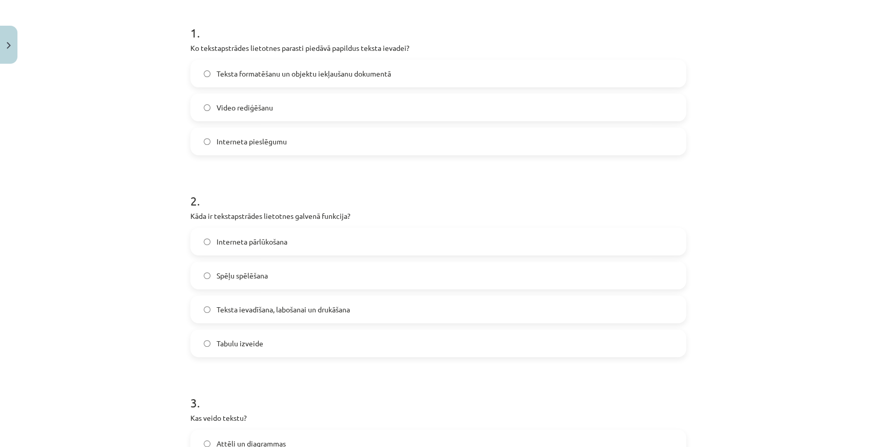
click at [330, 306] on span "Teksta ievadīšana, labošanai un drukāšana" at bounding box center [283, 309] width 133 height 11
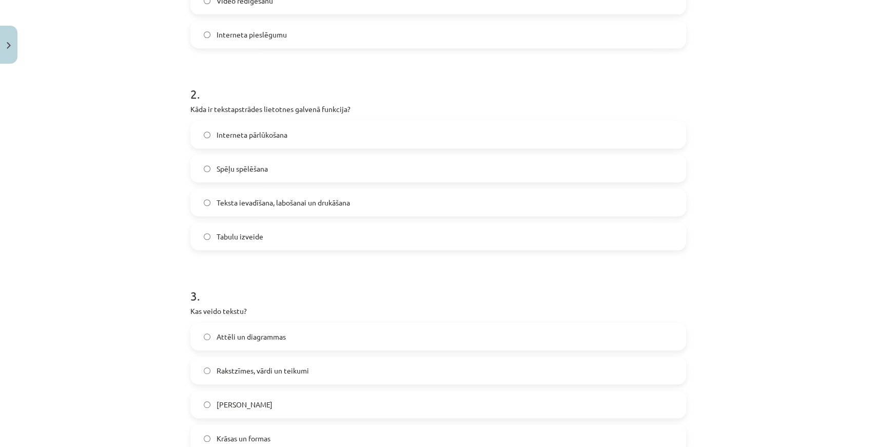
scroll to position [367, 0]
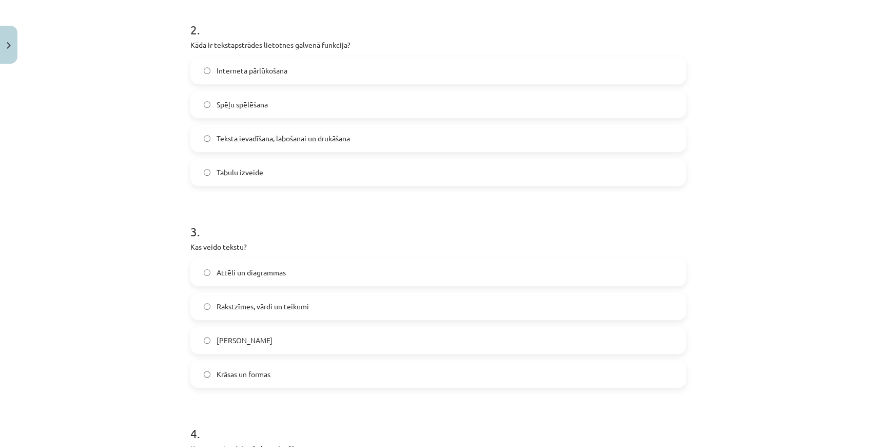
click at [276, 306] on span "Rakstzīmes, vārdi un teikumi" at bounding box center [263, 306] width 92 height 11
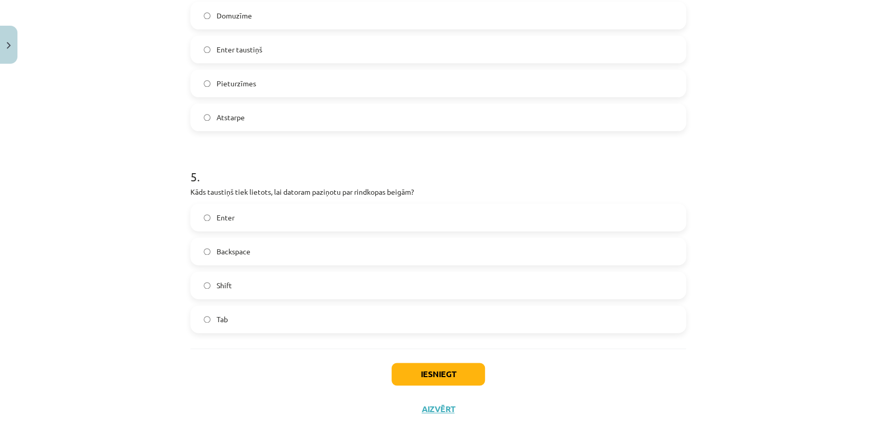
scroll to position [830, 0]
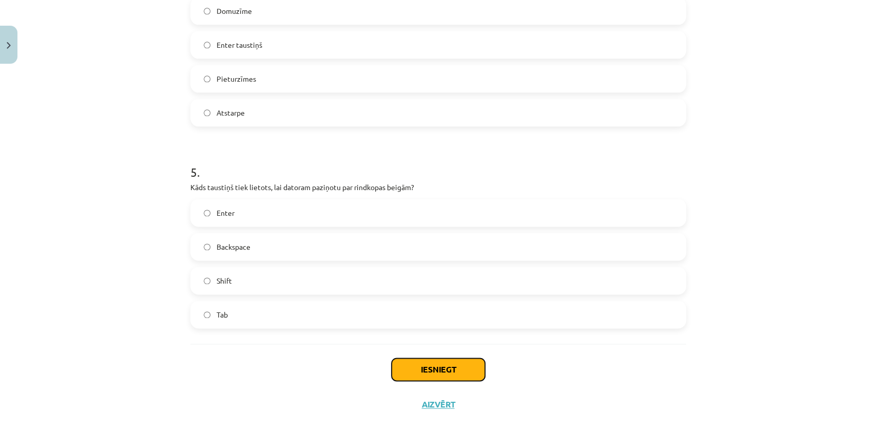
click at [402, 359] on button "Iesniegt" at bounding box center [438, 369] width 93 height 23
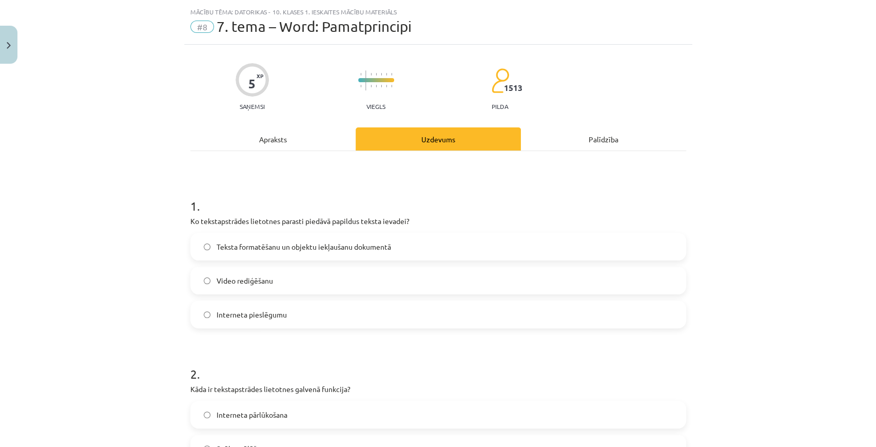
scroll to position [0, 0]
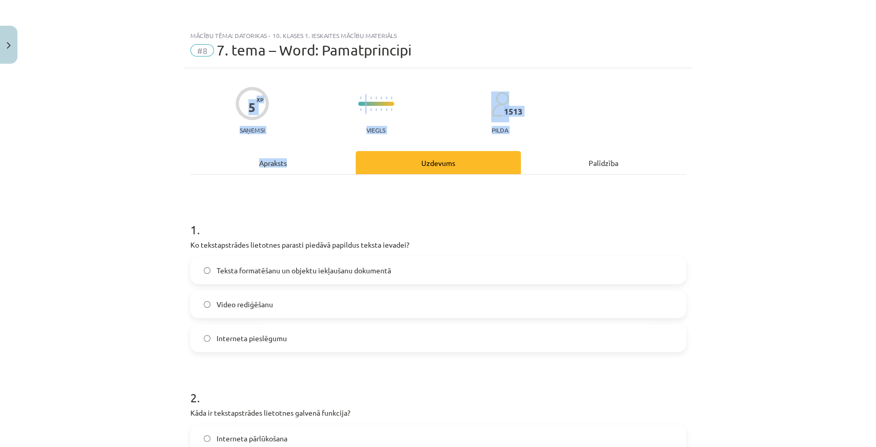
drag, startPoint x: 283, startPoint y: 65, endPoint x: 295, endPoint y: 138, distance: 73.9
click at [295, 138] on div "Mācību tēma: Datorikas - 10. klases 1. ieskaites mācību materiāls #8 7. tema – …" at bounding box center [438, 223] width 876 height 447
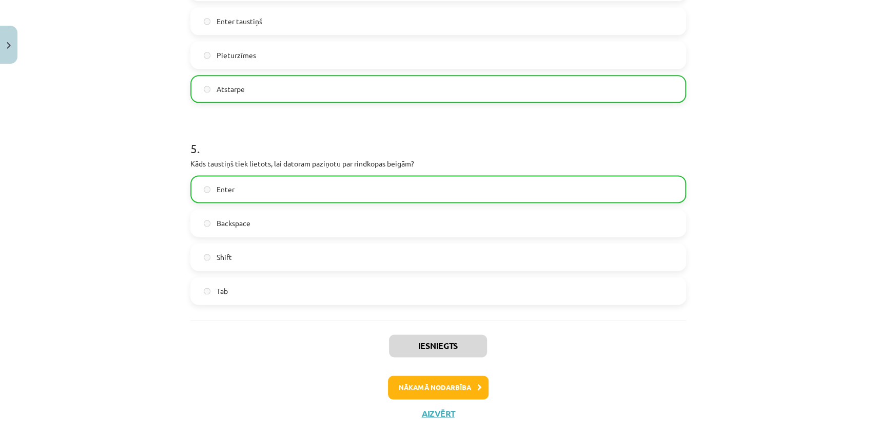
scroll to position [862, 0]
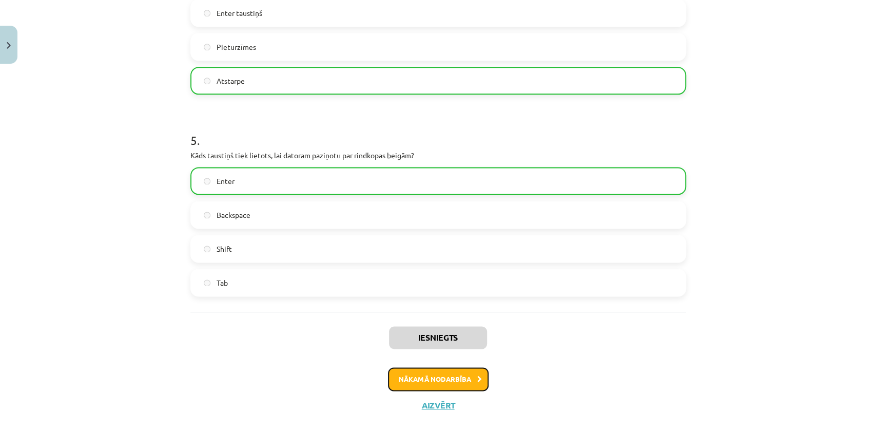
click at [457, 378] on button "Nākamā nodarbība" at bounding box center [438, 379] width 101 height 24
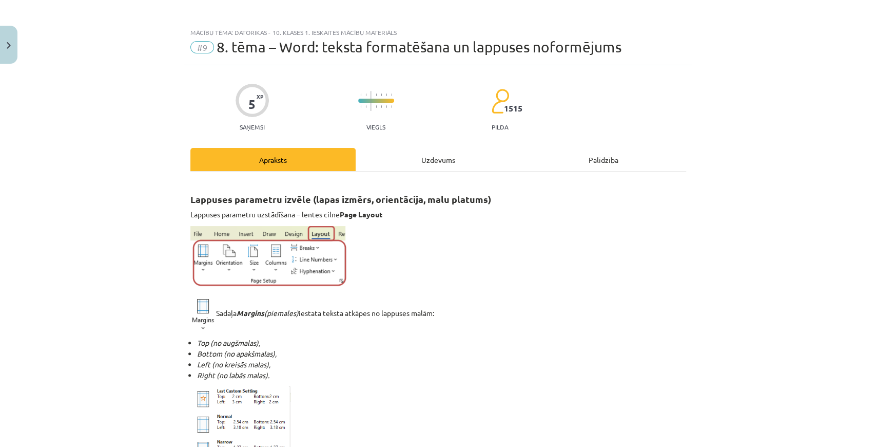
scroll to position [0, 0]
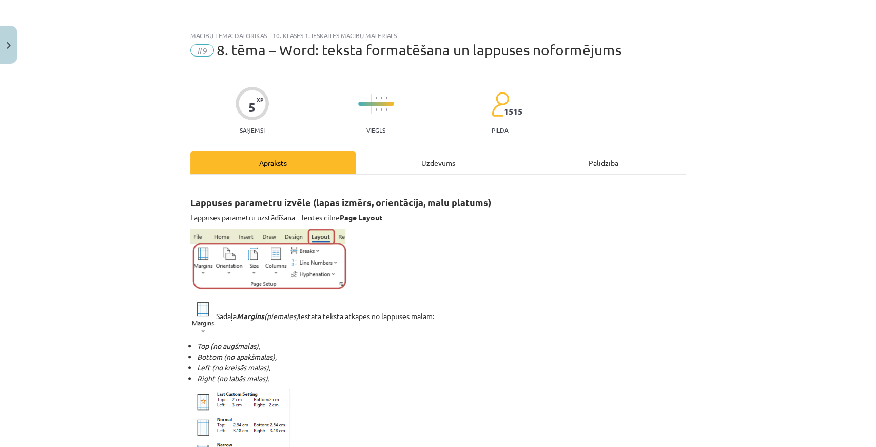
click at [397, 166] on div "Uzdevums" at bounding box center [438, 162] width 165 height 23
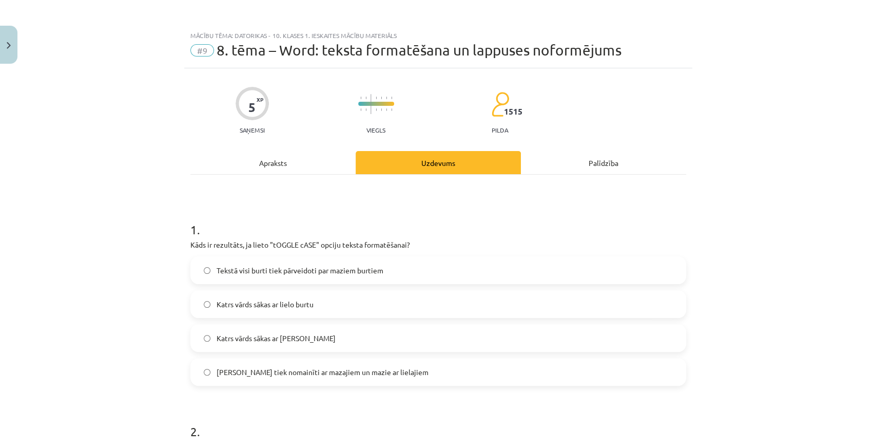
click at [272, 156] on div "Apraksts" at bounding box center [272, 162] width 165 height 23
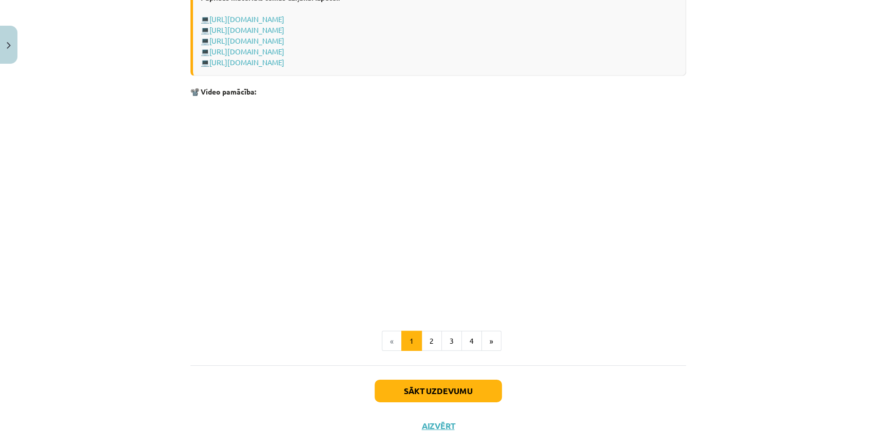
scroll to position [1983, 0]
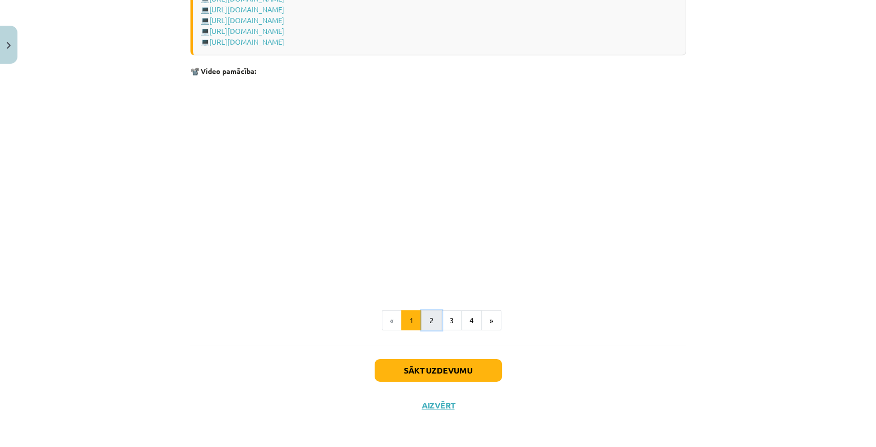
click at [430, 318] on button "2" at bounding box center [431, 320] width 21 height 21
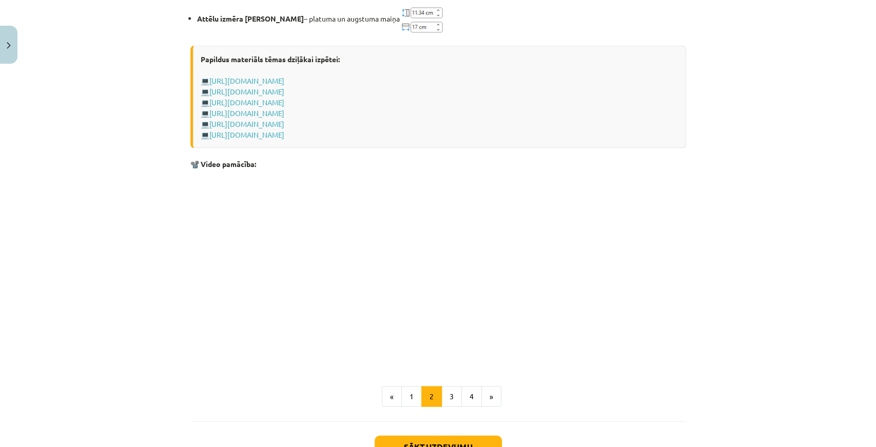
scroll to position [1274, 0]
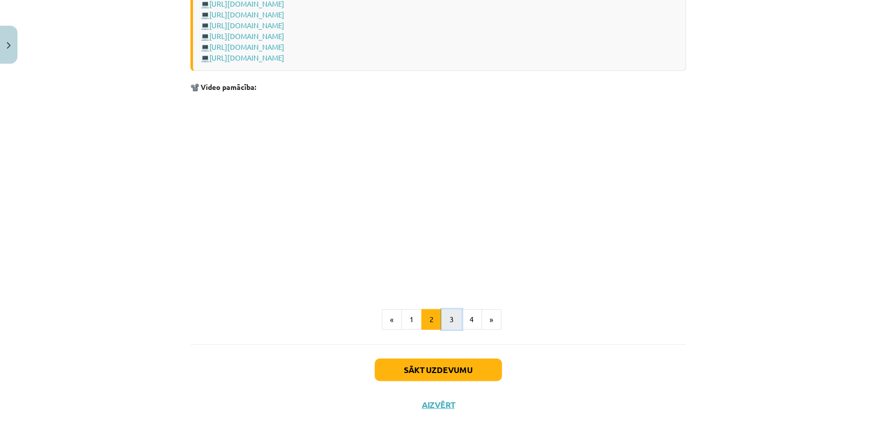
click at [450, 313] on button "3" at bounding box center [451, 319] width 21 height 21
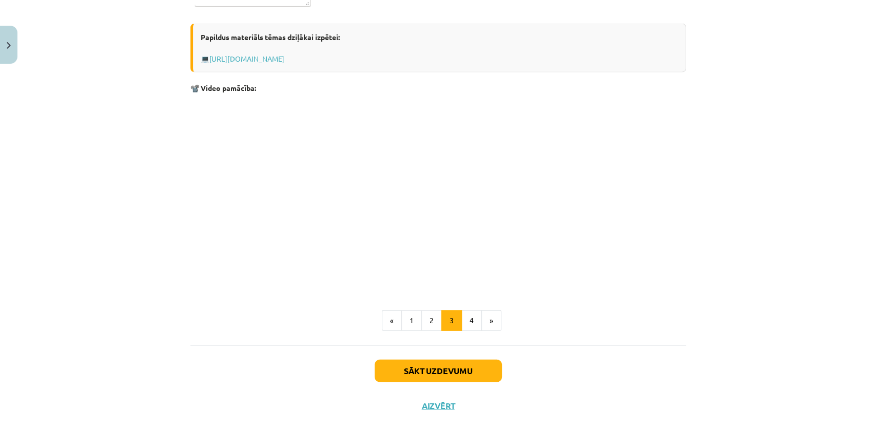
scroll to position [1608, 0]
click at [465, 323] on button "4" at bounding box center [471, 320] width 21 height 21
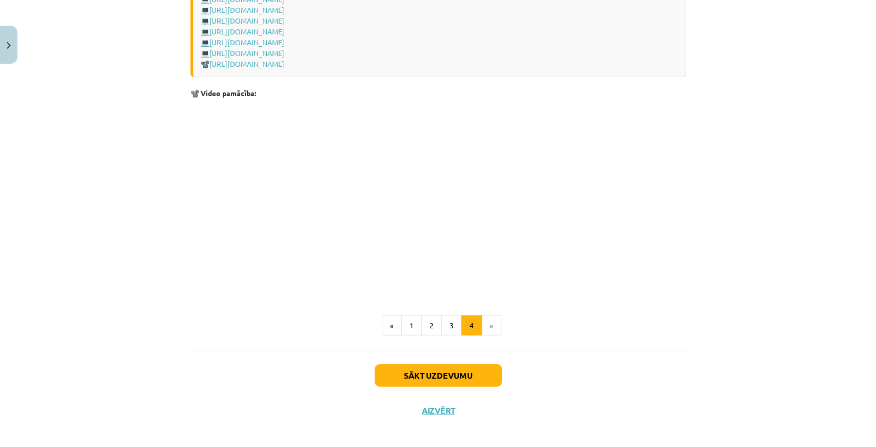
scroll to position [1463, 0]
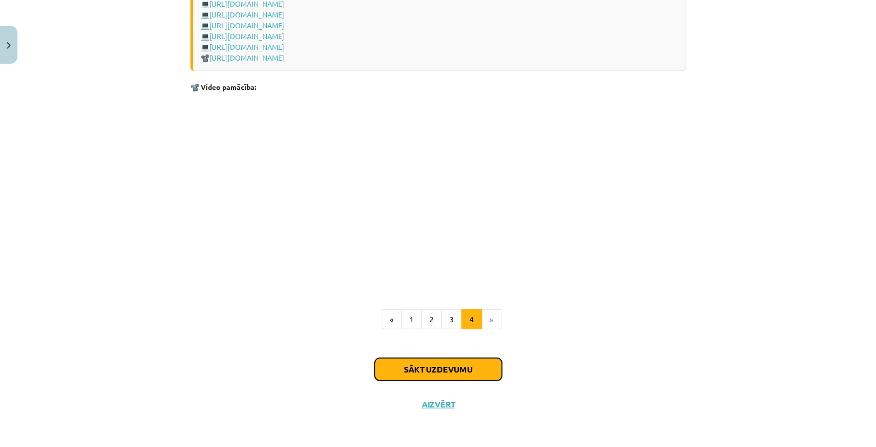
click at [411, 376] on button "Sākt uzdevumu" at bounding box center [438, 369] width 127 height 23
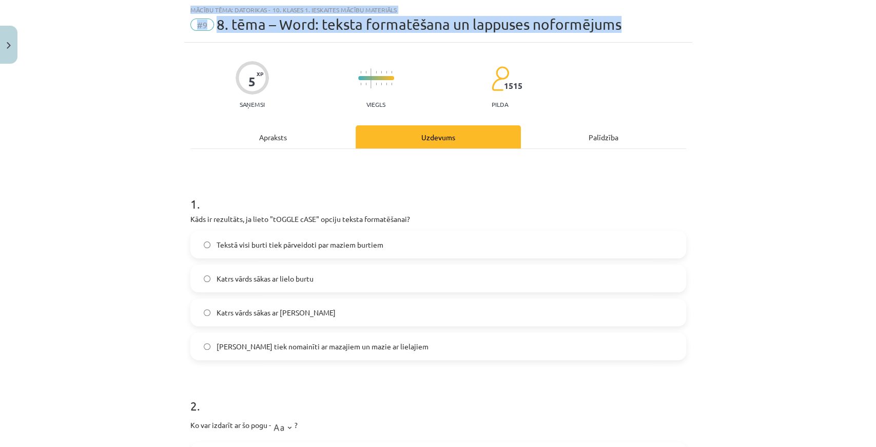
scroll to position [0, 0]
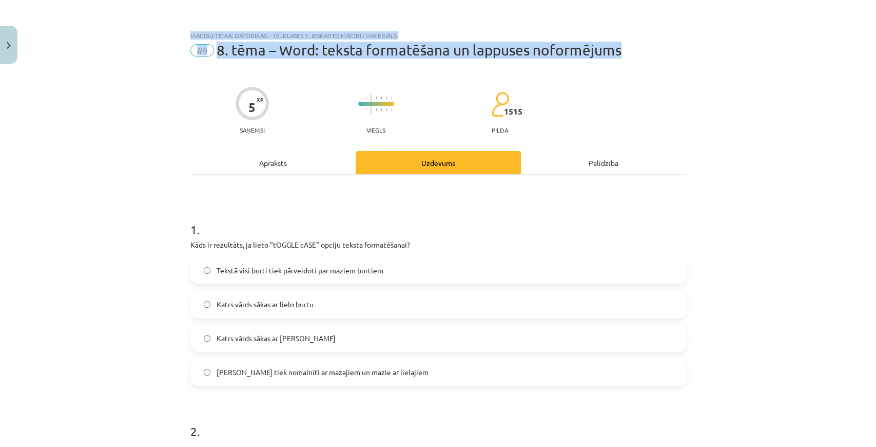
drag, startPoint x: 746, startPoint y: 10, endPoint x: 769, endPoint y: -6, distance: 27.6
click at [769, 0] on html "0 Dāvanas 7 mP 27 xp Pāvels Grišāns Sākums Aktuāli Kā mācīties eSKOLĀ Kontakti …" at bounding box center [438, 223] width 876 height 447
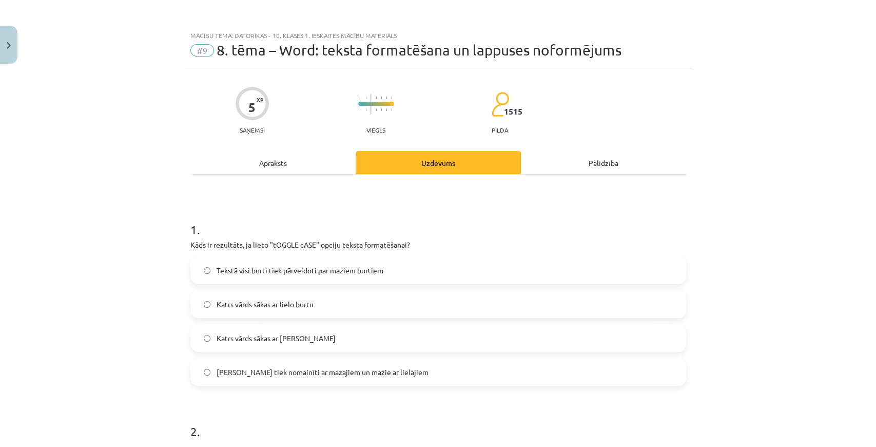
click at [393, 320] on div "Tekstā visi burti tiek pārveidoti par maziem burtiem Katrs vārds sākas ar lielo…" at bounding box center [438, 320] width 496 height 129
click at [297, 333] on span "Katrs vārds sākas ar mazo burtu" at bounding box center [276, 338] width 119 height 11
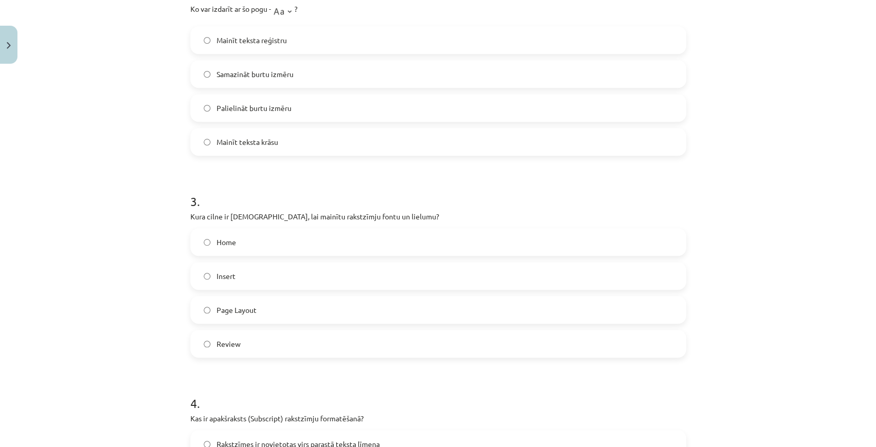
scroll to position [444, 0]
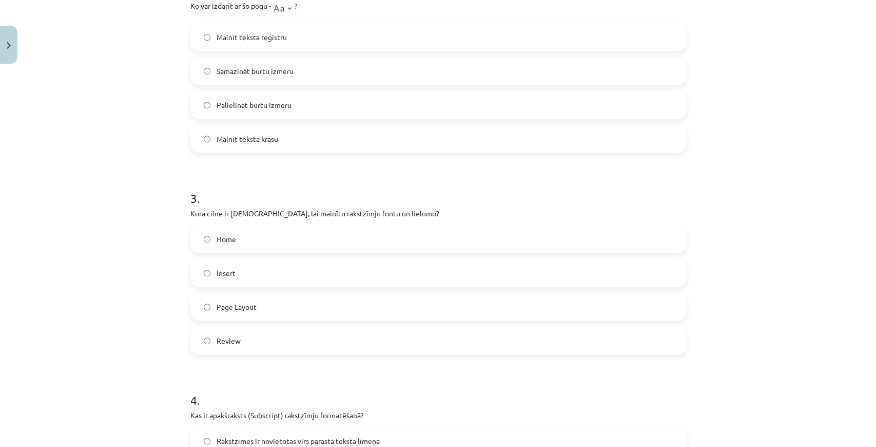
click at [209, 238] on label "Home" at bounding box center [438, 239] width 494 height 26
click at [165, 238] on div "Mācību tēma: Datorikas - 10. klases 1. ieskaites mācību materiāls #9 8. tēma – …" at bounding box center [438, 223] width 876 height 447
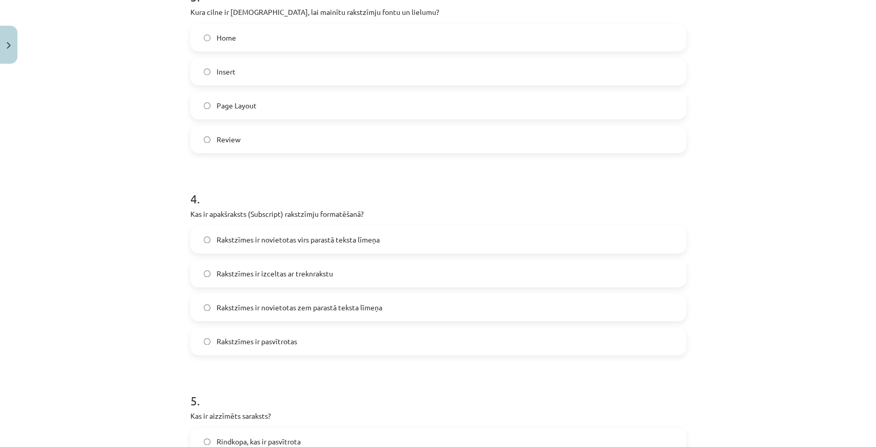
scroll to position [650, 0]
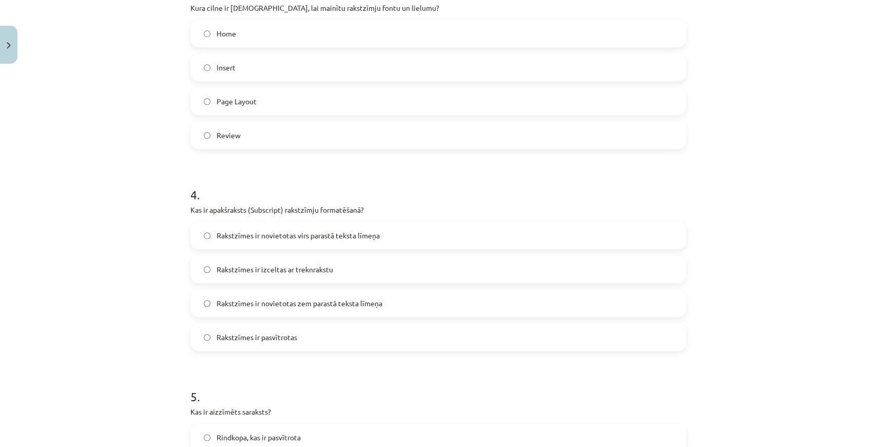
click at [447, 180] on h1 "4 ." at bounding box center [438, 185] width 496 height 32
click at [264, 308] on label "Rakstzīmes ir novietotas zem parastā teksta līmeņa" at bounding box center [438, 303] width 494 height 26
click at [783, 175] on div "Mācību tēma: Datorikas - 10. klases 1. ieskaites mācību materiāls #9 8. tēma – …" at bounding box center [438, 223] width 876 height 447
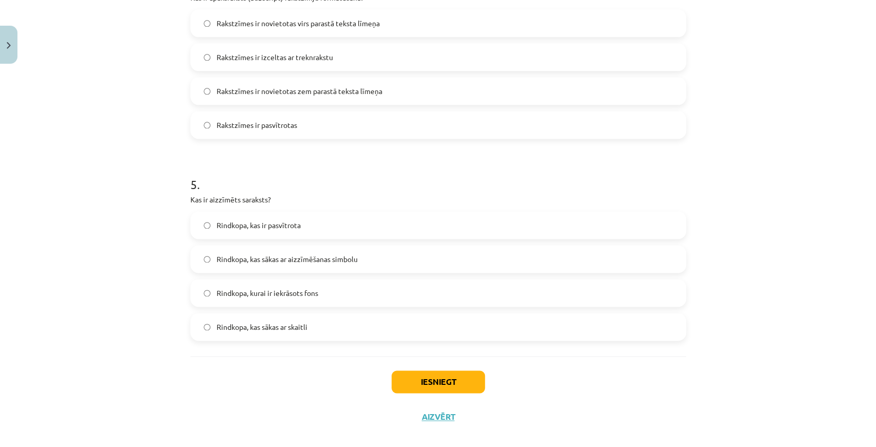
scroll to position [874, 0]
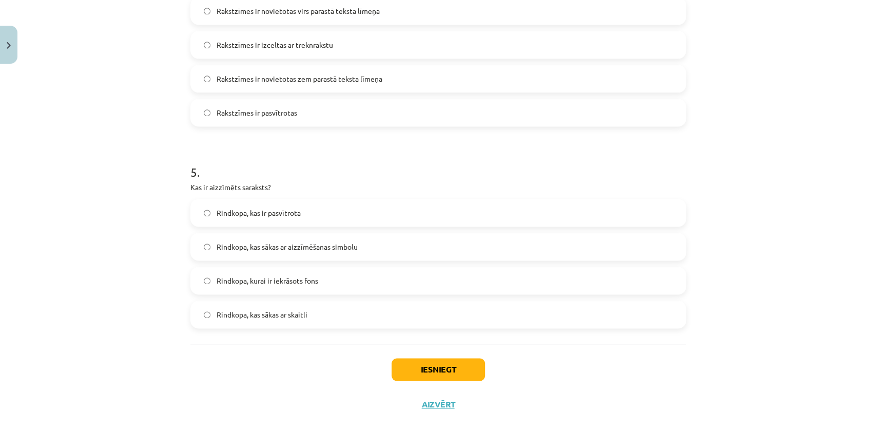
click at [796, 43] on div "Mācību tēma: Datorikas - 10. klases 1. ieskaites mācību materiāls #9 8. tēma – …" at bounding box center [438, 223] width 876 height 447
click at [319, 280] on label "Rindkopa, kurai ir iekrāsots fons" at bounding box center [438, 280] width 494 height 26
drag, startPoint x: 404, startPoint y: 367, endPoint x: 404, endPoint y: 362, distance: 5.2
click at [404, 366] on button "Iesniegt" at bounding box center [438, 369] width 93 height 23
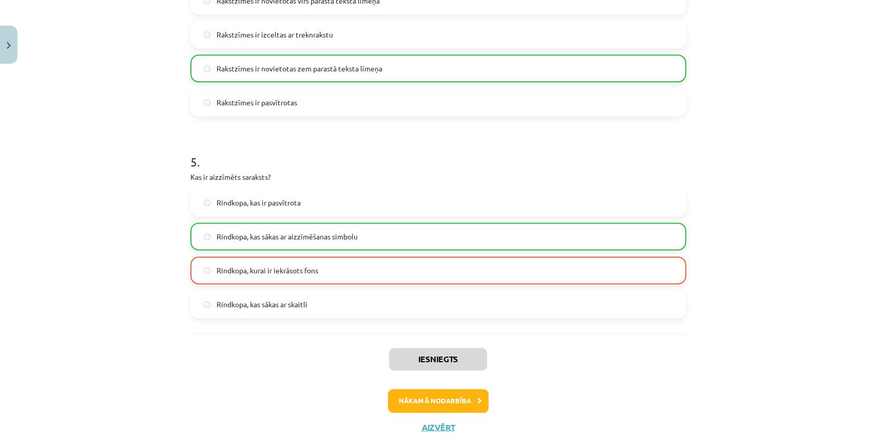
scroll to position [906, 0]
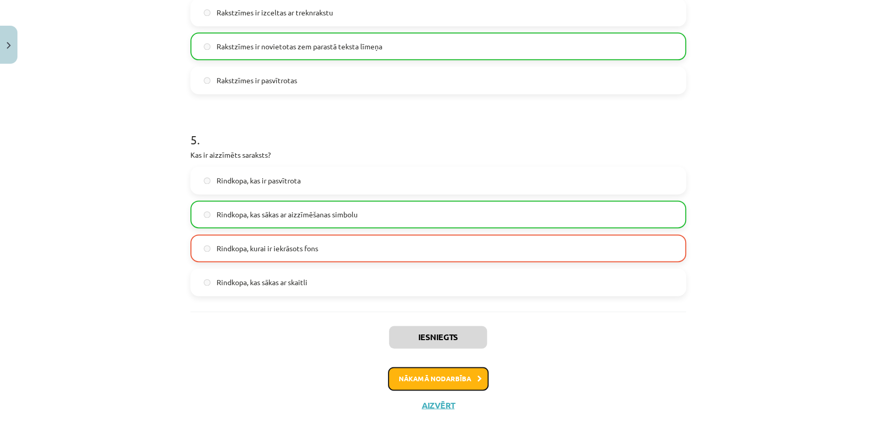
click at [393, 377] on button "Nākamā nodarbība" at bounding box center [438, 378] width 101 height 24
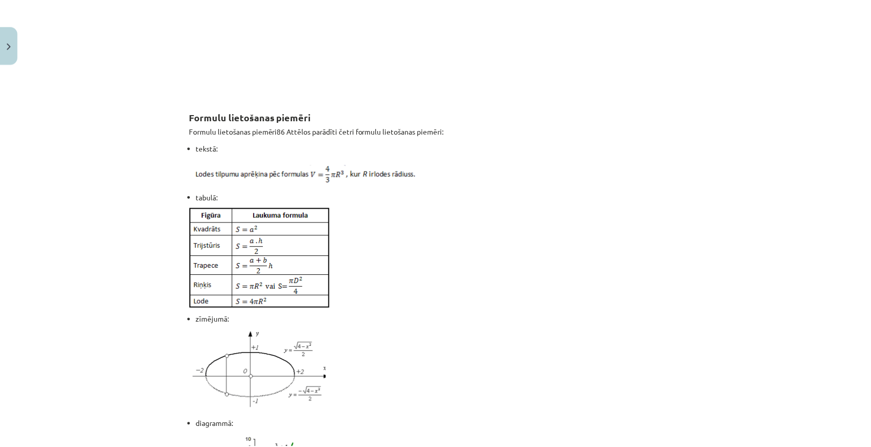
scroll to position [720, 0]
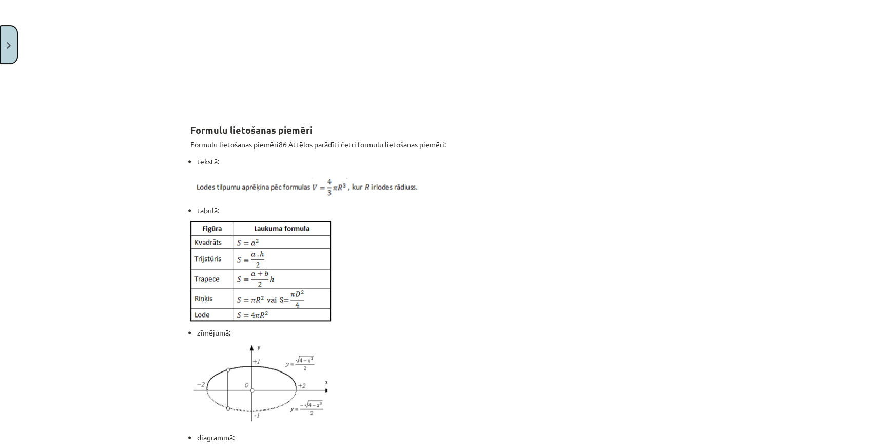
click at [10, 44] on img "Close" at bounding box center [9, 45] width 4 height 7
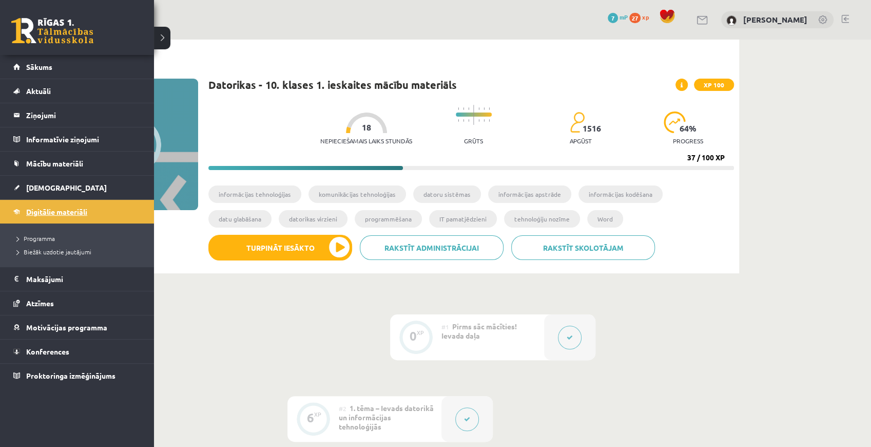
click at [61, 204] on link "Digitālie materiāli" at bounding box center [77, 212] width 128 height 24
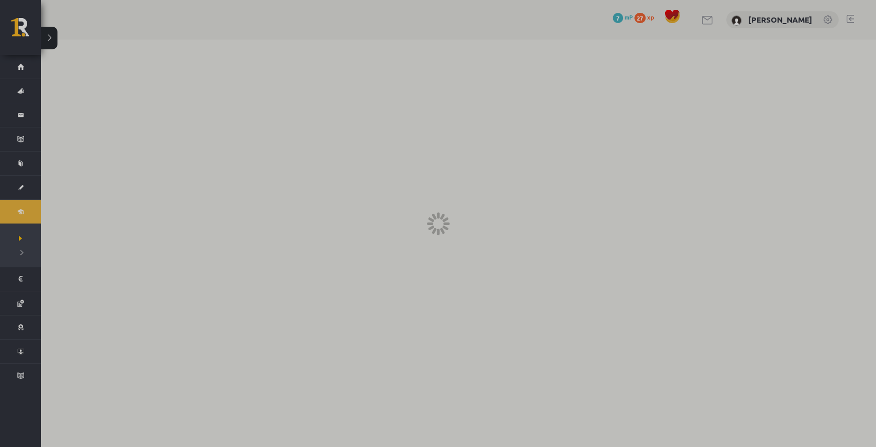
drag, startPoint x: 449, startPoint y: 219, endPoint x: 346, endPoint y: 154, distance: 121.3
click at [328, 155] on div at bounding box center [438, 223] width 876 height 447
drag, startPoint x: 420, startPoint y: 279, endPoint x: 447, endPoint y: 78, distance: 203.0
click at [319, 67] on div at bounding box center [438, 223] width 876 height 447
click at [46, 38] on div at bounding box center [438, 223] width 876 height 447
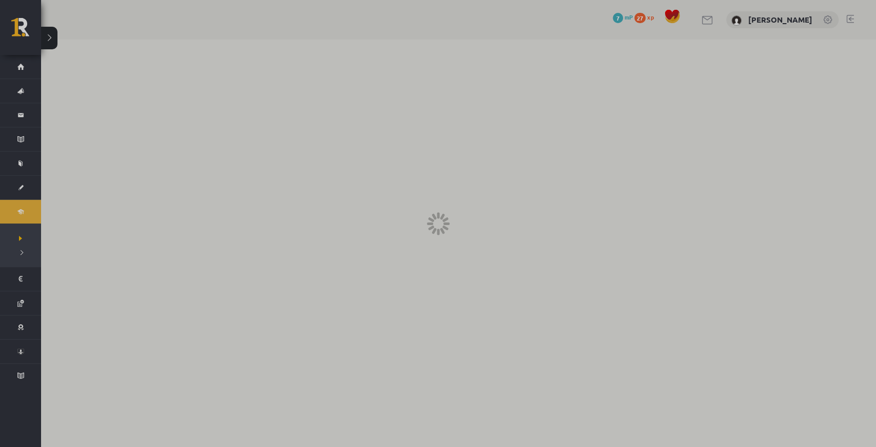
click at [46, 38] on div at bounding box center [438, 223] width 876 height 447
drag, startPoint x: 46, startPoint y: 38, endPoint x: 323, endPoint y: 161, distance: 303.6
click at [54, 42] on div at bounding box center [438, 223] width 876 height 447
click at [53, 53] on div at bounding box center [438, 223] width 876 height 447
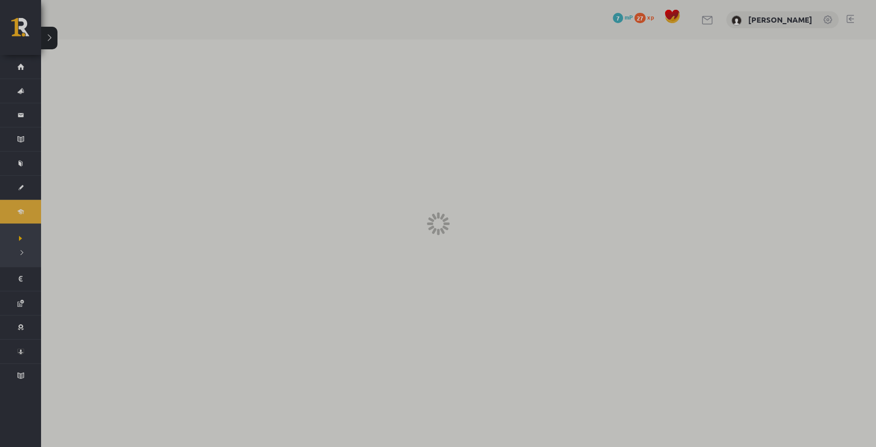
click at [54, 48] on div at bounding box center [438, 223] width 876 height 447
drag, startPoint x: 54, startPoint y: 48, endPoint x: 179, endPoint y: 40, distance: 125.0
click at [54, 48] on div at bounding box center [438, 223] width 876 height 447
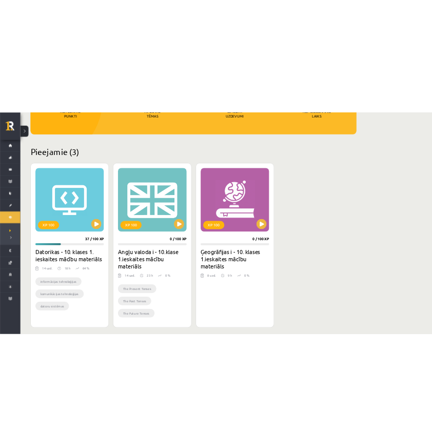
scroll to position [205, 0]
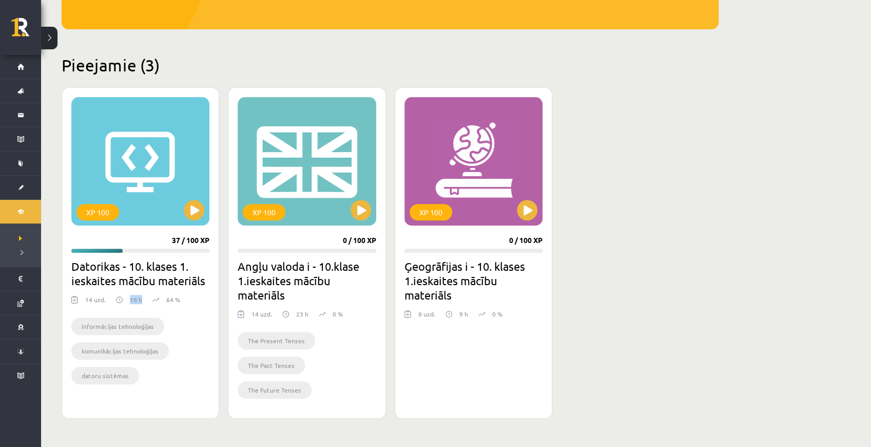
drag, startPoint x: 128, startPoint y: 297, endPoint x: 145, endPoint y: 298, distance: 17.0
click at [145, 298] on div "14 uzd. 18 h 64 %" at bounding box center [140, 302] width 138 height 15
click at [143, 166] on div "XP 100" at bounding box center [140, 161] width 138 height 128
drag, startPoint x: 295, startPoint y: 313, endPoint x: 304, endPoint y: 314, distance: 9.3
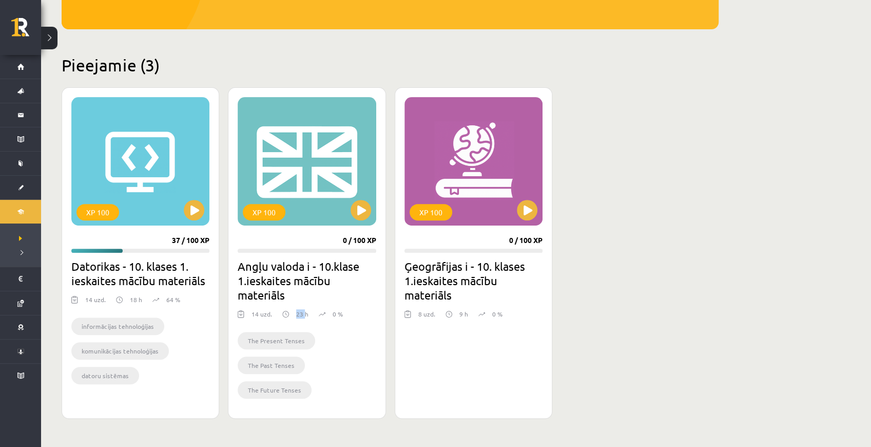
click at [304, 314] on p "23 h" at bounding box center [302, 313] width 12 height 9
drag, startPoint x: 456, startPoint y: 315, endPoint x: 471, endPoint y: 315, distance: 14.9
click at [471, 315] on div "8 uzd. 9 h 0 %" at bounding box center [473, 316] width 138 height 15
click at [126, 184] on div "XP 100" at bounding box center [140, 161] width 138 height 128
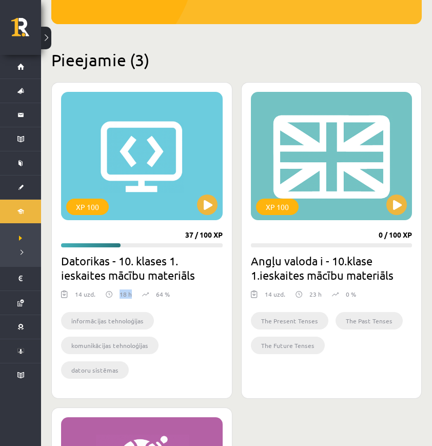
drag, startPoint x: 119, startPoint y: 295, endPoint x: 338, endPoint y: 265, distance: 220.7
click at [134, 294] on div "14 uzd. 18 h 64 %" at bounding box center [142, 296] width 162 height 15
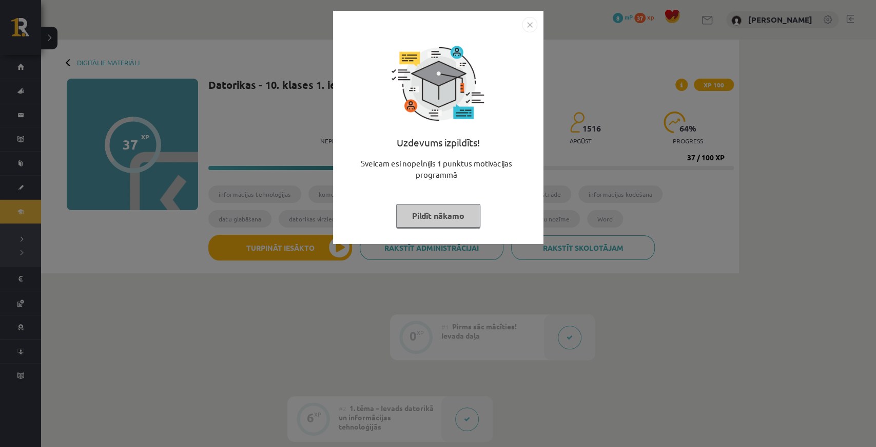
click at [460, 212] on button "Pildīt nākamo" at bounding box center [438, 216] width 84 height 24
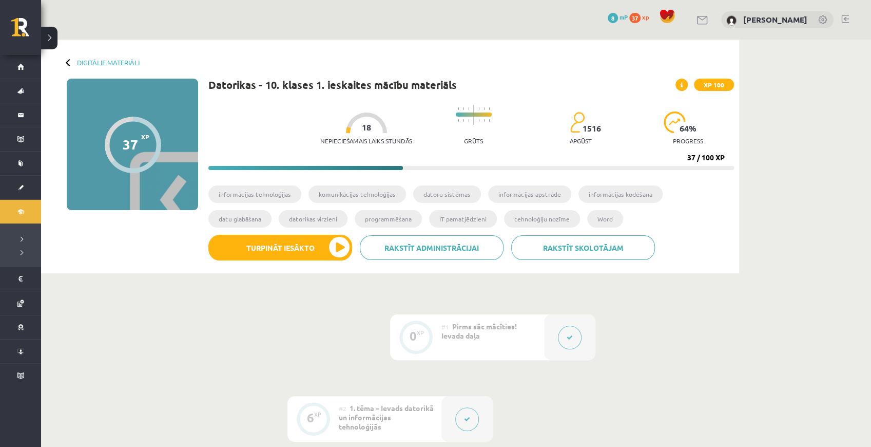
click at [473, 122] on img at bounding box center [473, 115] width 1 height 20
click at [670, 123] on img at bounding box center [675, 122] width 22 height 22
